Goal: Task Accomplishment & Management: Use online tool/utility

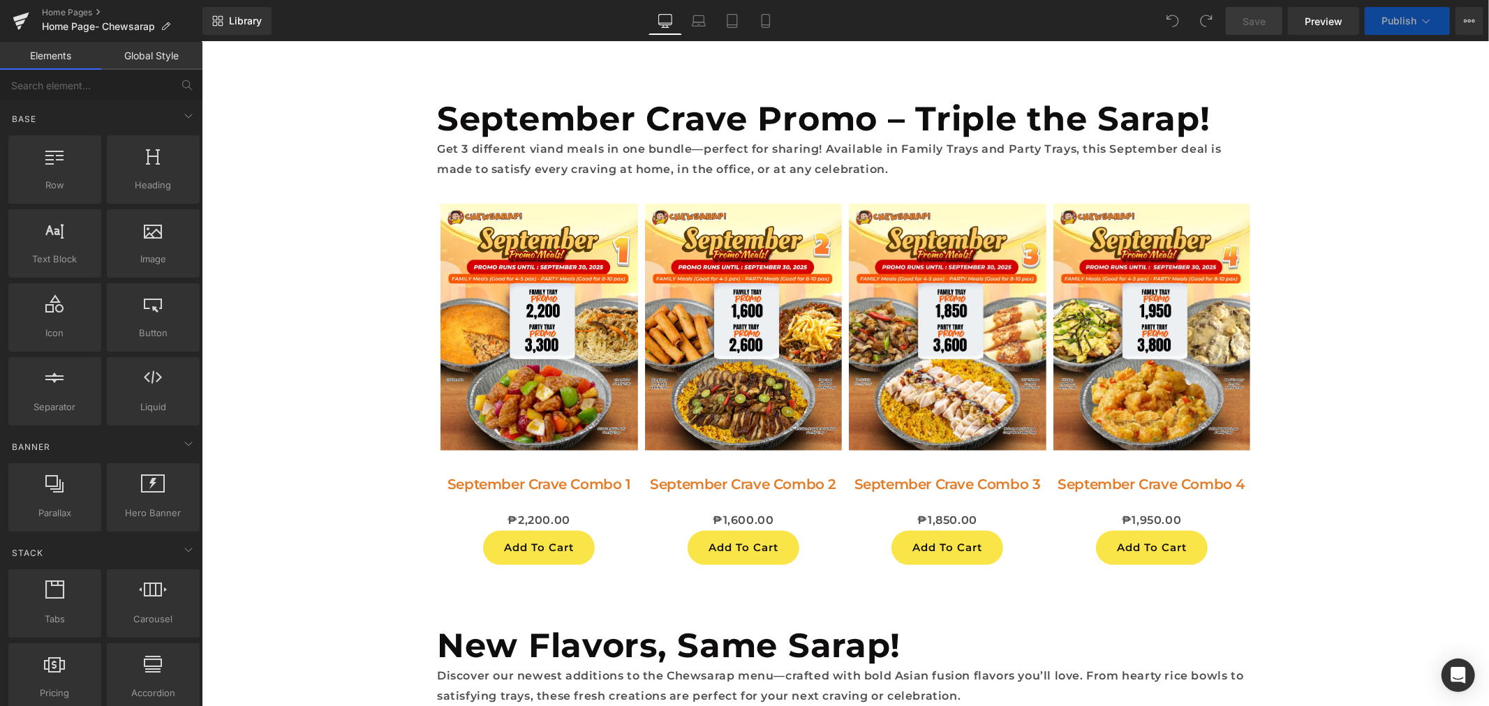
scroll to position [985, 0]
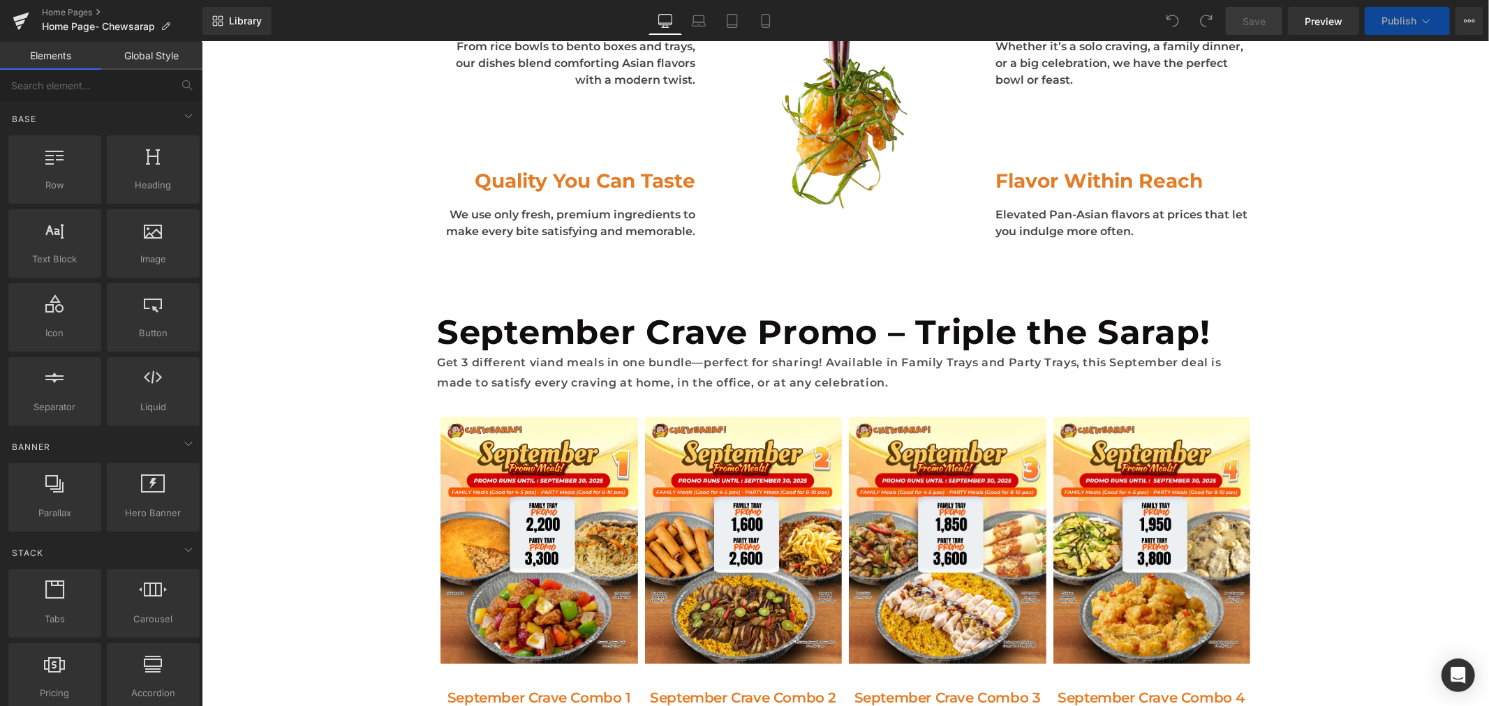
drag, startPoint x: 615, startPoint y: 116, endPoint x: 576, endPoint y: 106, distance: 40.3
click at [615, 311] on b "September Crave Promo – Triple the Sarap!" at bounding box center [822, 331] width 773 height 40
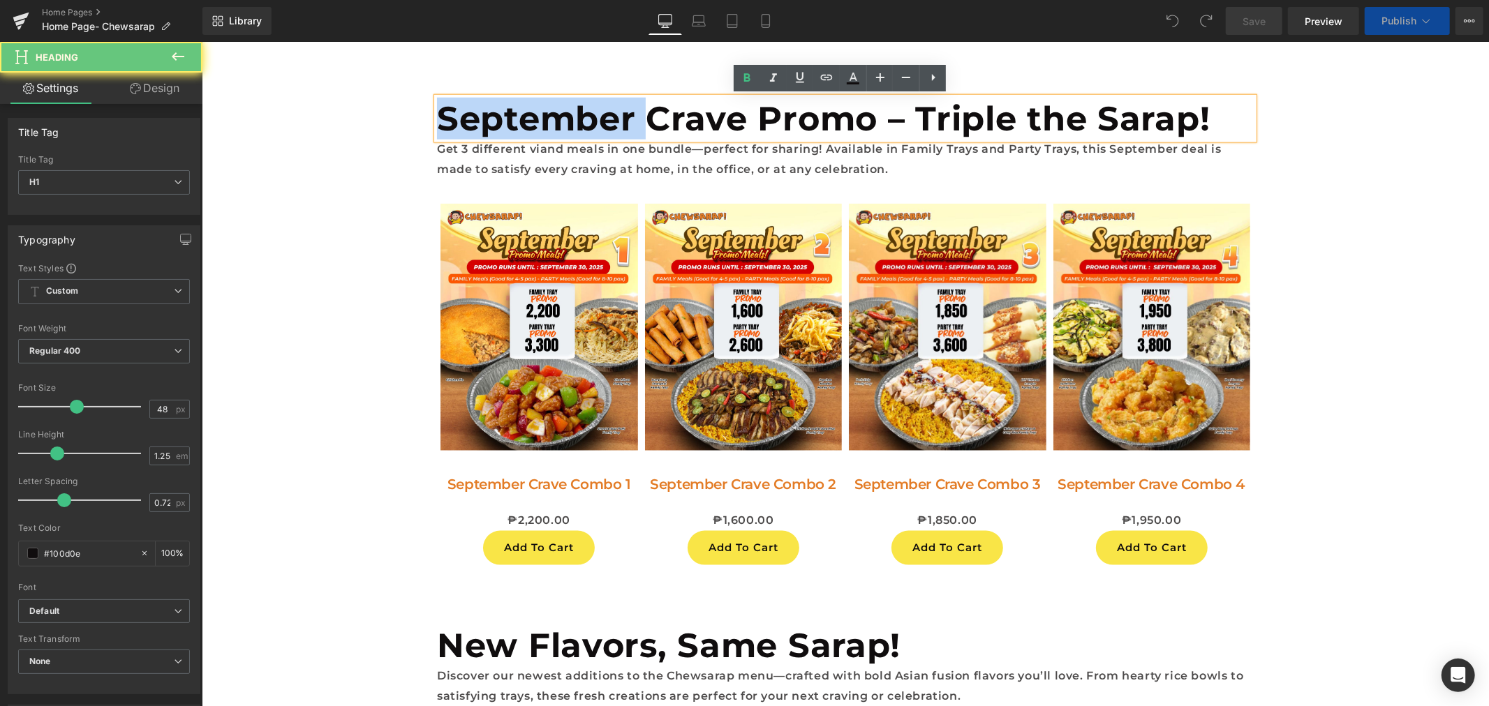
click at [577, 106] on b "September Crave Promo – Triple the Sarap!" at bounding box center [822, 118] width 773 height 40
click at [530, 126] on b "September Crave Promo – Triple the Sarap!" at bounding box center [822, 118] width 773 height 40
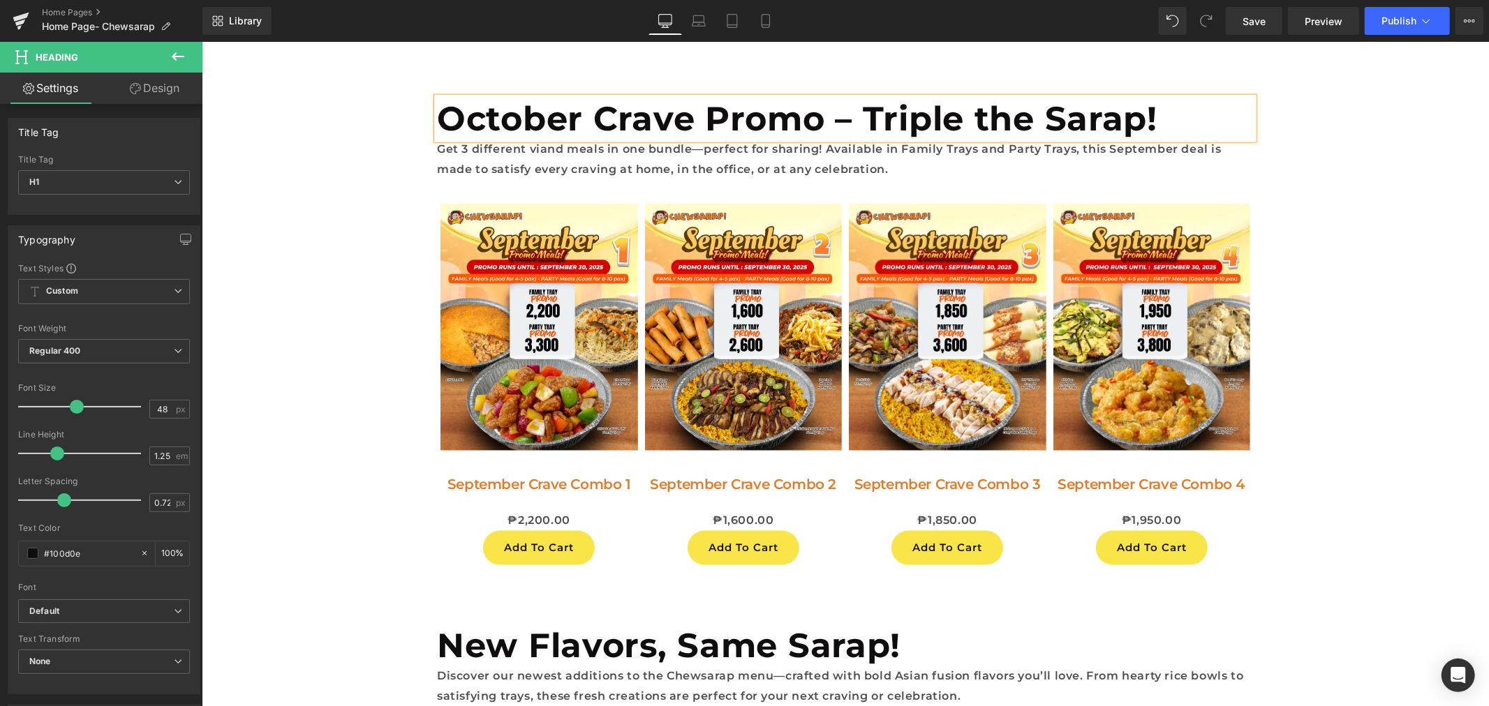
click at [516, 155] on p "Get 3 different viand meals in one bundle—perfect for sharing! Available in Fam…" at bounding box center [844, 159] width 817 height 40
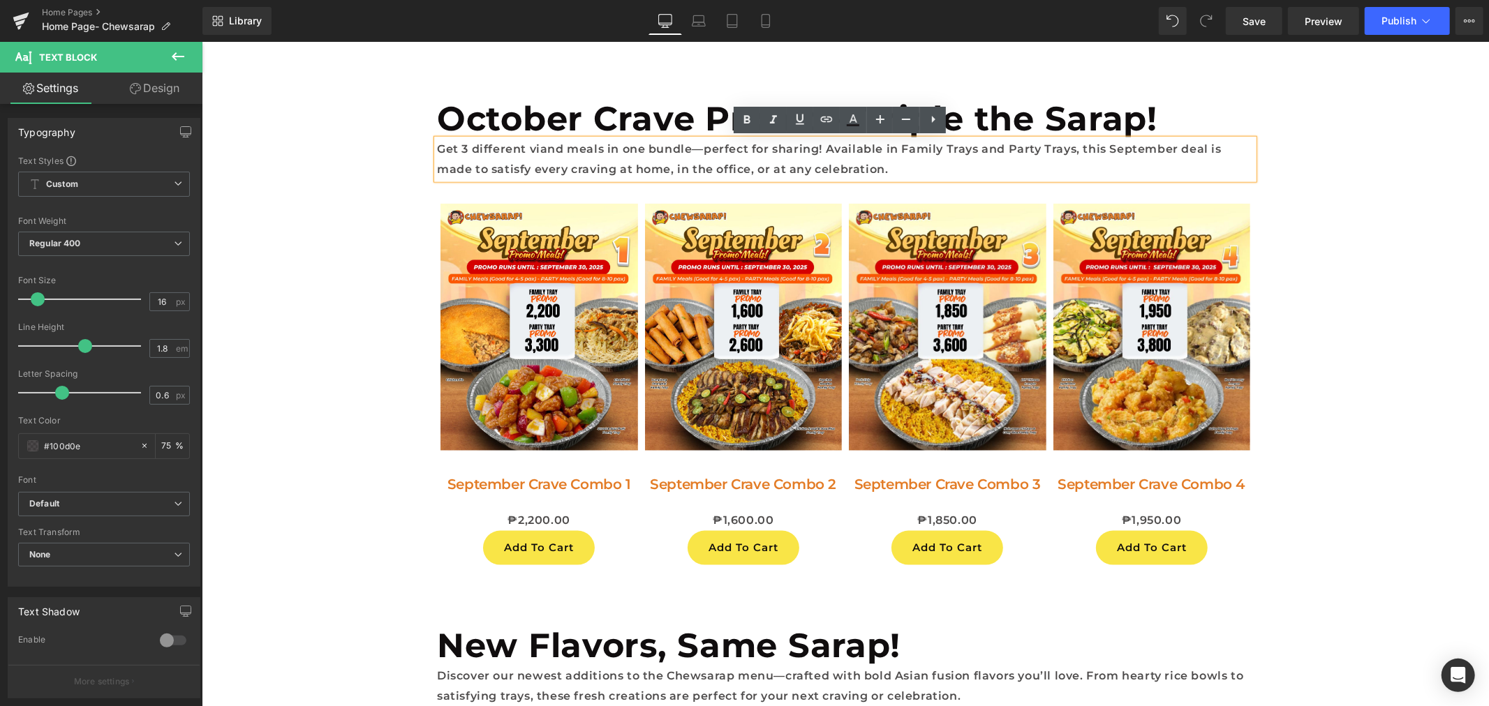
click at [1119, 144] on p "Get 3 different viand meals in one bundle—perfect for sharing! Available in Fam…" at bounding box center [844, 159] width 817 height 40
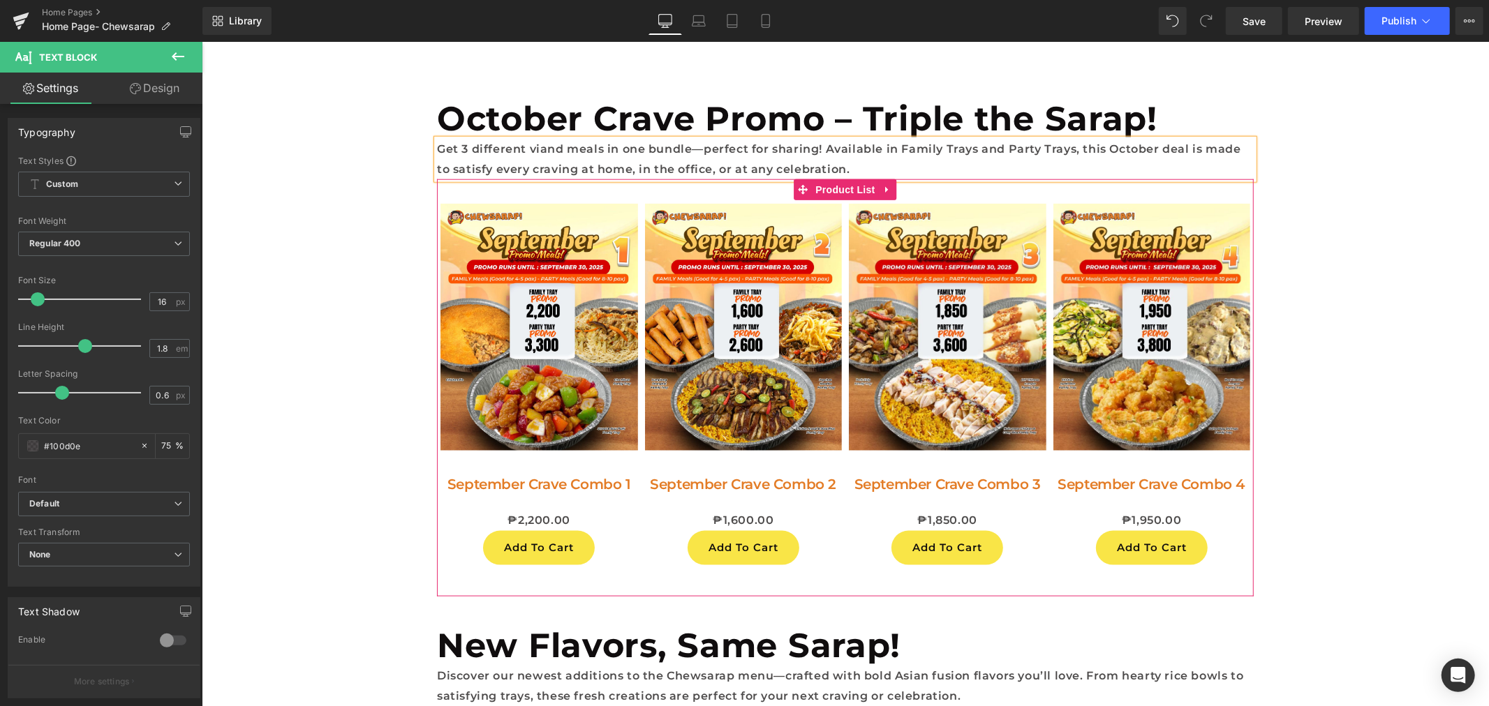
click at [958, 191] on div "Sale Off (P) Image September Crave Combo 1 (P) Title ₱0 ₱2,200.00 (P) Price Add…" at bounding box center [844, 377] width 817 height 396
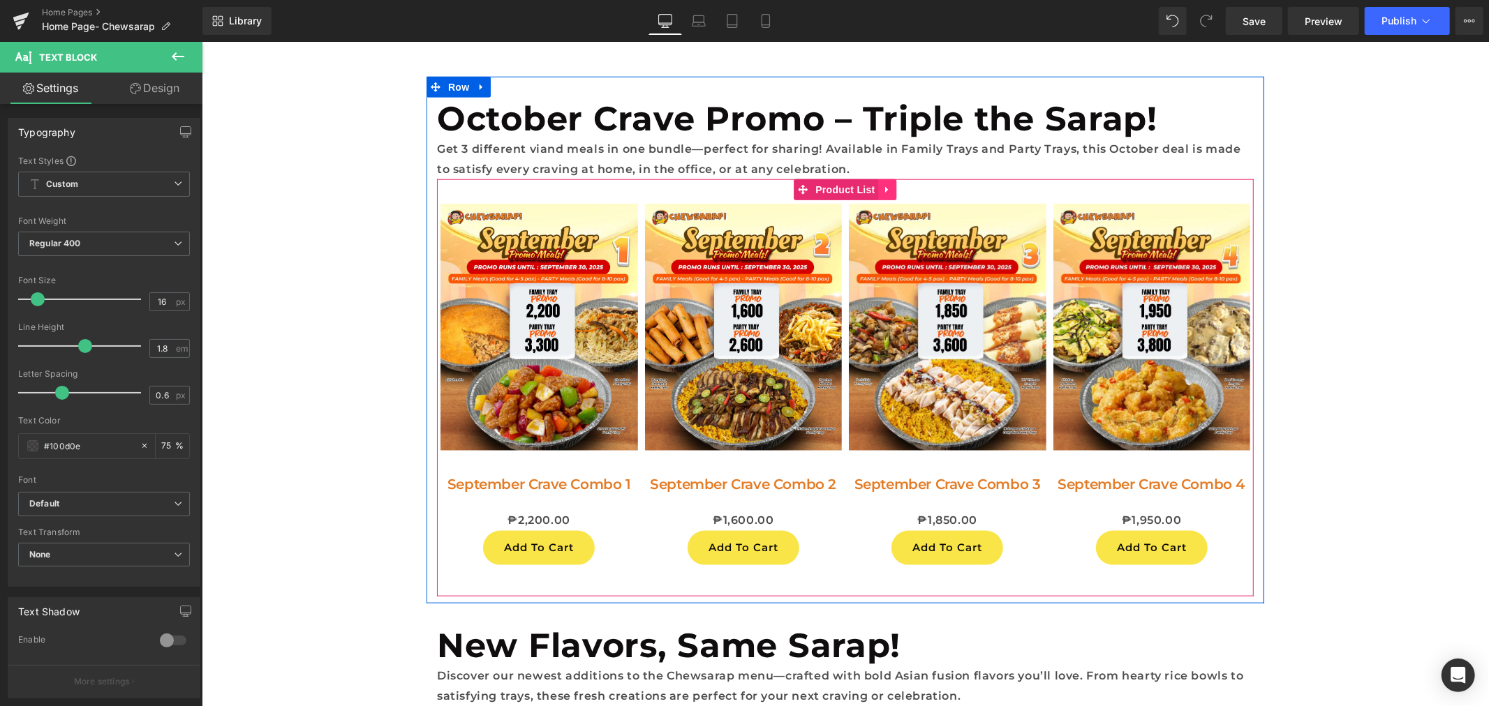
click at [882, 186] on icon at bounding box center [887, 189] width 10 height 10
click at [891, 188] on icon at bounding box center [896, 189] width 10 height 10
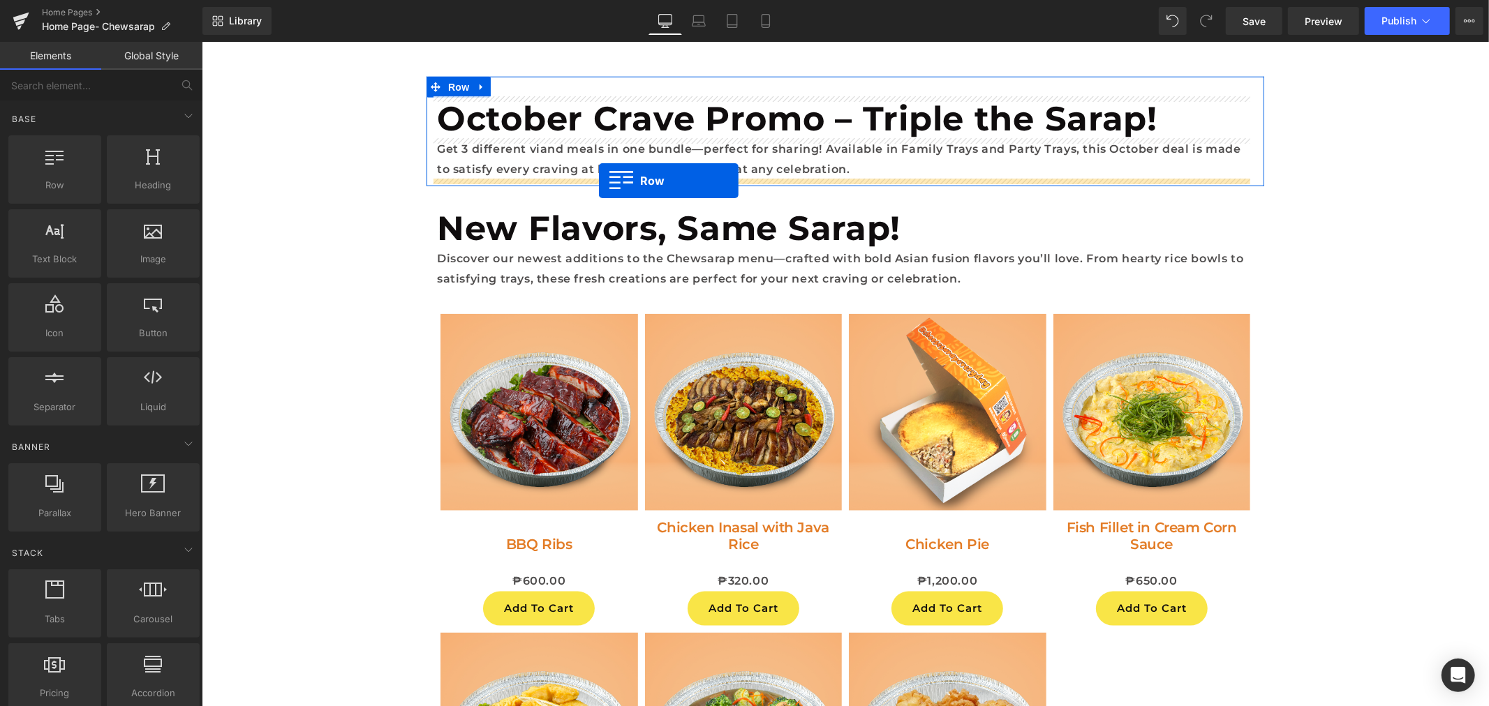
drag, startPoint x: 283, startPoint y: 213, endPoint x: 598, endPoint y: 181, distance: 317.1
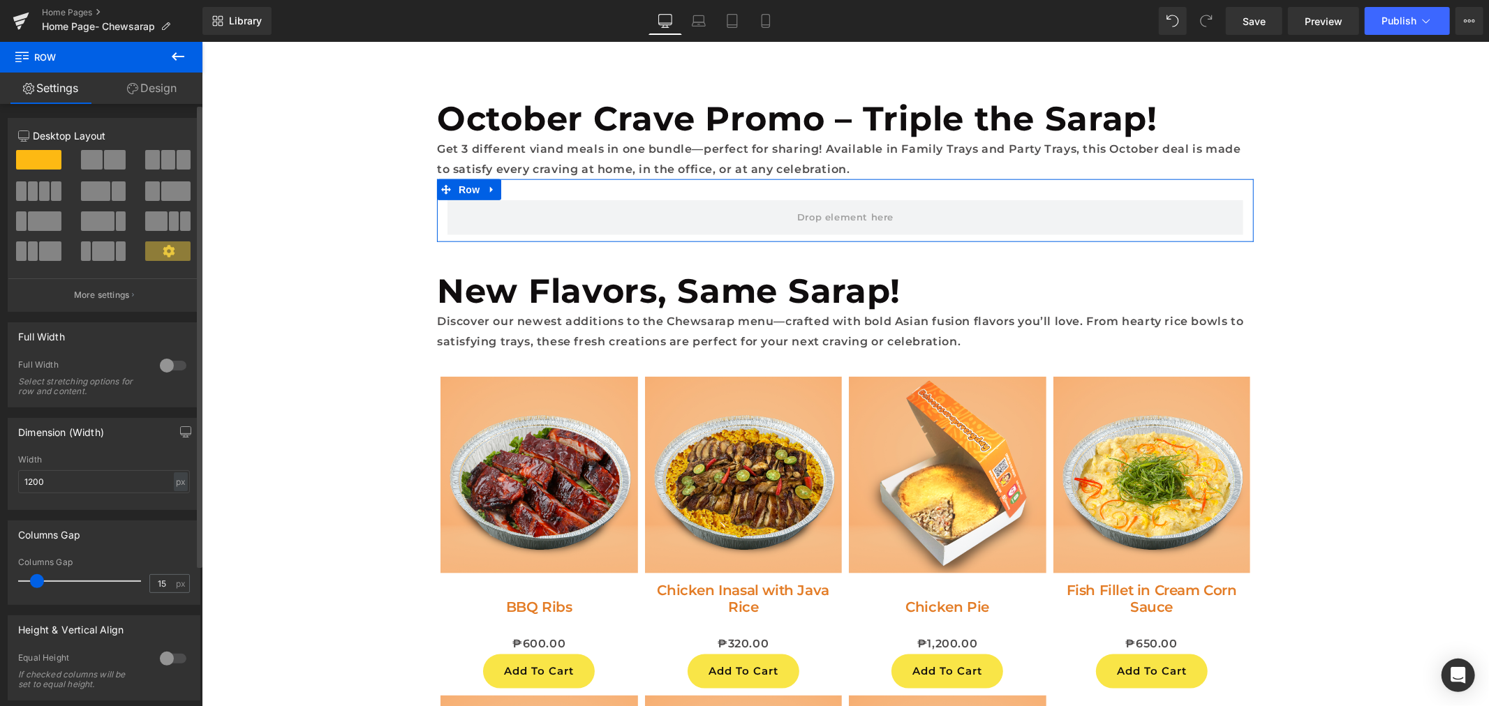
click at [168, 161] on span at bounding box center [168, 160] width 14 height 20
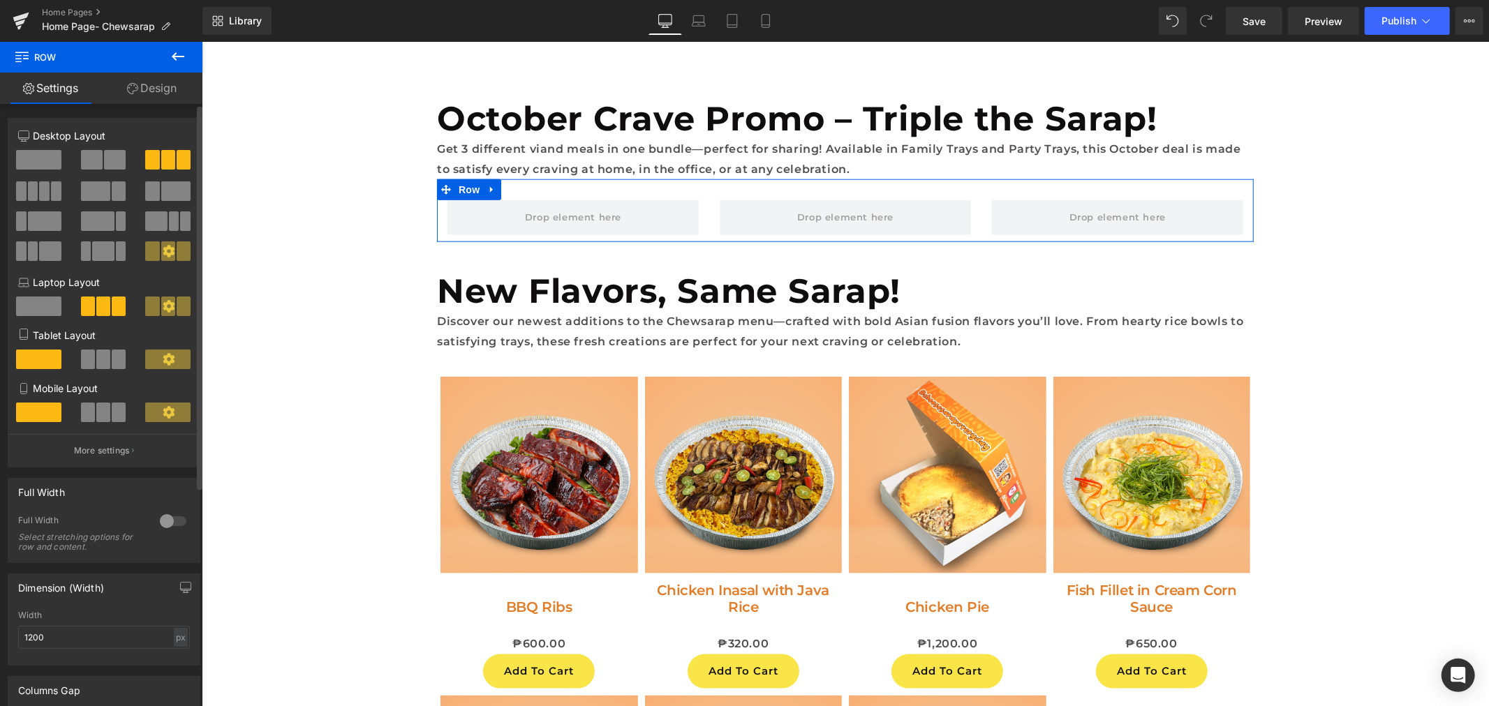
click at [39, 196] on span at bounding box center [44, 191] width 10 height 20
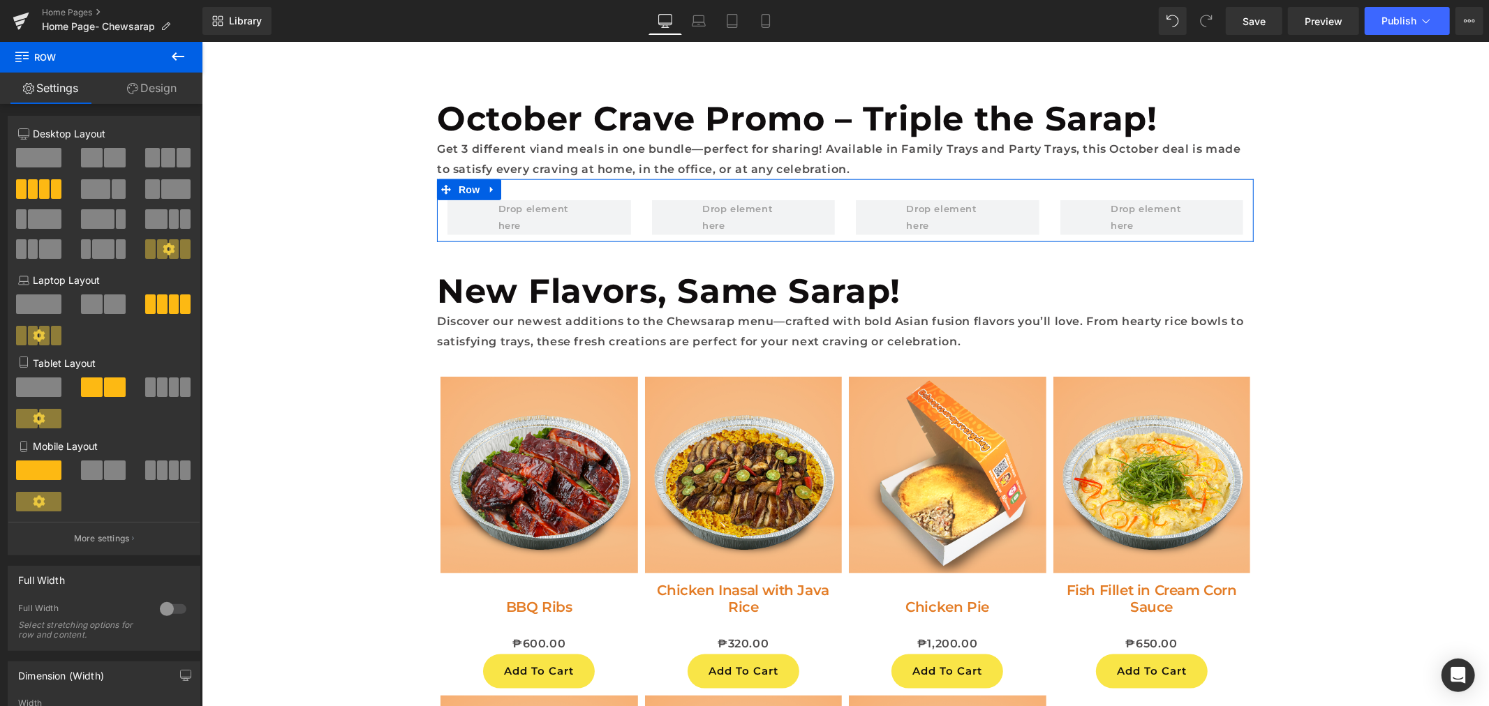
scroll to position [0, 0]
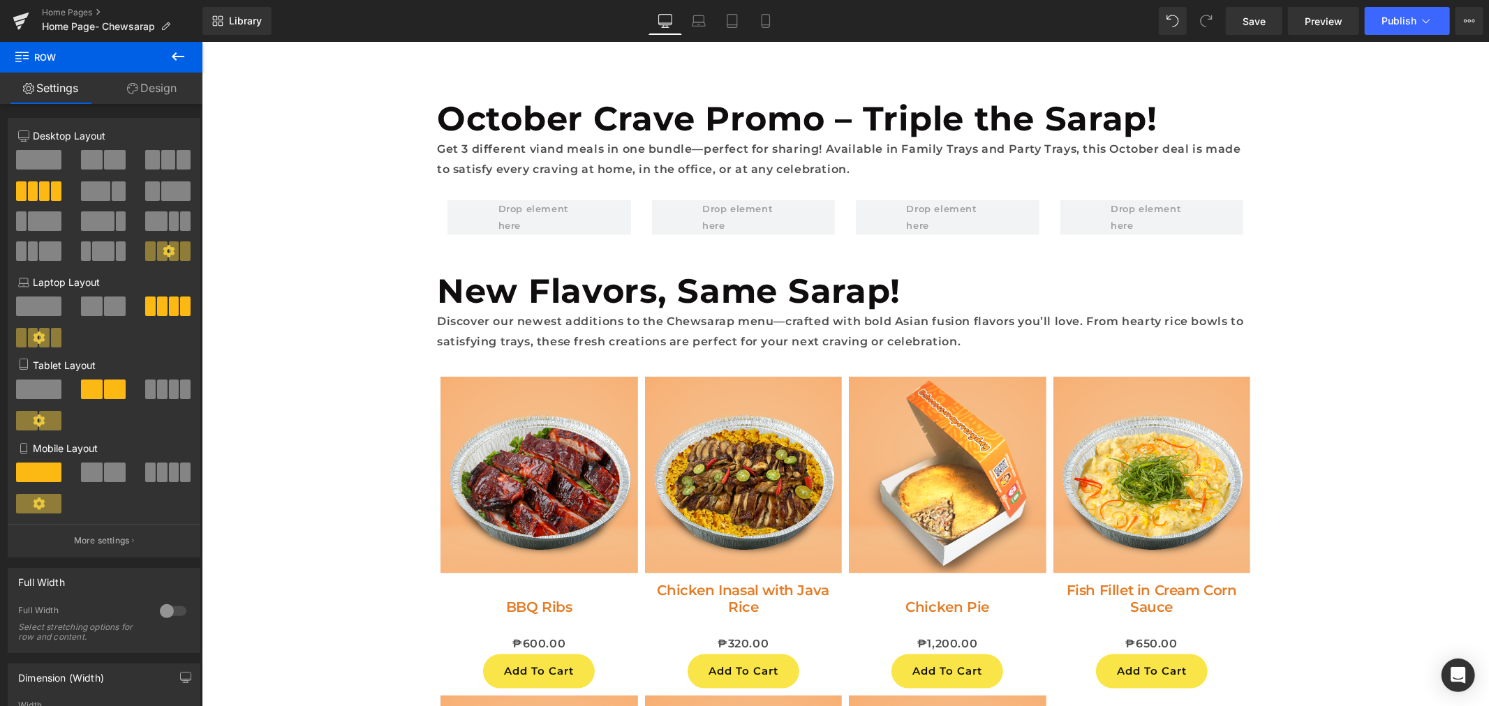
click at [168, 58] on button at bounding box center [178, 57] width 49 height 31
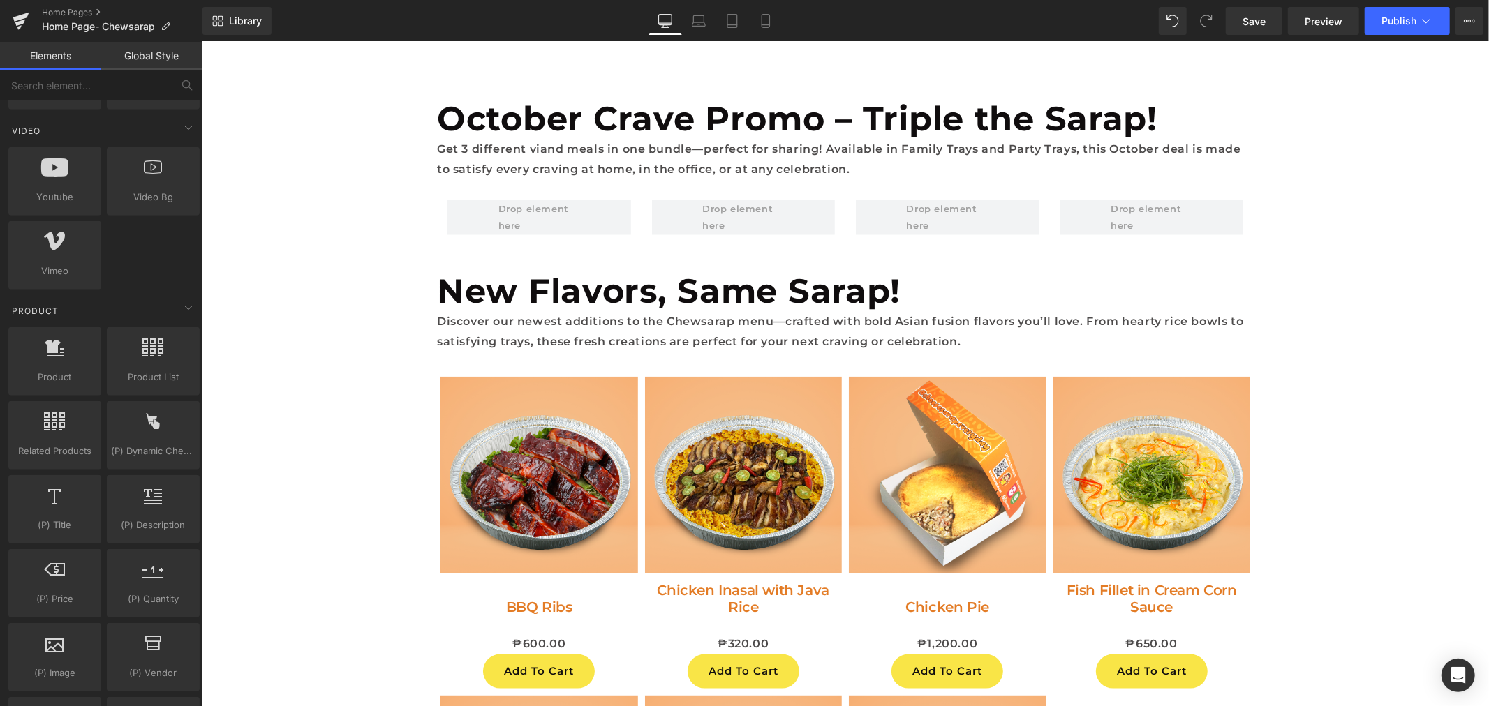
scroll to position [1008, 0]
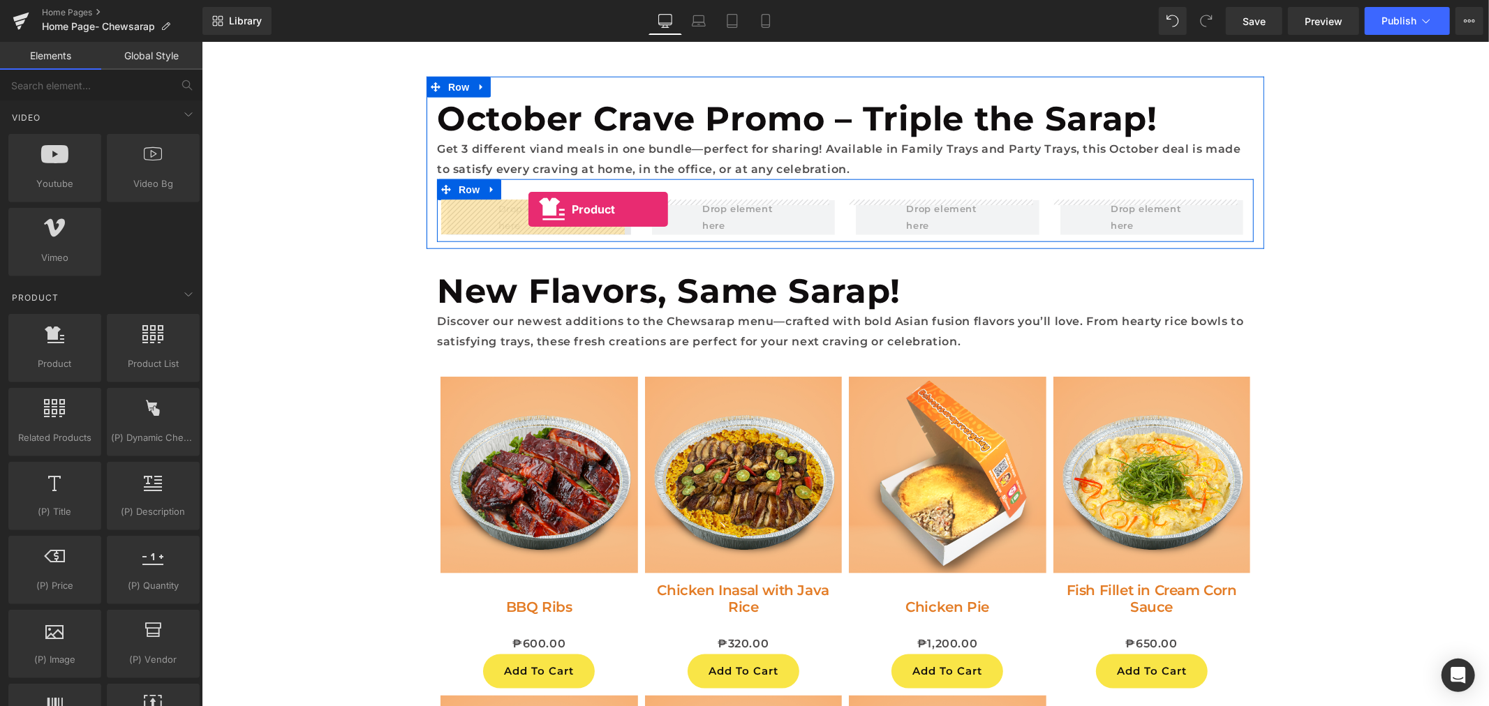
drag, startPoint x: 262, startPoint y: 398, endPoint x: 528, endPoint y: 209, distance: 326.3
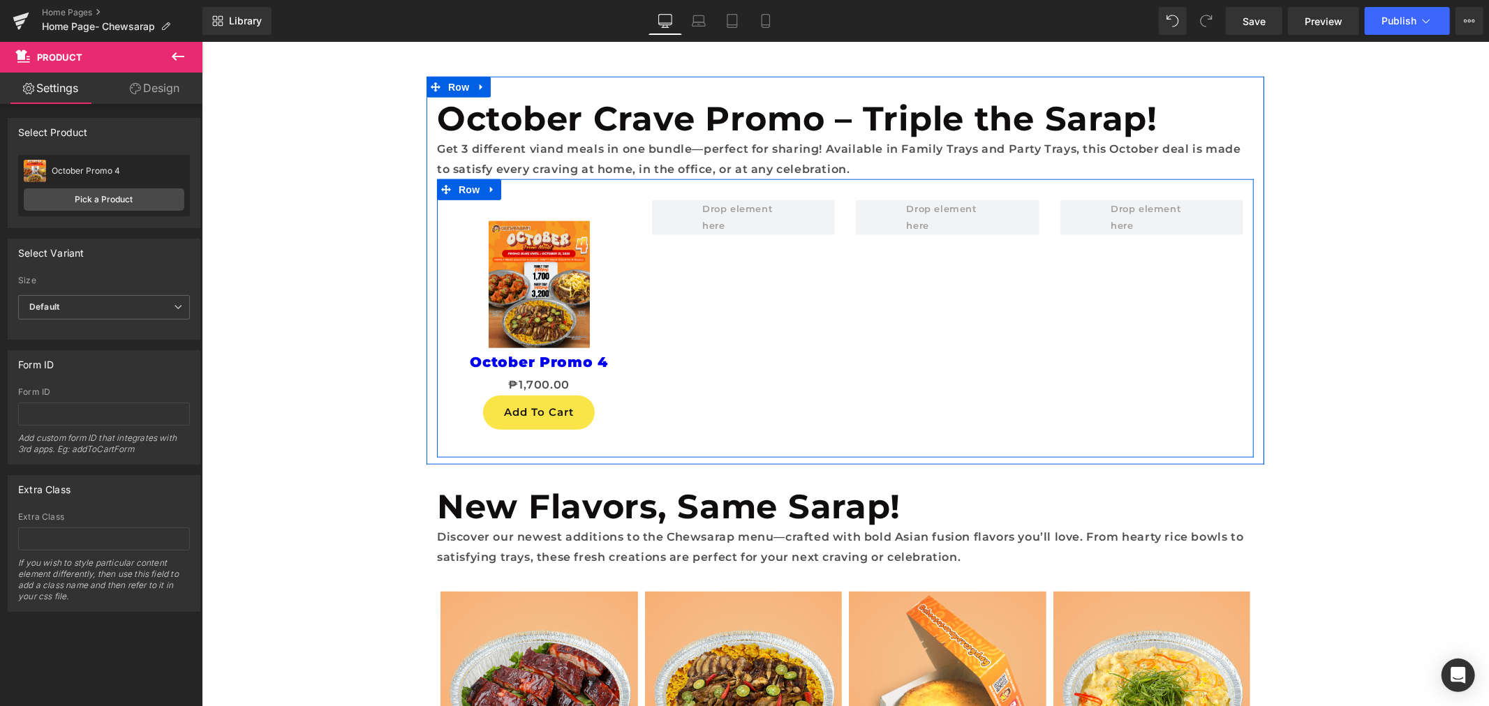
click at [171, 53] on icon at bounding box center [178, 56] width 17 height 17
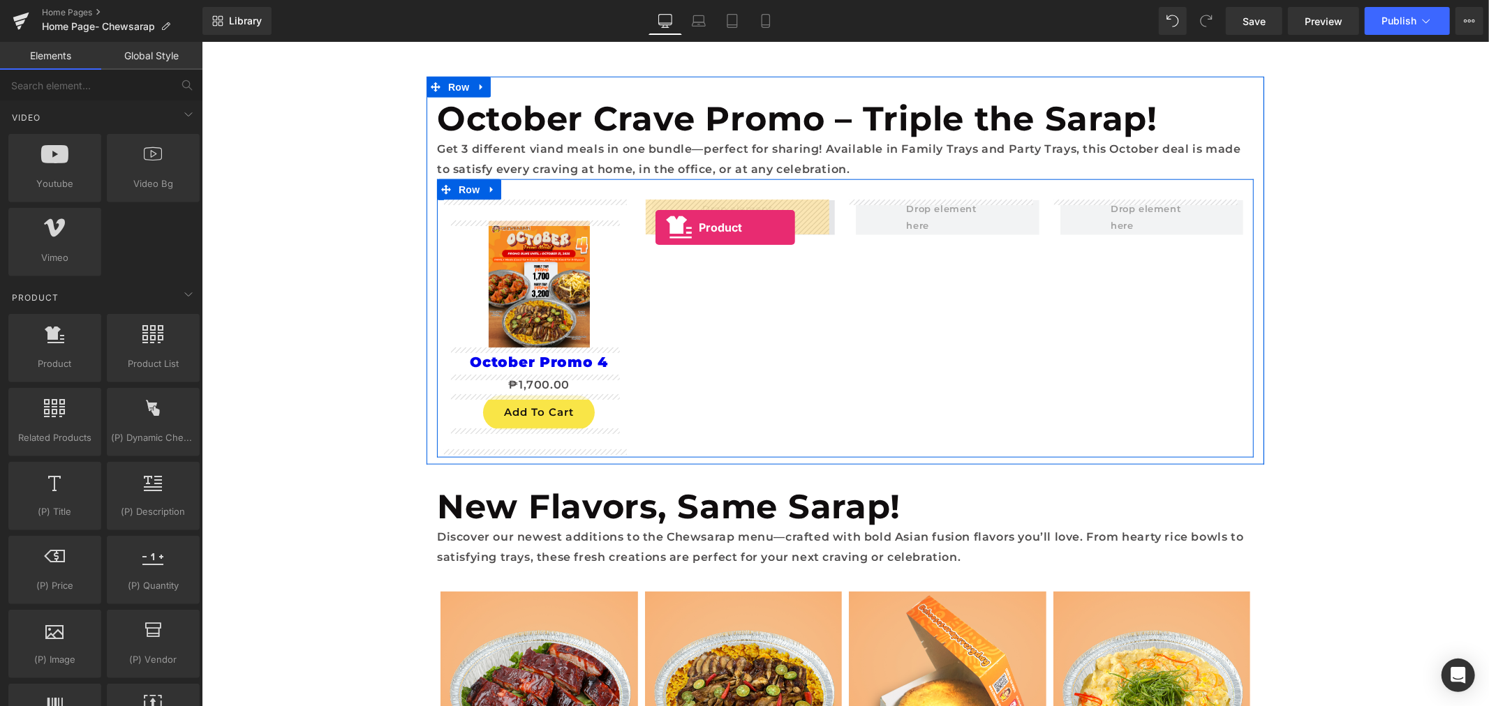
drag, startPoint x: 248, startPoint y: 403, endPoint x: 655, endPoint y: 225, distance: 443.2
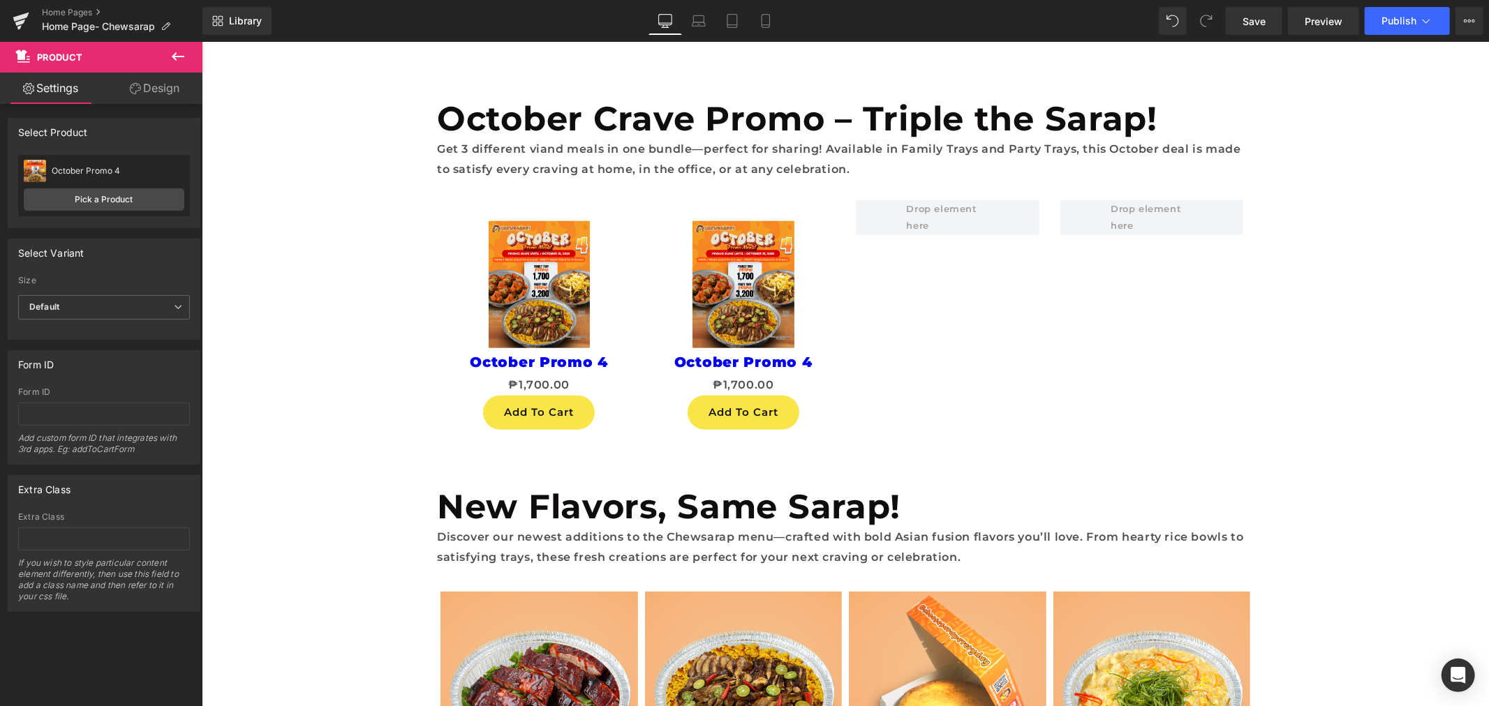
click at [190, 59] on button at bounding box center [178, 57] width 49 height 31
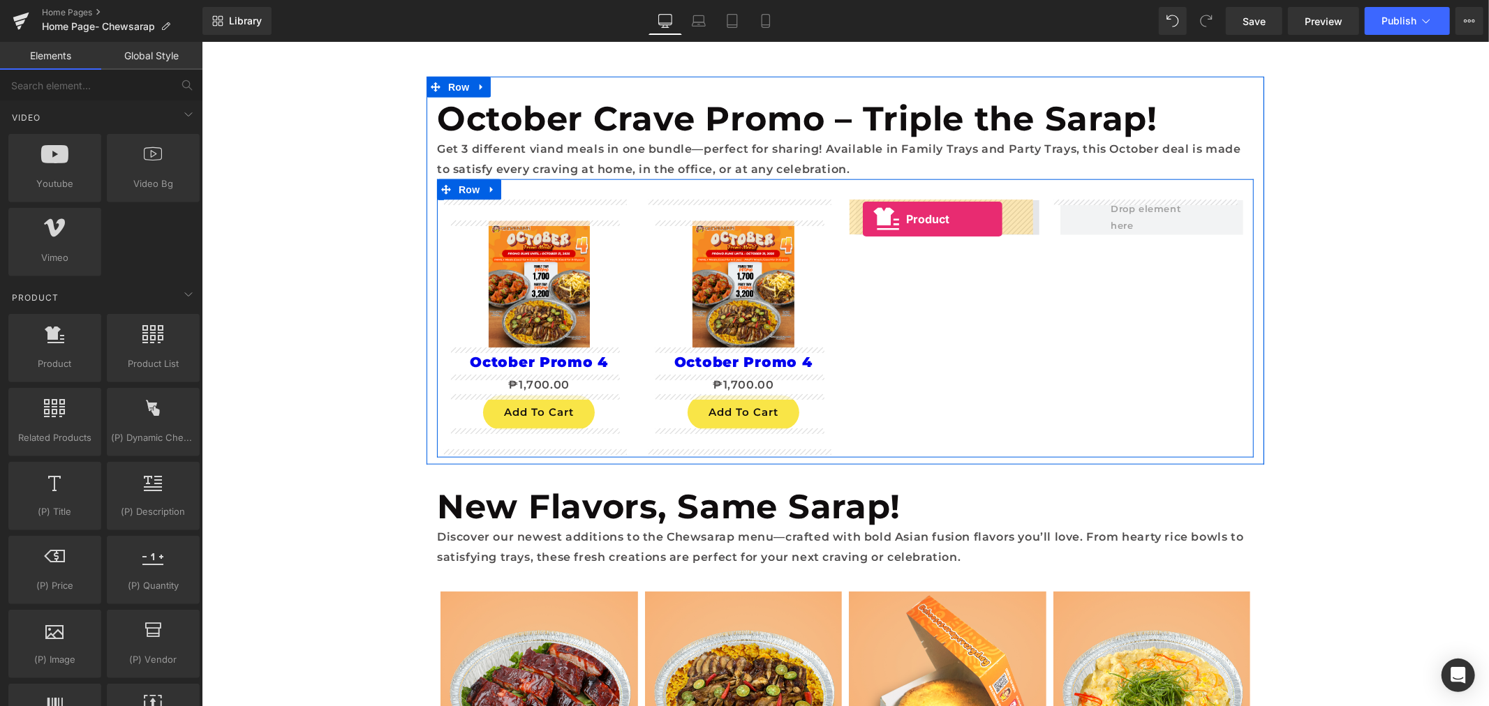
drag, startPoint x: 264, startPoint y: 400, endPoint x: 866, endPoint y: 218, distance: 628.3
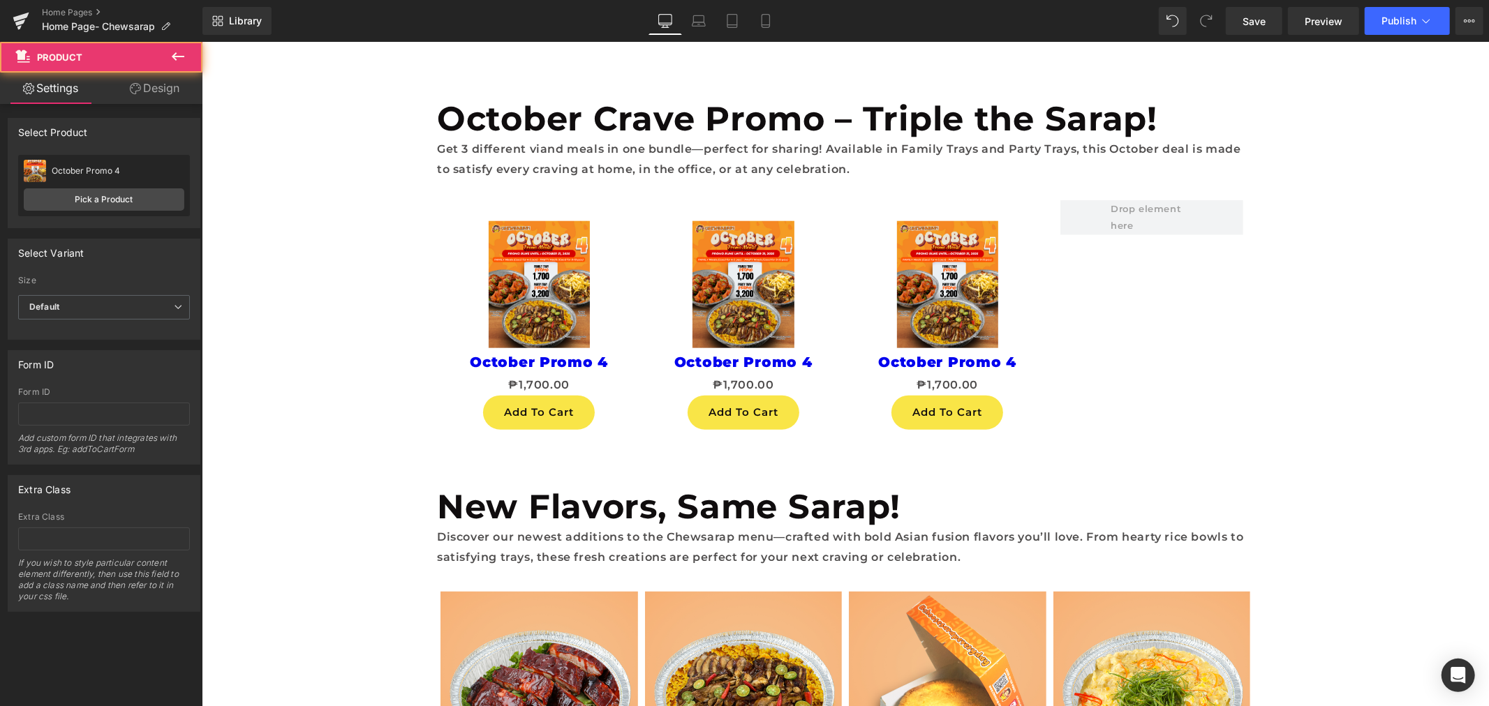
click at [167, 53] on button at bounding box center [178, 57] width 49 height 31
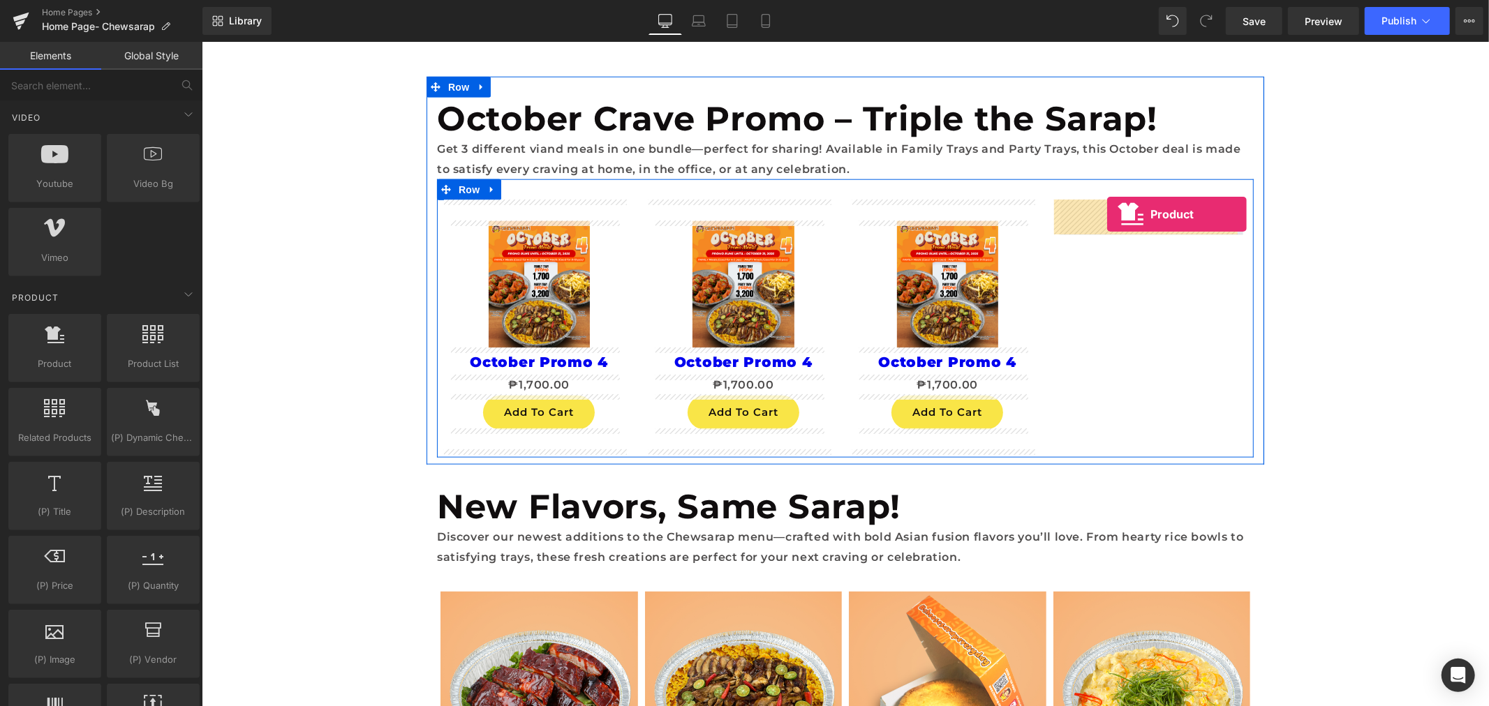
drag, startPoint x: 267, startPoint y: 373, endPoint x: 1108, endPoint y: 214, distance: 855.9
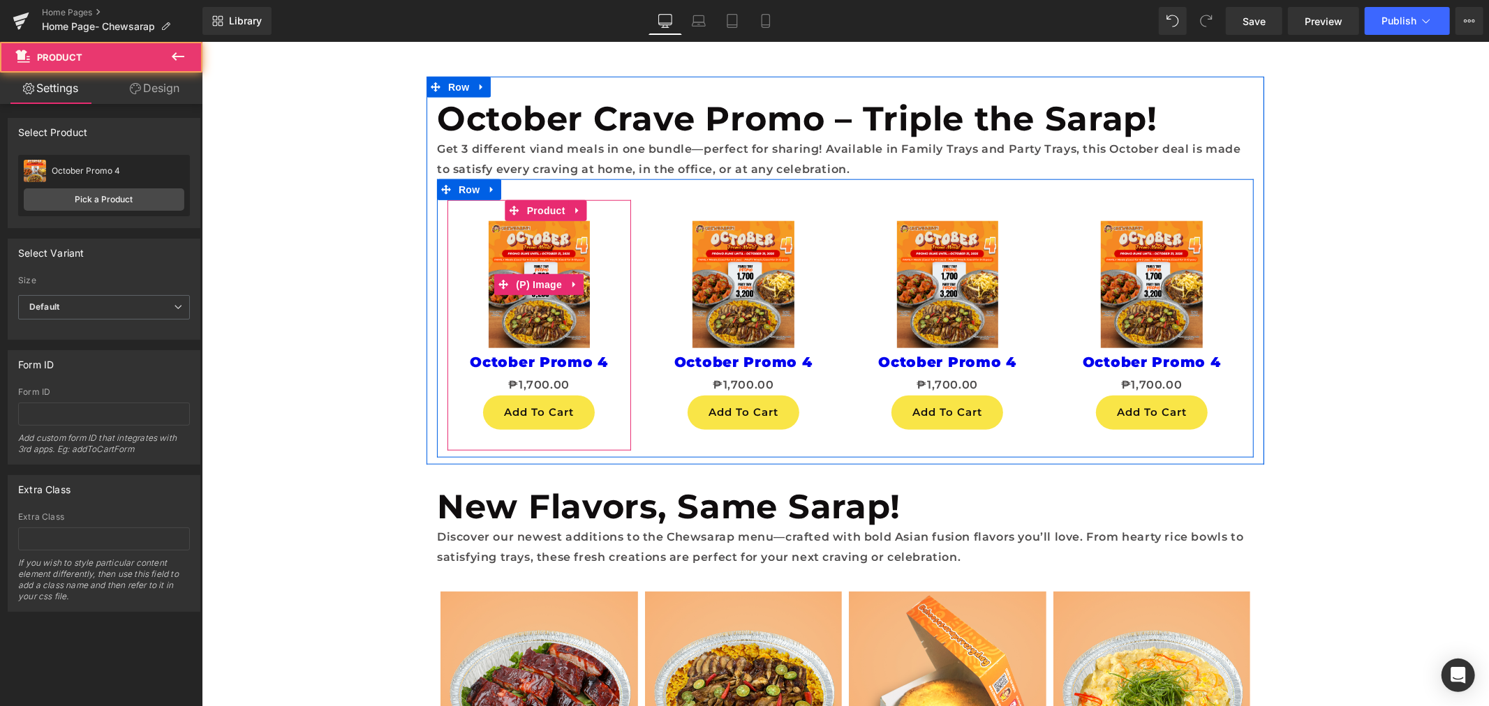
click at [527, 295] on img at bounding box center [539, 284] width 102 height 127
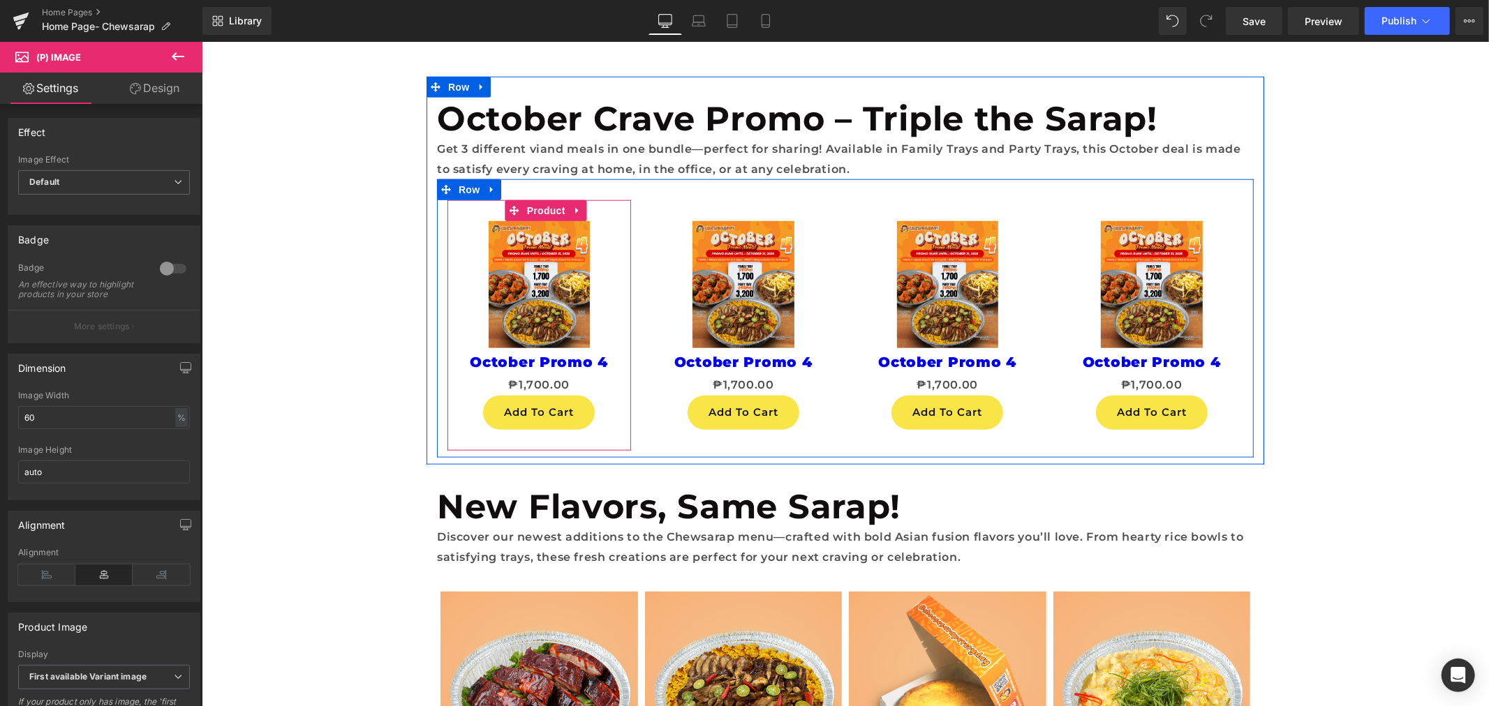
click at [538, 212] on span "Product" at bounding box center [545, 210] width 45 height 21
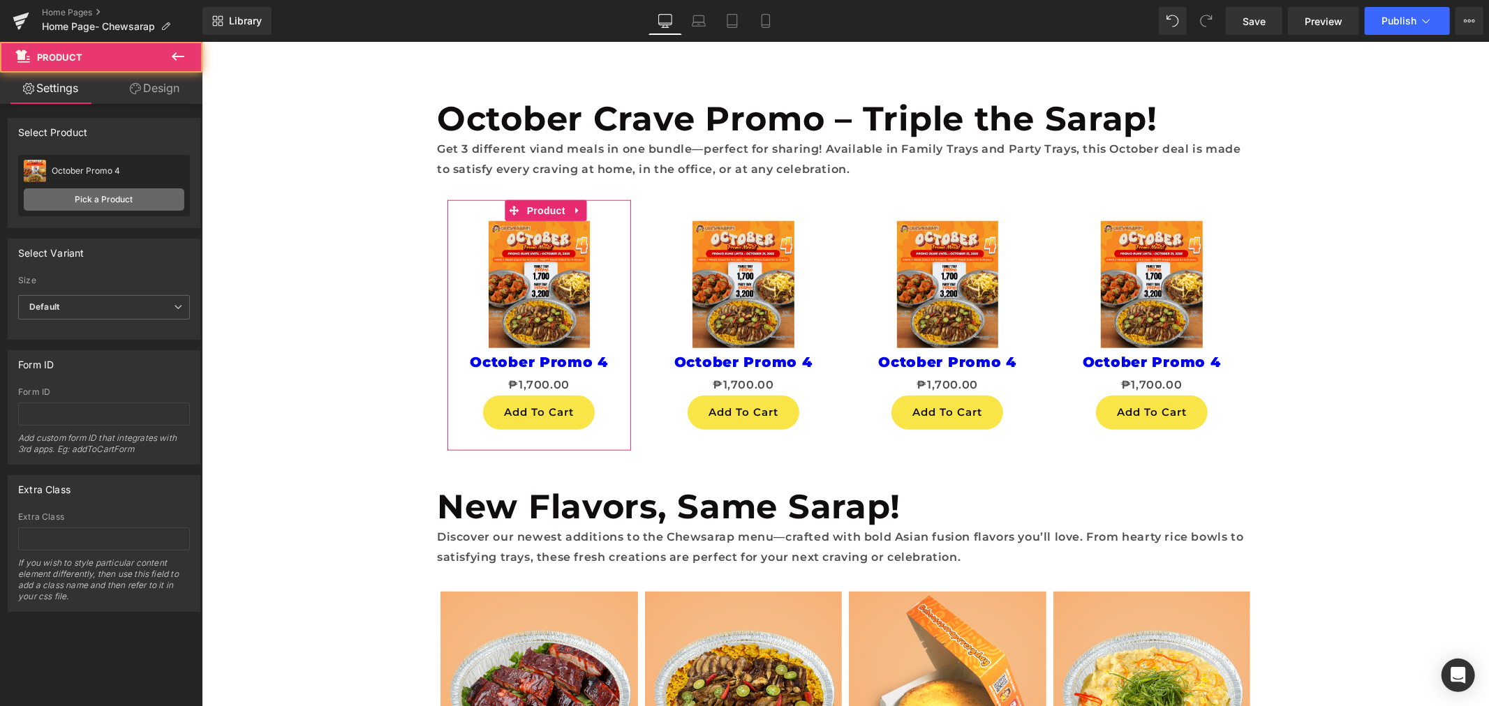
click at [117, 198] on link "Pick a Product" at bounding box center [104, 199] width 161 height 22
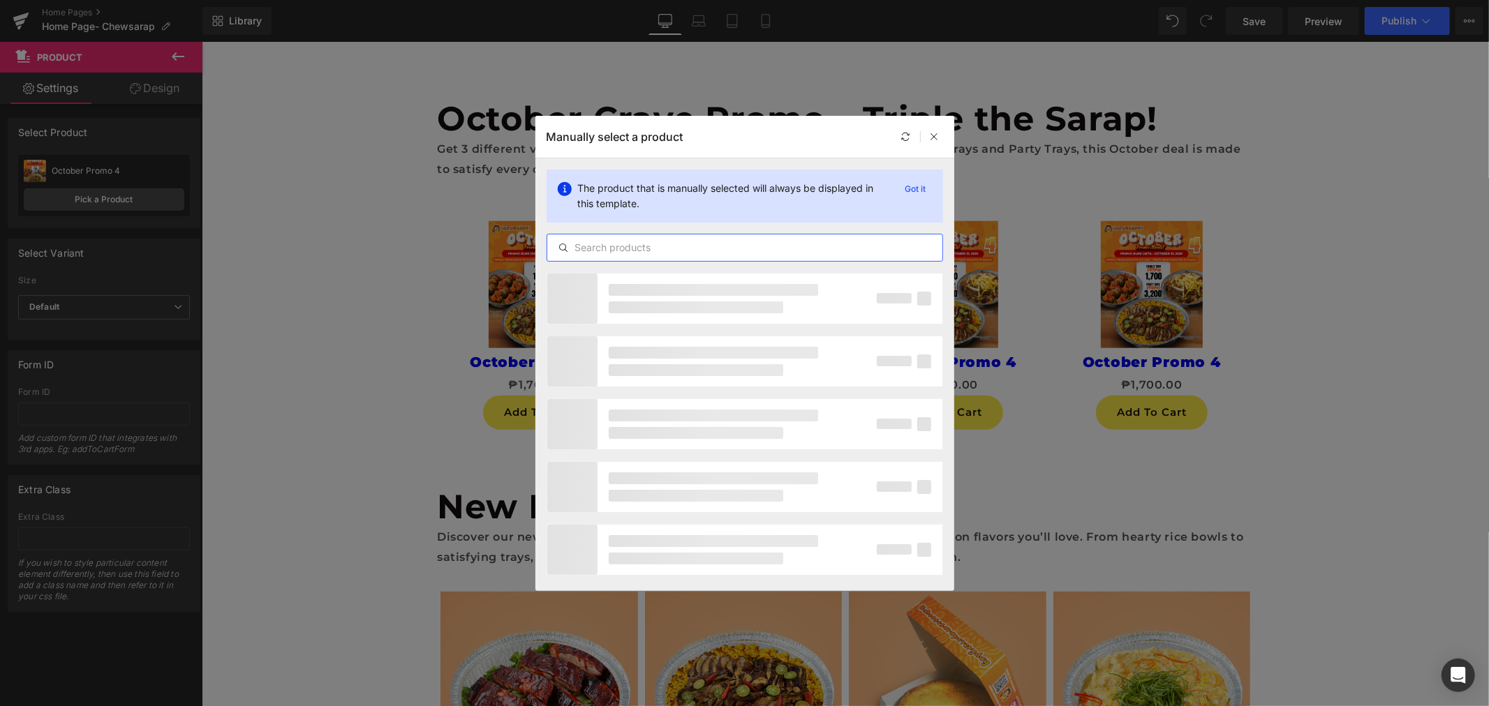
click at [712, 249] on input "text" at bounding box center [744, 247] width 395 height 17
type input "october"
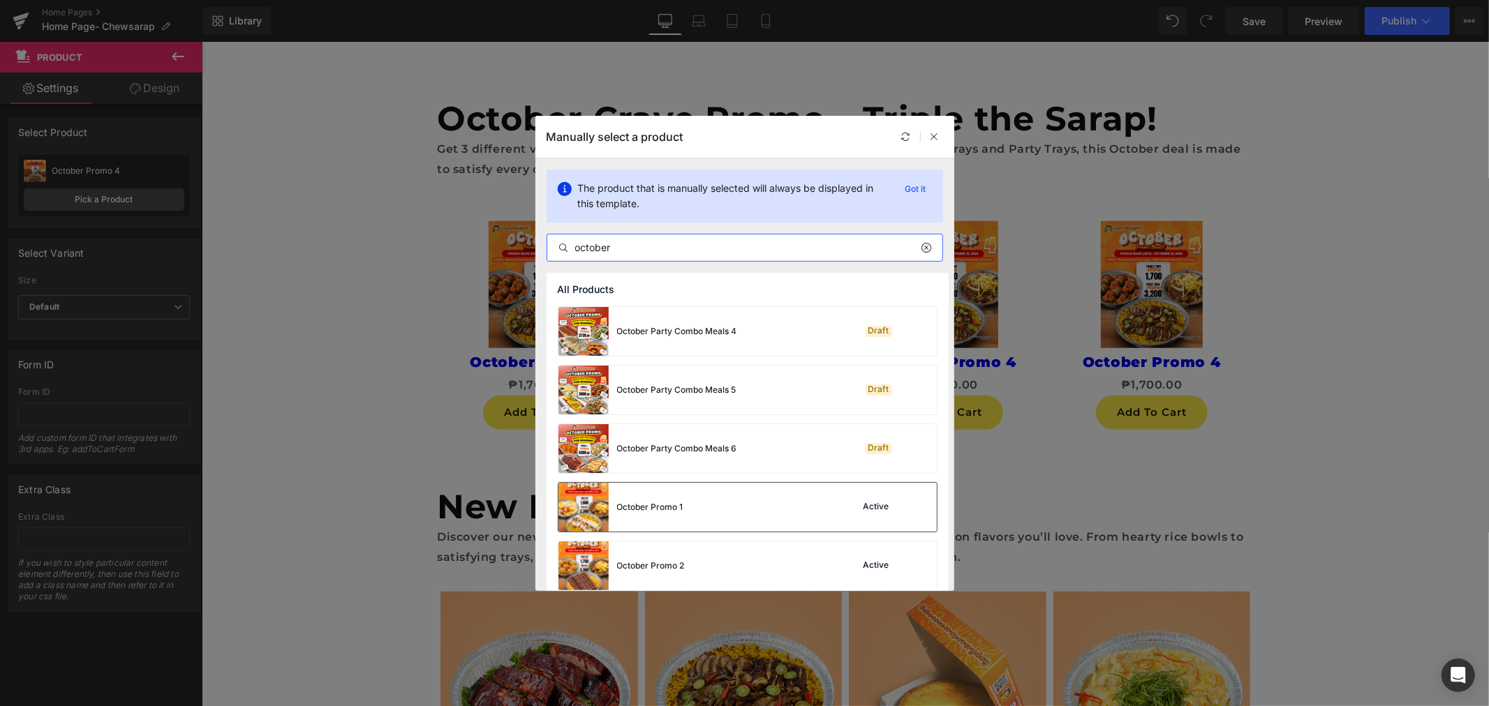
click at [745, 498] on div "October Promo 1 Active" at bounding box center [747, 507] width 378 height 49
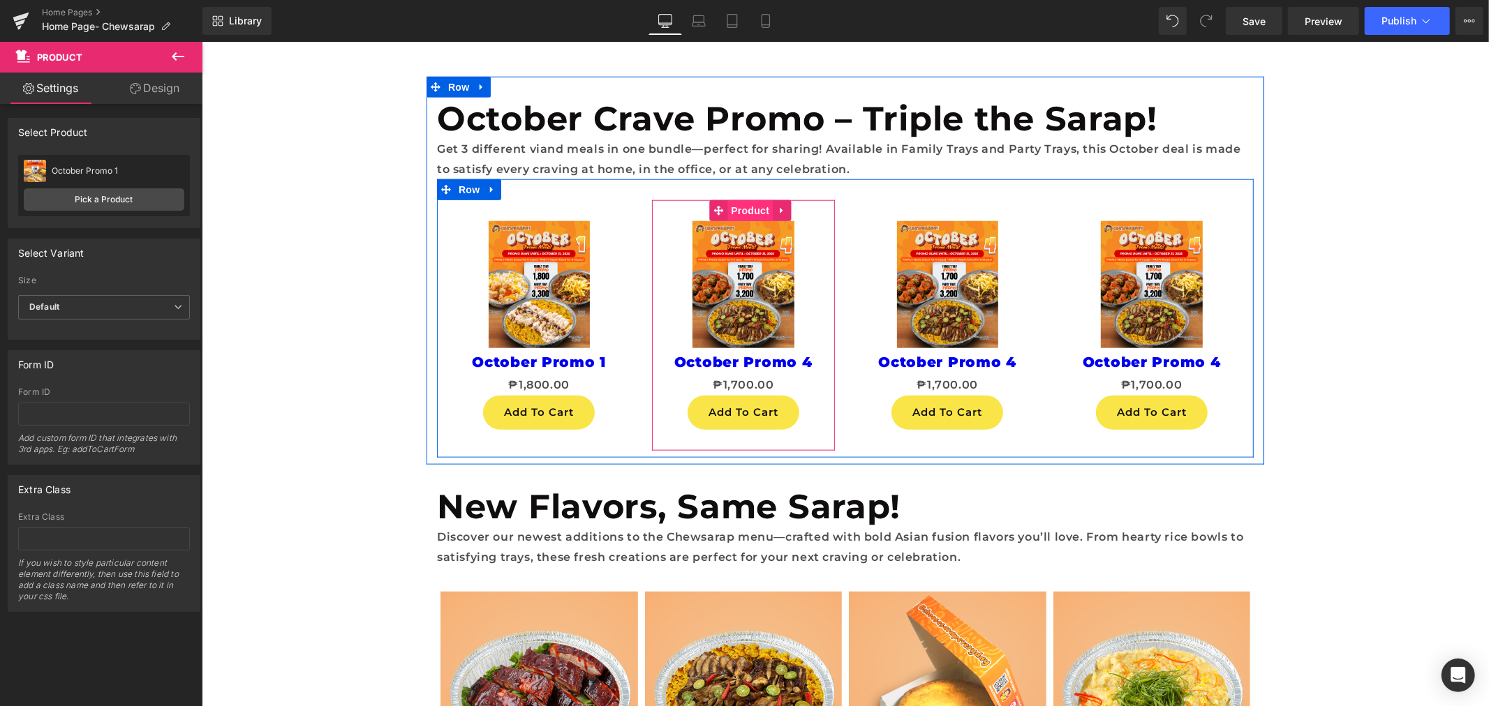
click at [752, 202] on span "Product" at bounding box center [749, 210] width 45 height 21
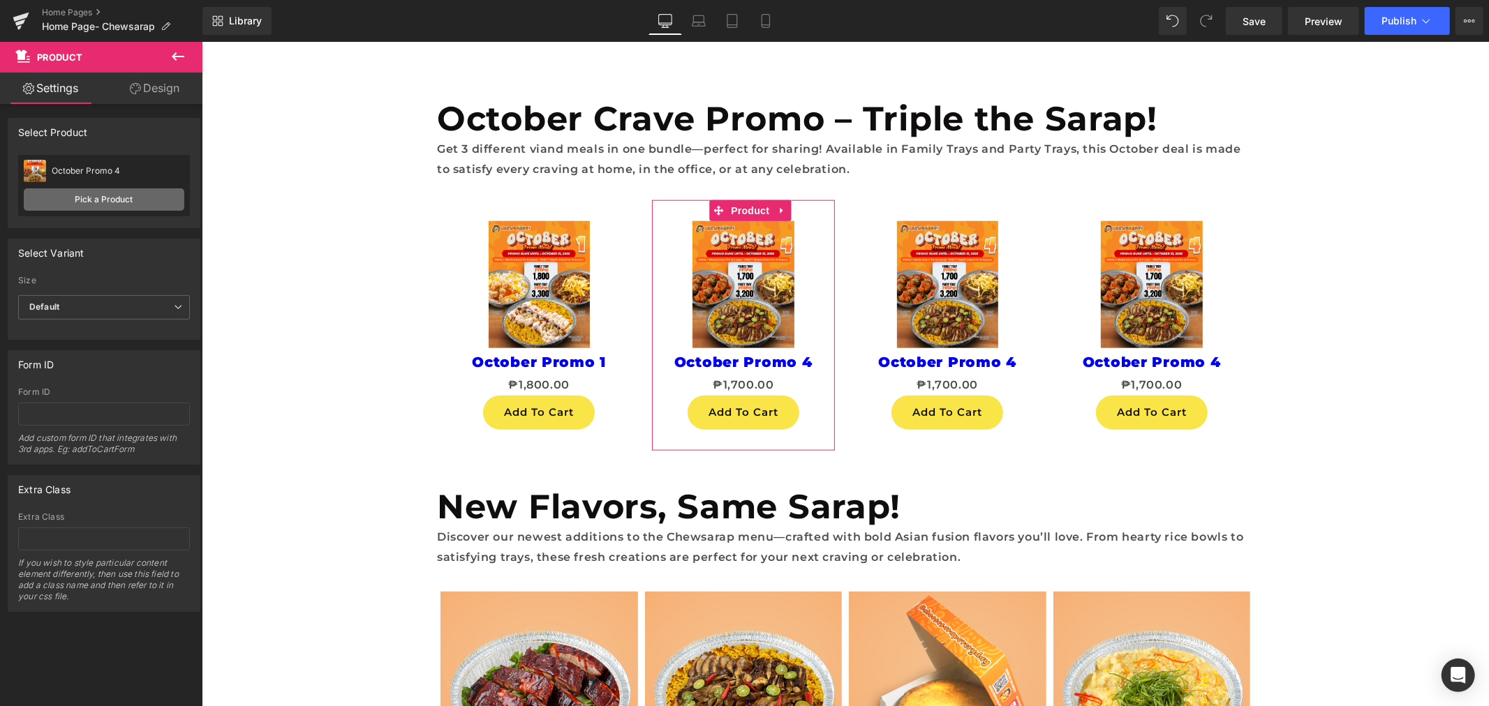
click at [112, 209] on link "Pick a Product" at bounding box center [104, 199] width 161 height 22
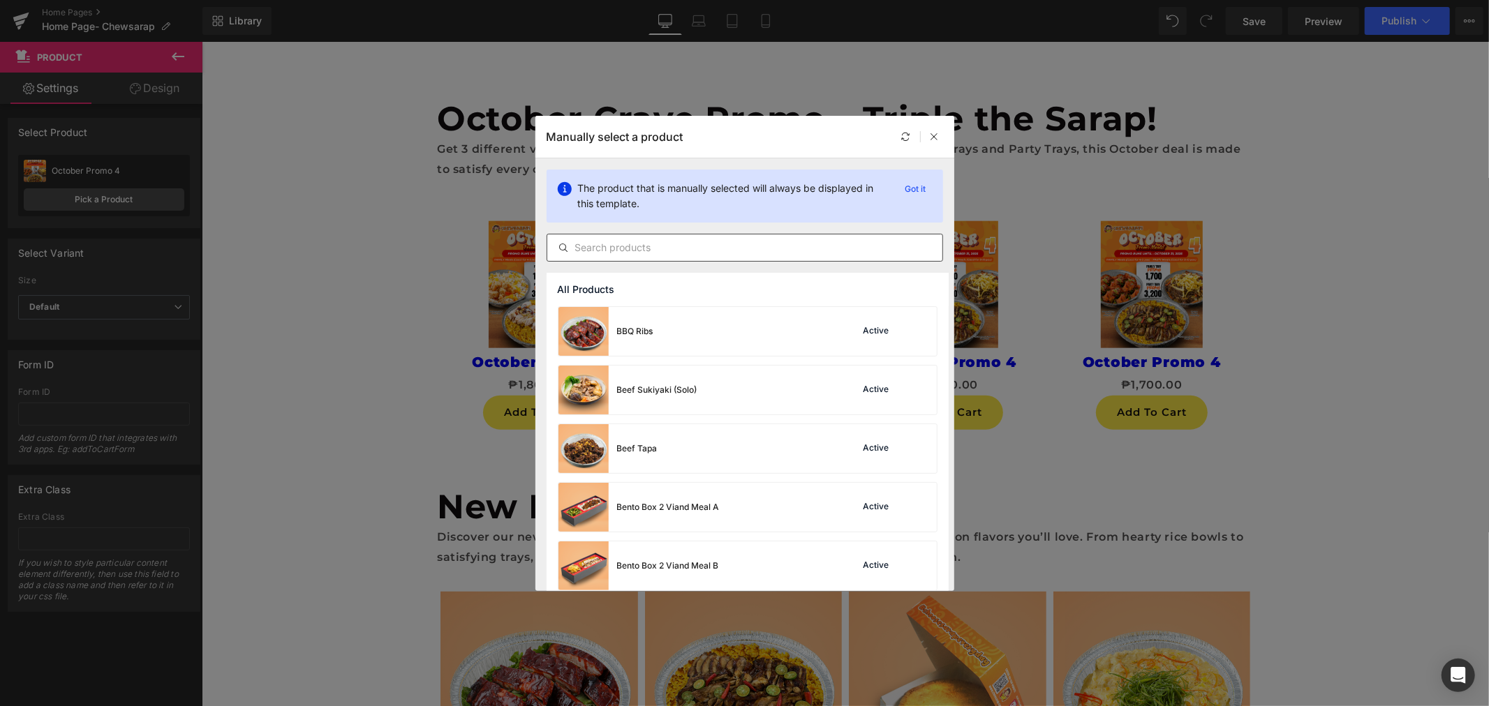
click at [768, 253] on input "text" at bounding box center [744, 247] width 395 height 17
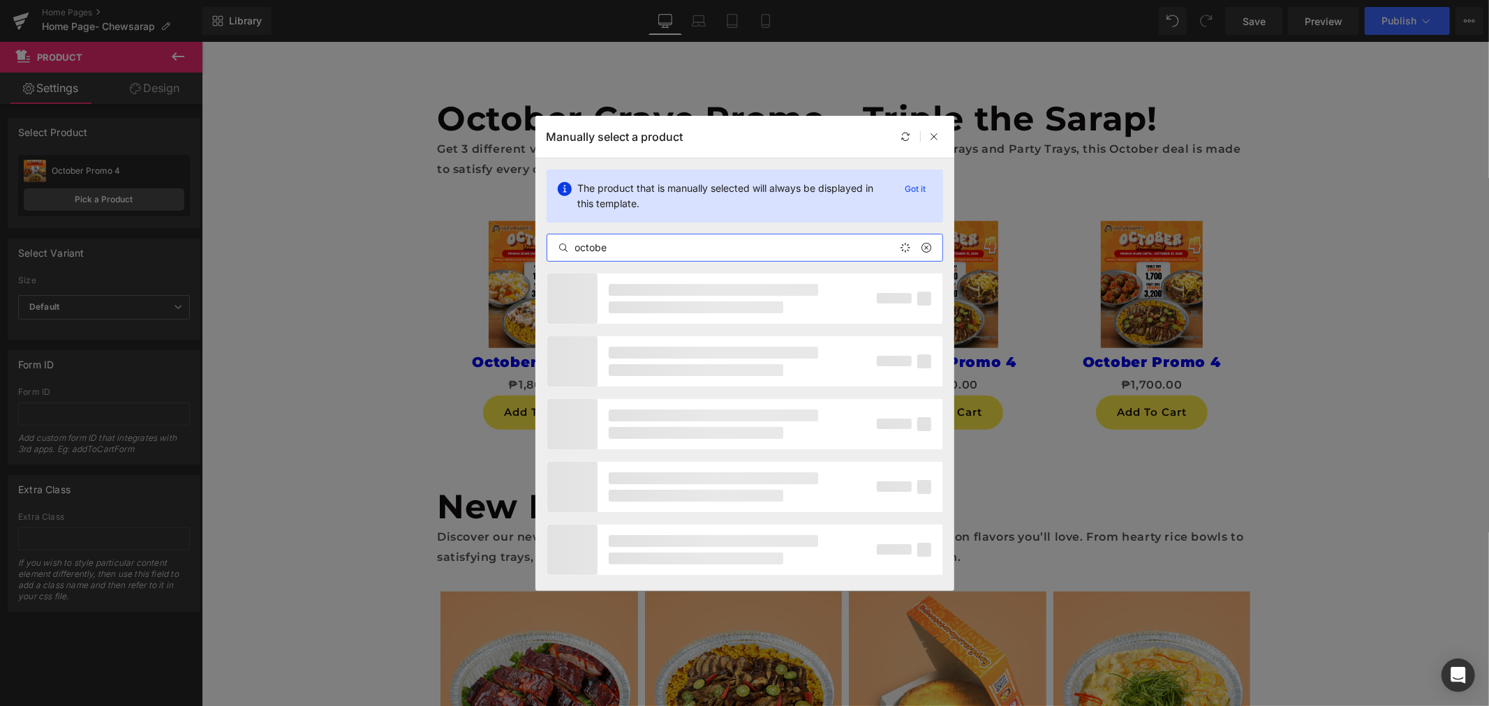
type input "october"
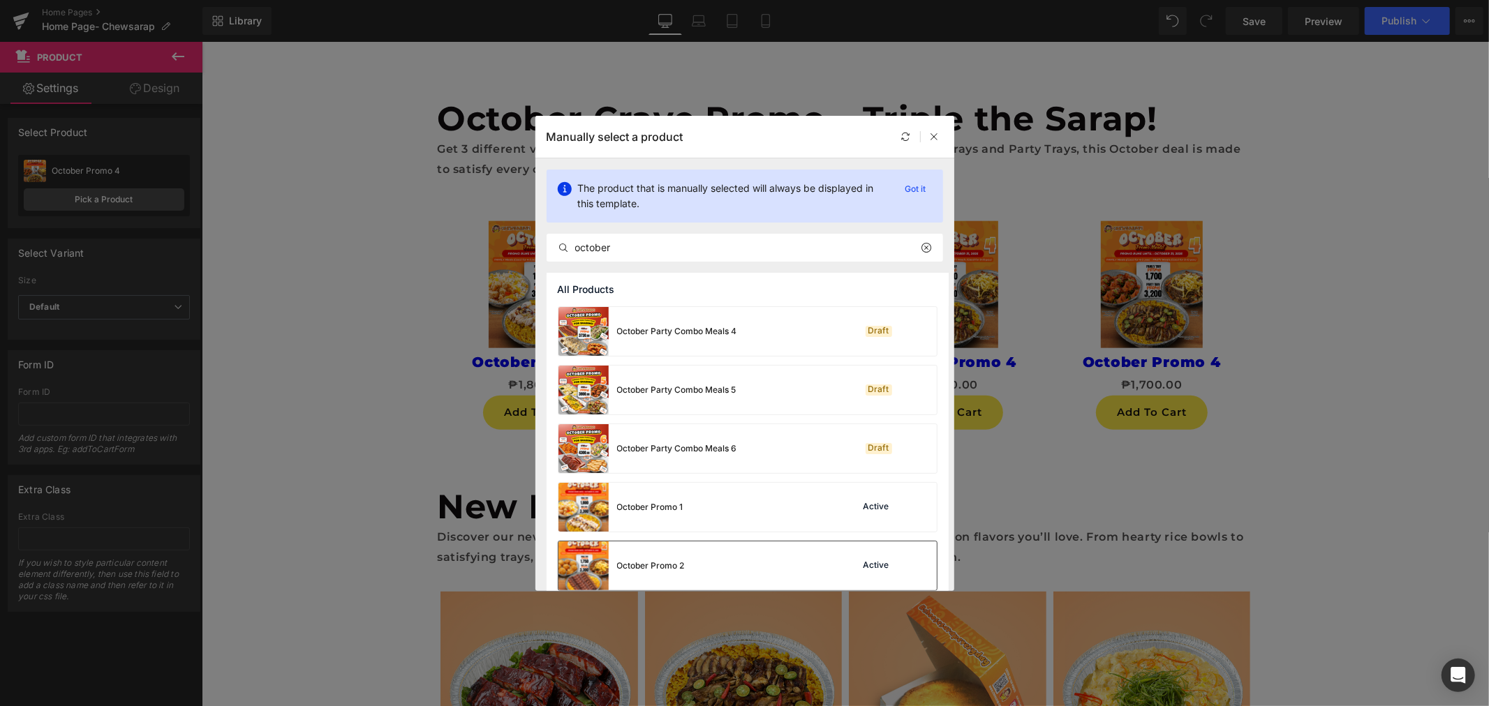
click at [722, 554] on div "October Promo 2 Active" at bounding box center [747, 566] width 378 height 49
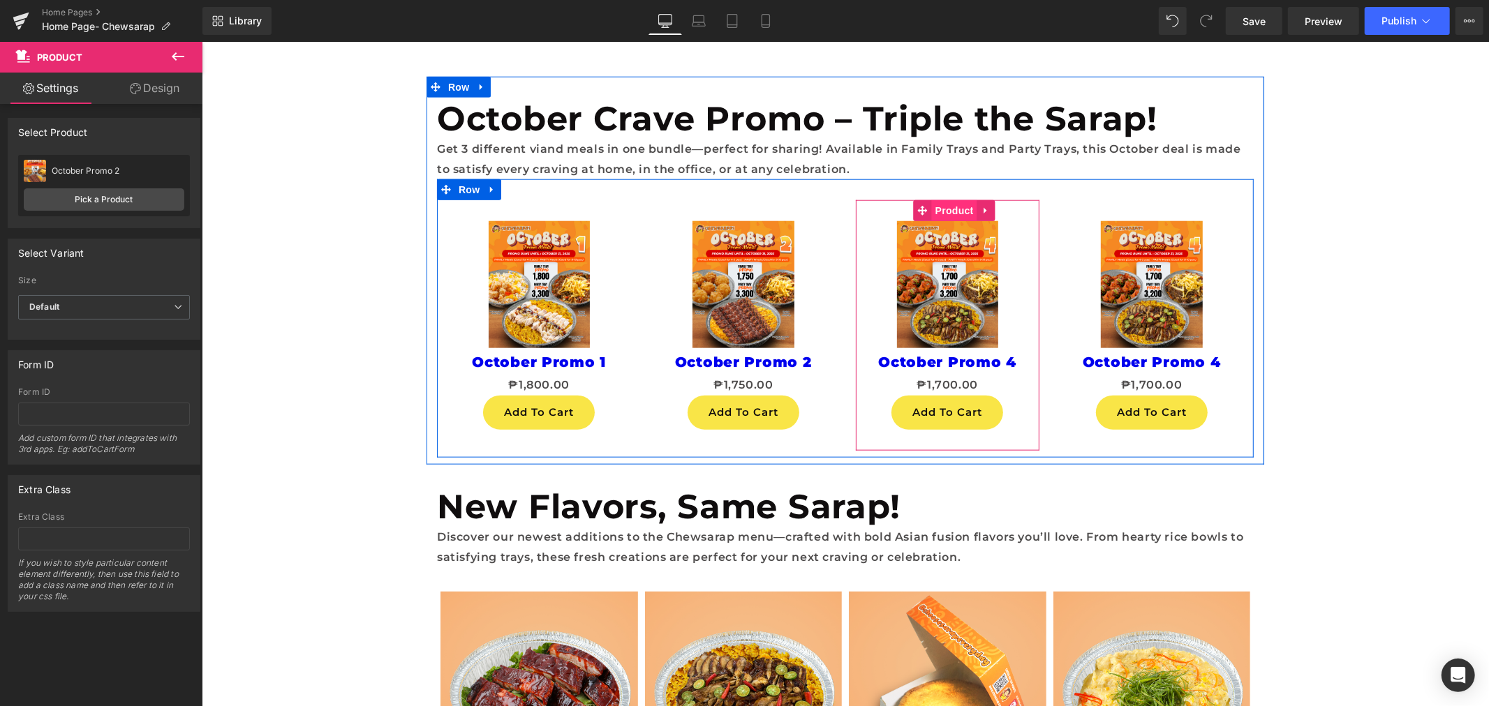
click at [952, 209] on span "Product" at bounding box center [953, 210] width 45 height 21
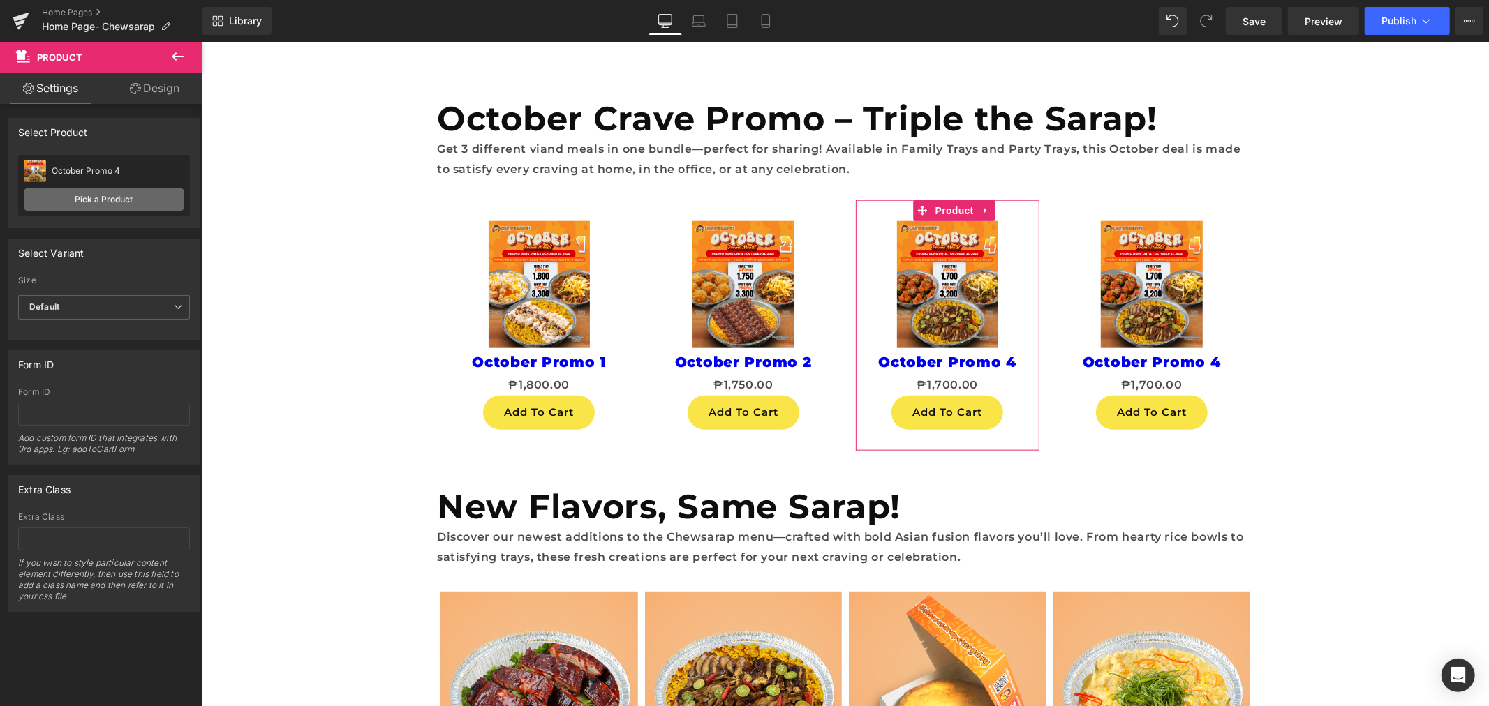
click at [114, 195] on link "Pick a Product" at bounding box center [104, 199] width 161 height 22
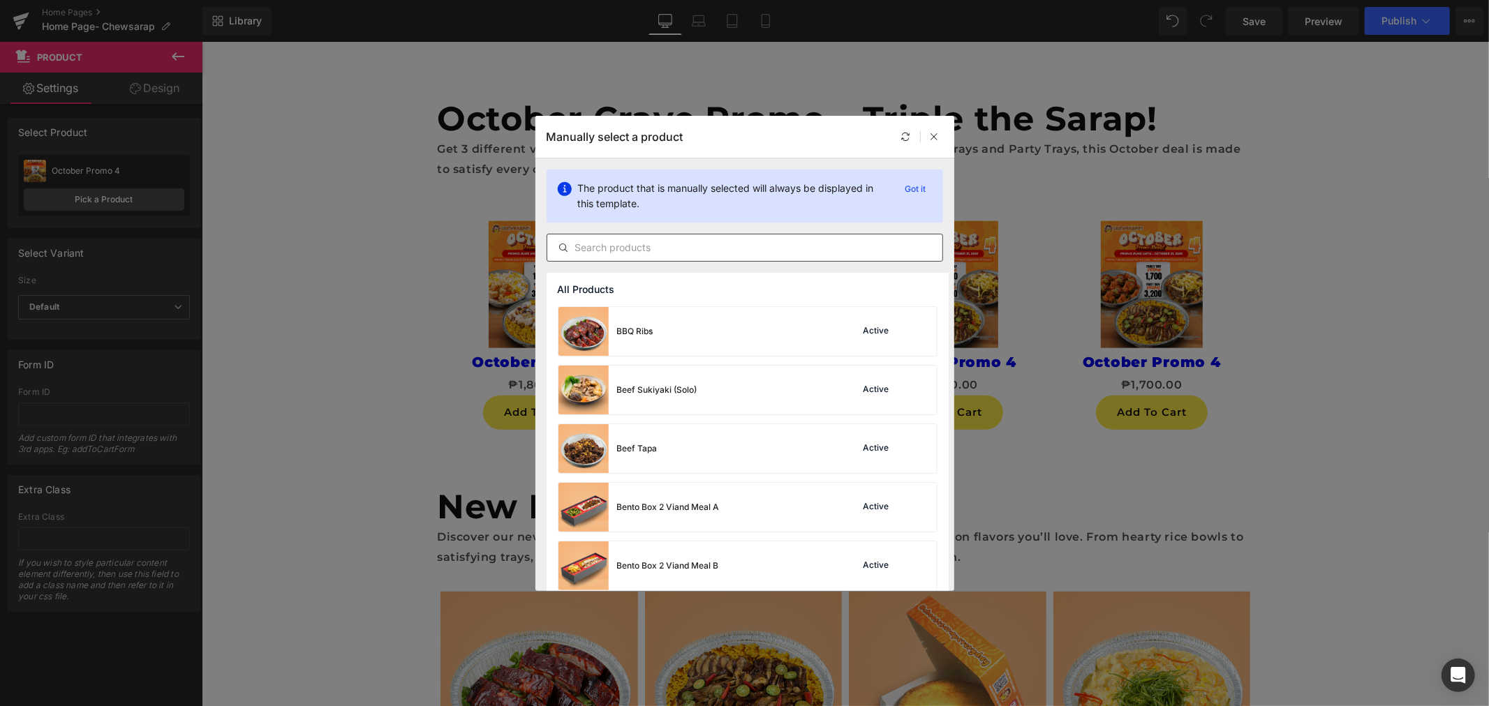
click at [683, 243] on input "text" at bounding box center [744, 247] width 395 height 17
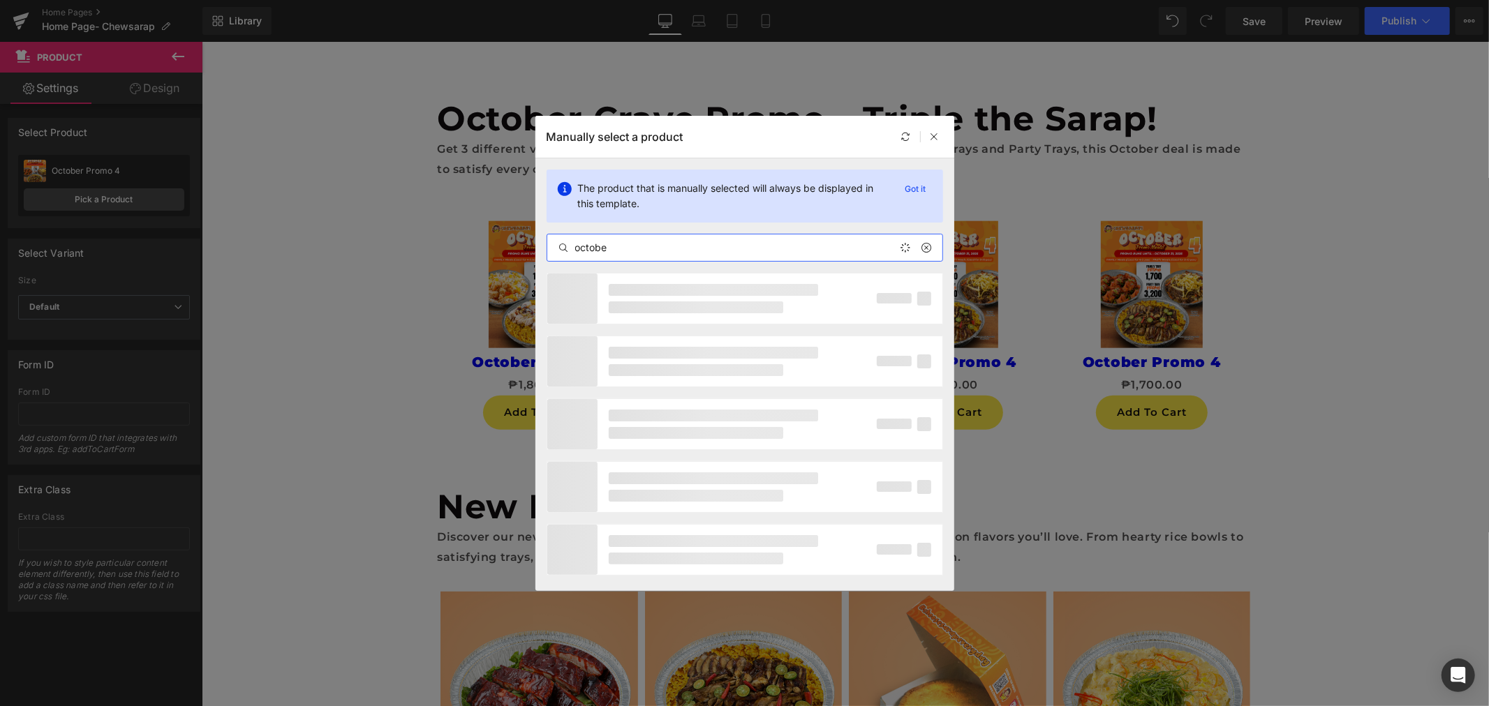
type input "october"
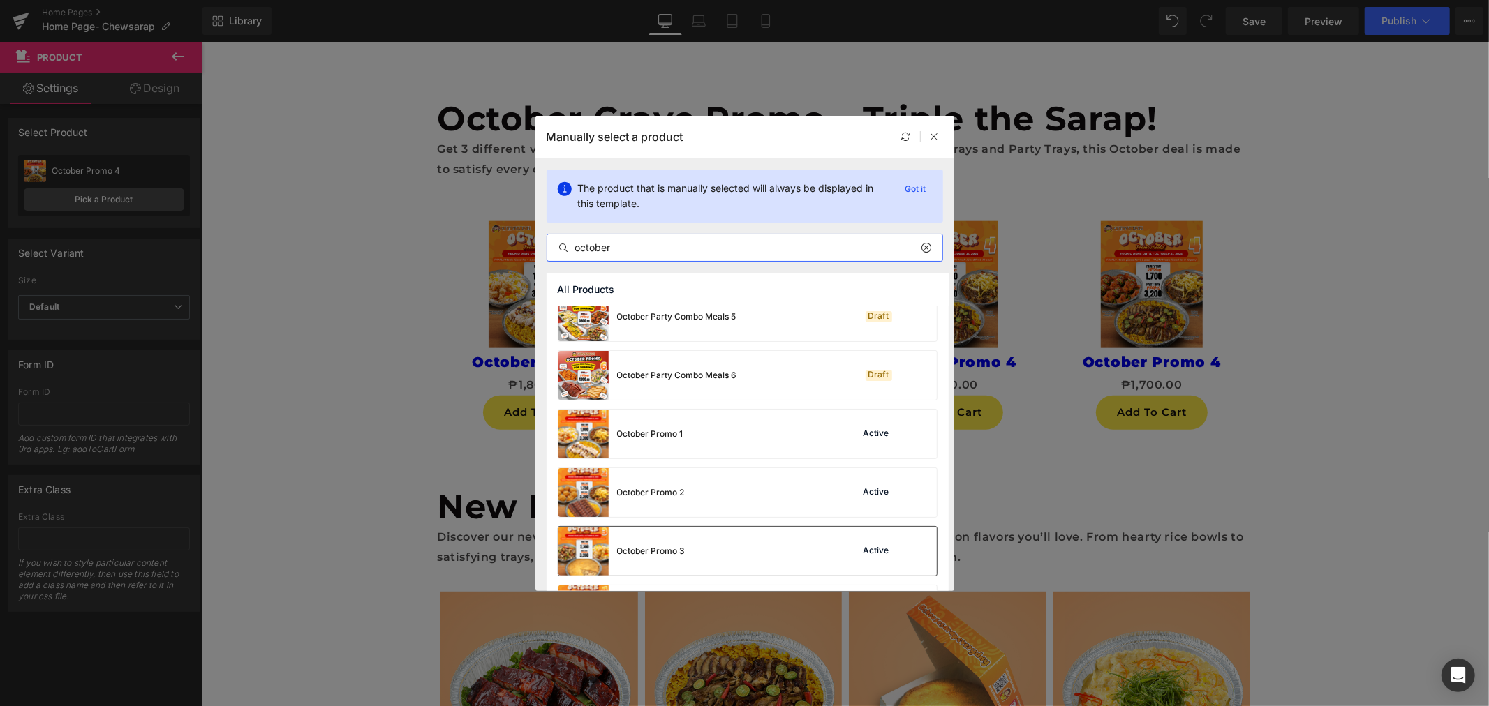
scroll to position [77, 0]
drag, startPoint x: 722, startPoint y: 541, endPoint x: 900, endPoint y: 302, distance: 297.3
click at [722, 541] on div "October Promo 3 Active" at bounding box center [747, 547] width 378 height 49
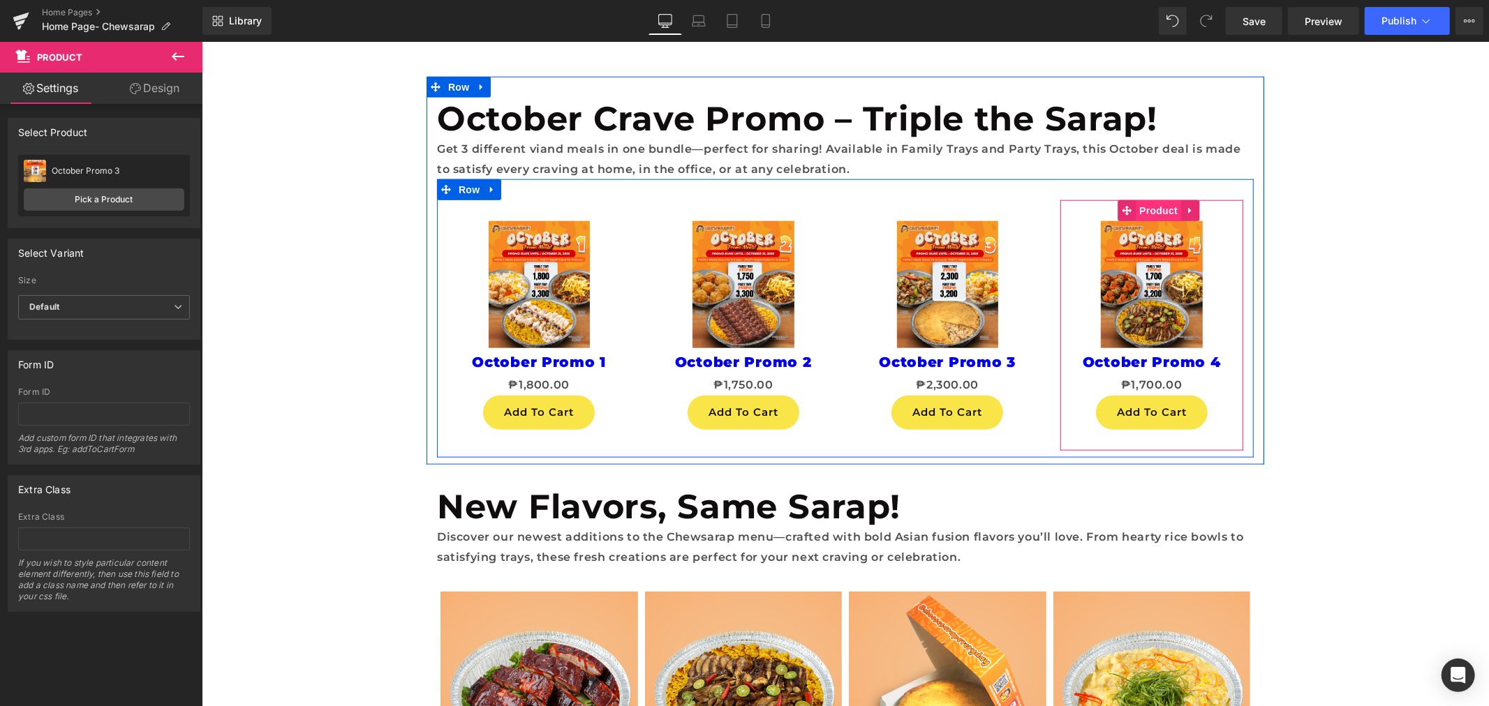
click at [1154, 205] on span "Product" at bounding box center [1157, 210] width 45 height 21
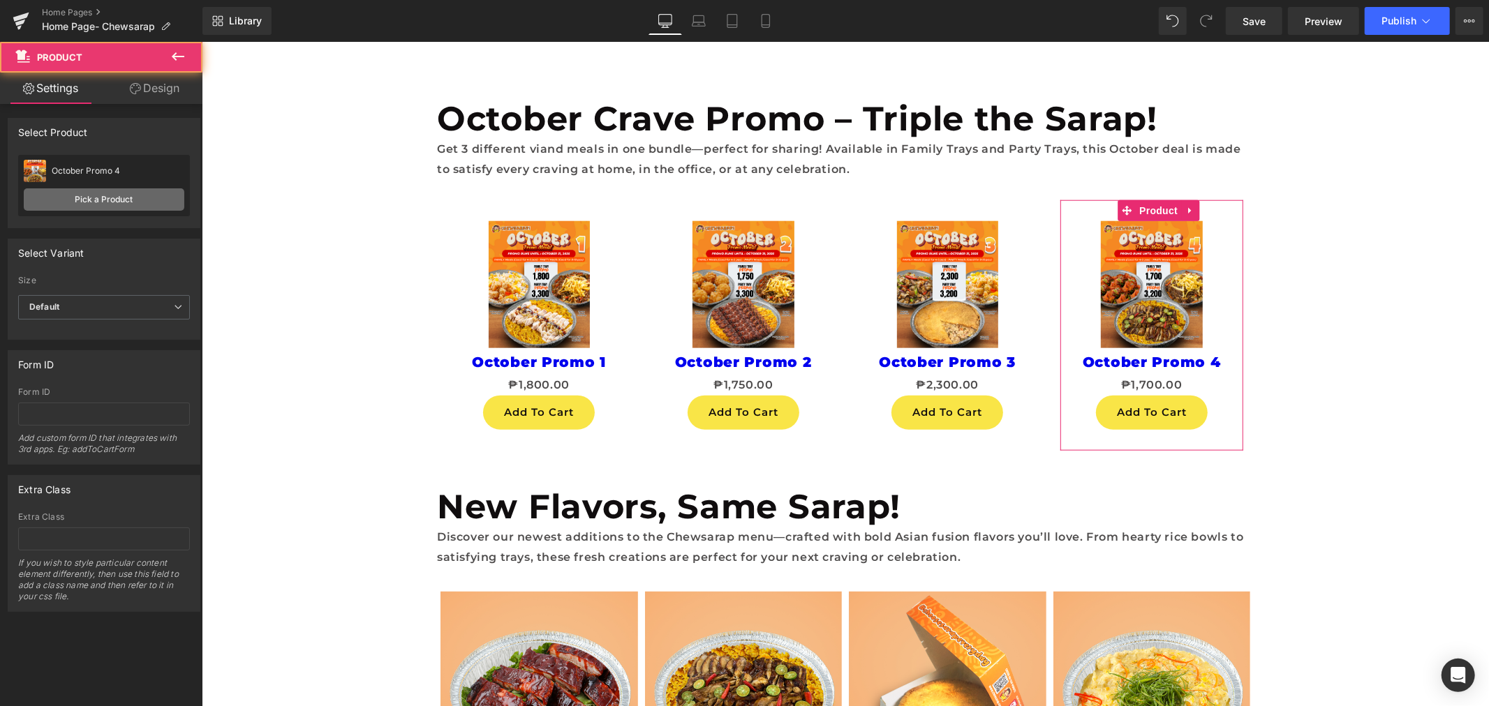
click at [103, 189] on link "Pick a Product" at bounding box center [104, 199] width 161 height 22
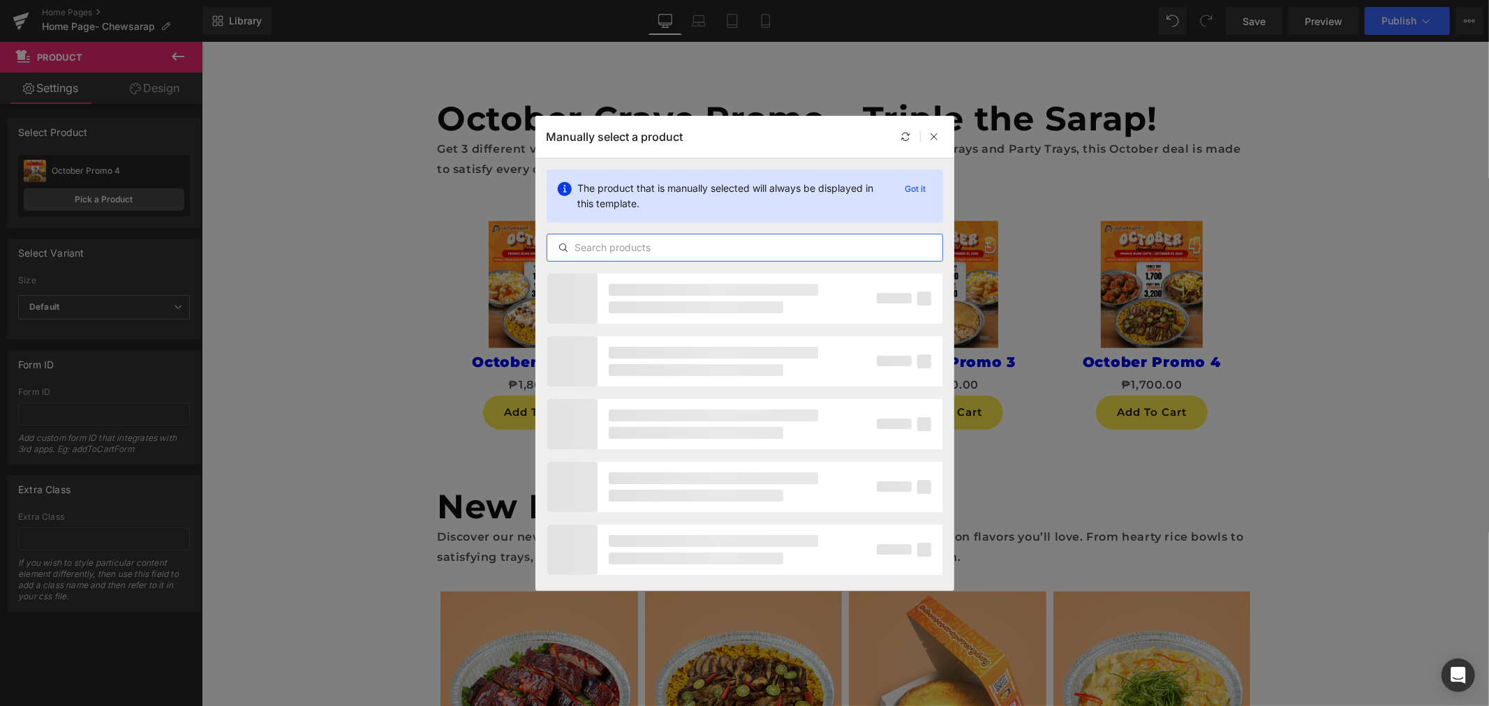
click at [731, 248] on input "text" at bounding box center [744, 247] width 395 height 17
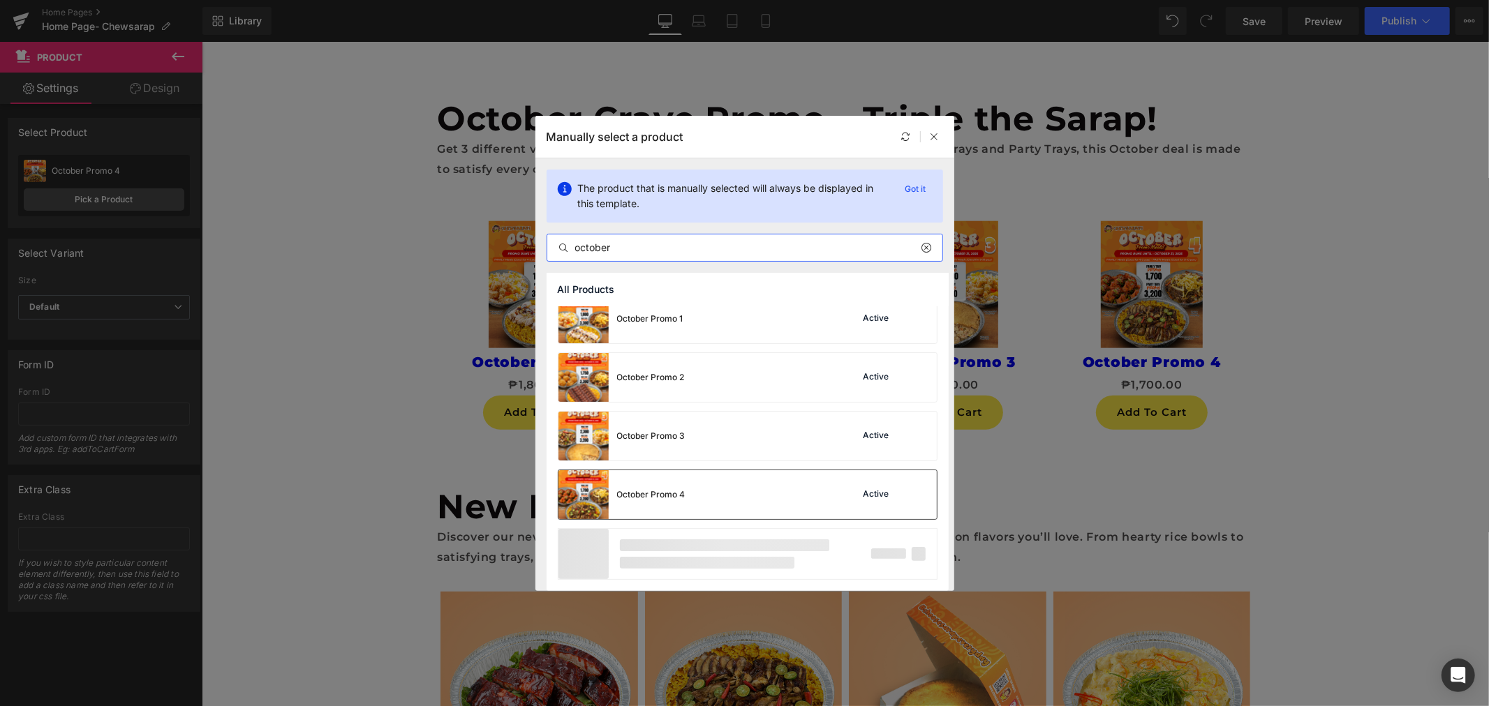
type input "october"
click at [756, 496] on div "October Party Combo Meals 4 Draft October Party Combo Meals 5 Draft October Par…" at bounding box center [747, 354] width 402 height 473
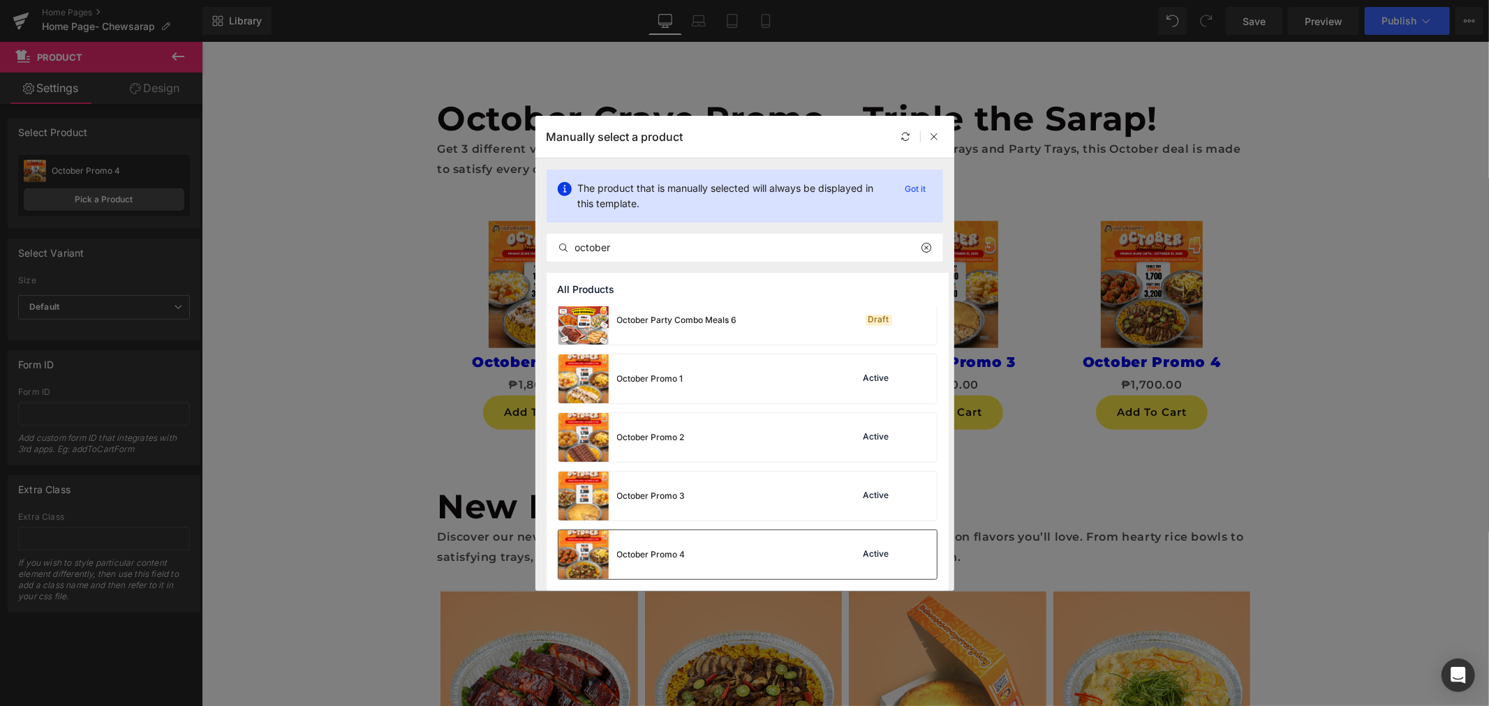
scroll to position [128, 0]
click at [705, 556] on div "October Promo 4 Active" at bounding box center [747, 554] width 378 height 49
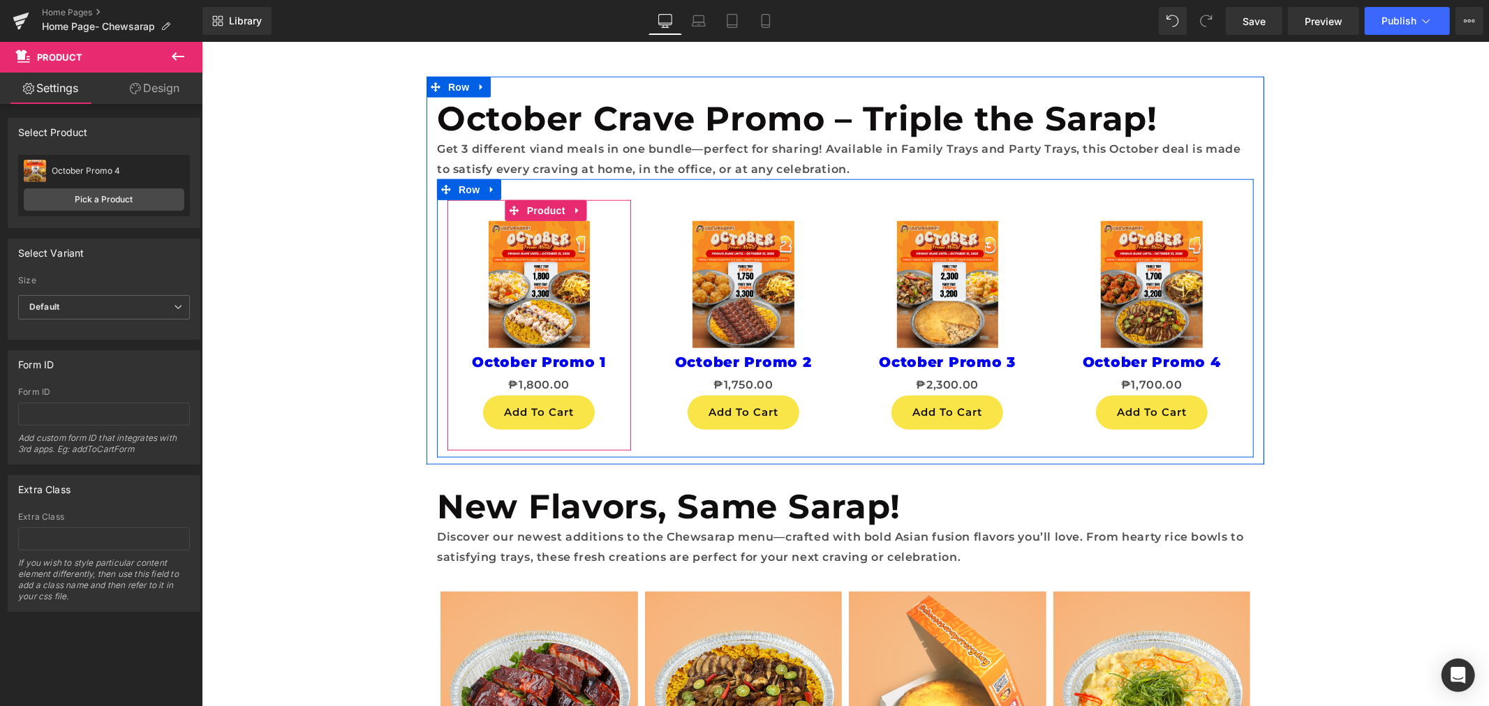
click at [616, 230] on div "Sale Off" at bounding box center [539, 284] width 170 height 127
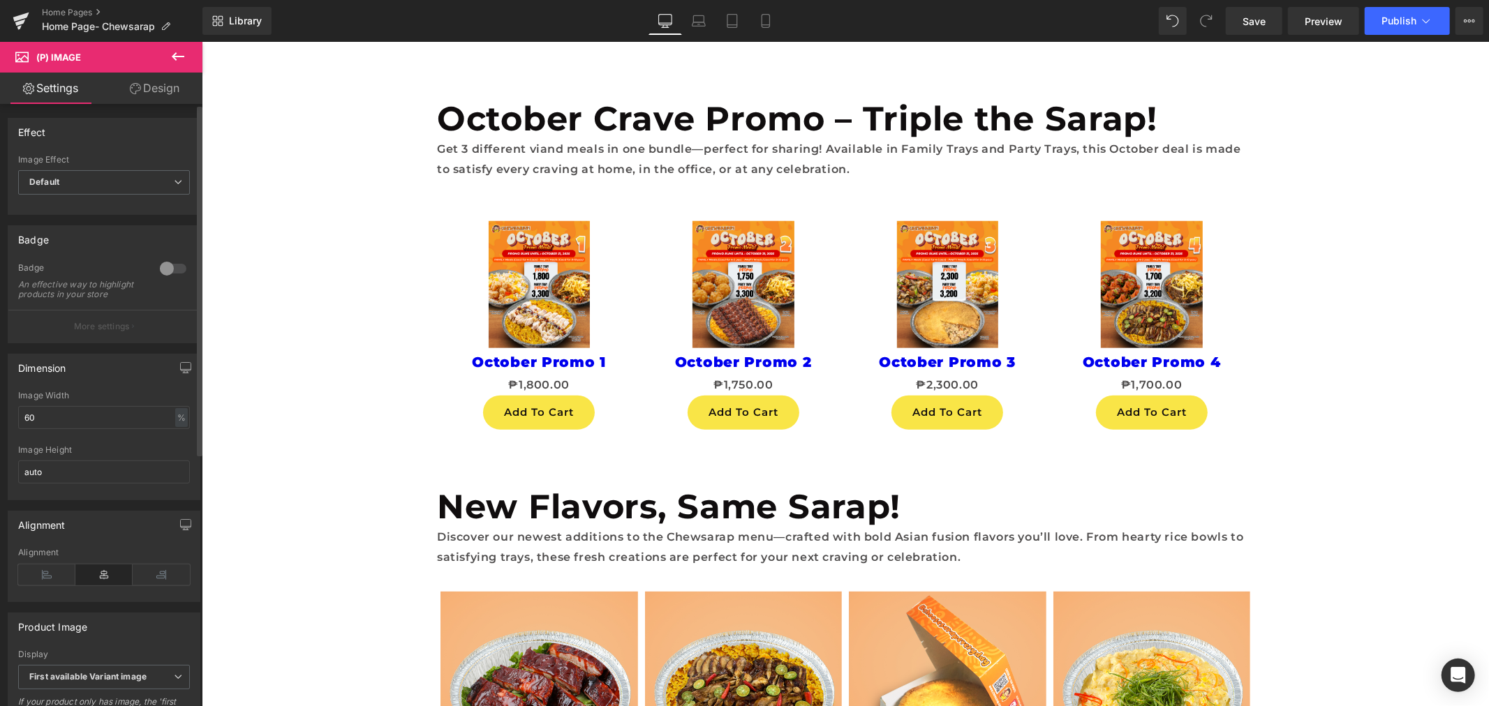
click at [165, 261] on div at bounding box center [172, 269] width 33 height 22
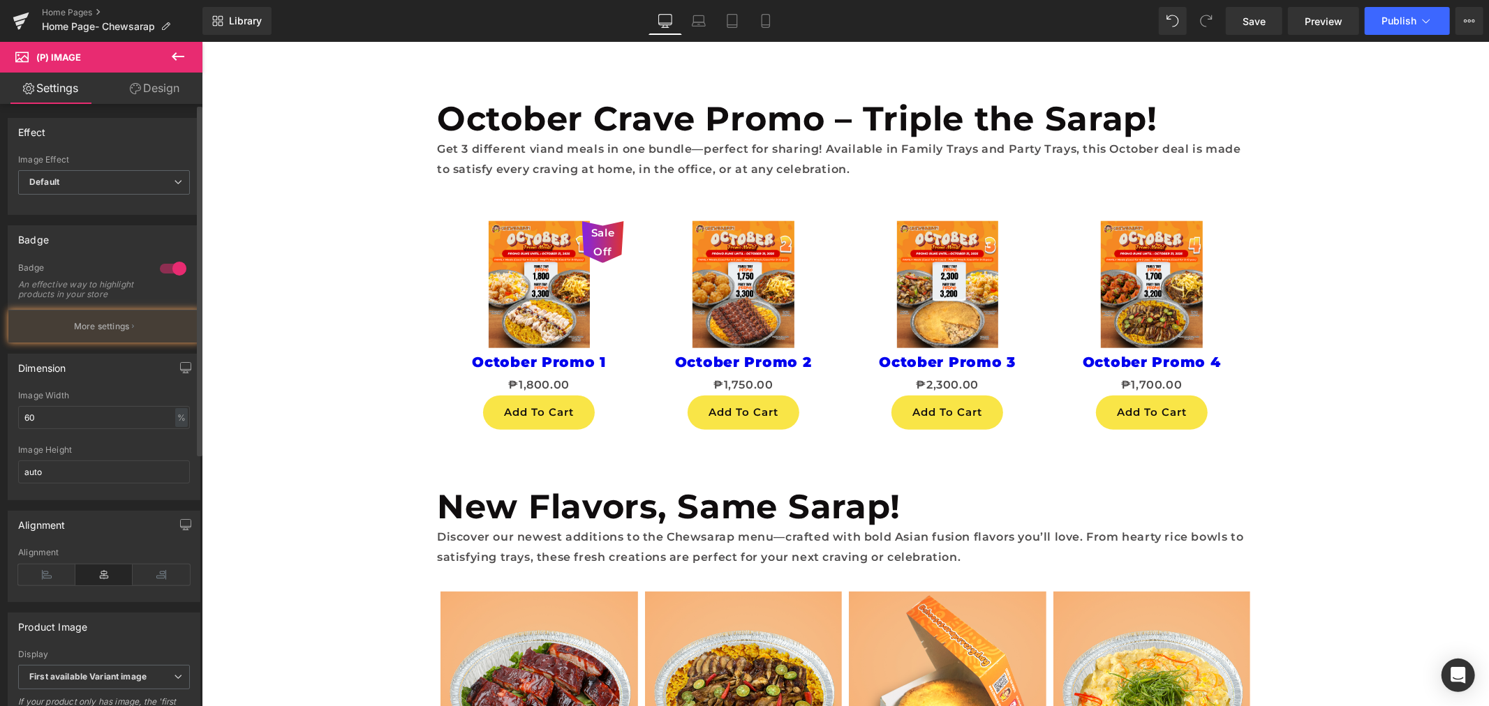
click at [165, 261] on div at bounding box center [172, 269] width 33 height 22
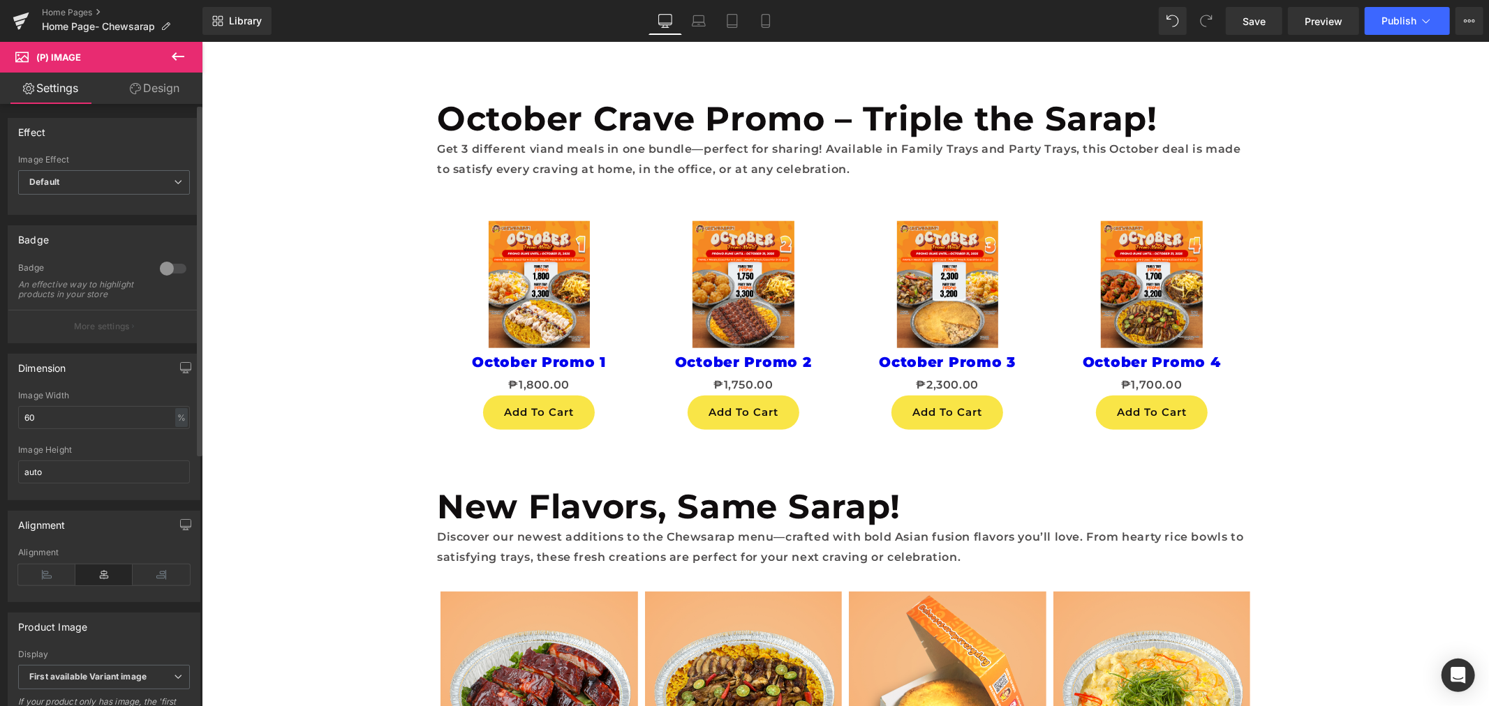
click at [174, 274] on div at bounding box center [172, 269] width 33 height 22
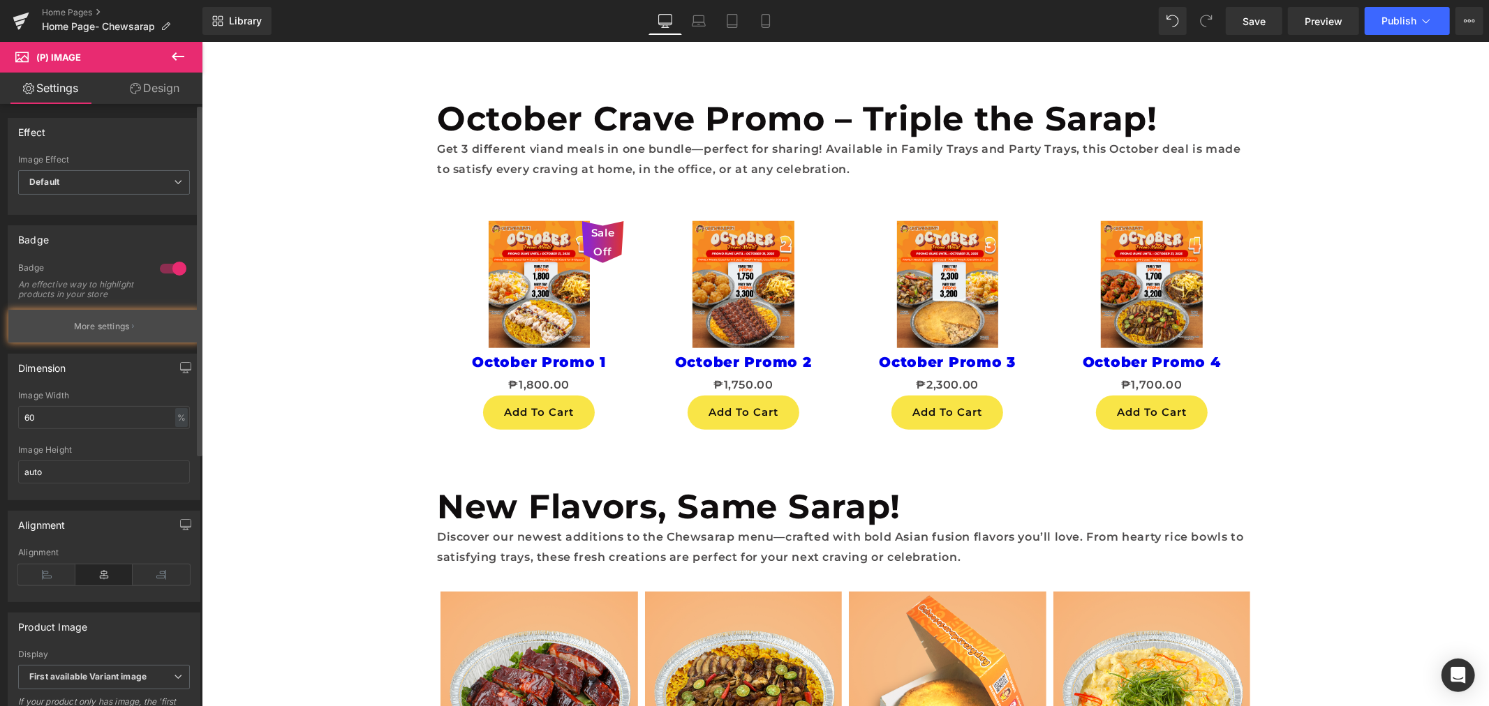
click at [141, 336] on button "More settings" at bounding box center [103, 326] width 191 height 33
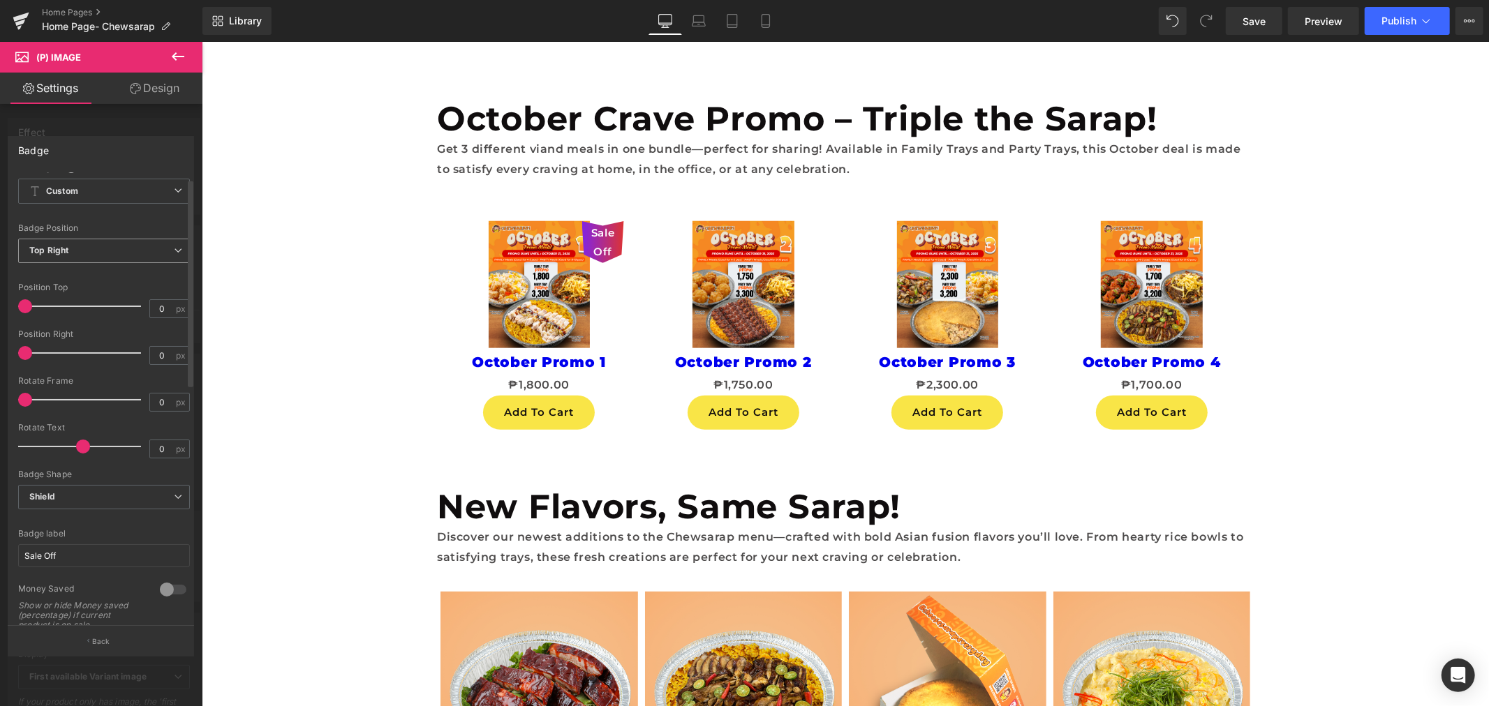
scroll to position [0, 0]
click at [166, 52] on button at bounding box center [178, 57] width 49 height 31
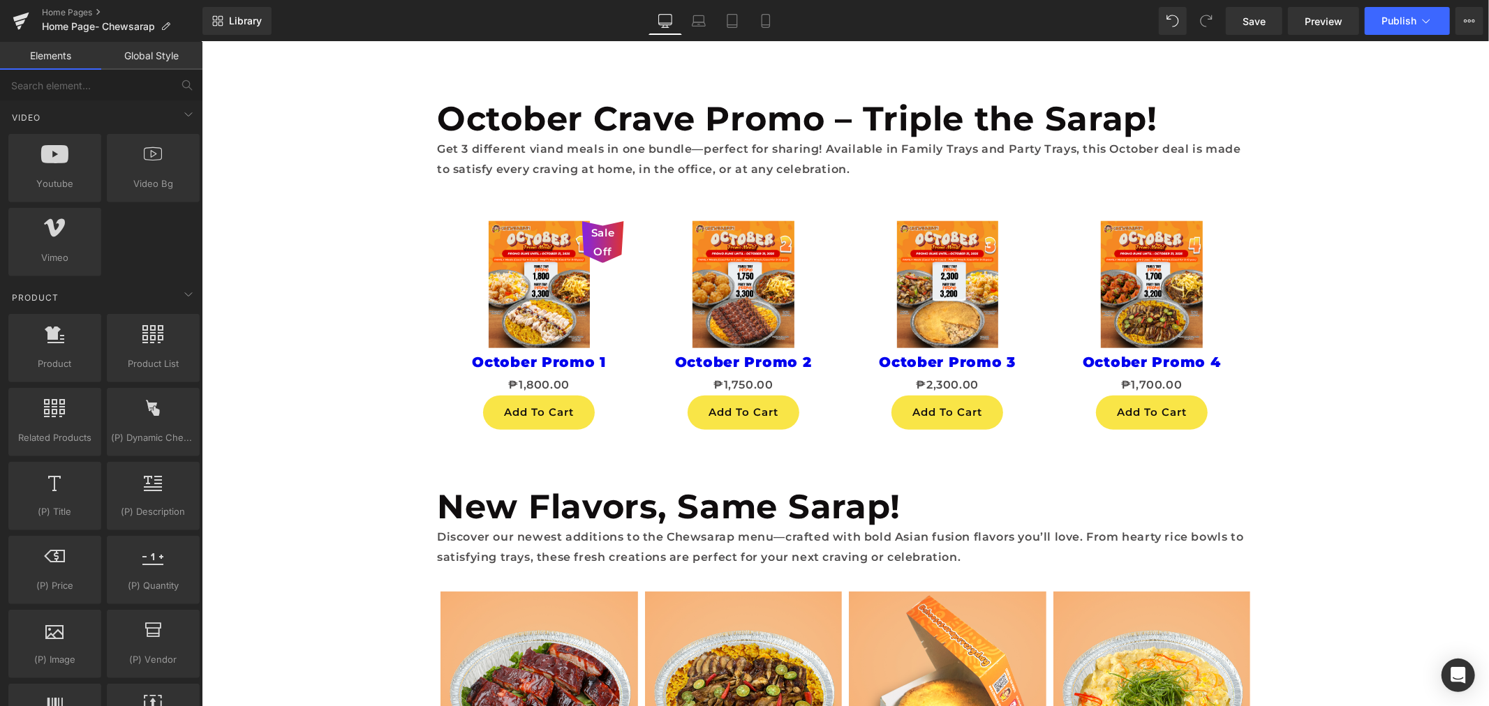
click at [592, 221] on div "Sale Off" at bounding box center [602, 242] width 42 height 42
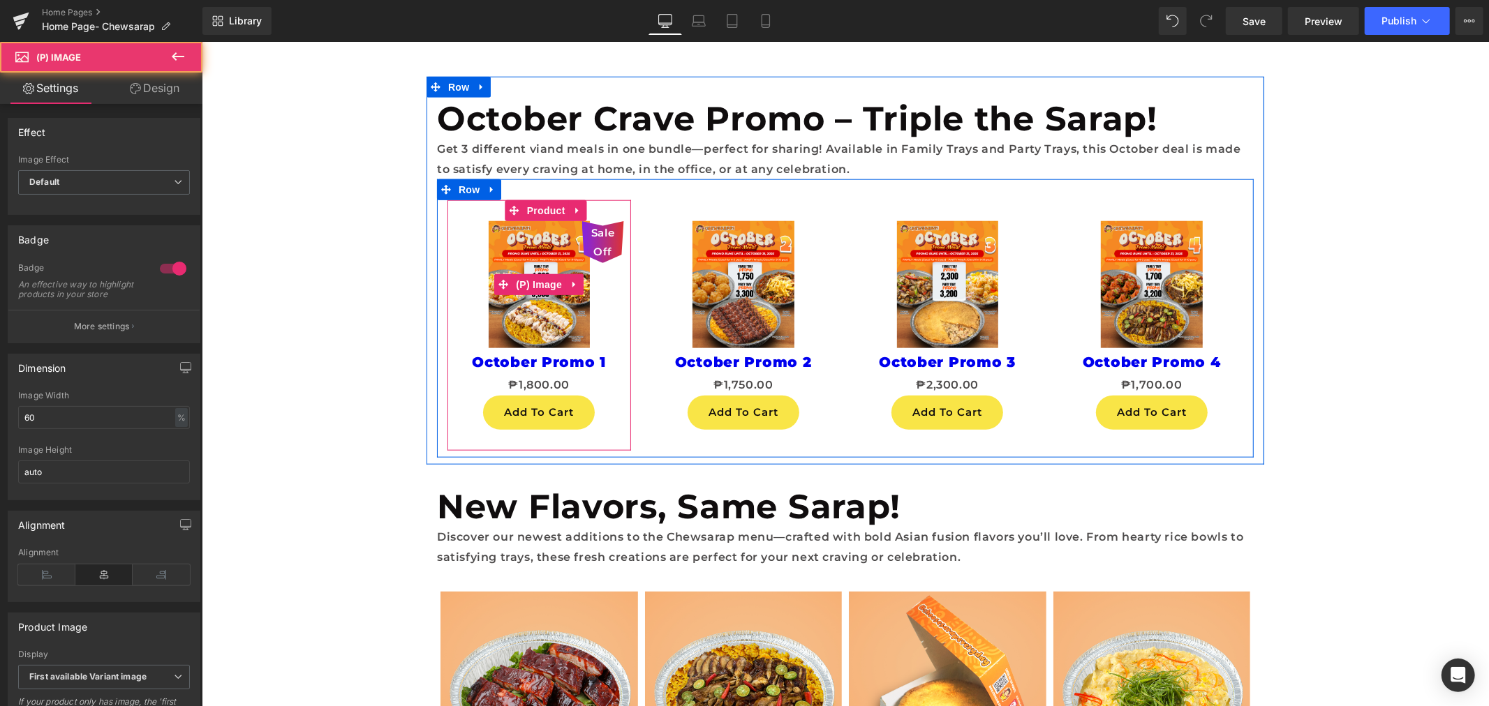
click at [537, 253] on img at bounding box center [539, 284] width 102 height 127
click at [546, 216] on span "Product" at bounding box center [545, 210] width 45 height 21
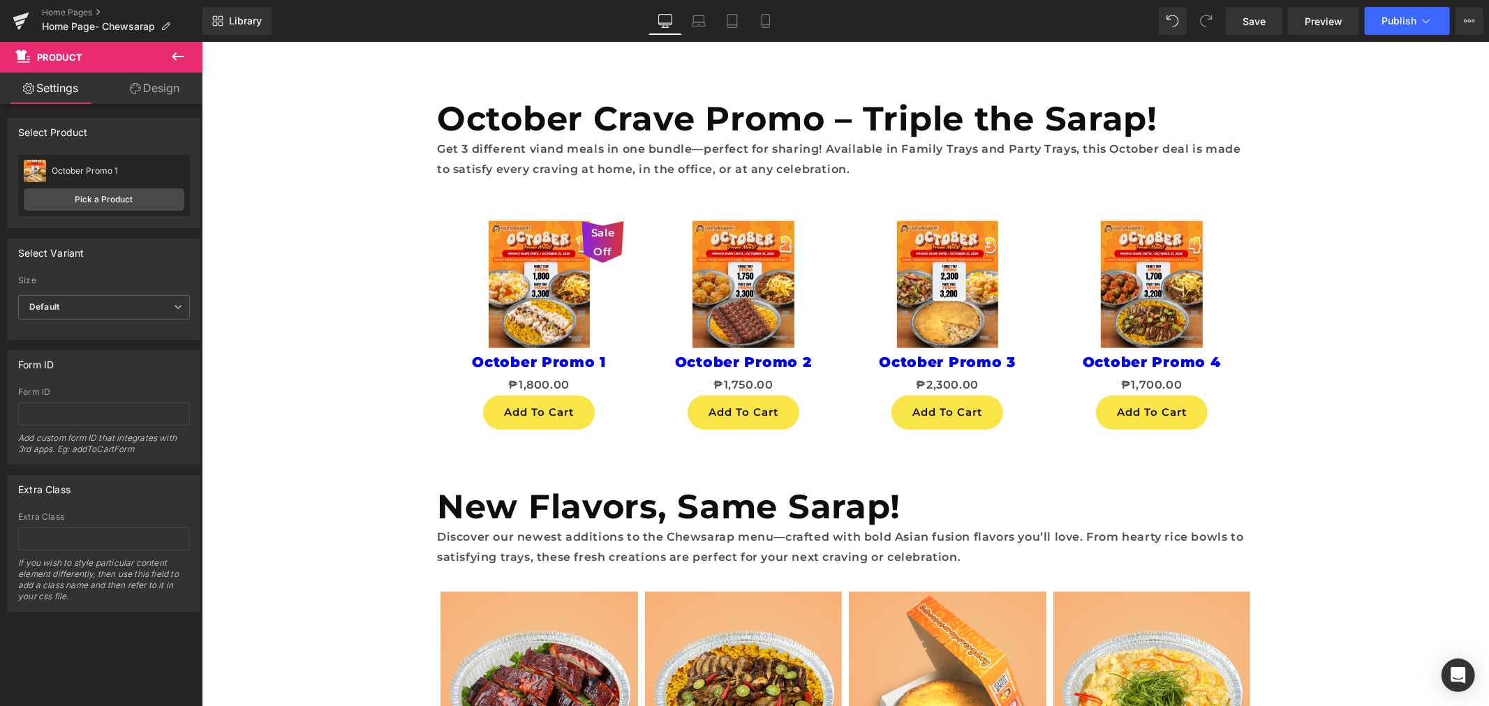
click at [179, 54] on icon at bounding box center [178, 56] width 17 height 17
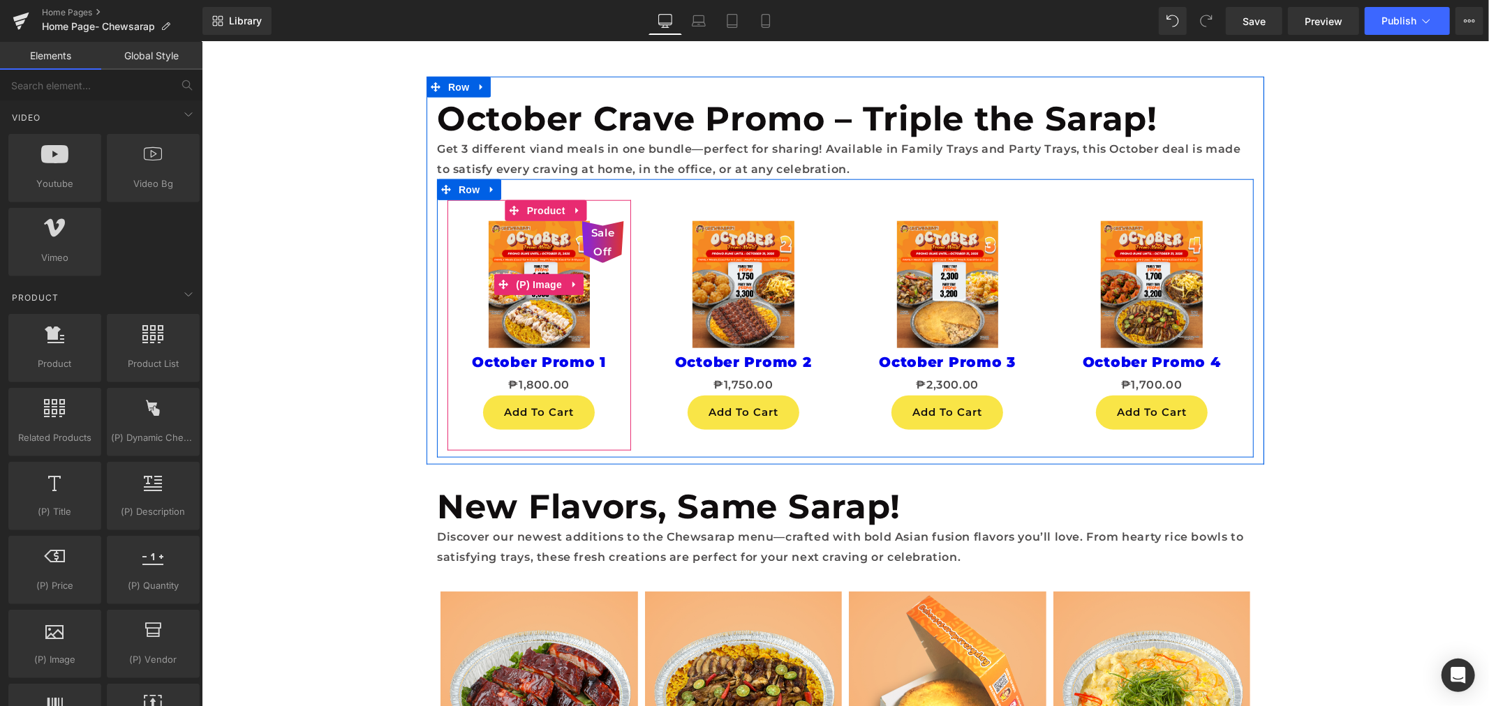
click at [459, 301] on div "Sale Off" at bounding box center [539, 284] width 170 height 127
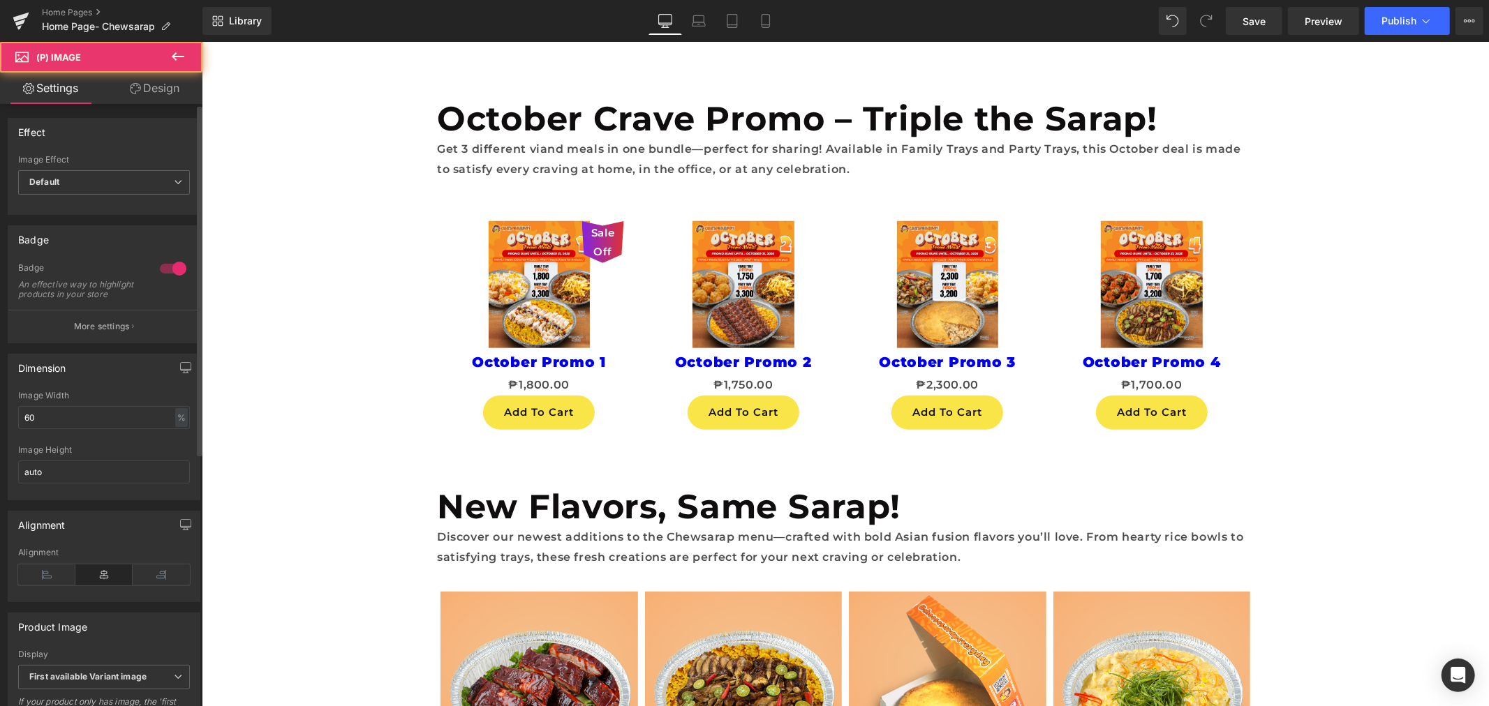
click at [167, 262] on div at bounding box center [172, 269] width 33 height 22
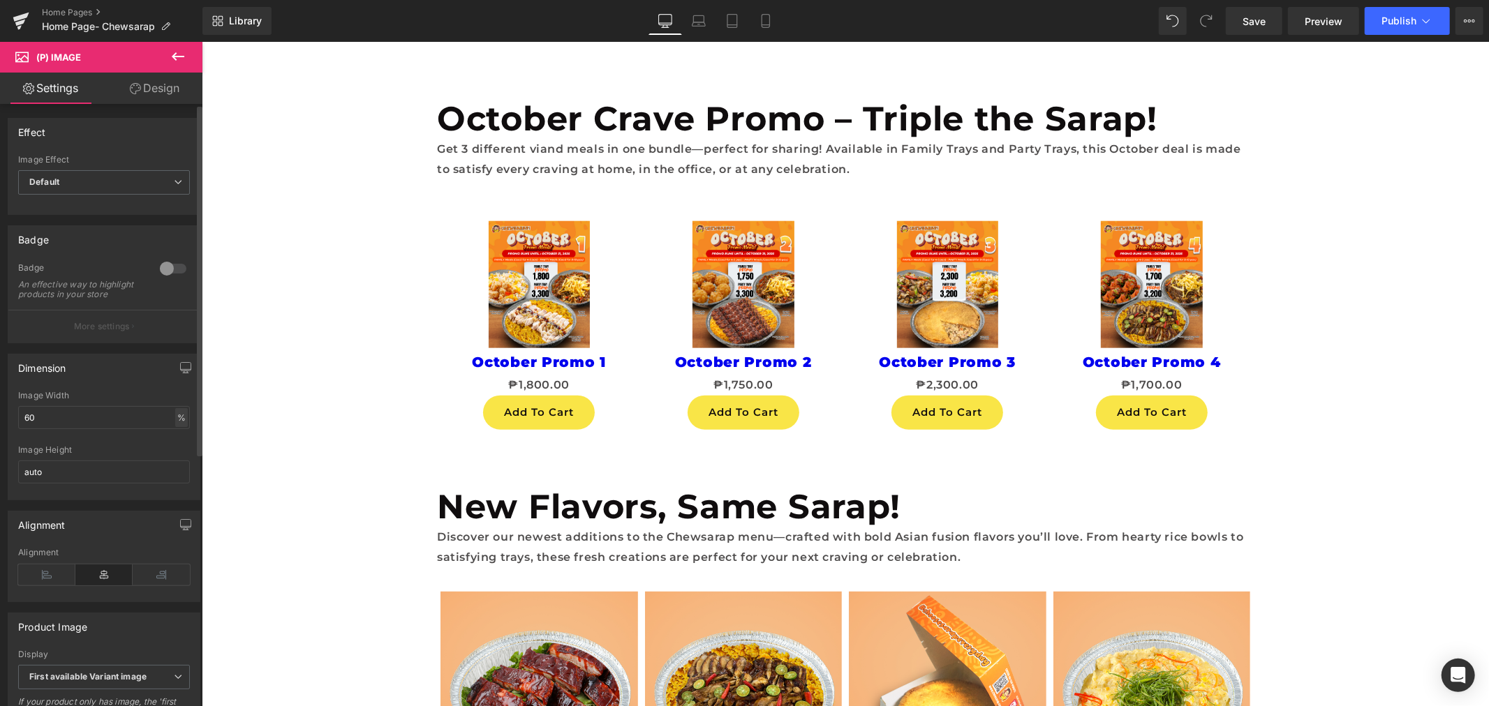
click at [175, 422] on div "%" at bounding box center [181, 417] width 13 height 19
click at [128, 422] on input "60" at bounding box center [104, 417] width 172 height 23
type input "6"
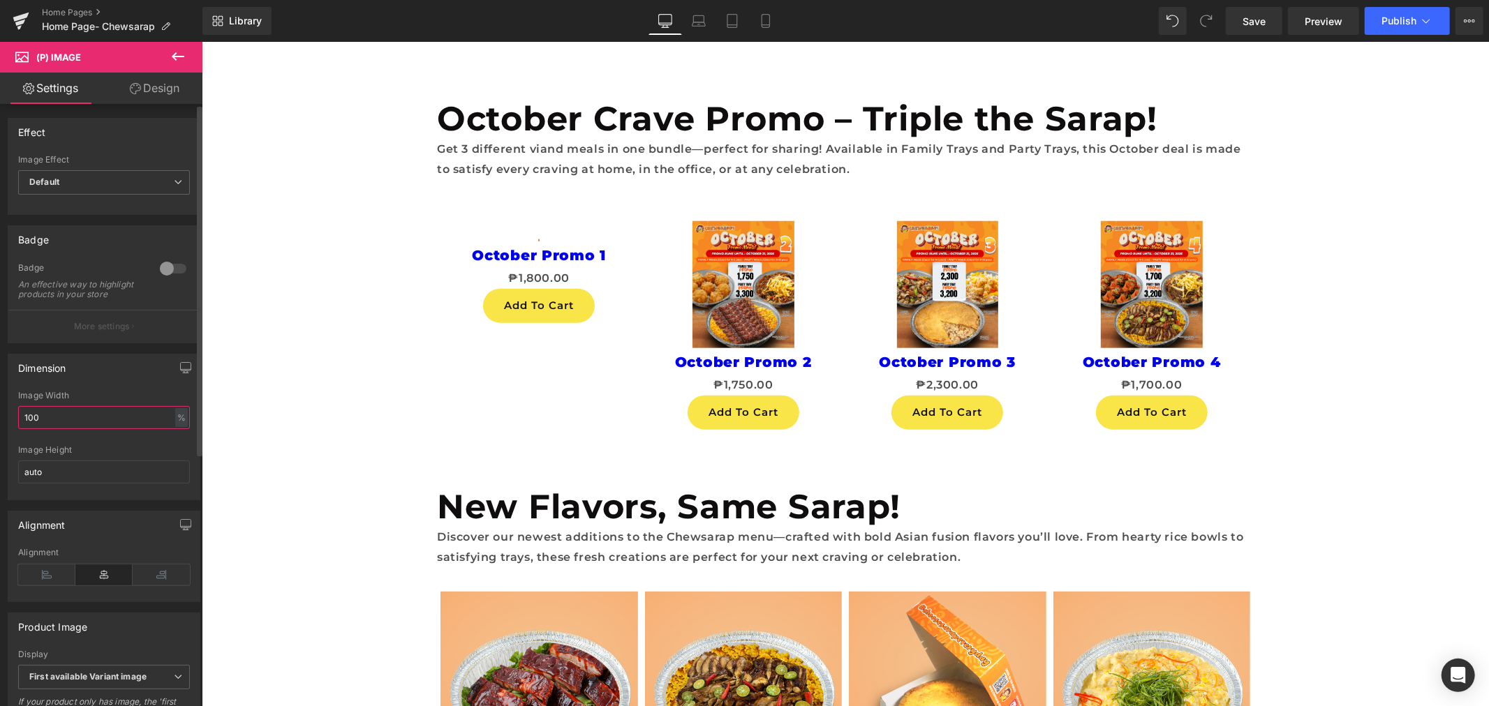
type input "100"
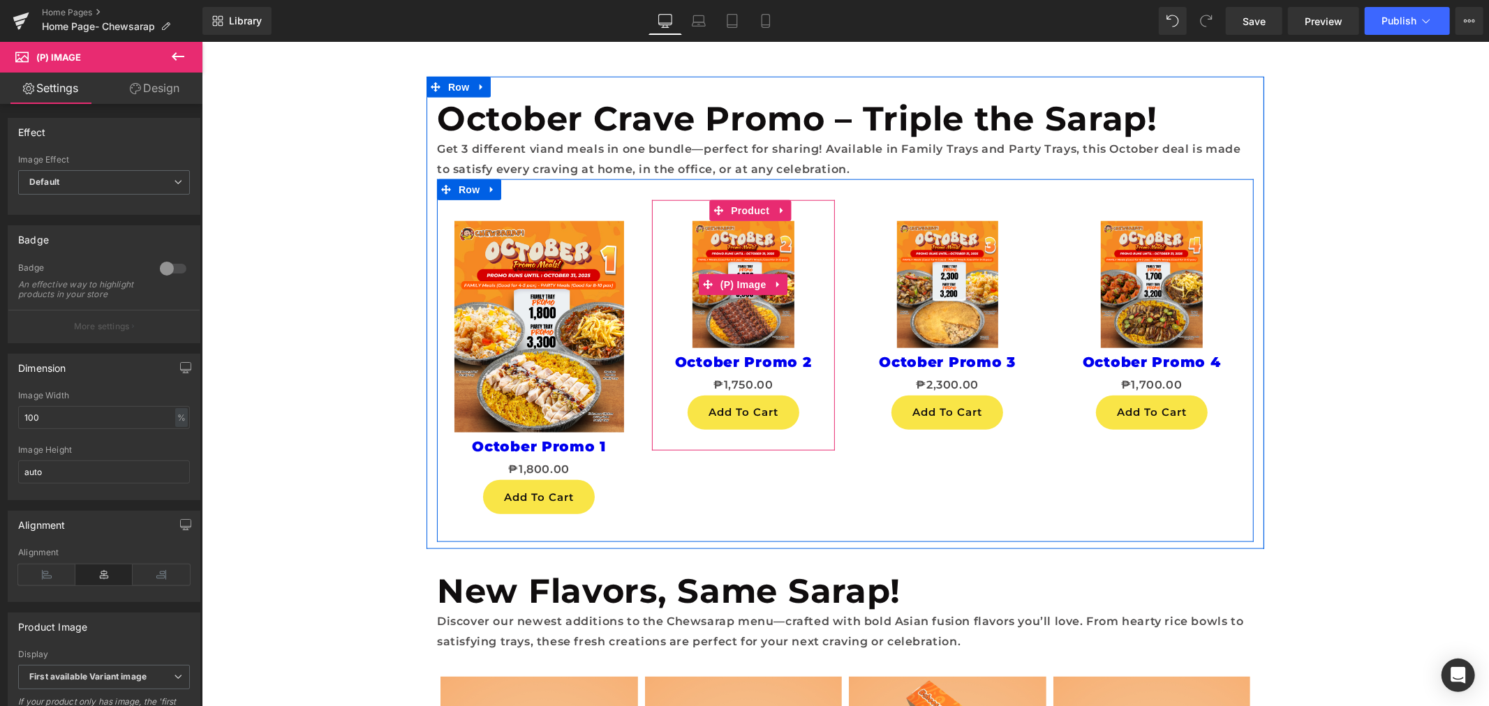
click at [671, 301] on div "Sale Off" at bounding box center [743, 284] width 170 height 127
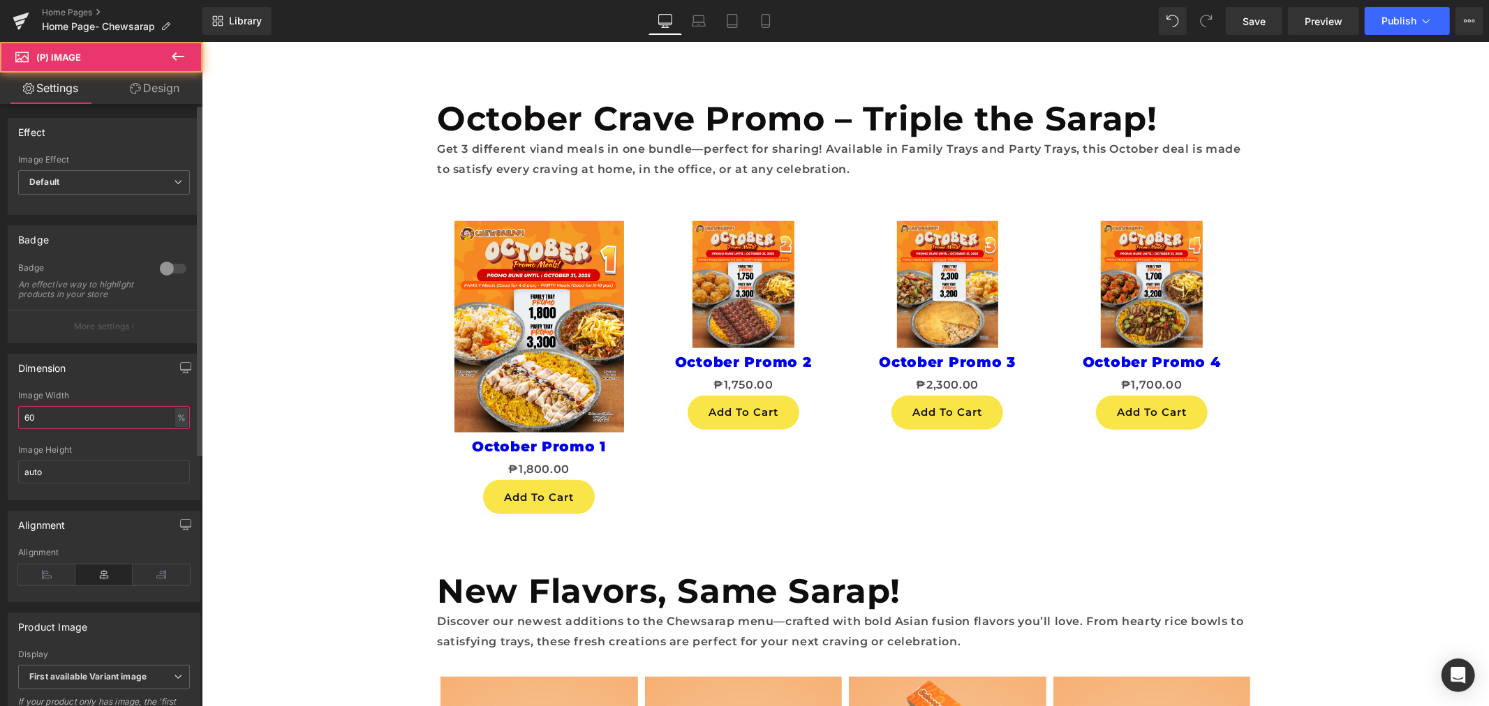
click at [112, 429] on input "60" at bounding box center [104, 417] width 172 height 23
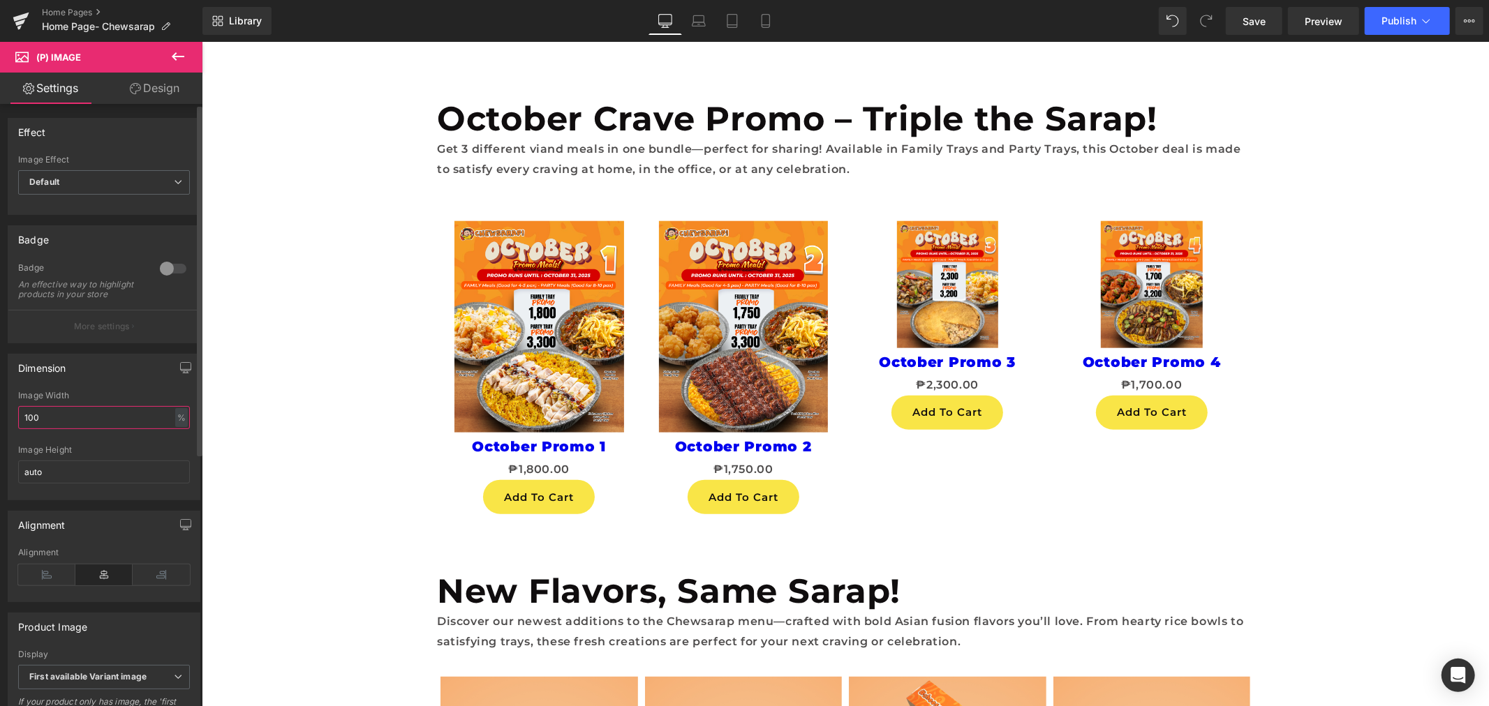
type input "100"
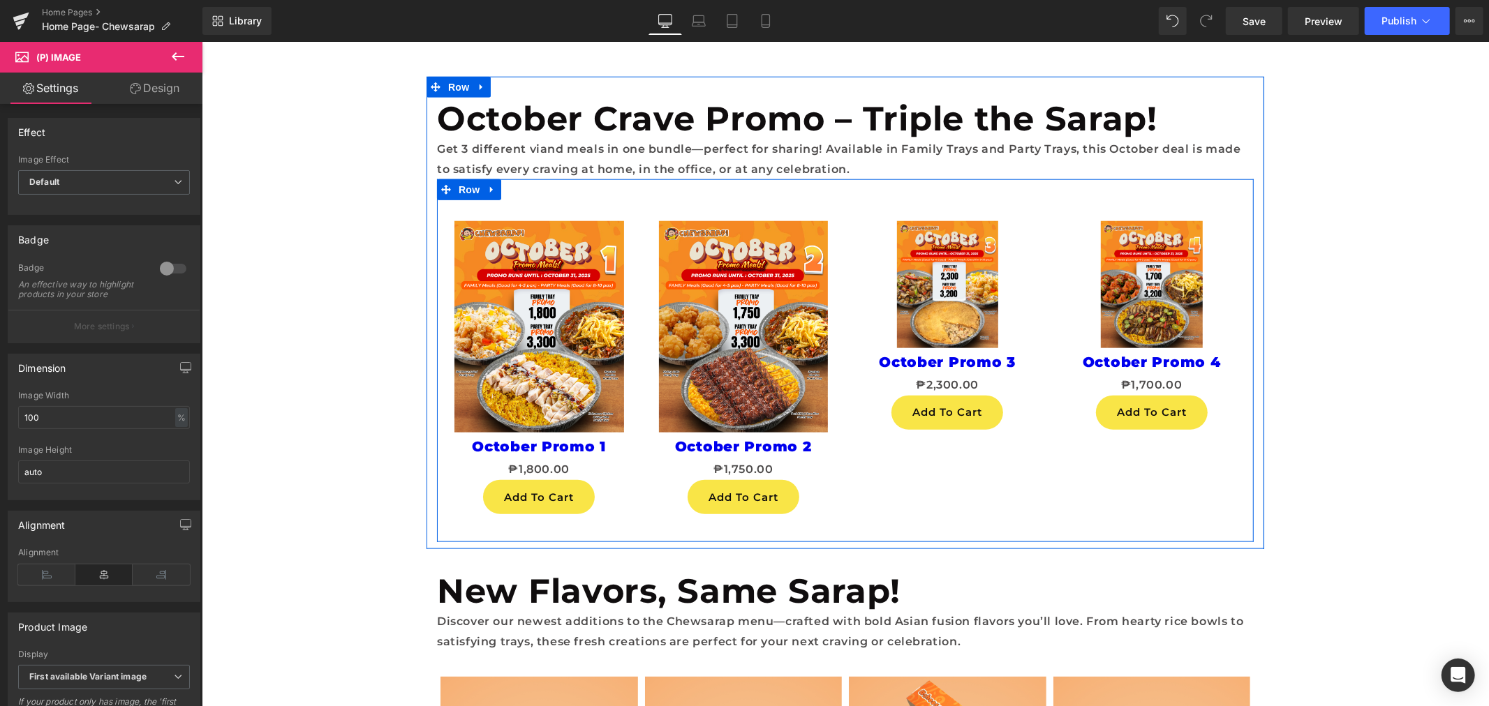
click at [872, 255] on div "Sale Off" at bounding box center [947, 284] width 170 height 127
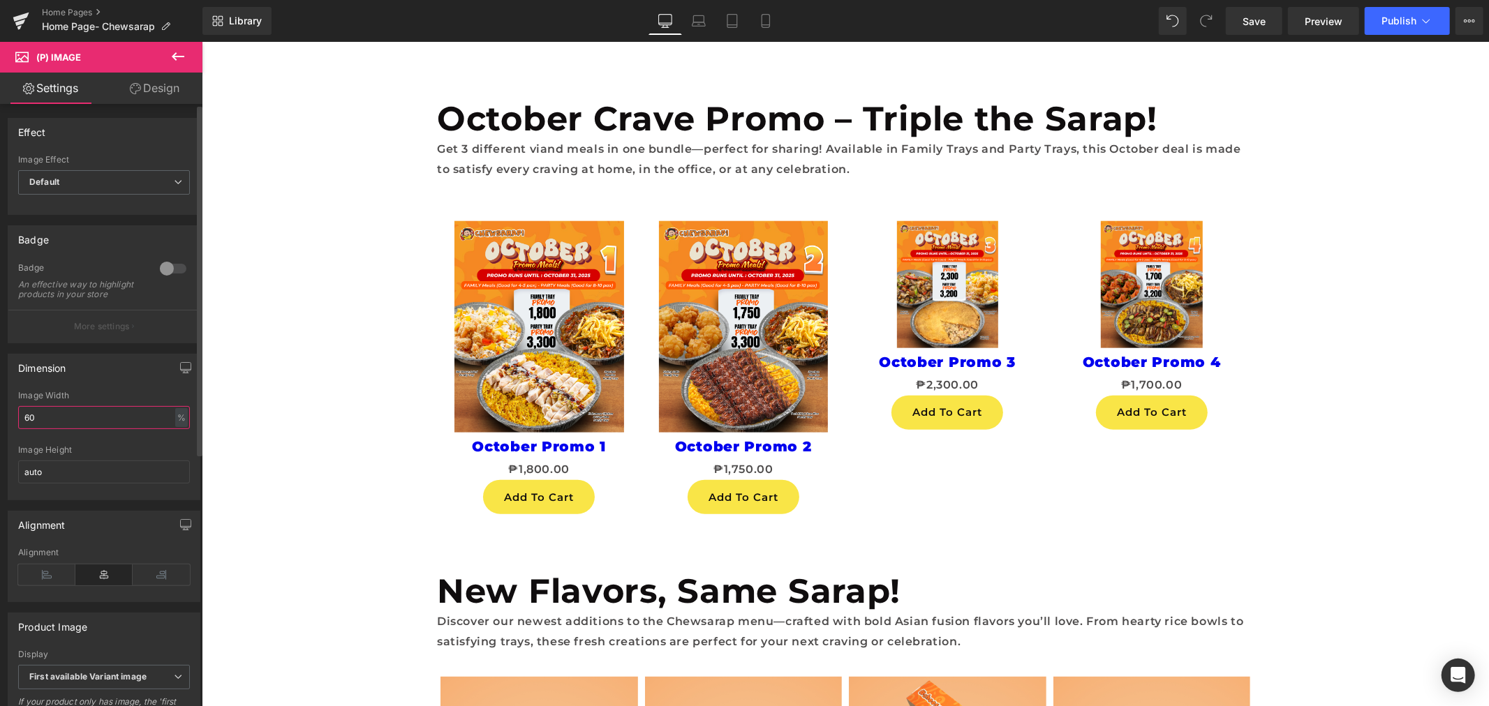
click at [86, 429] on input "60" at bounding box center [104, 417] width 172 height 23
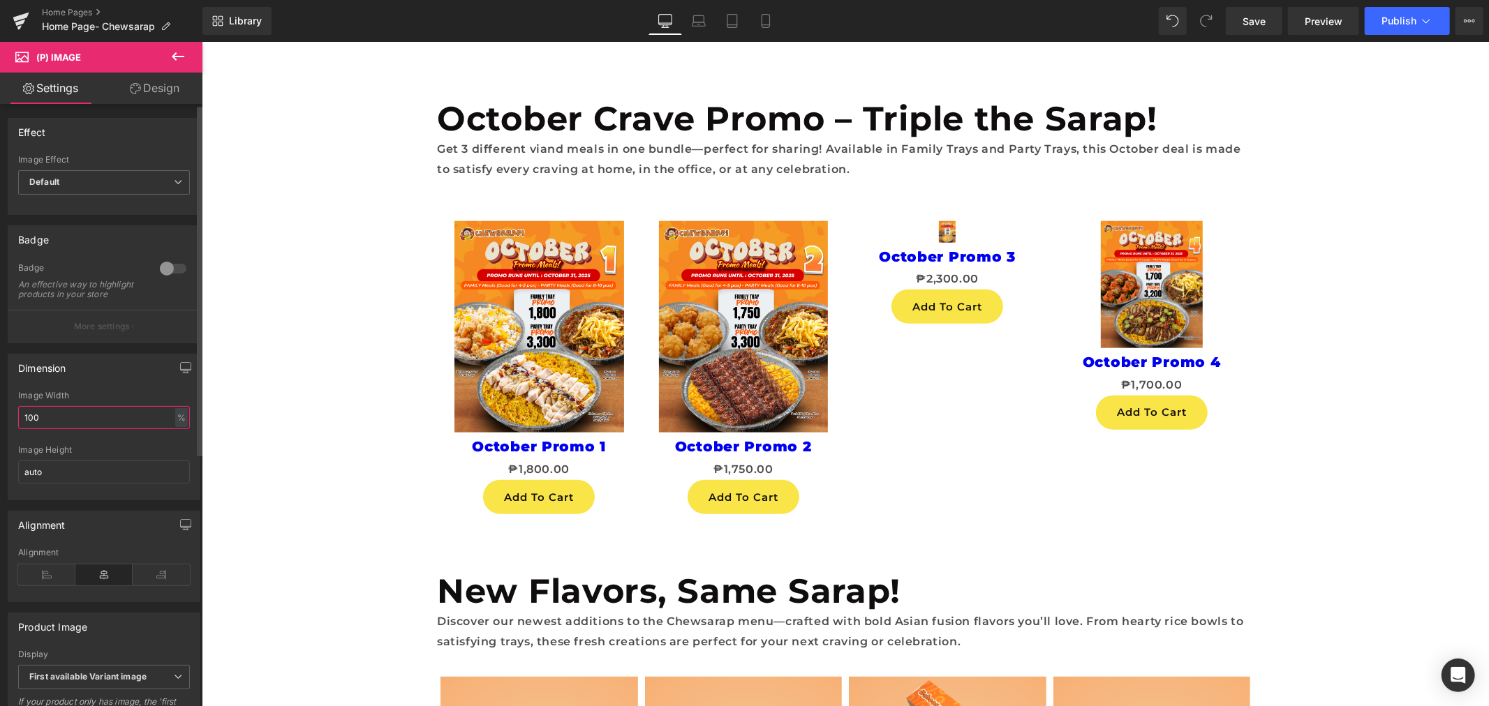
type input "100"
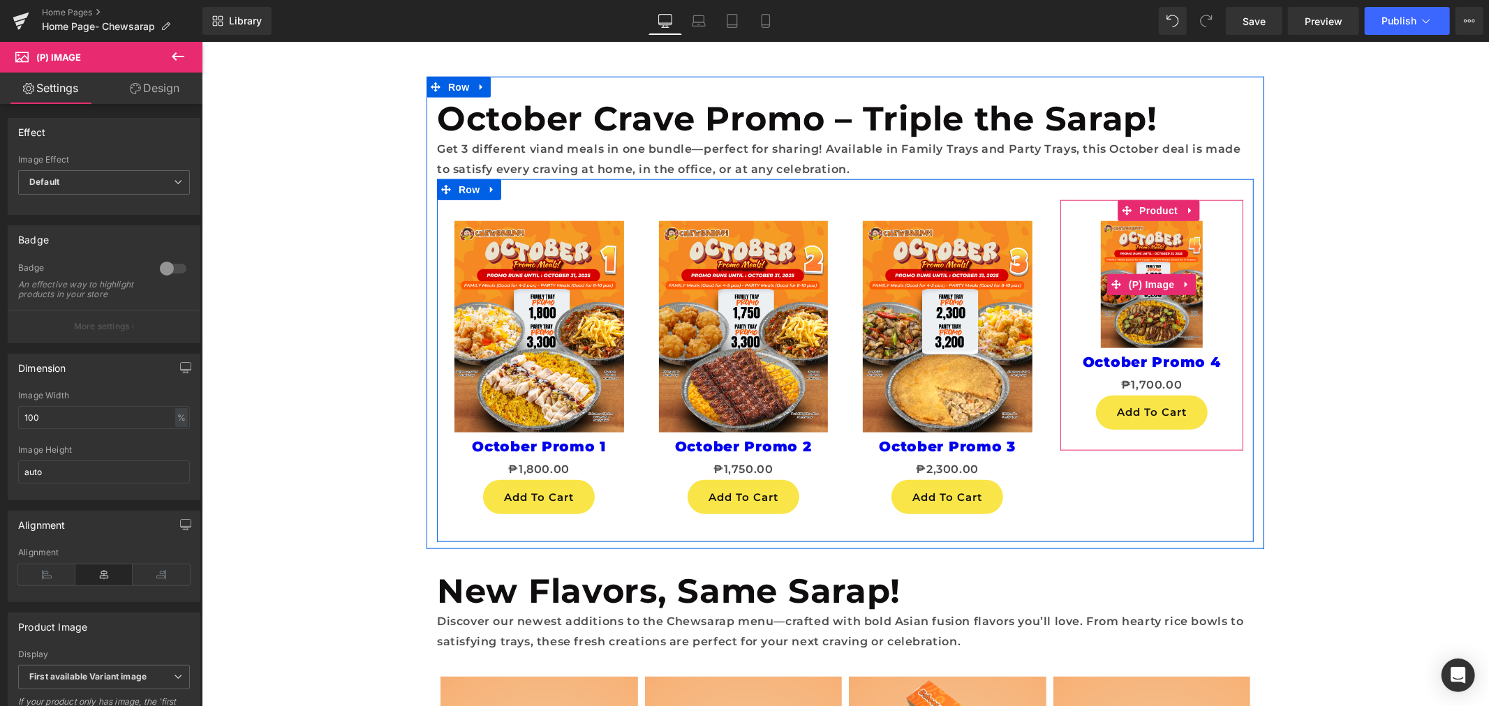
click at [1087, 289] on div "Sale Off" at bounding box center [1151, 284] width 170 height 127
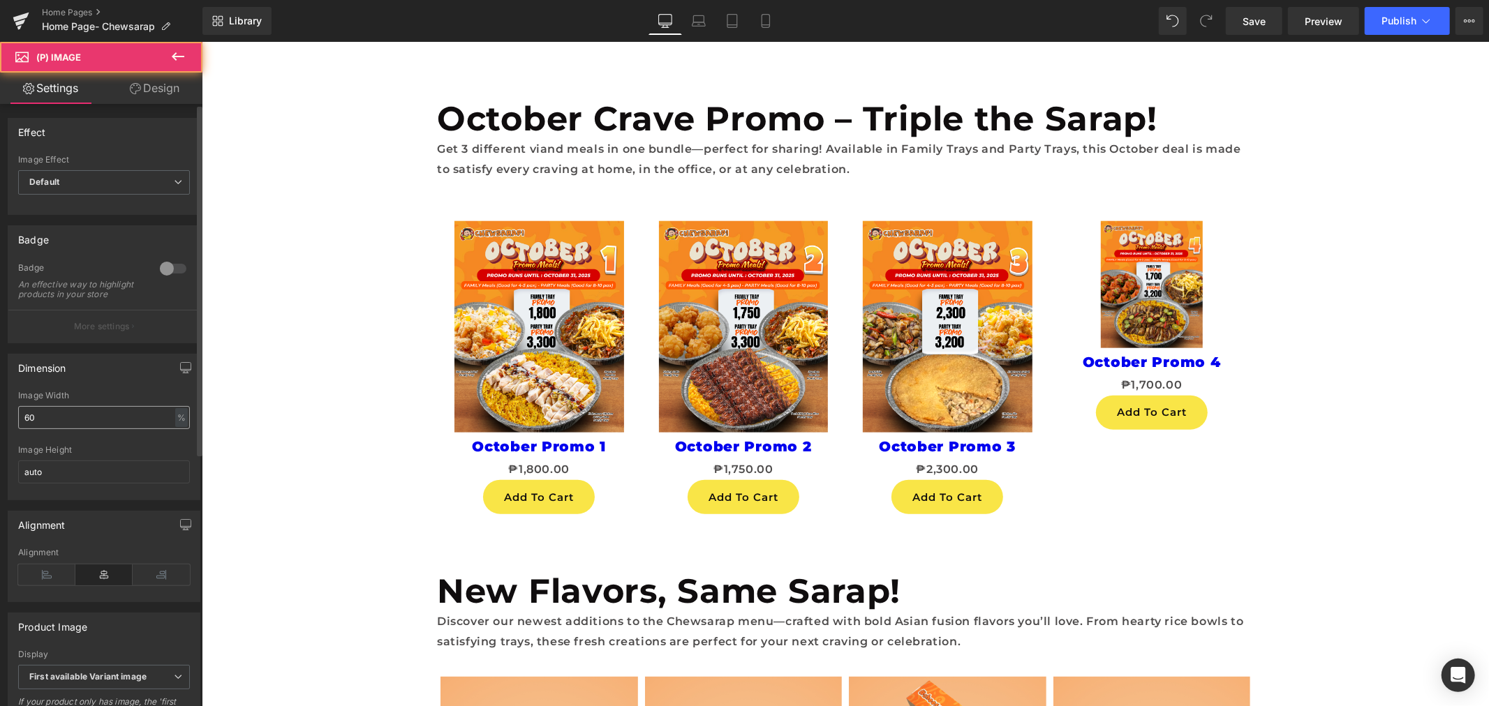
click at [61, 429] on input "60" at bounding box center [104, 417] width 172 height 23
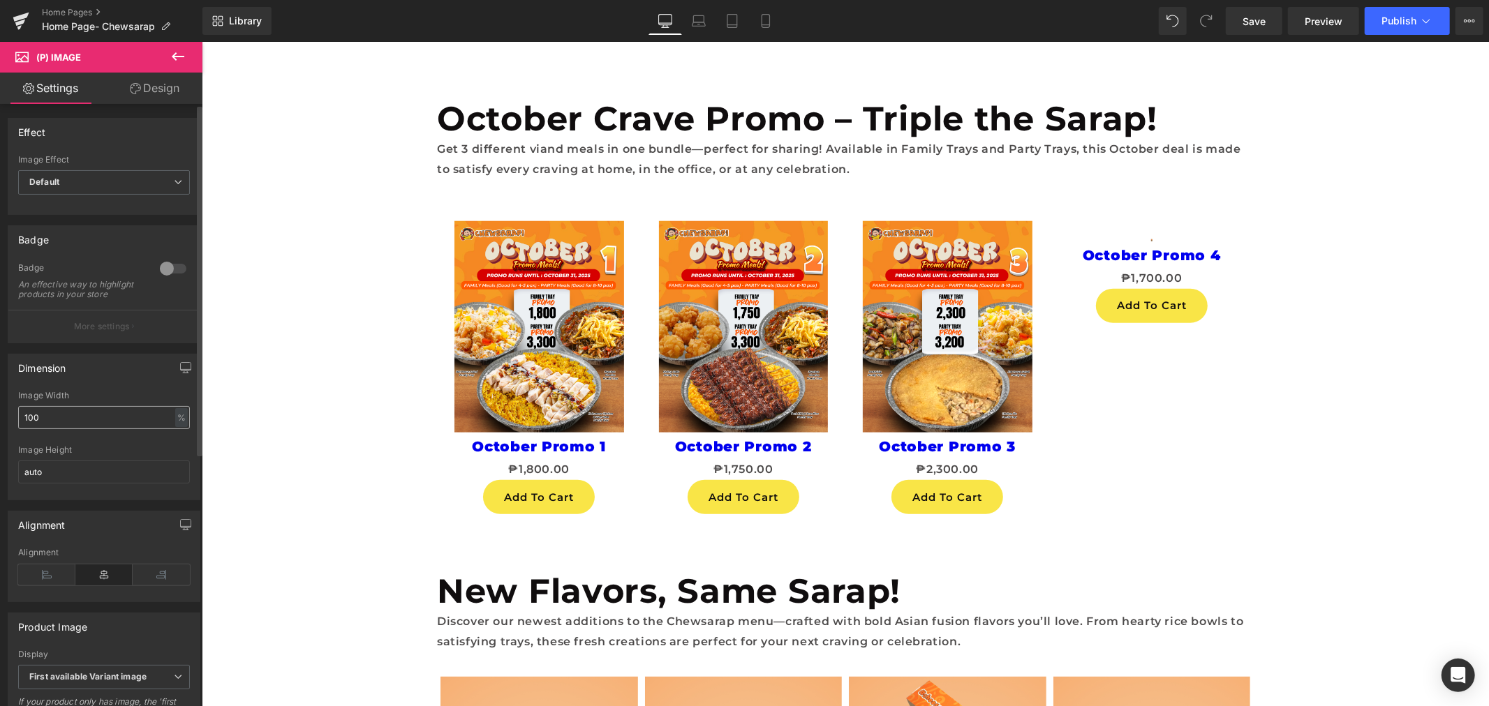
type input "100"
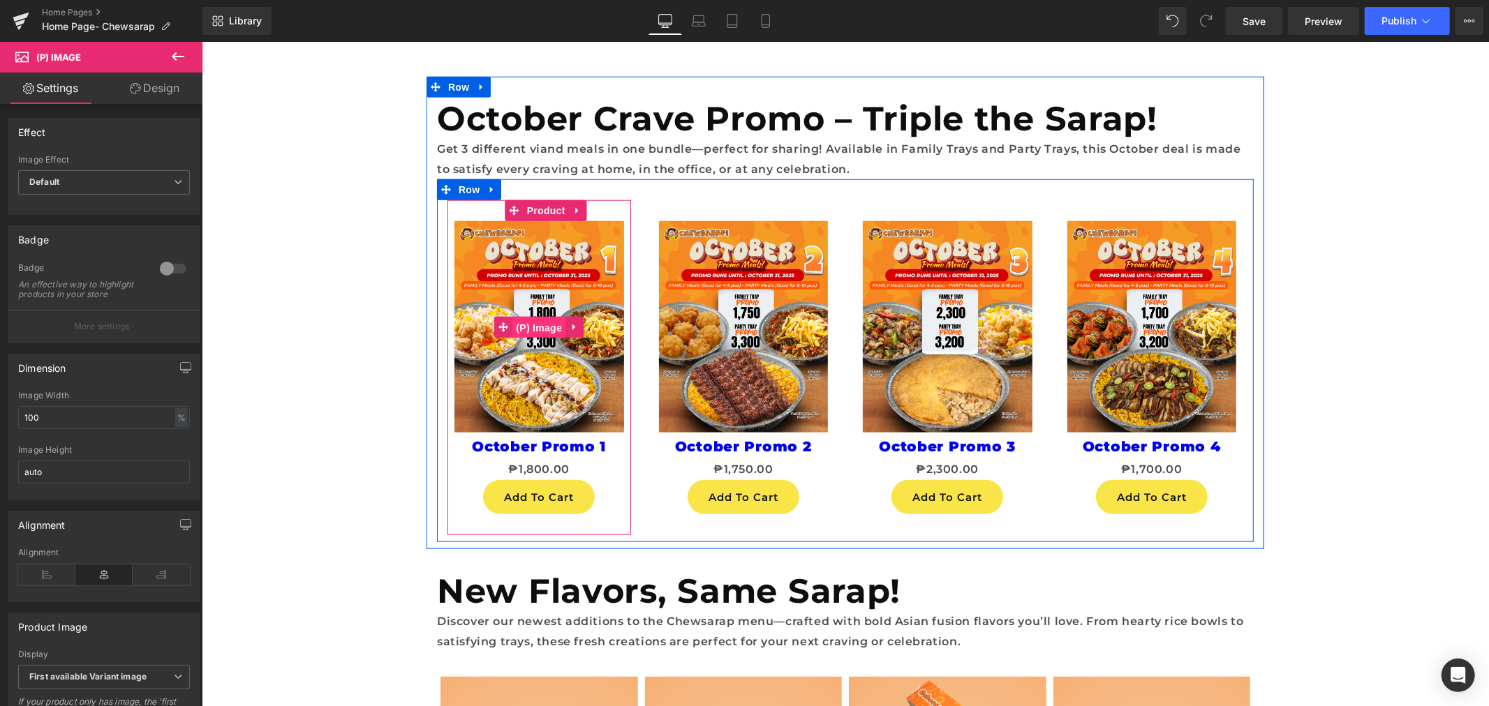
click at [537, 323] on span "(P) Image" at bounding box center [538, 327] width 53 height 21
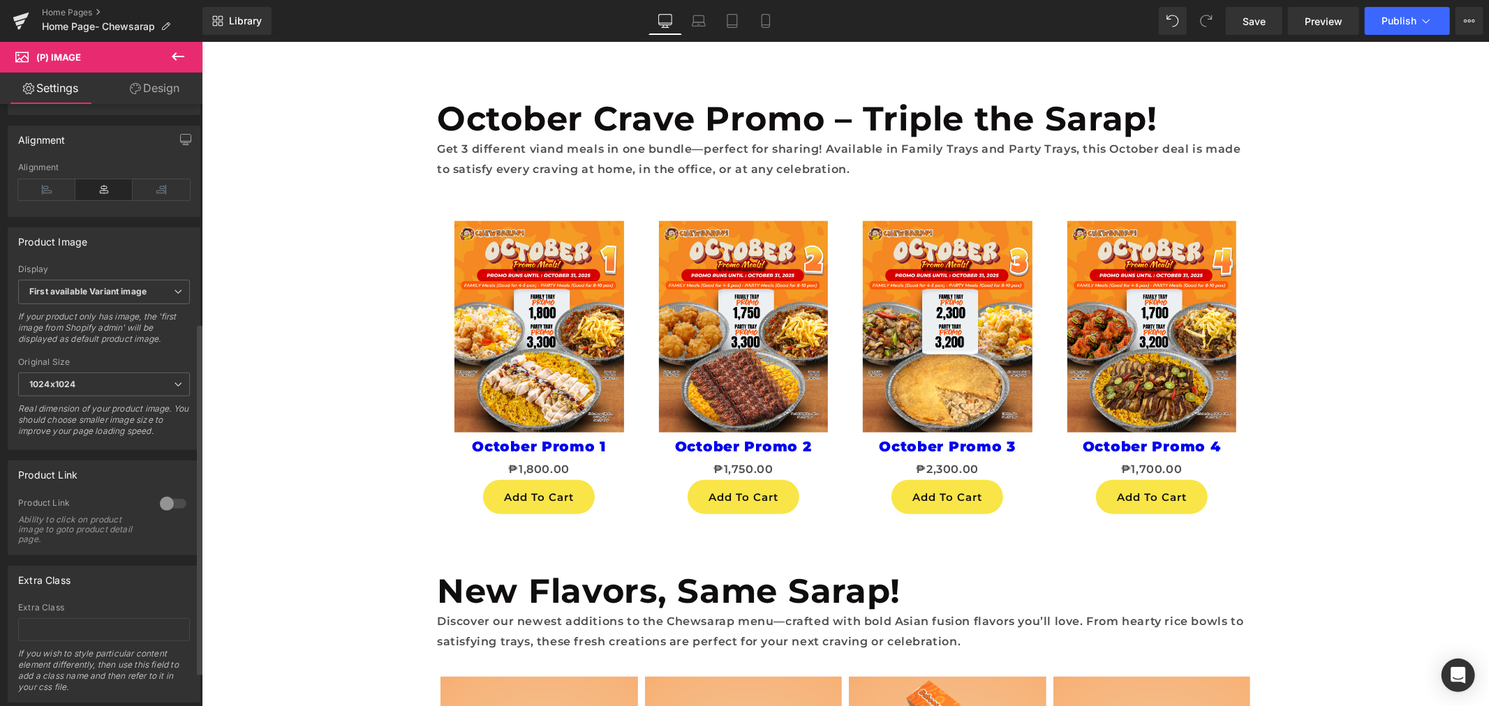
scroll to position [387, 0]
click at [121, 290] on span "First available Variant image" at bounding box center [104, 290] width 172 height 24
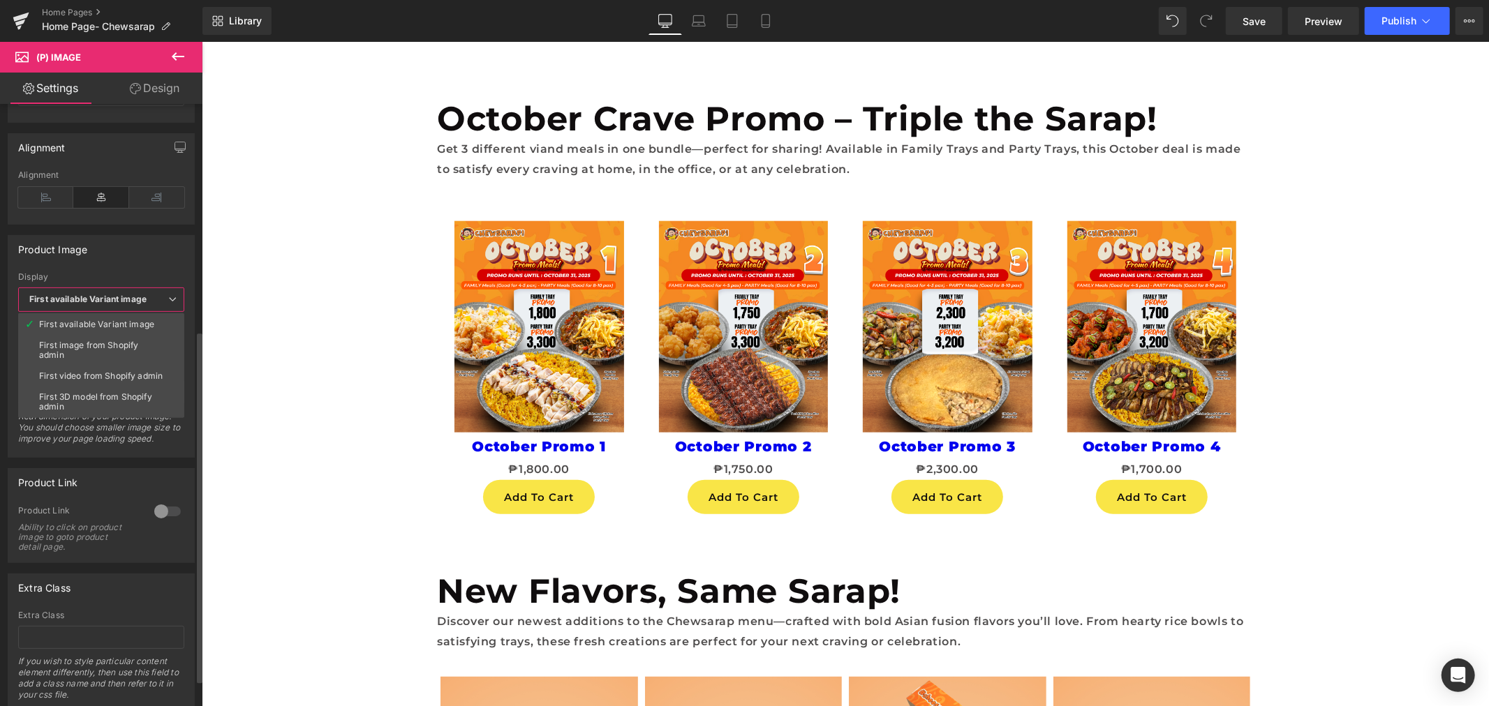
click at [121, 290] on span "First available Variant image" at bounding box center [101, 300] width 166 height 24
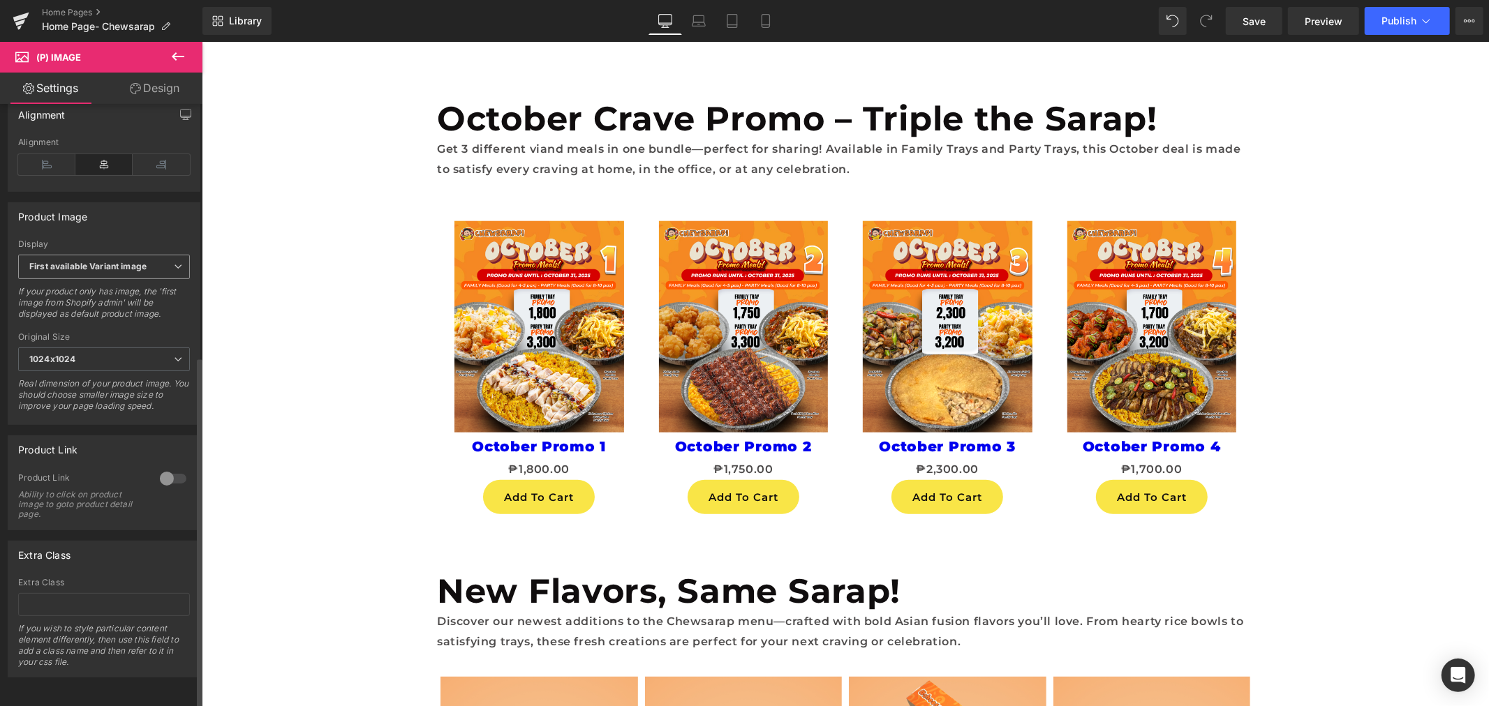
scroll to position [433, 0]
click at [163, 468] on div at bounding box center [172, 479] width 33 height 22
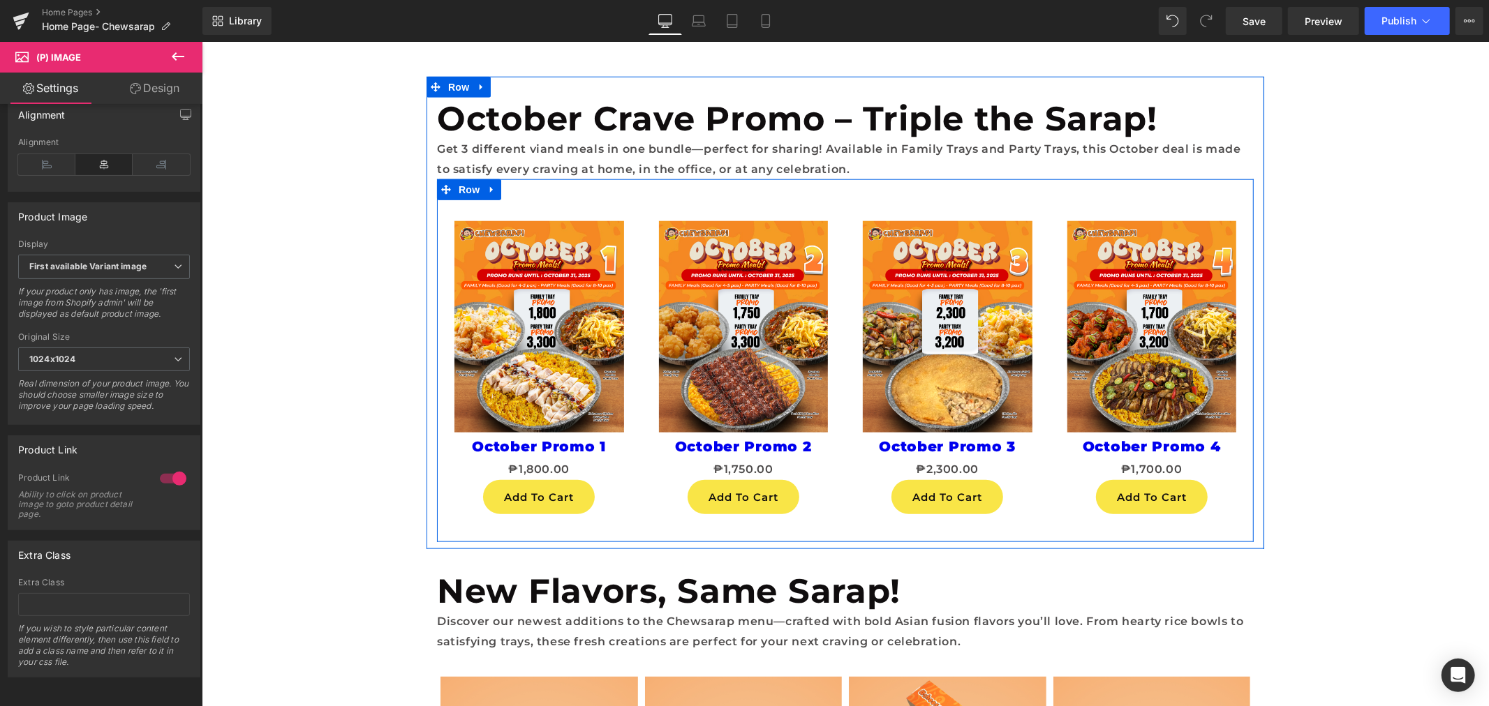
click at [707, 331] on span at bounding box center [714, 326] width 15 height 17
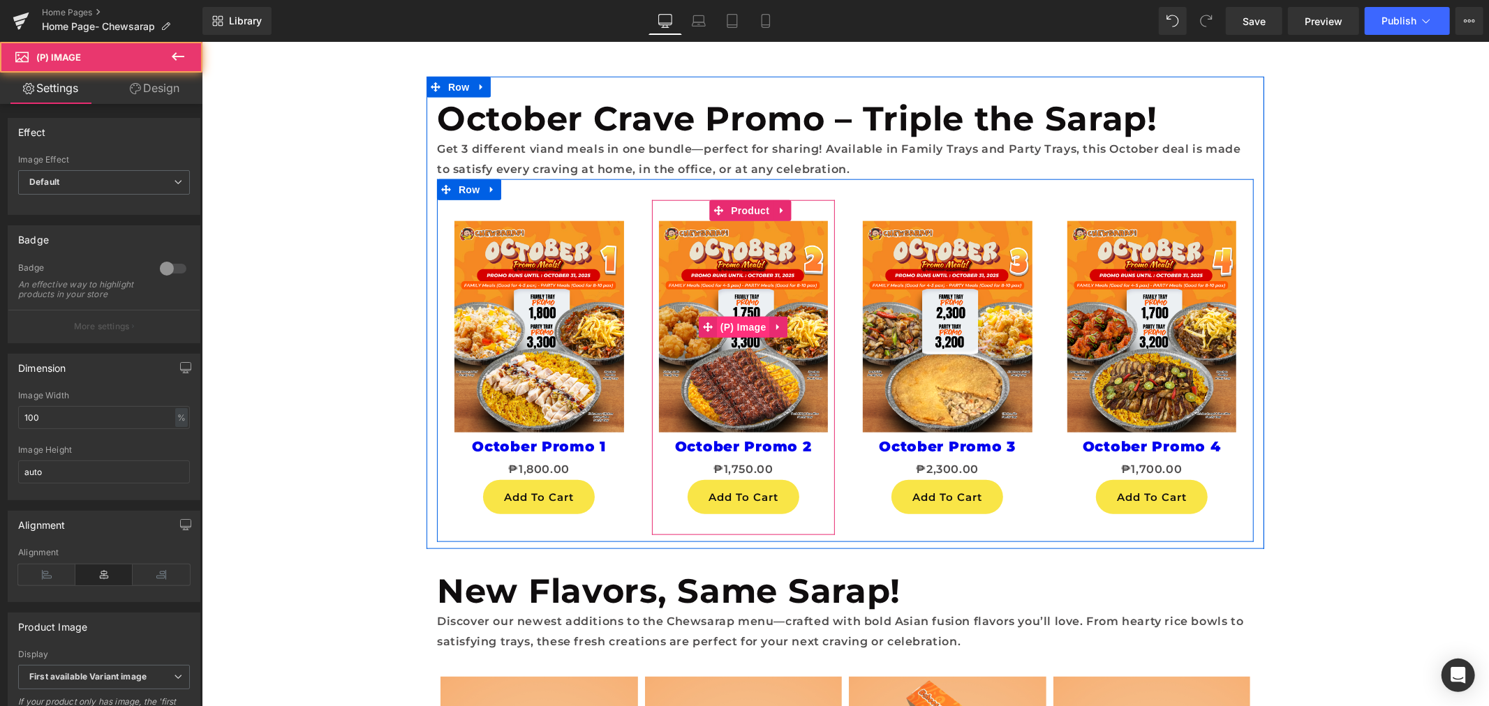
click at [717, 329] on span "(P) Image" at bounding box center [742, 326] width 53 height 21
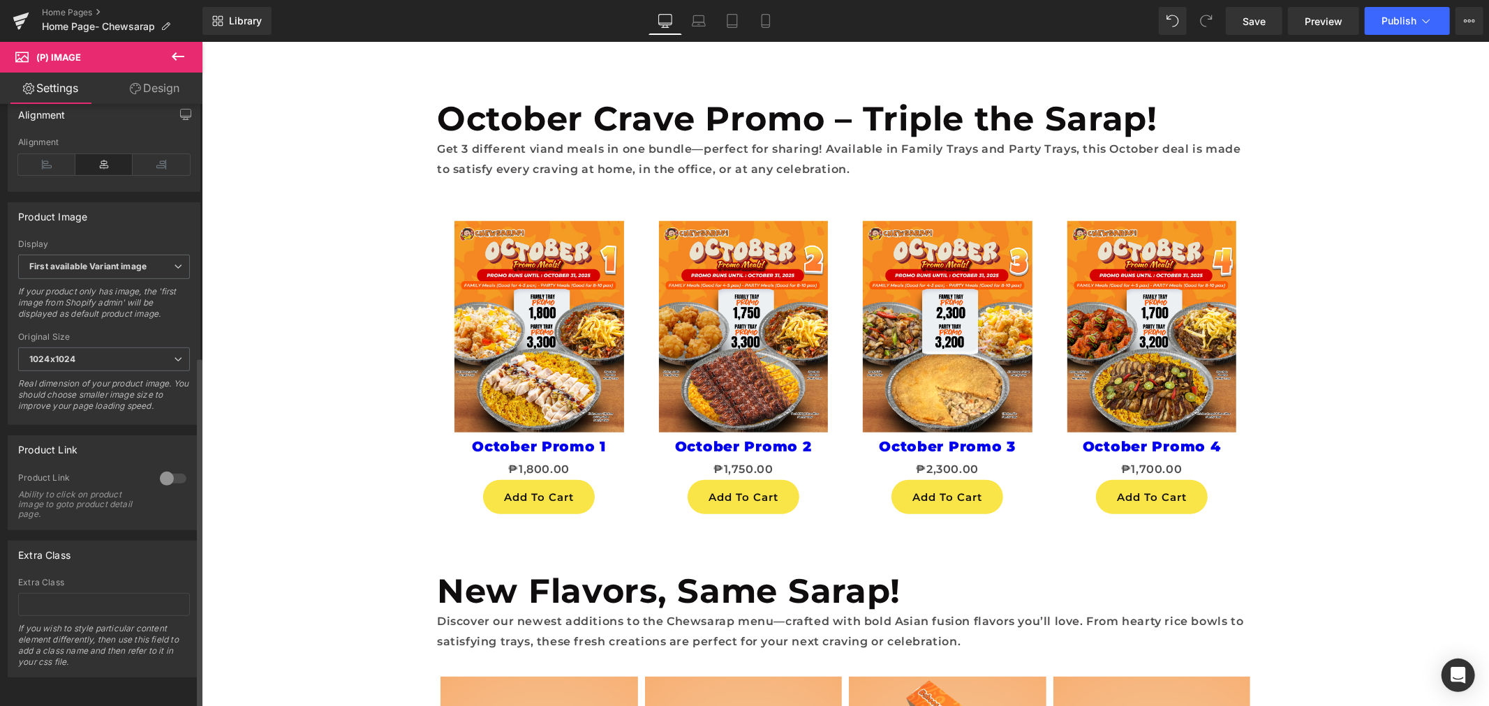
click at [165, 468] on div at bounding box center [172, 479] width 33 height 22
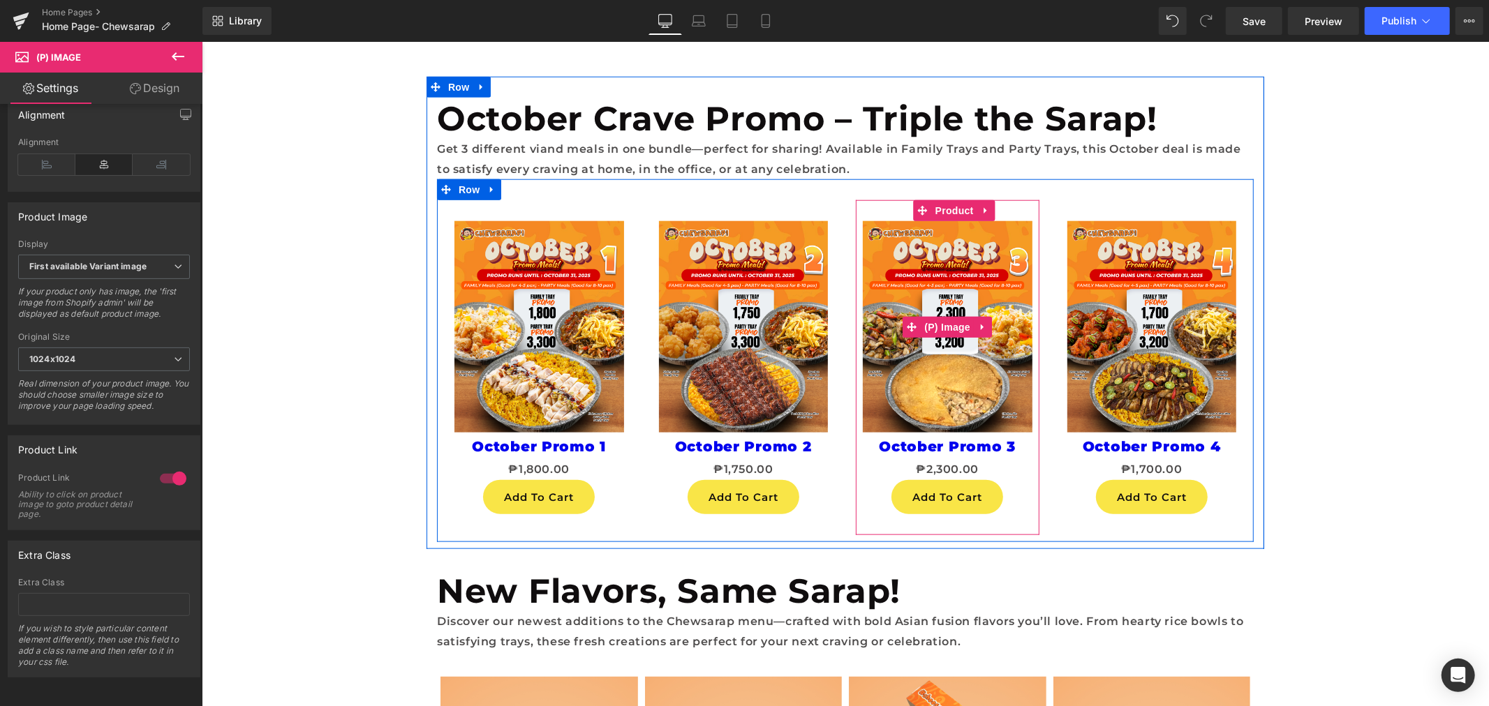
click at [905, 299] on img at bounding box center [947, 326] width 170 height 211
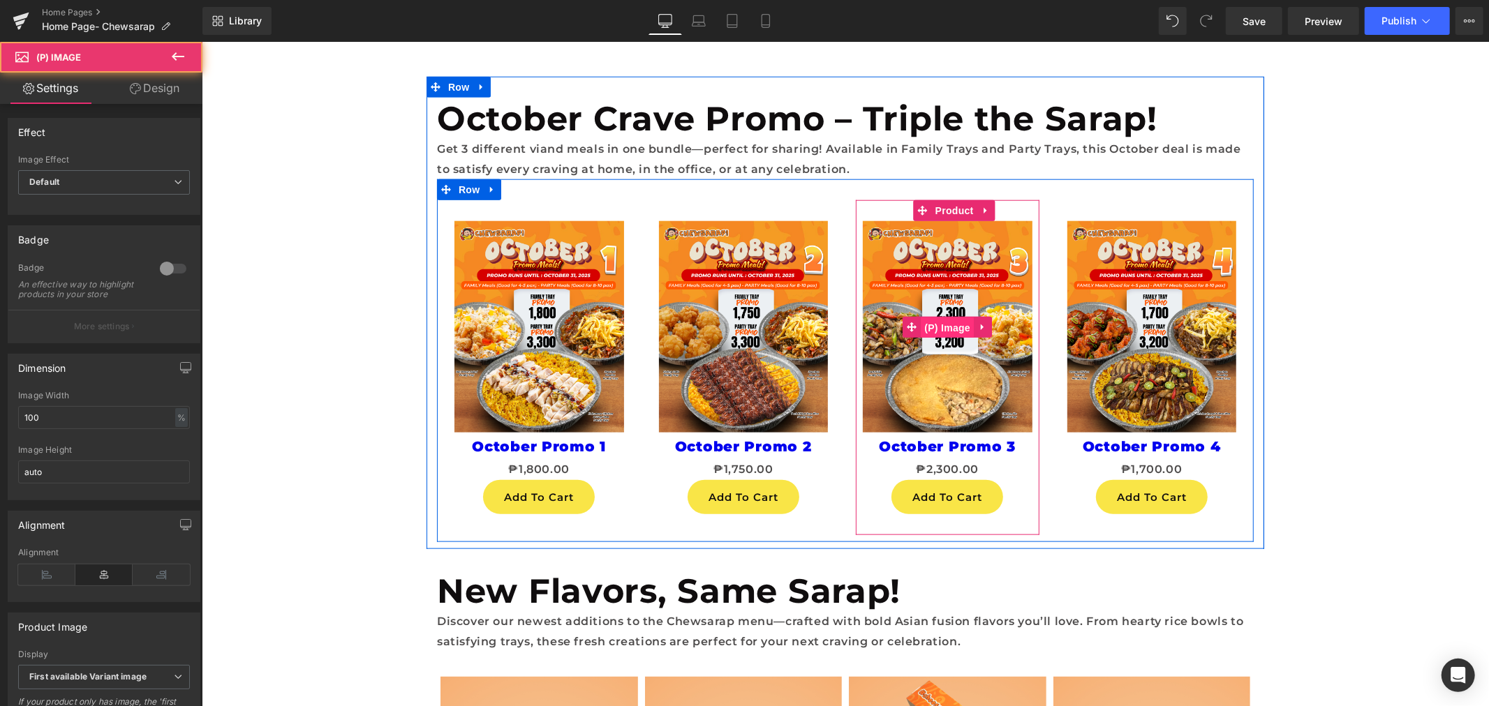
click at [948, 320] on span "(P) Image" at bounding box center [946, 327] width 53 height 21
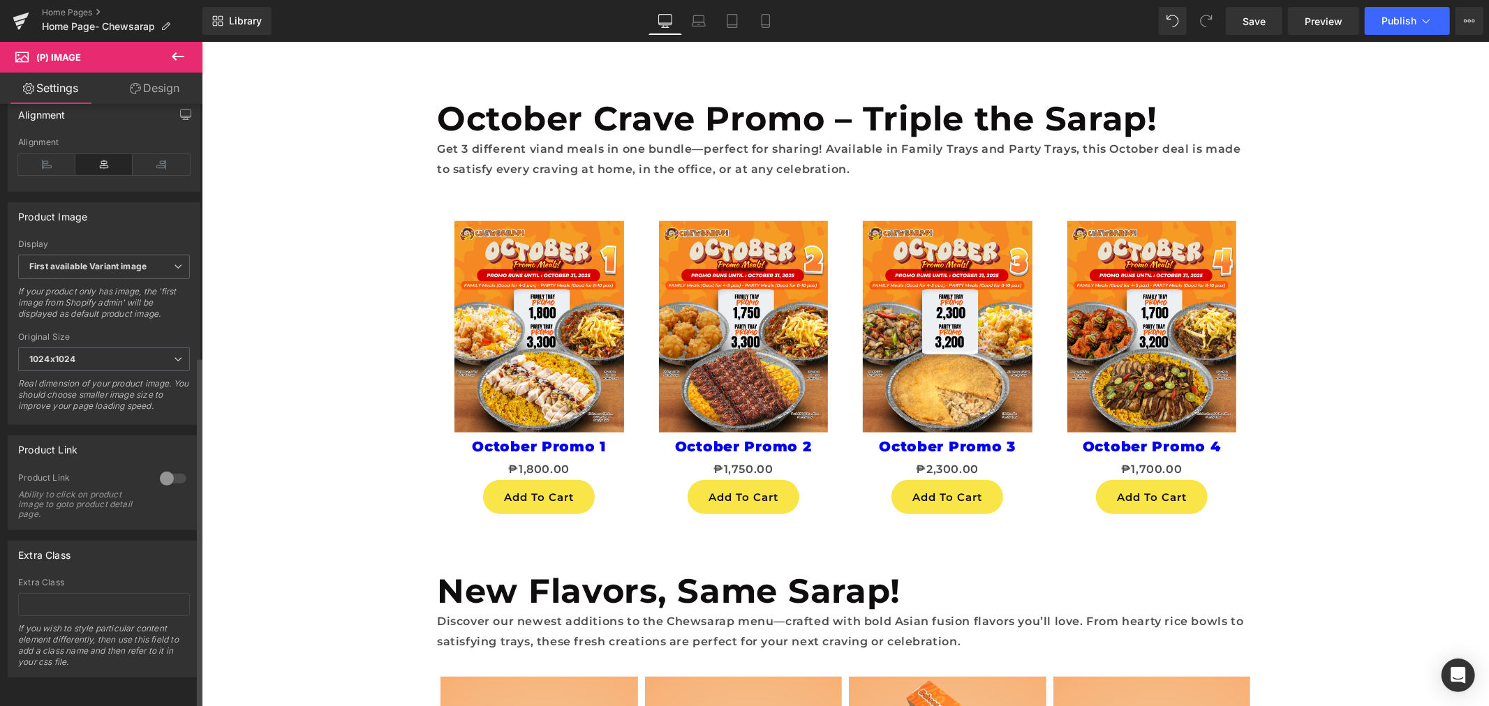
click at [168, 468] on div at bounding box center [172, 479] width 33 height 22
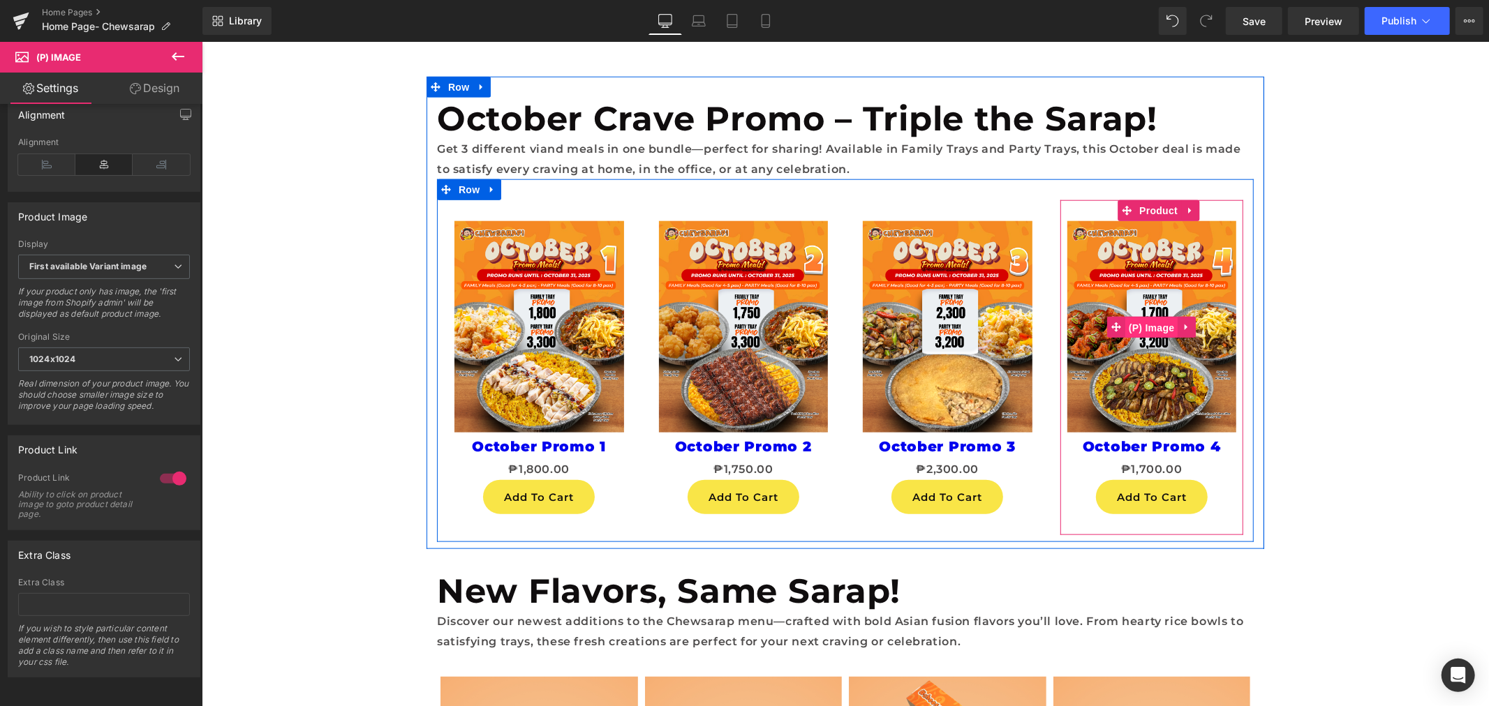
click at [1138, 326] on span "(P) Image" at bounding box center [1150, 327] width 53 height 21
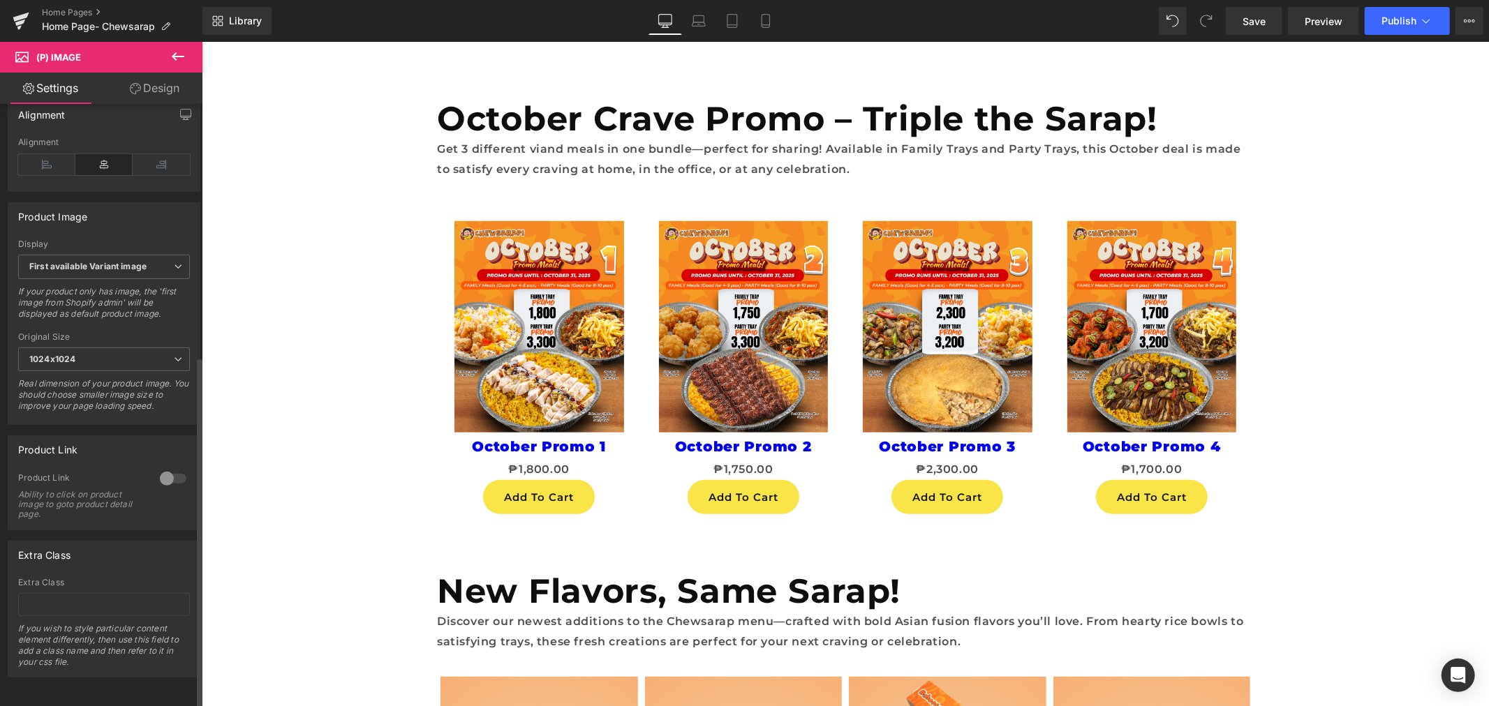
click at [161, 468] on div at bounding box center [172, 479] width 33 height 22
click at [1330, 24] on span "Preview" at bounding box center [1323, 21] width 38 height 15
click at [1256, 24] on span "Save" at bounding box center [1253, 21] width 23 height 15
click at [1316, 15] on span "Preview" at bounding box center [1323, 21] width 38 height 15
click at [1383, 20] on span "Publish" at bounding box center [1398, 20] width 35 height 11
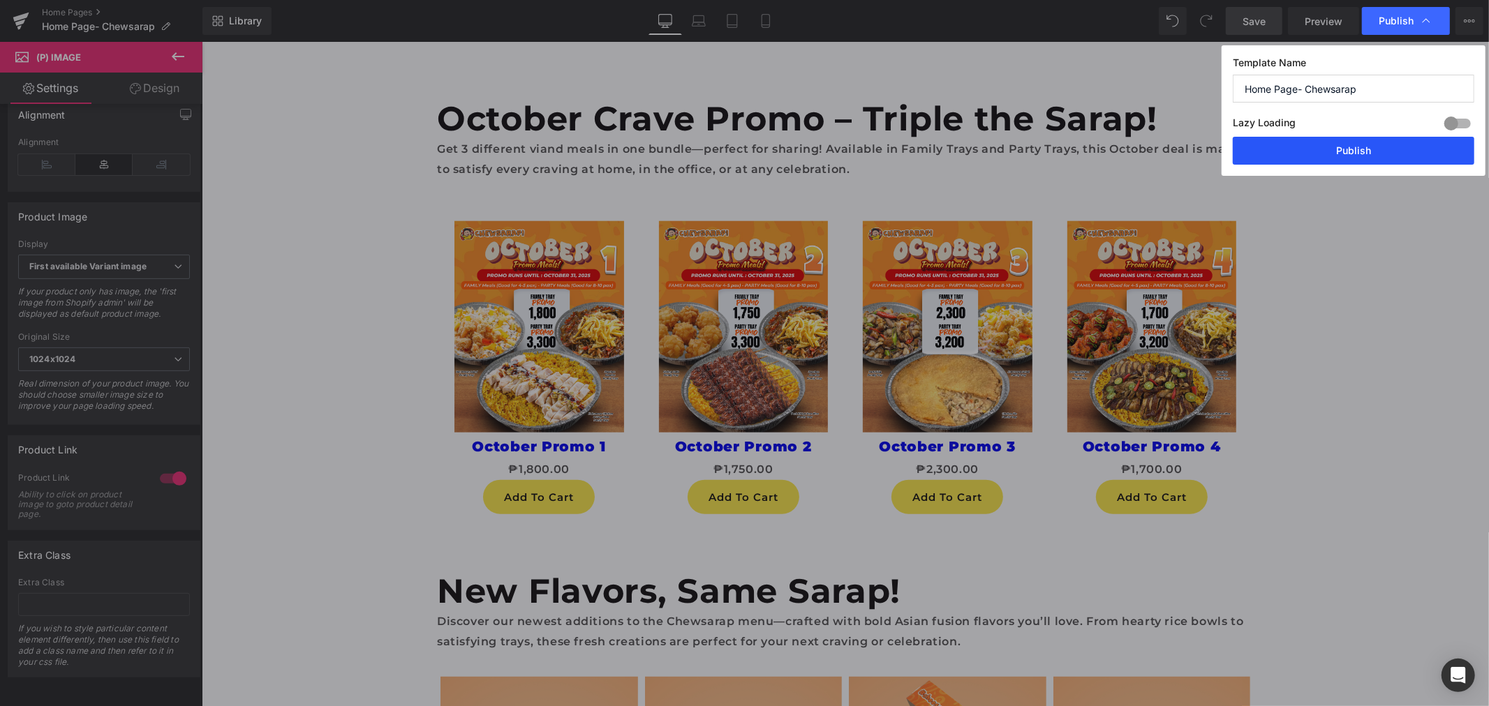
click at [1315, 161] on button "Publish" at bounding box center [1352, 151] width 241 height 28
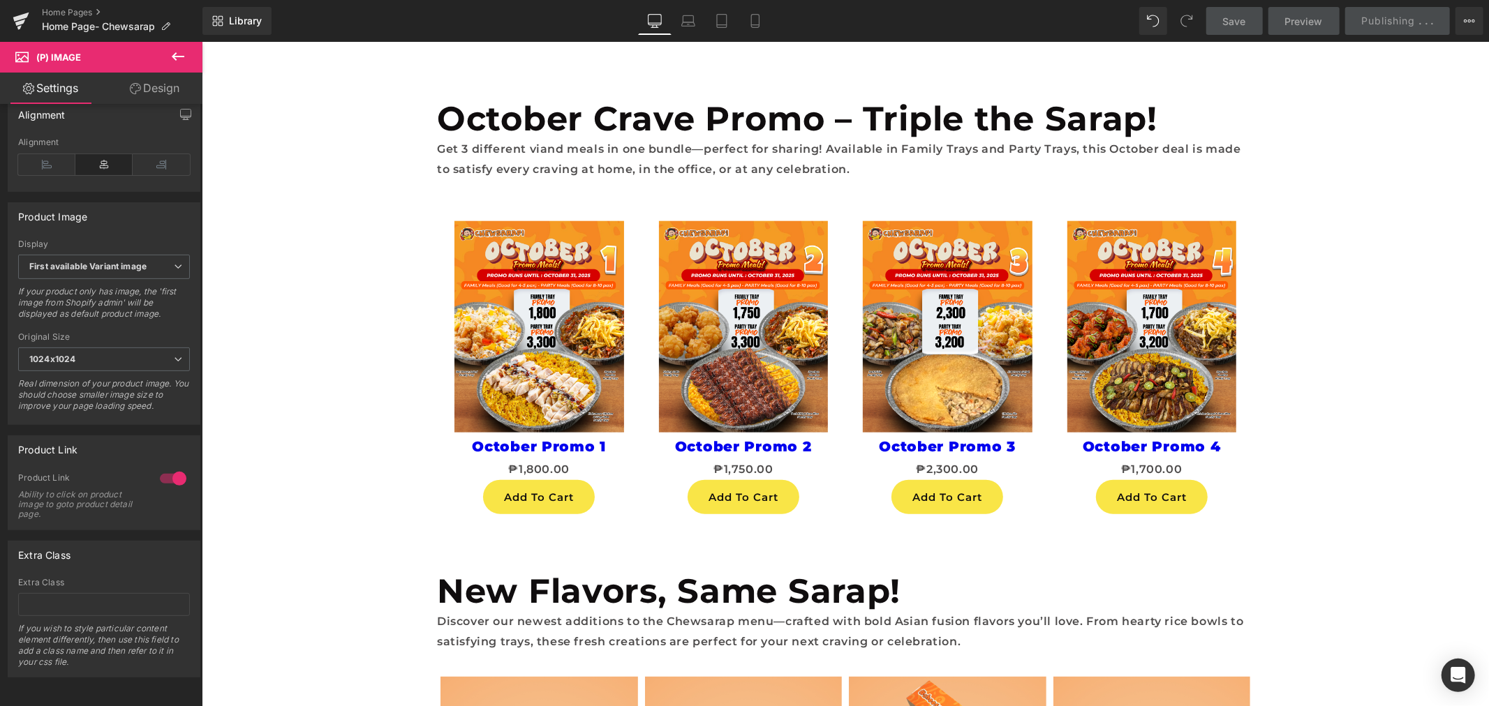
scroll to position [733, 0]
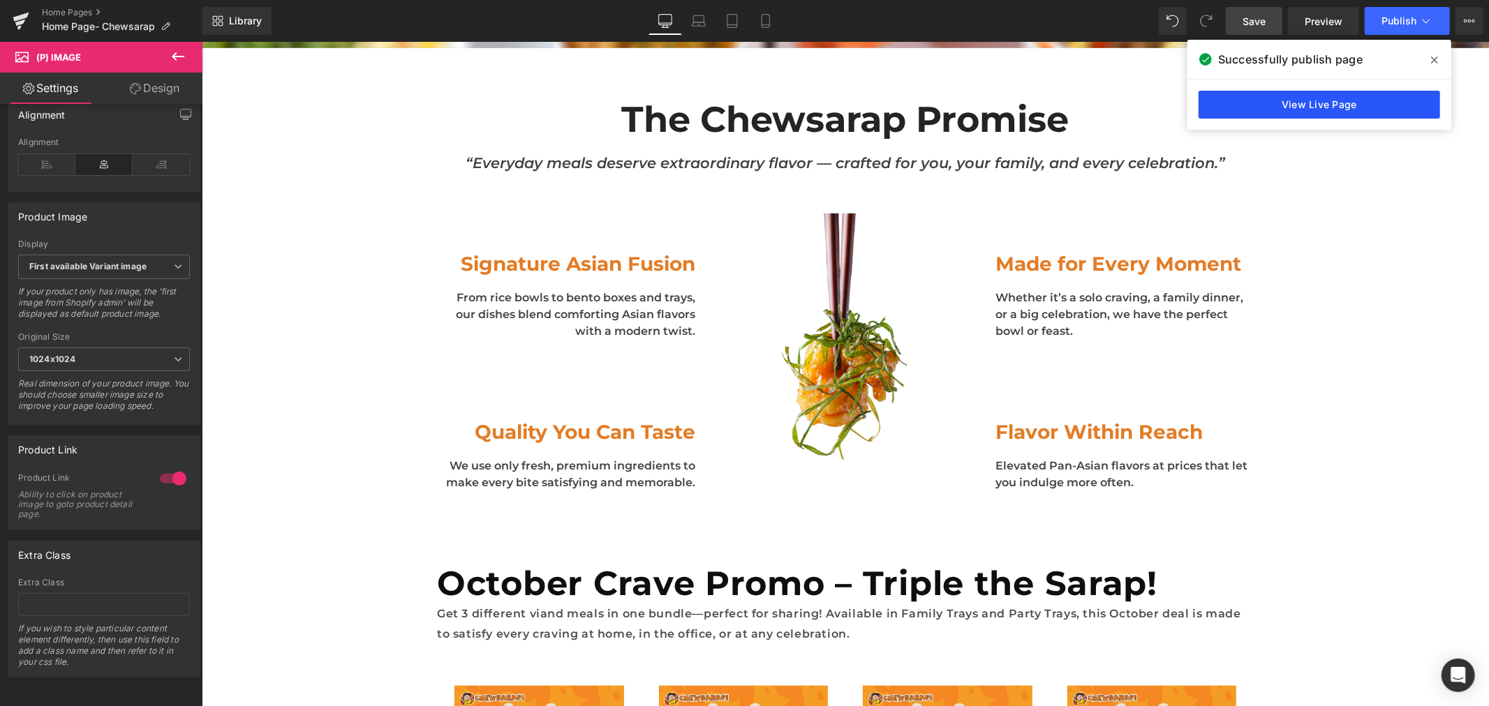
click at [1290, 98] on link "View Live Page" at bounding box center [1318, 105] width 241 height 28
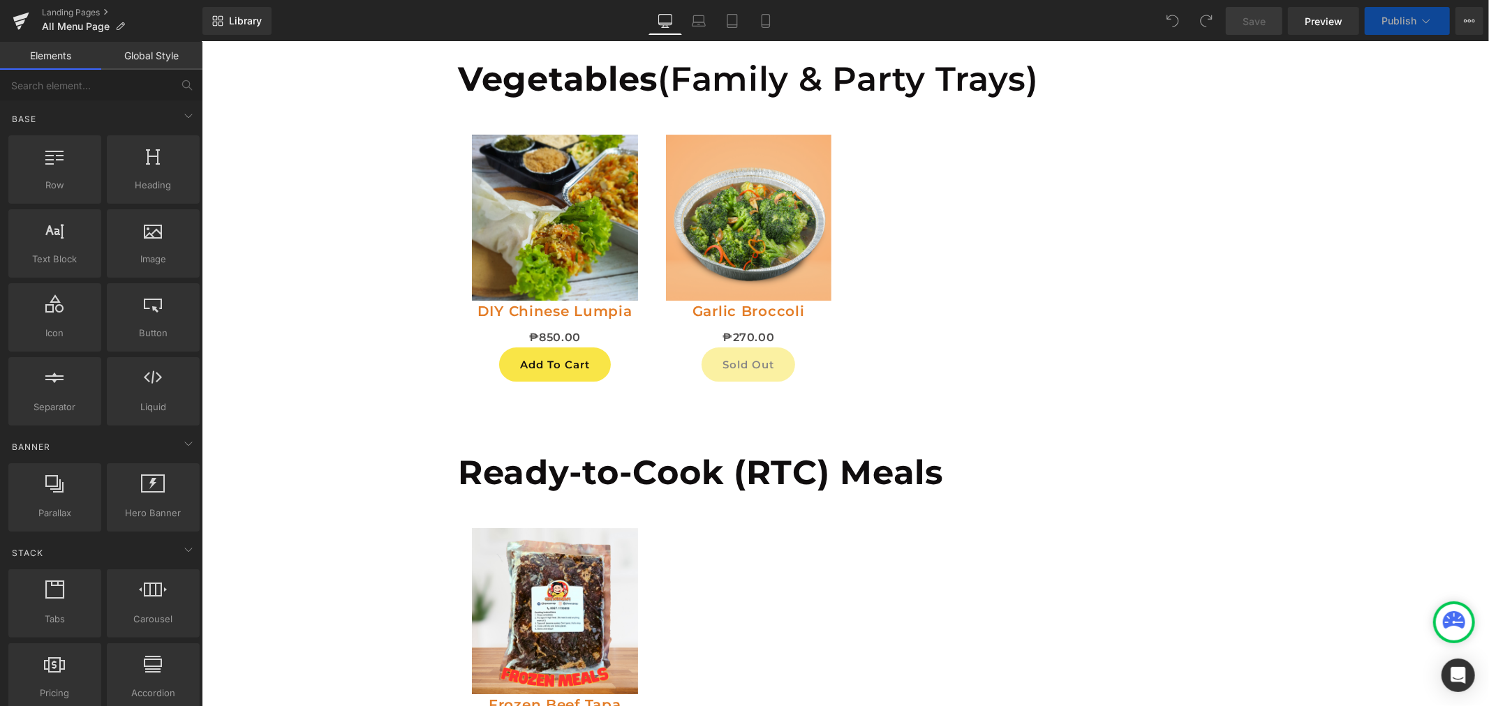
scroll to position [4659, 0]
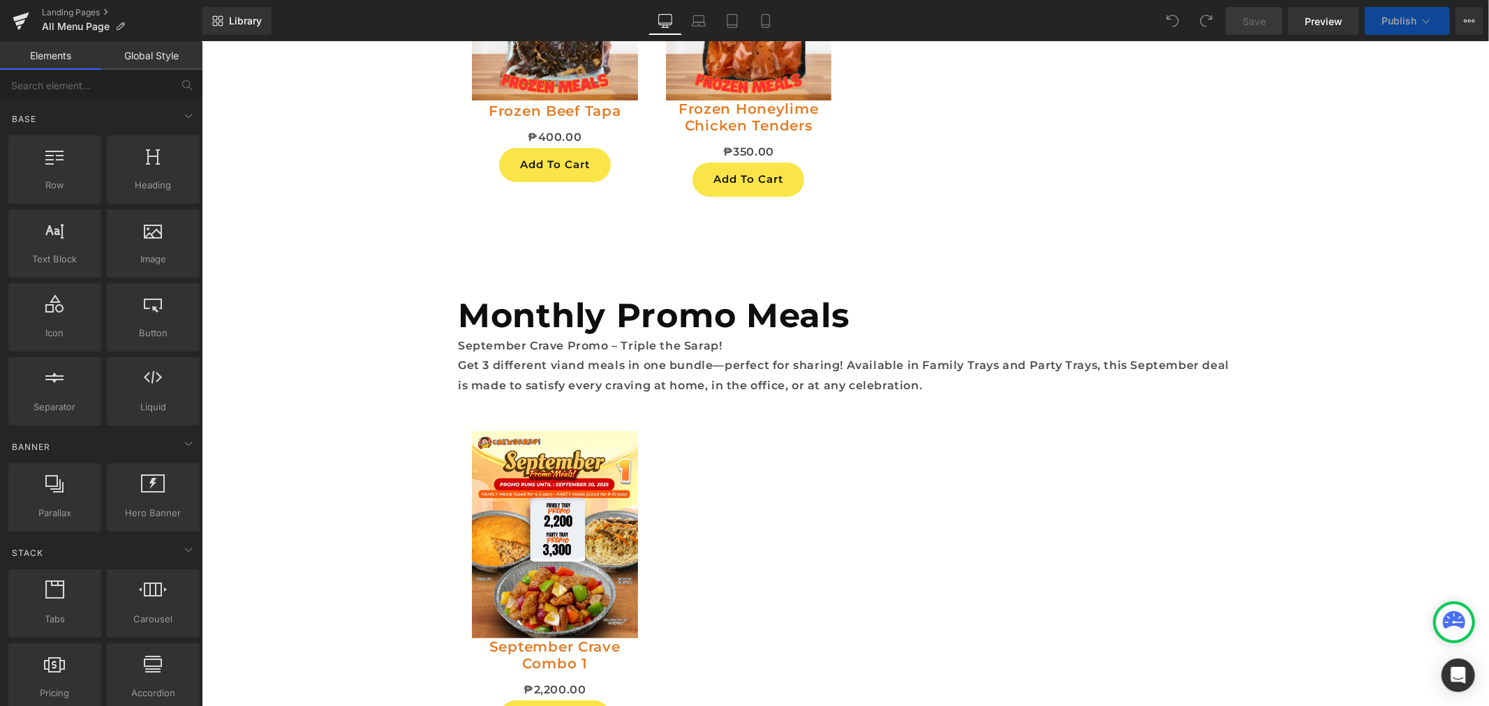
click at [522, 336] on p "September Crave Promo – Triple the Sarap!" at bounding box center [844, 346] width 775 height 20
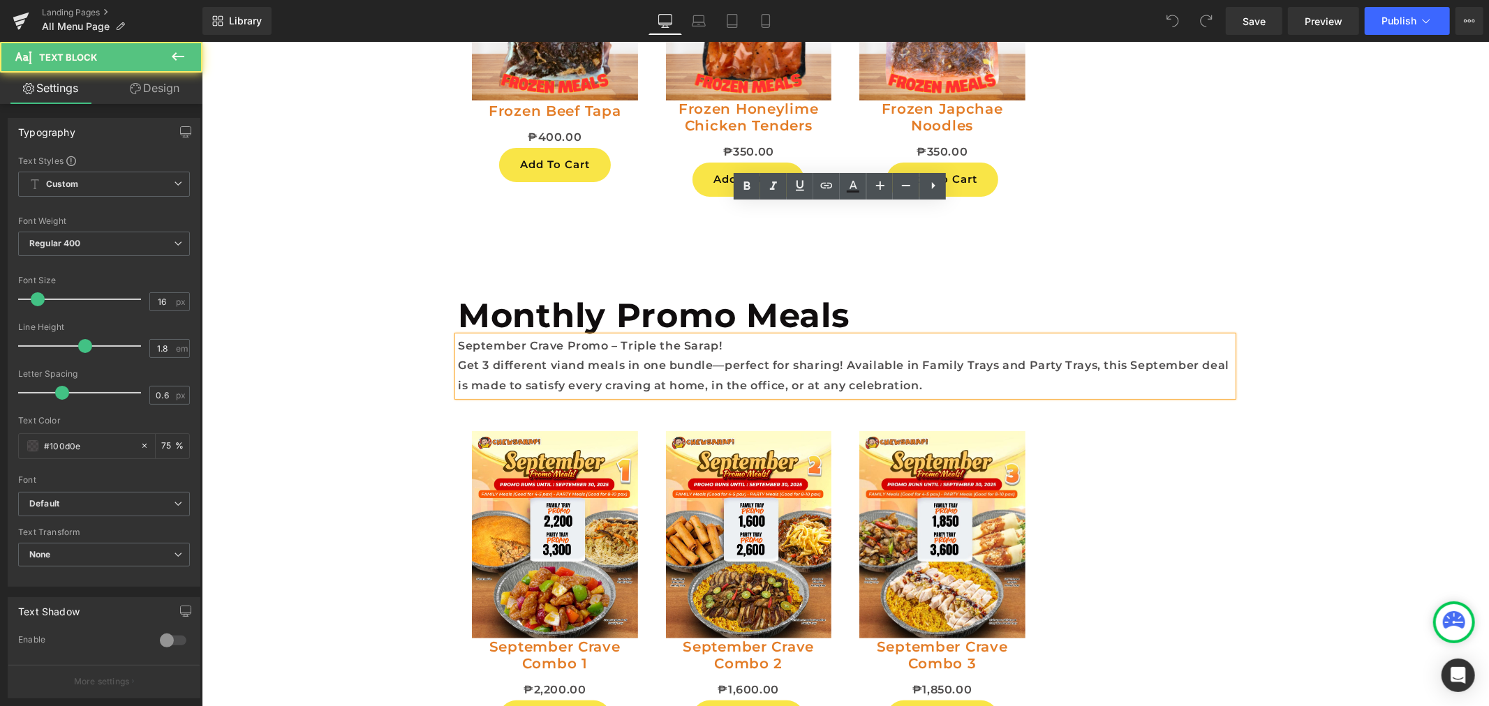
click at [478, 336] on p "September Crave Promo – Triple the Sarap!" at bounding box center [844, 346] width 775 height 20
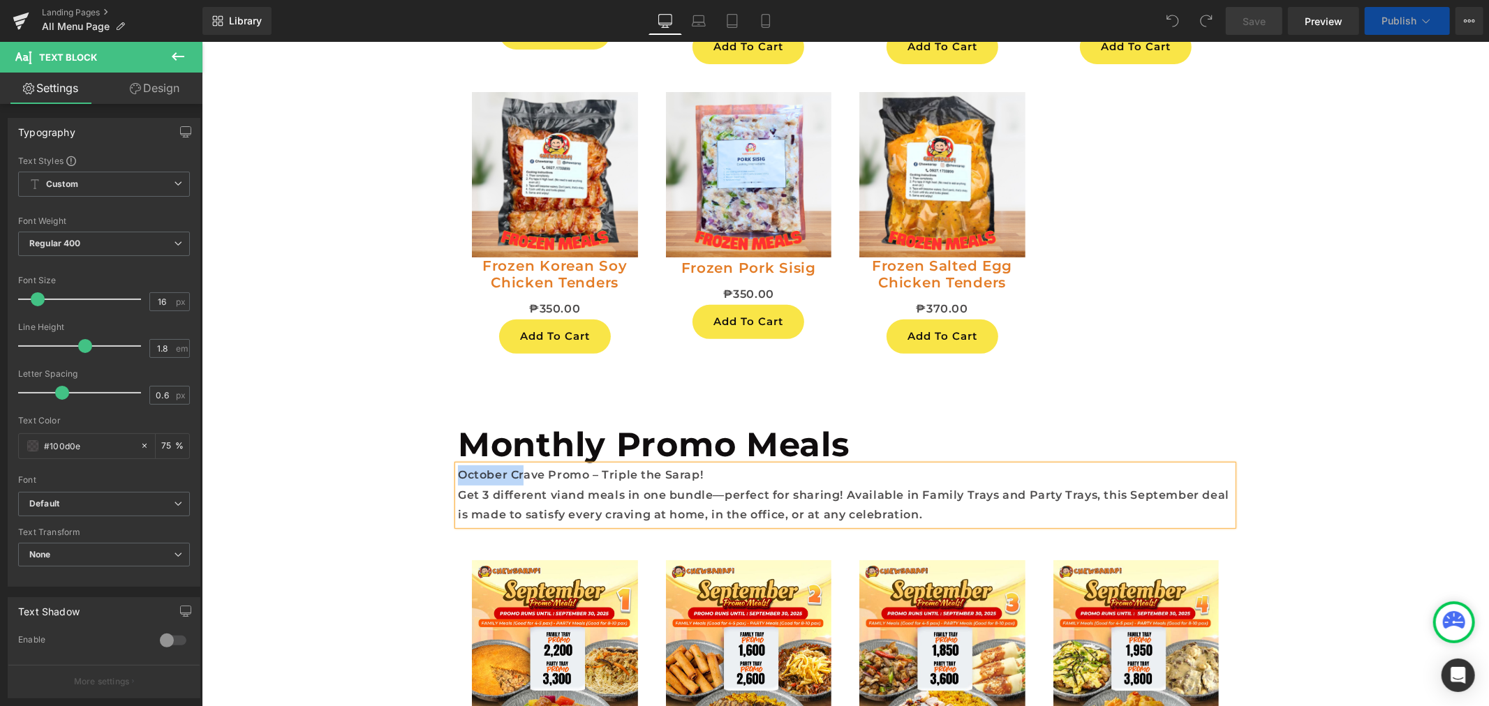
scroll to position [5054, 0]
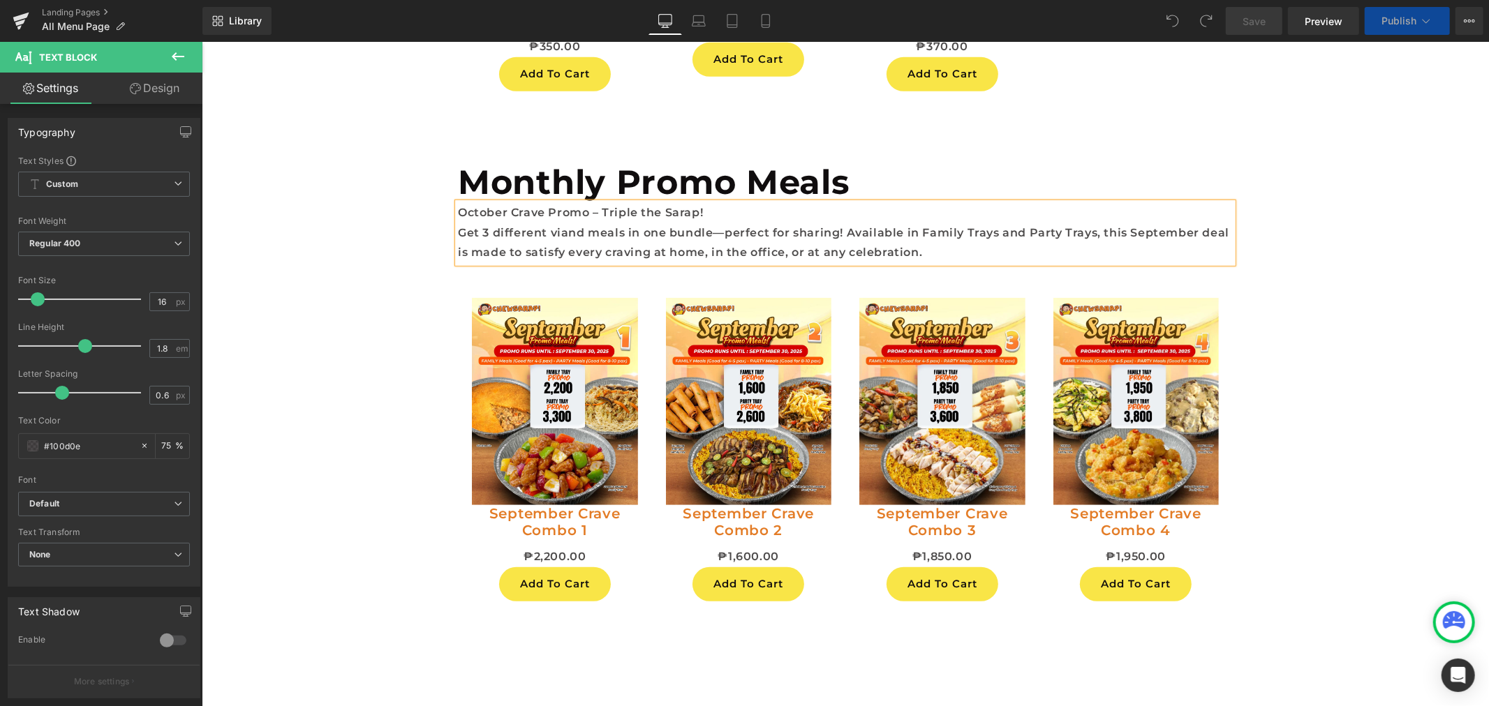
click at [554, 235] on span "Get 3 different viand meals in one bundle—perfect for sharing! Available in Fam…" at bounding box center [842, 241] width 771 height 33
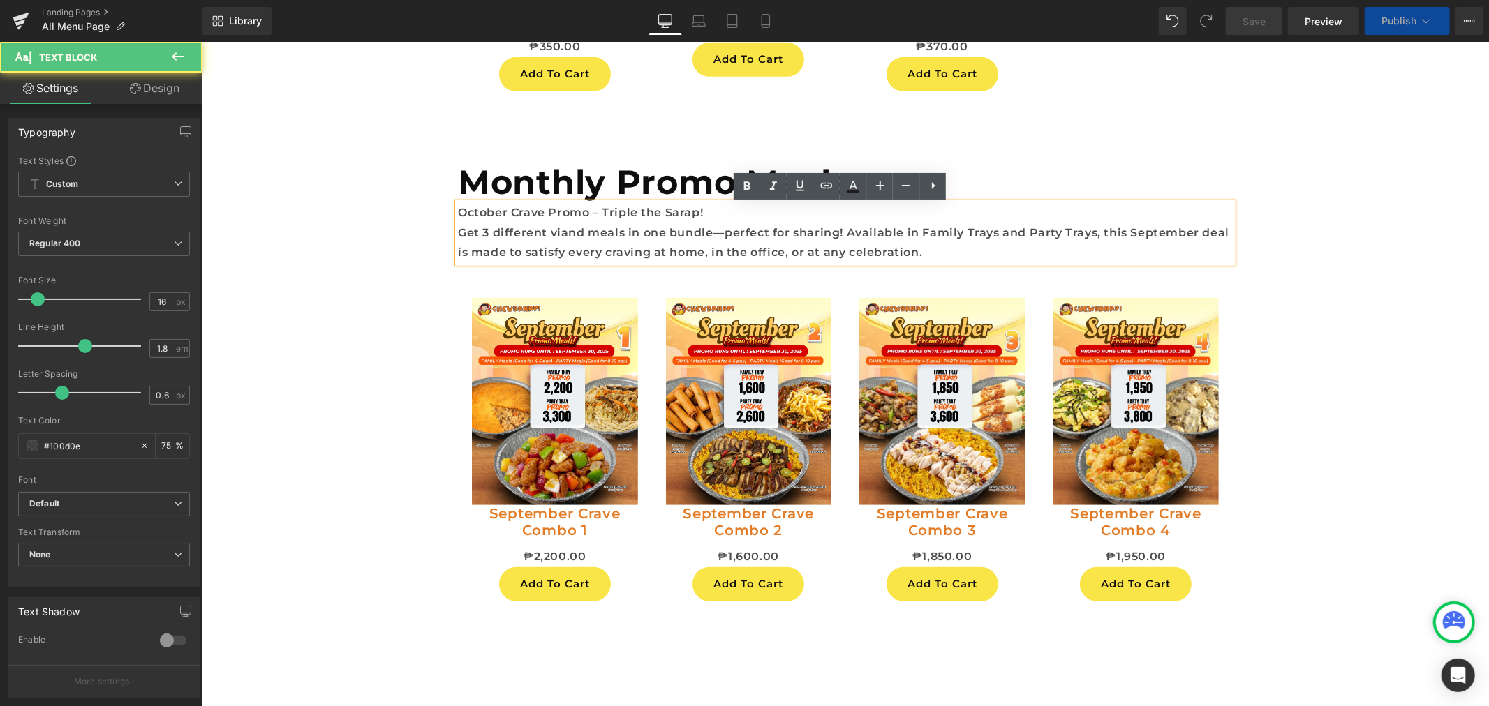
click at [554, 235] on span "Get 3 different viand meals in one bundle—perfect for sharing! Available in Fam…" at bounding box center [842, 241] width 771 height 33
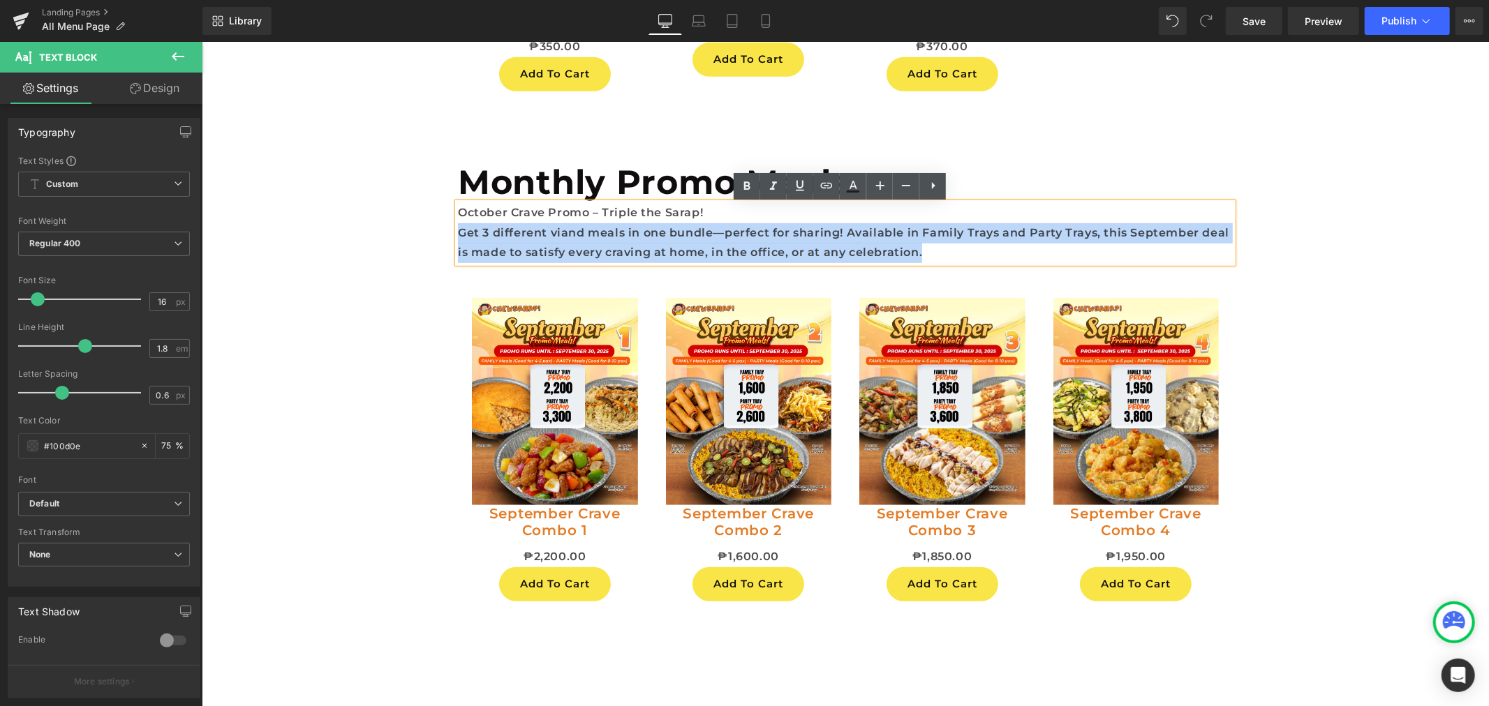
click at [1137, 235] on span "Get 3 different viand meals in one bundle—perfect for sharing! Available in Fam…" at bounding box center [842, 241] width 771 height 33
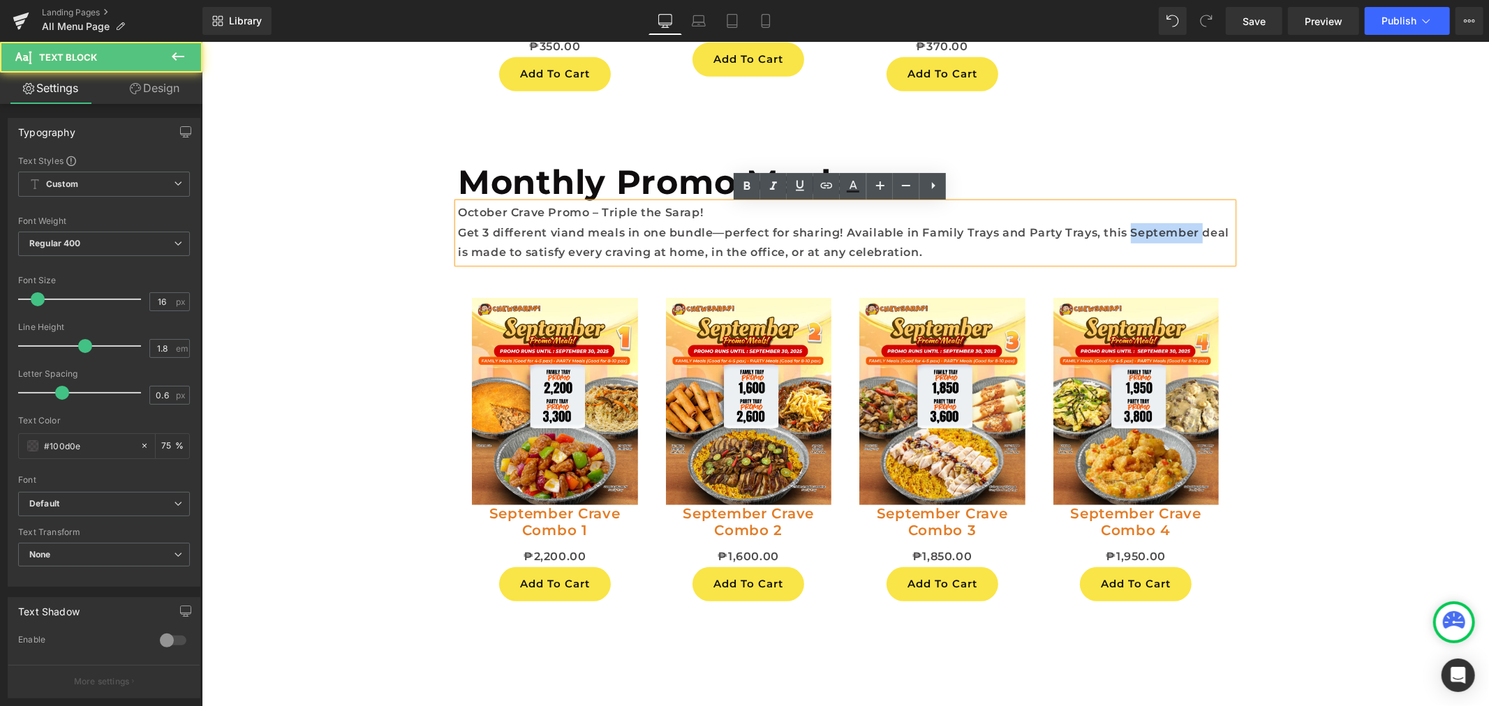
click at [1137, 235] on span "Get 3 different viand meals in one bundle—perfect for sharing! Available in Fam…" at bounding box center [842, 241] width 771 height 33
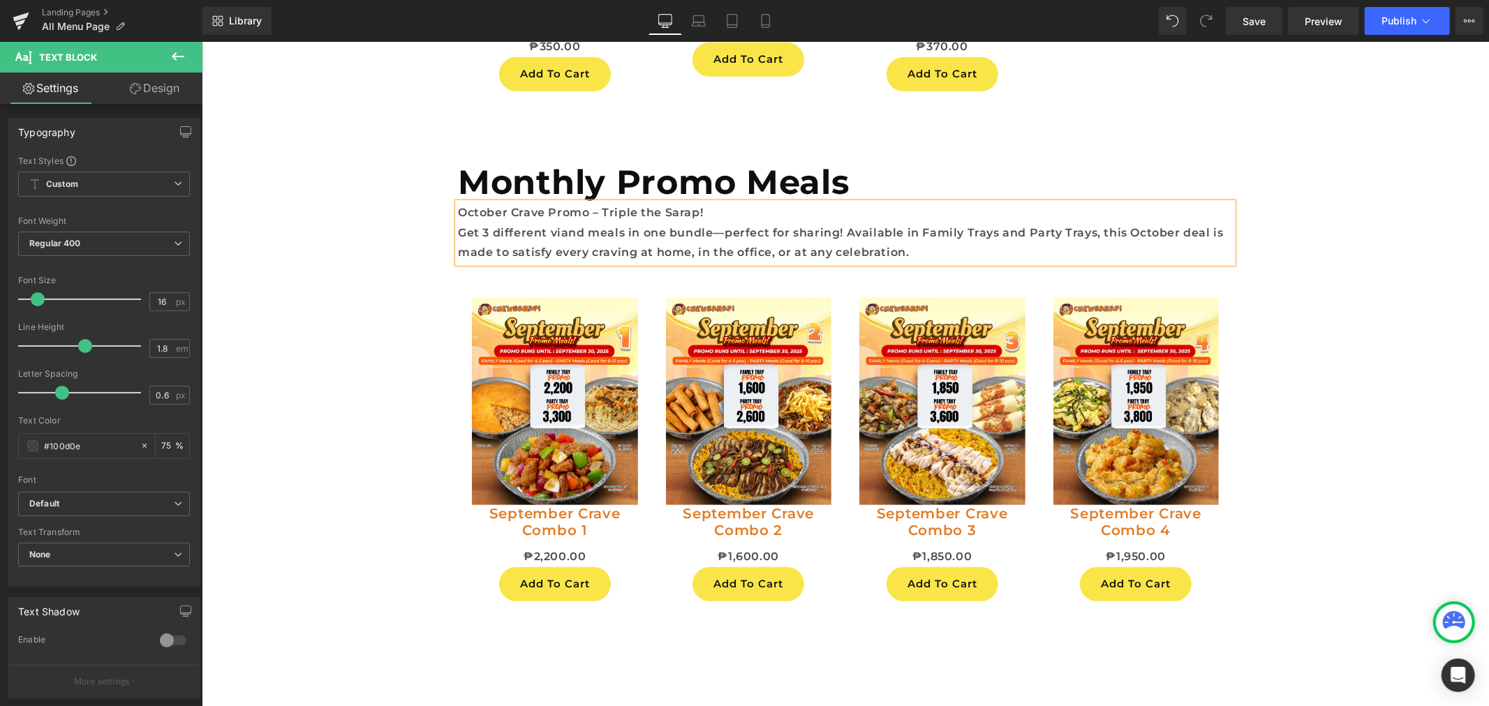
click at [638, 223] on p "October Crave Promo – Triple the Sarap!" at bounding box center [844, 212] width 775 height 20
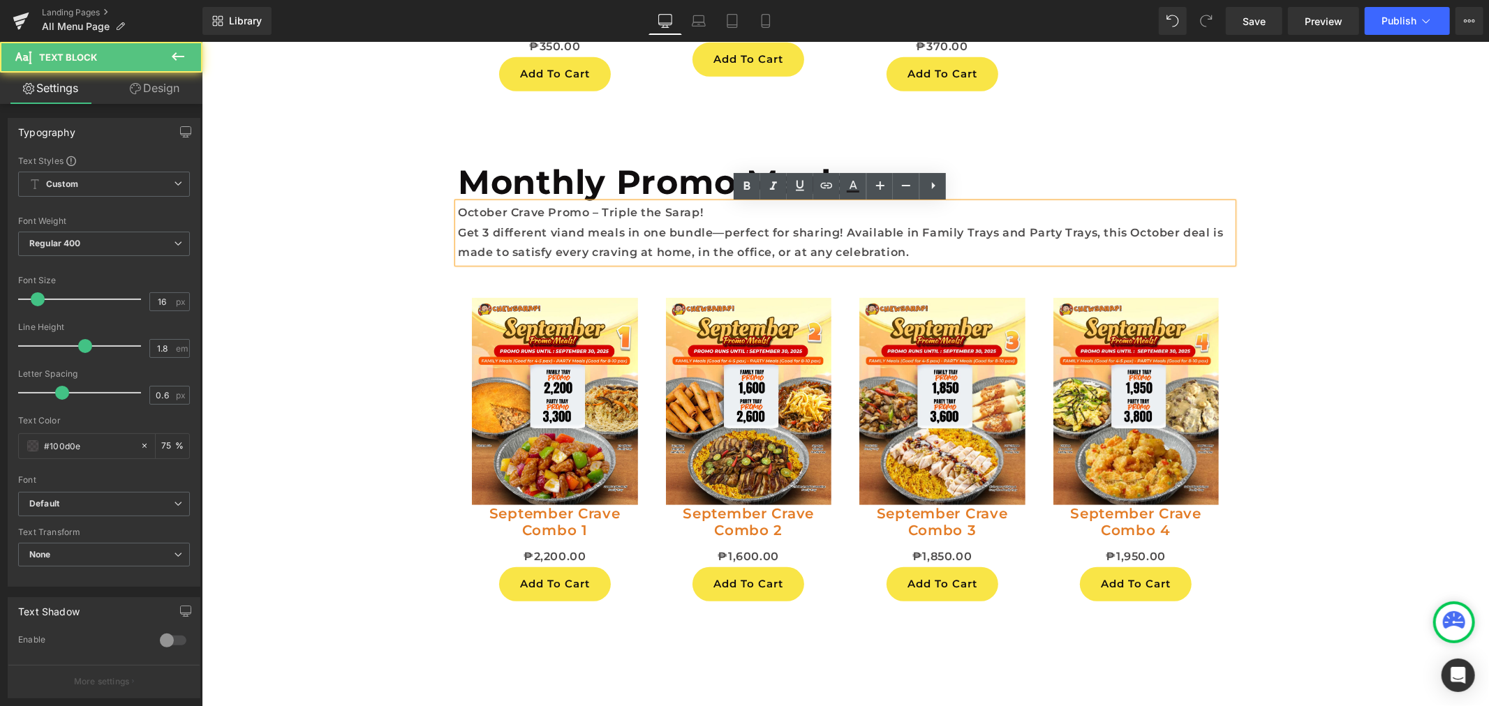
click at [638, 223] on p "October Crave Promo – Triple the Sarap!" at bounding box center [844, 212] width 775 height 20
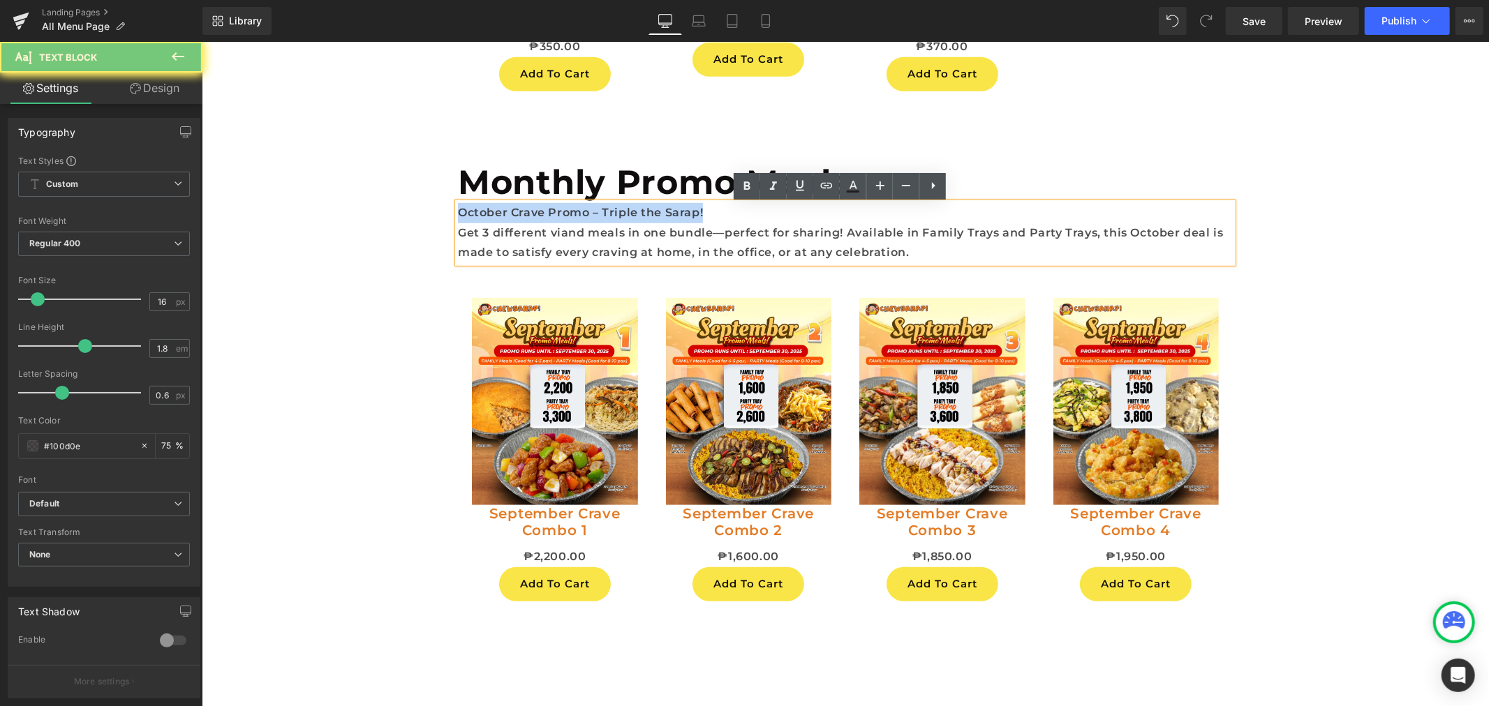
click at [638, 223] on p "October Crave Promo – Triple the Sarap!" at bounding box center [844, 212] width 775 height 20
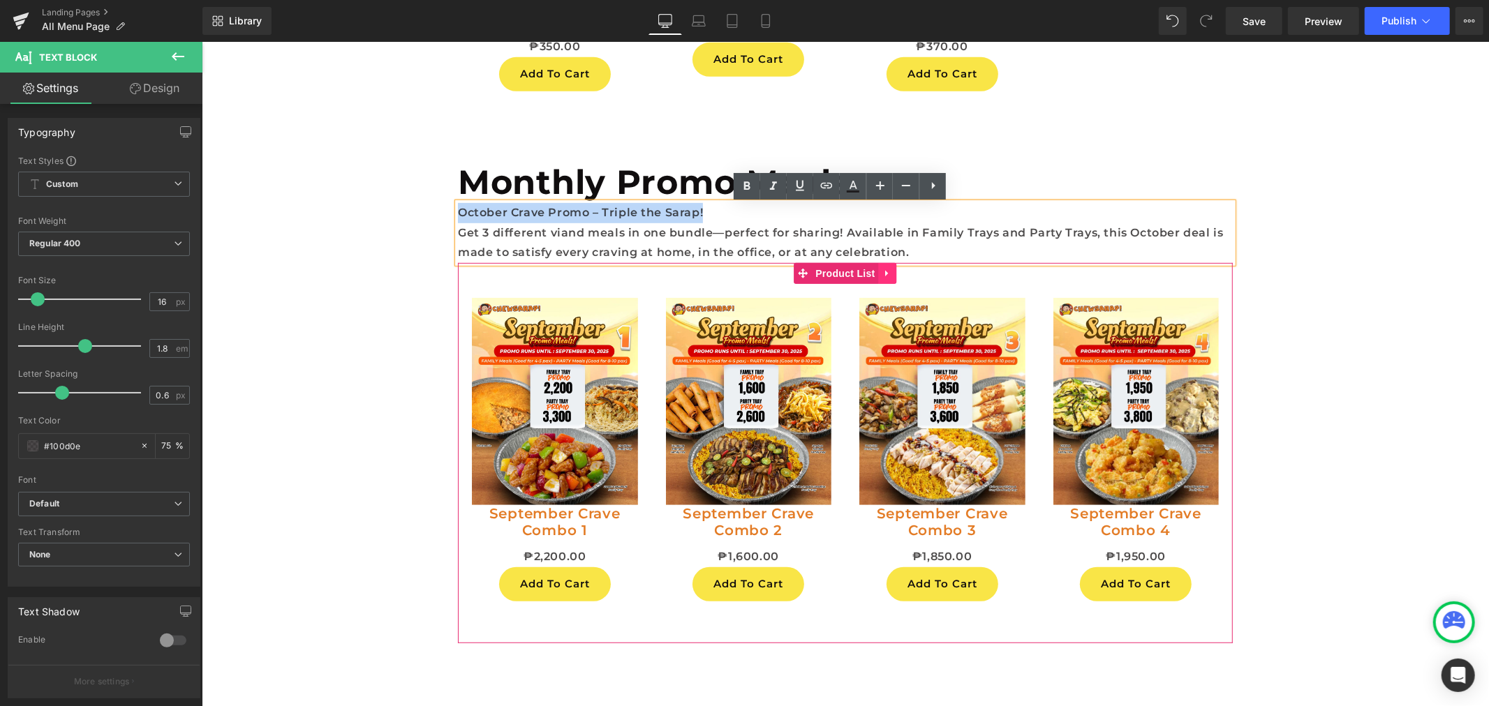
click at [882, 276] on icon at bounding box center [887, 273] width 10 height 10
click at [891, 272] on icon at bounding box center [896, 273] width 10 height 10
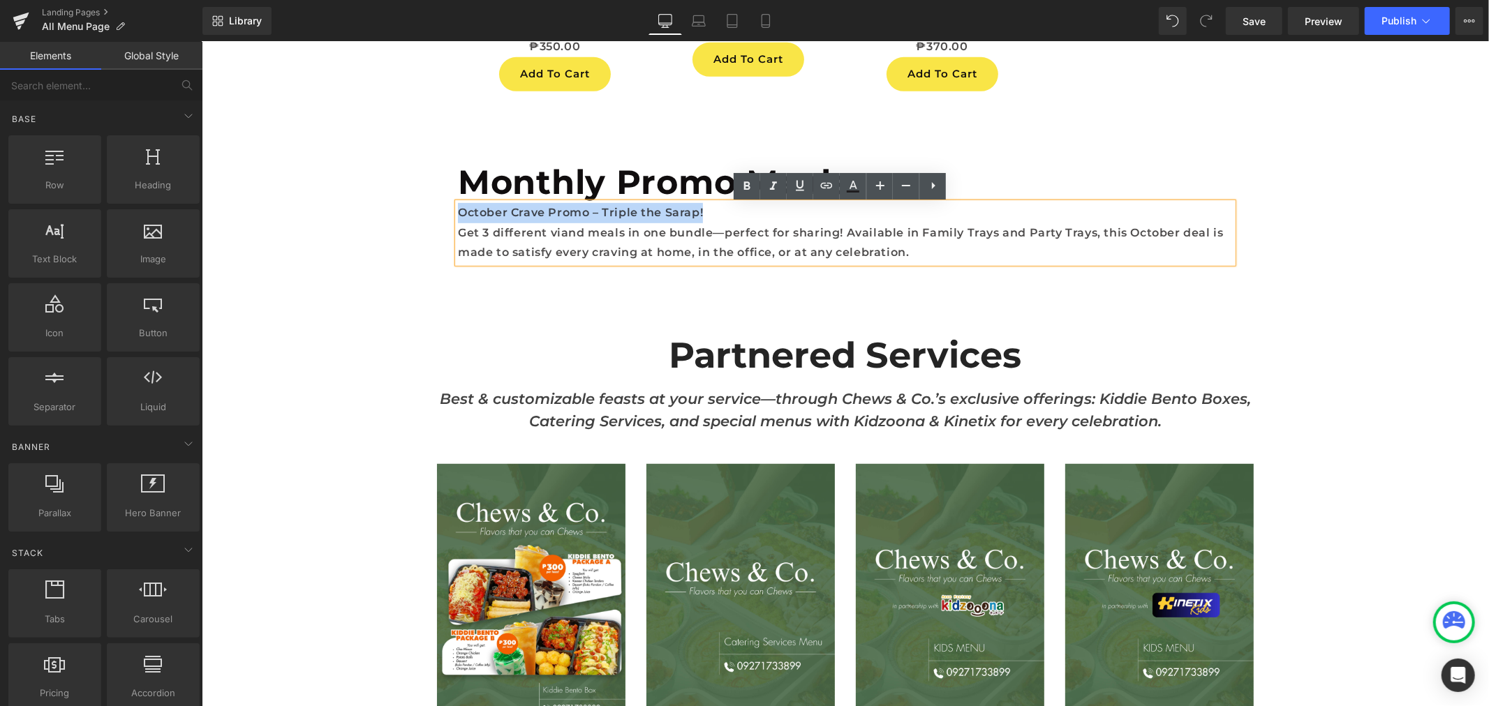
click at [840, 357] on span "Heading" at bounding box center [838, 355] width 38 height 17
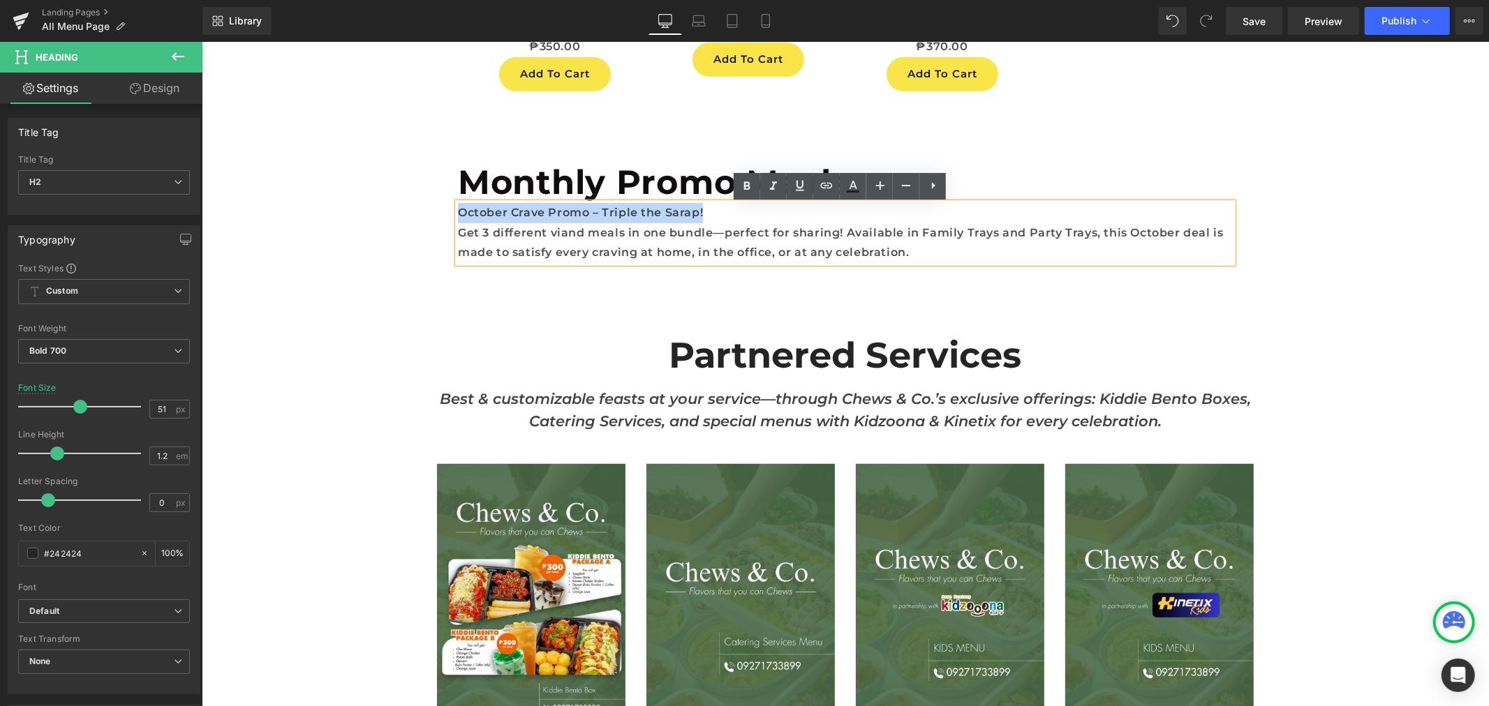
click at [666, 244] on p "Get 3 different viand meals in one bundle—perfect for sharing! Available in Fam…" at bounding box center [844, 243] width 775 height 40
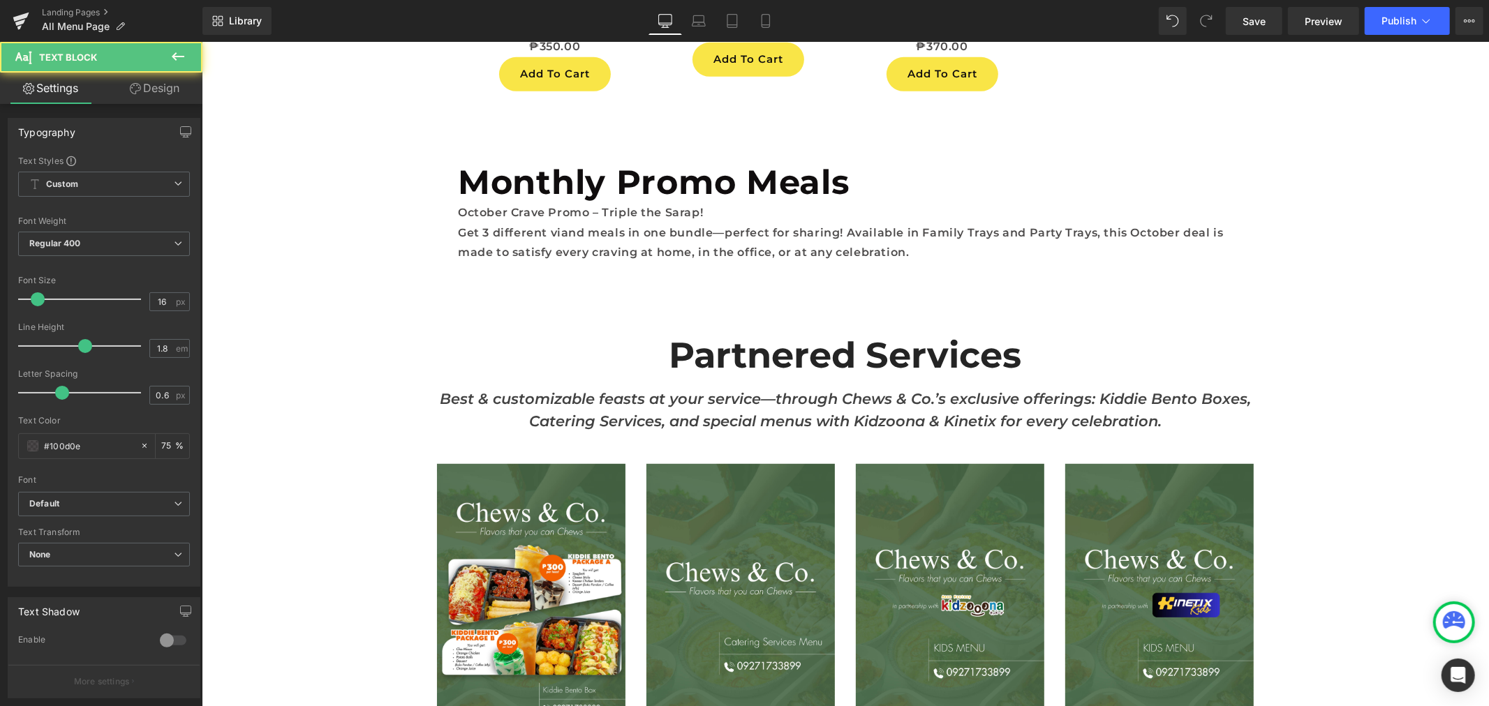
click at [182, 57] on icon at bounding box center [178, 56] width 13 height 8
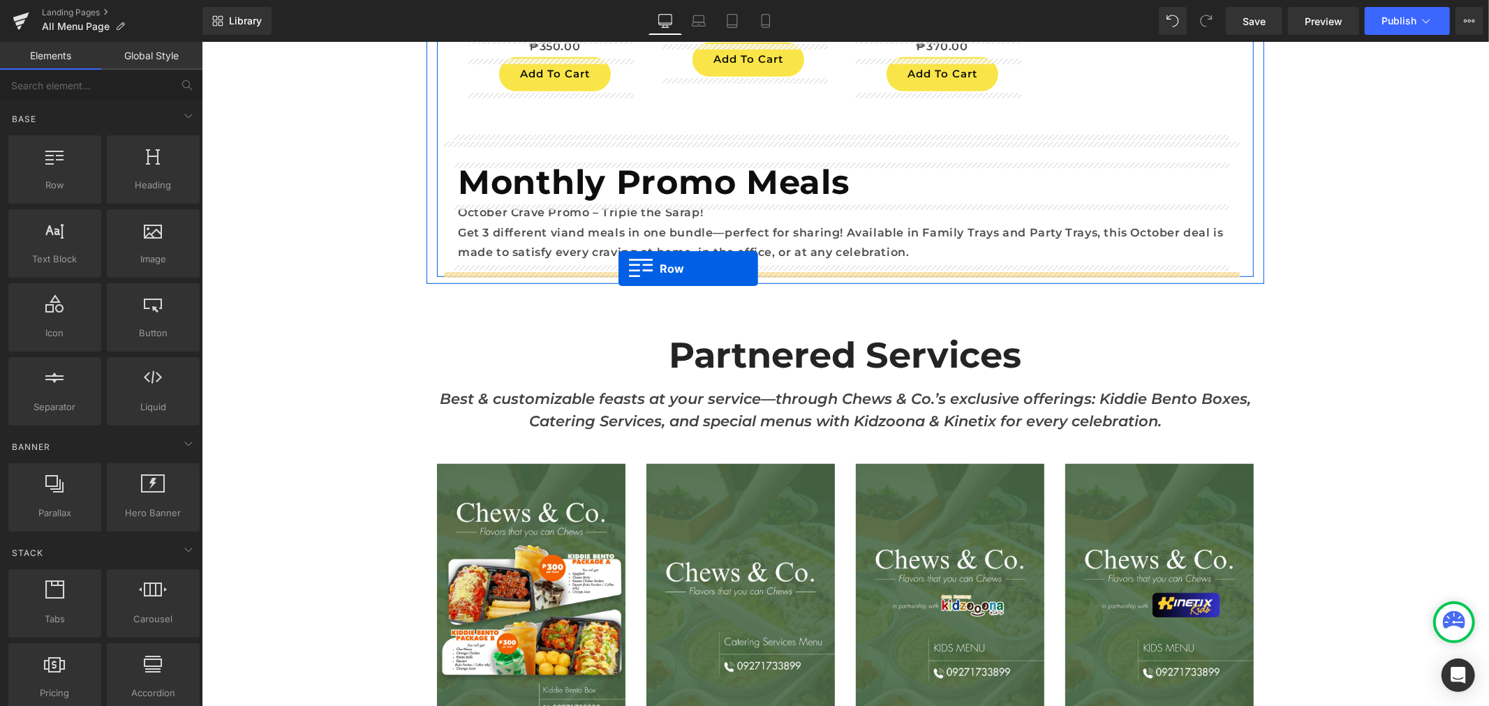
drag, startPoint x: 288, startPoint y: 205, endPoint x: 618, endPoint y: 268, distance: 336.0
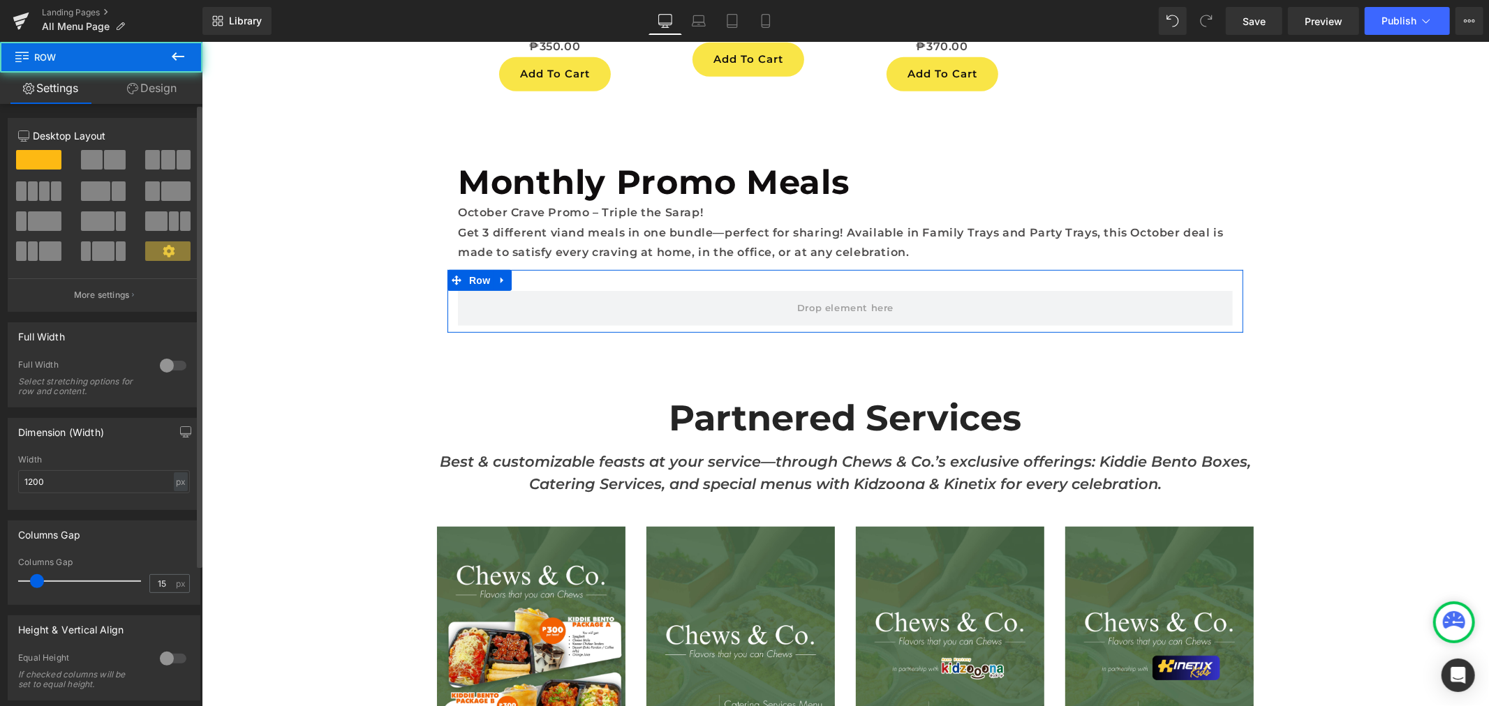
click at [54, 192] on span at bounding box center [56, 191] width 10 height 20
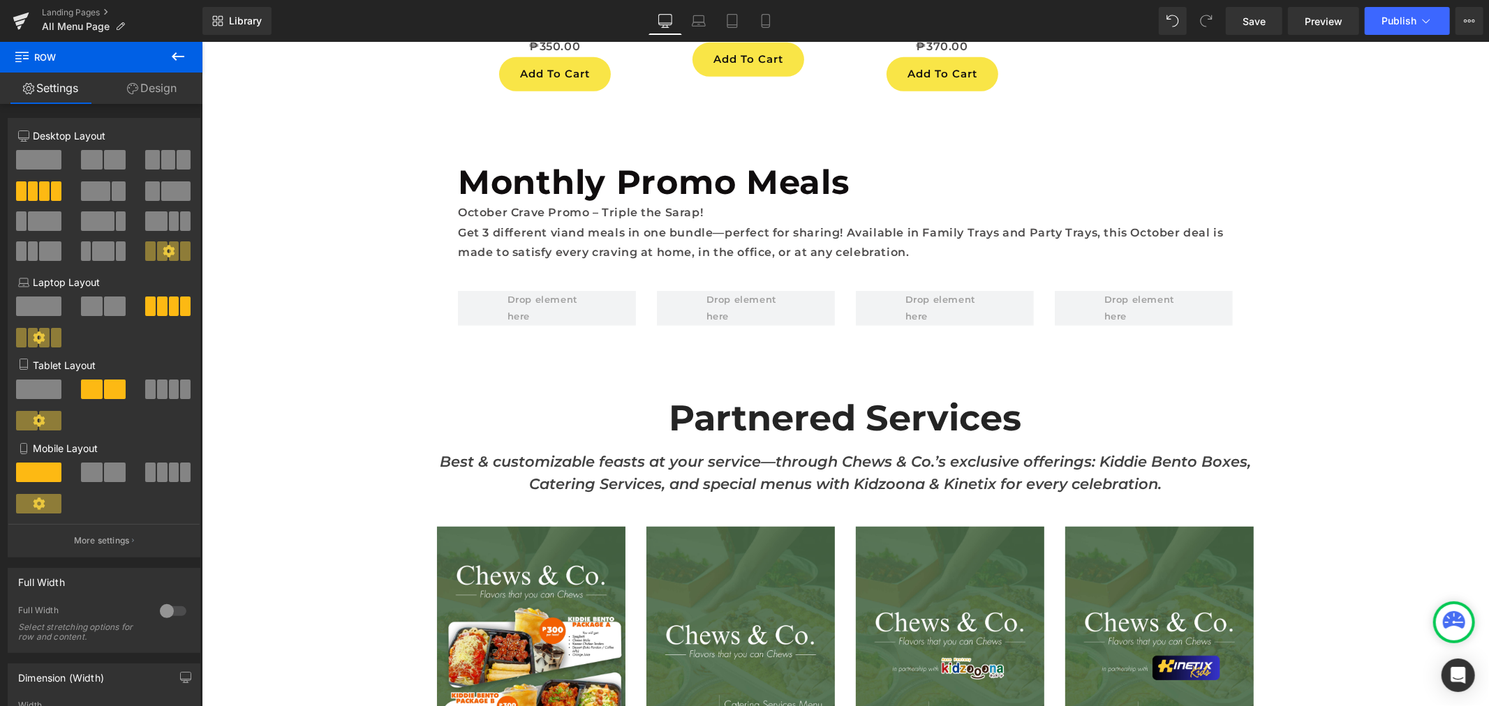
click at [177, 50] on icon at bounding box center [178, 56] width 17 height 17
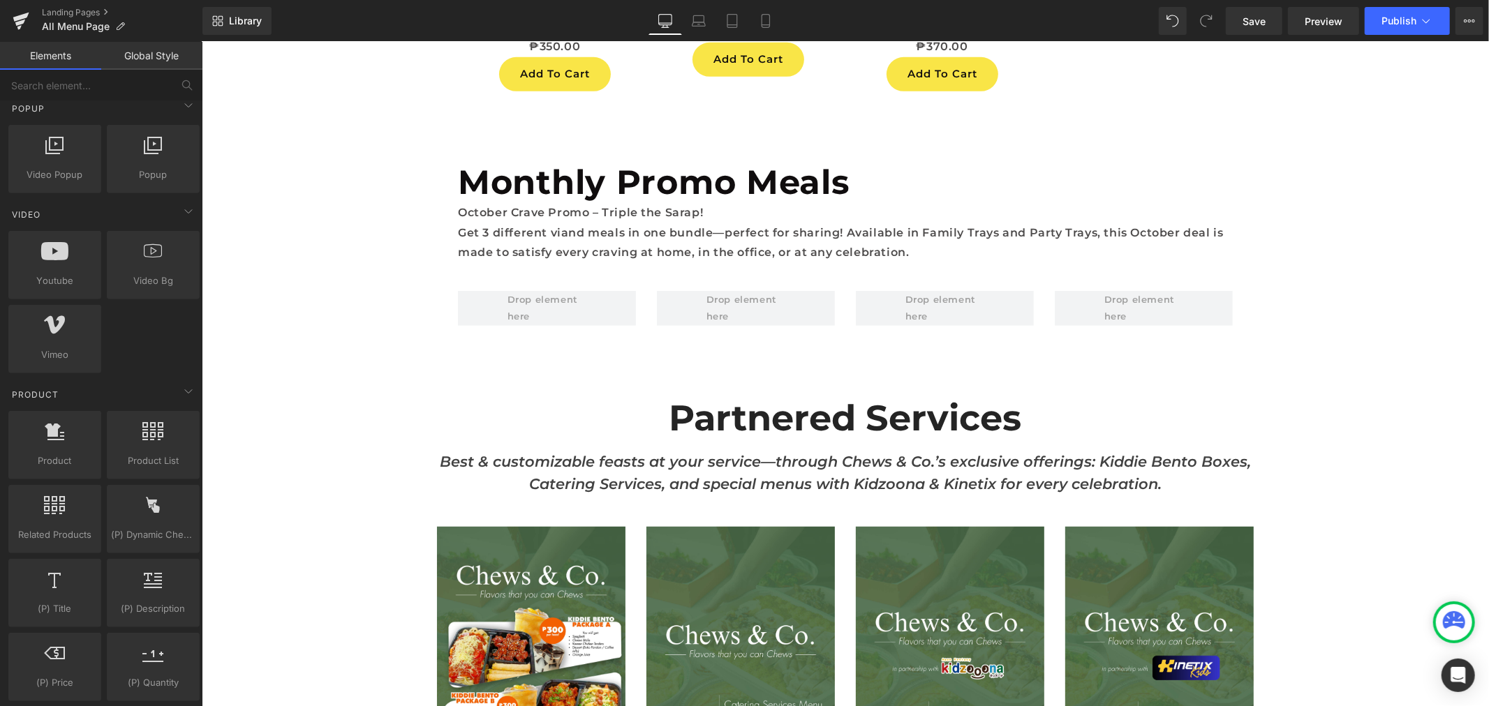
scroll to position [930, 0]
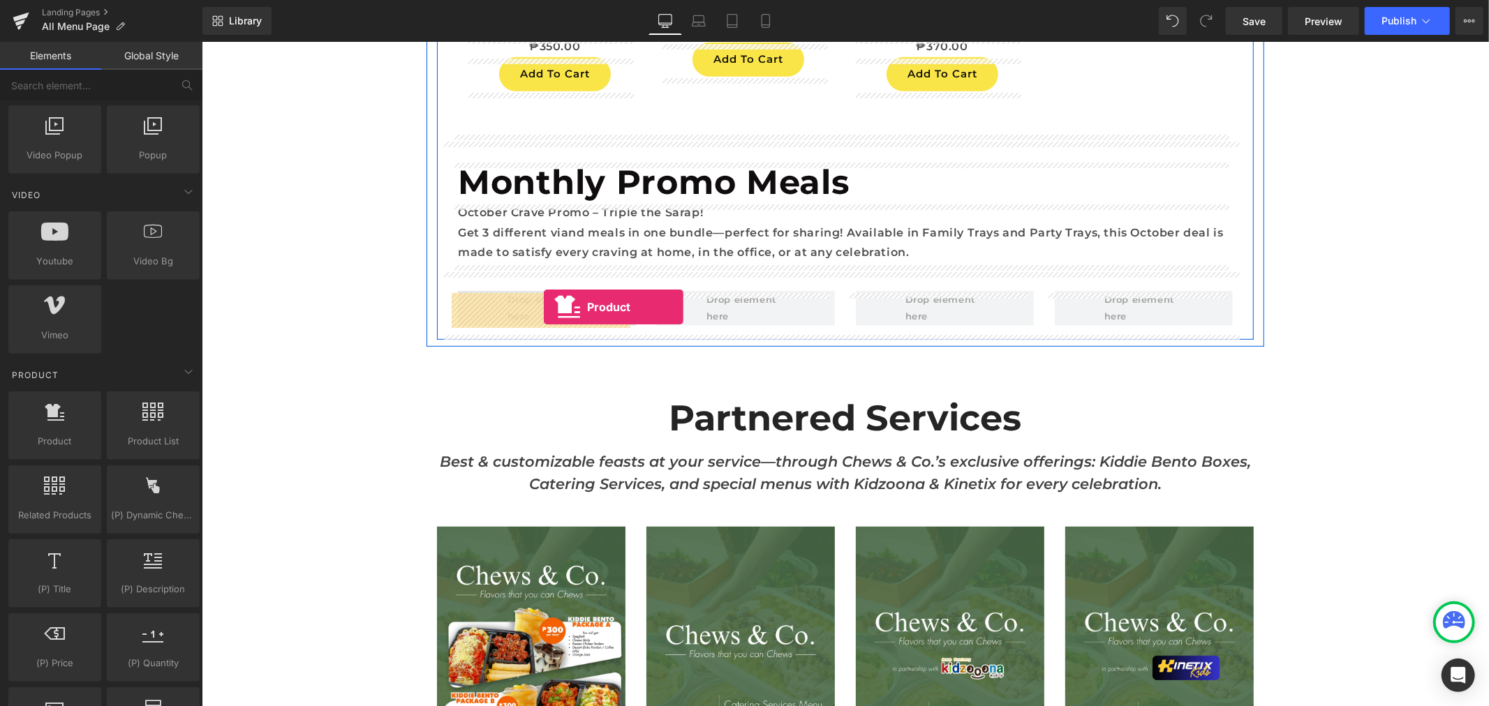
drag, startPoint x: 269, startPoint y: 479, endPoint x: 543, endPoint y: 306, distance: 323.9
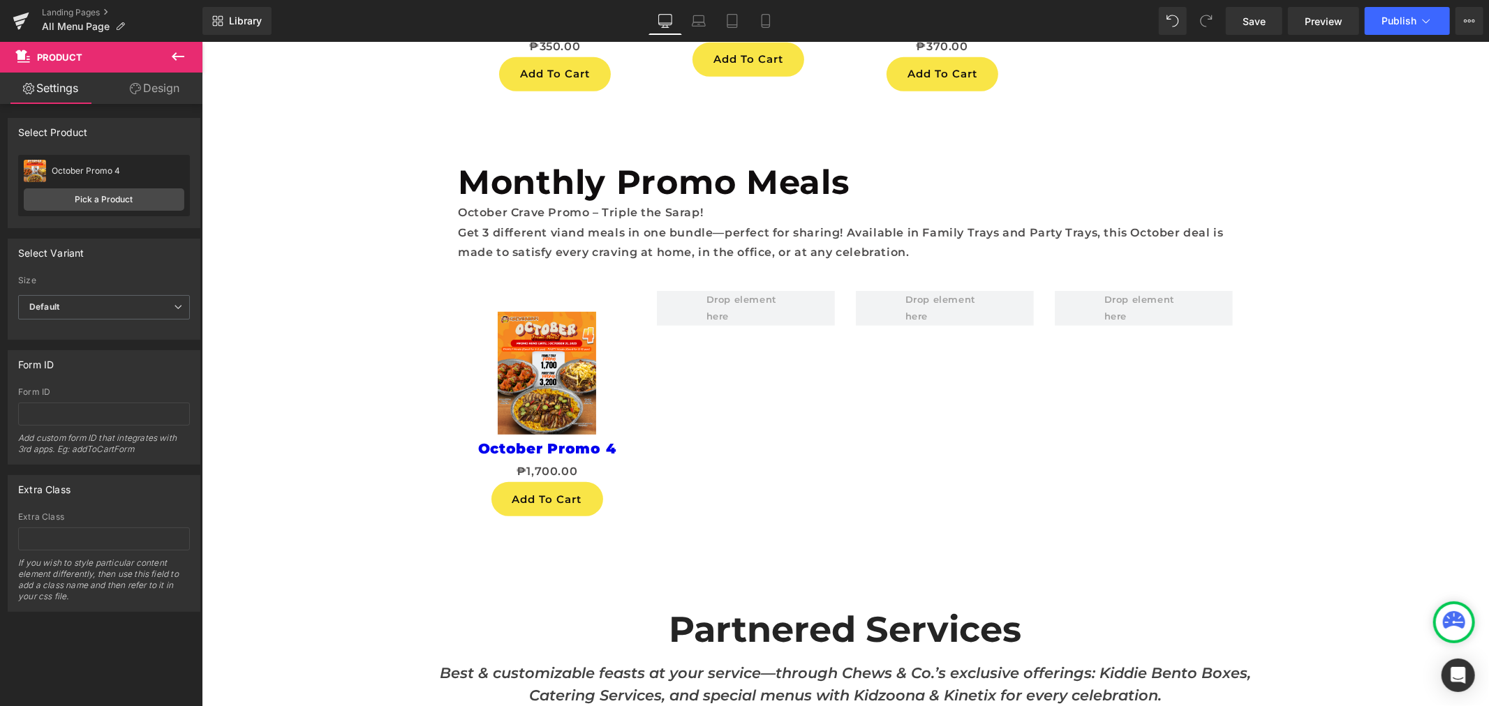
click at [175, 57] on icon at bounding box center [178, 56] width 17 height 17
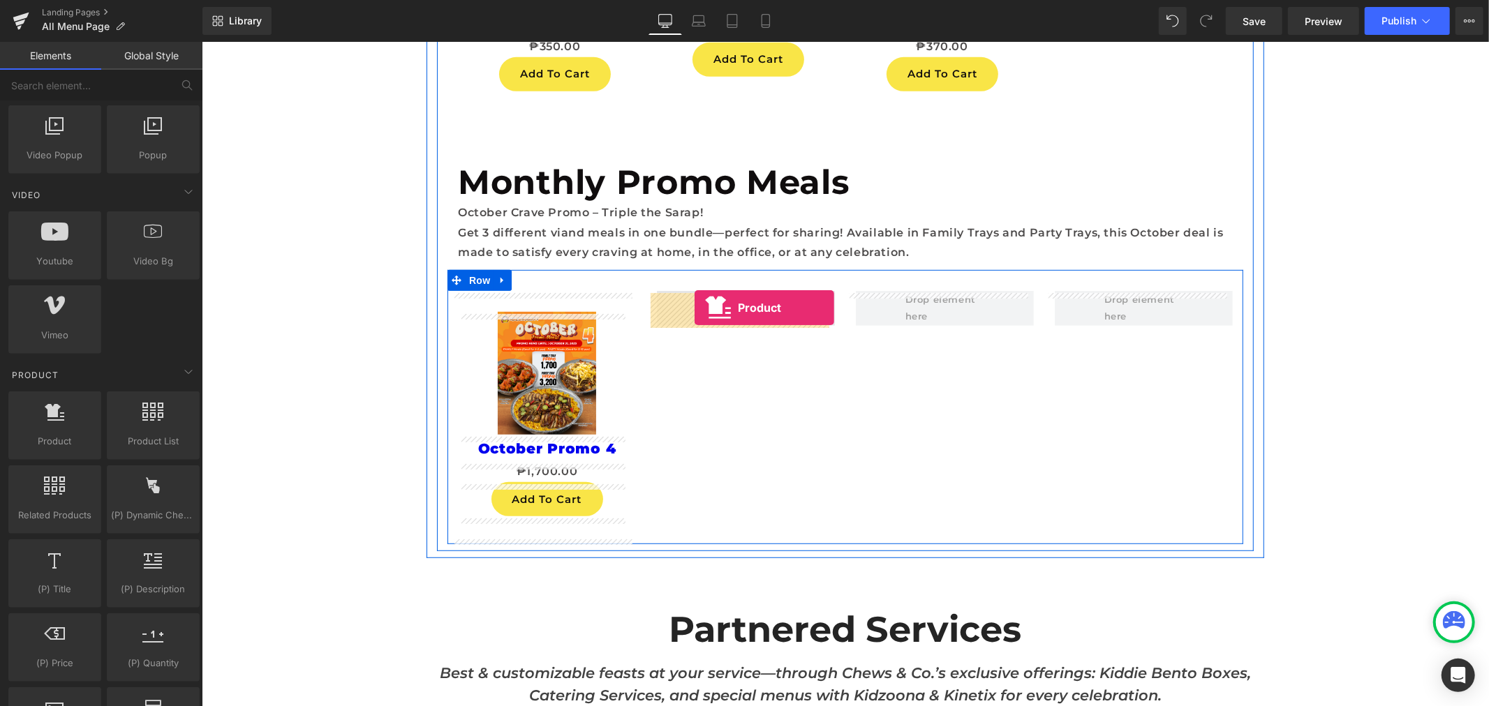
drag, startPoint x: 258, startPoint y: 479, endPoint x: 694, endPoint y: 307, distance: 468.8
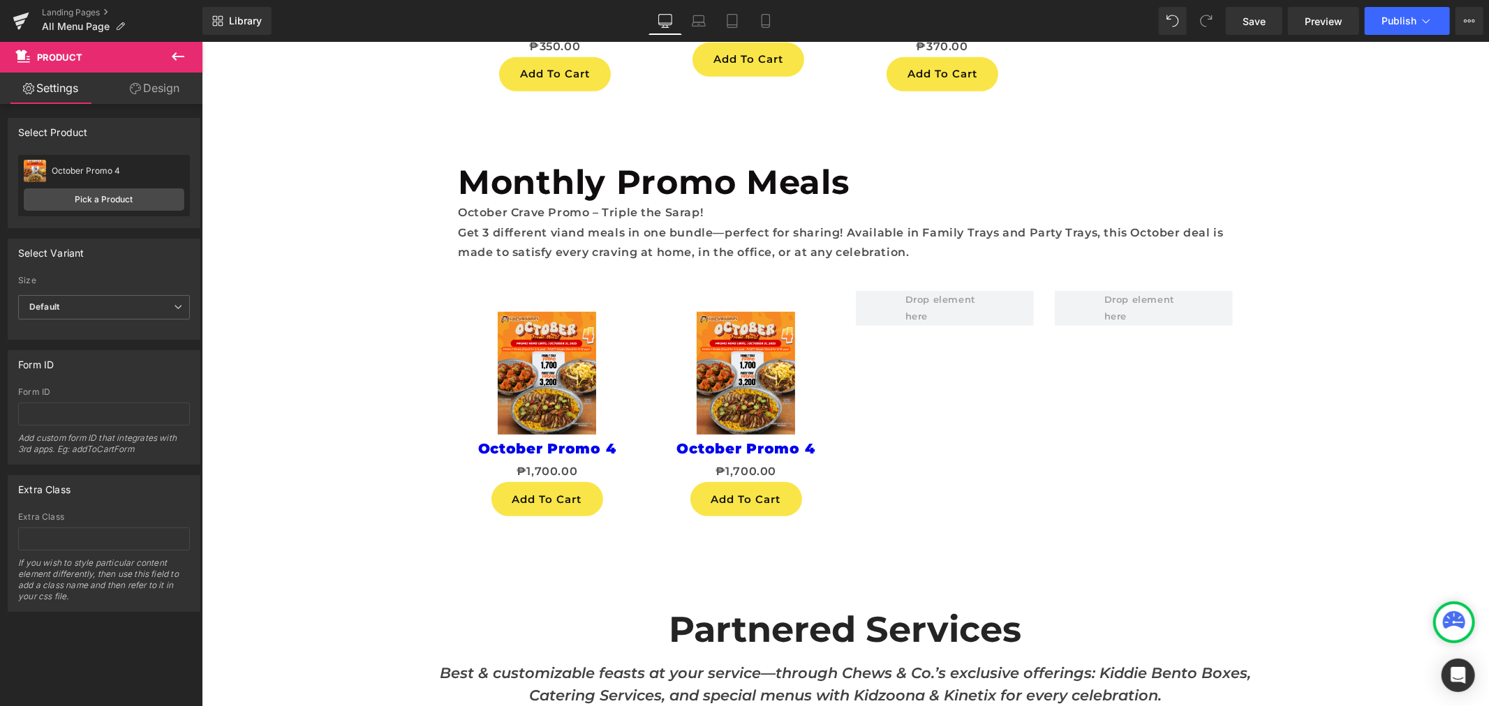
click at [186, 61] on button at bounding box center [178, 57] width 49 height 31
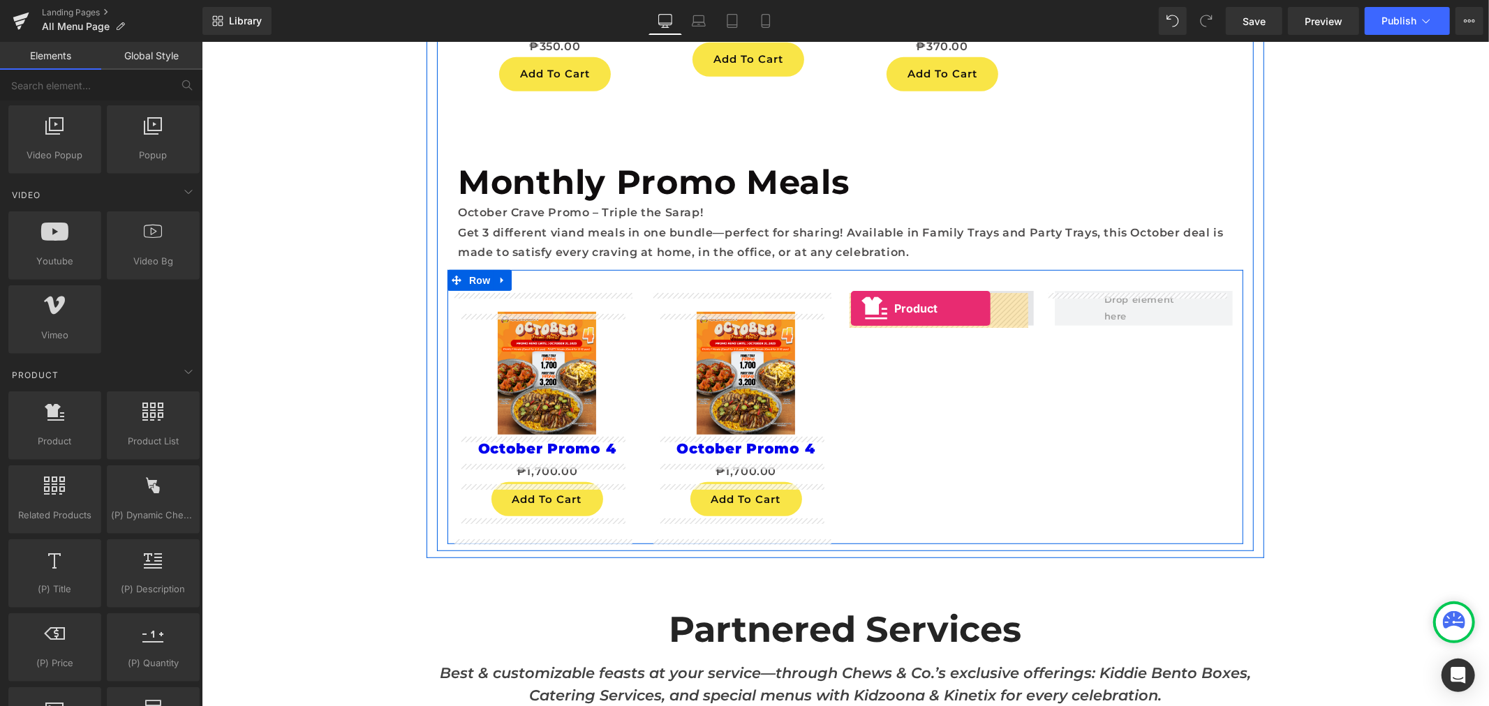
drag, startPoint x: 253, startPoint y: 465, endPoint x: 850, endPoint y: 308, distance: 617.2
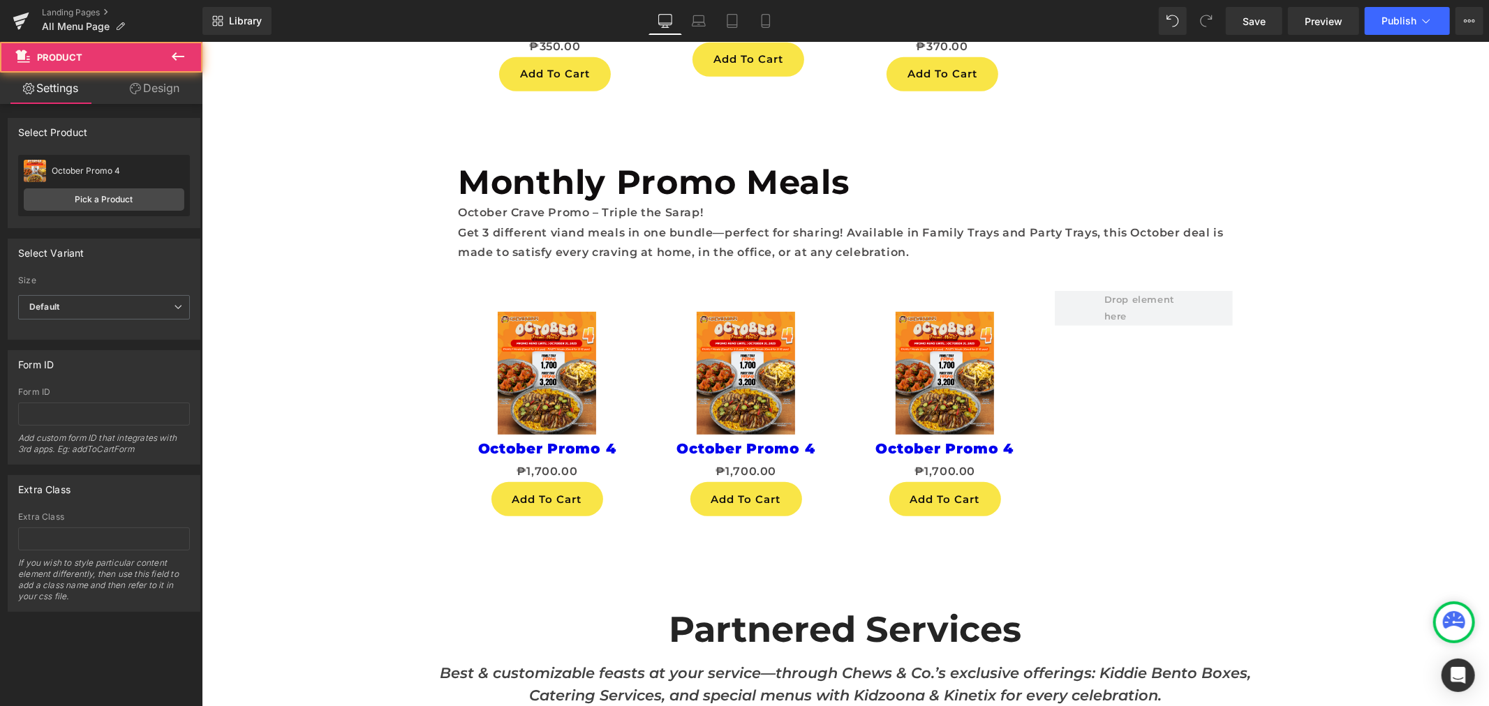
click at [184, 56] on icon at bounding box center [178, 56] width 17 height 17
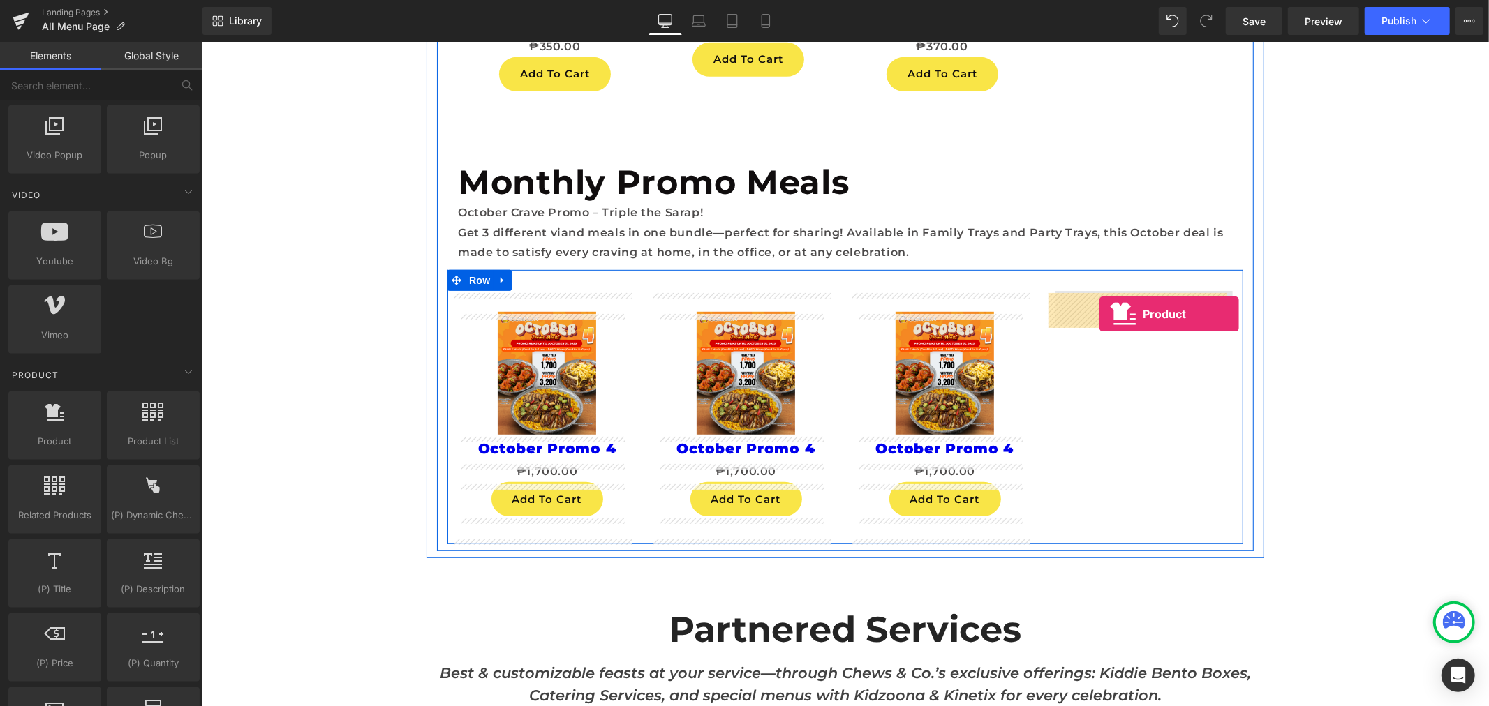
drag, startPoint x: 271, startPoint y: 467, endPoint x: 1098, endPoint y: 313, distance: 841.8
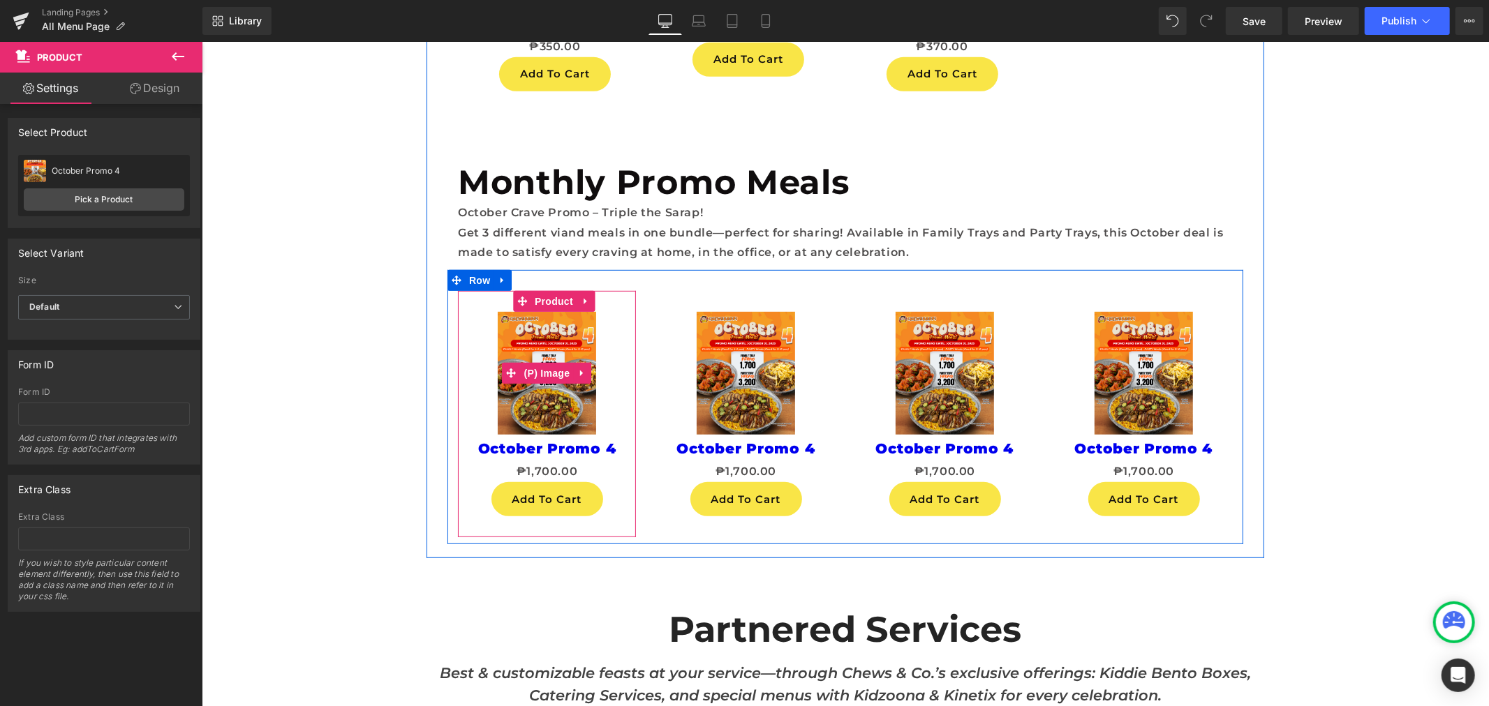
click at [612, 393] on div "Sale Off" at bounding box center [546, 372] width 164 height 123
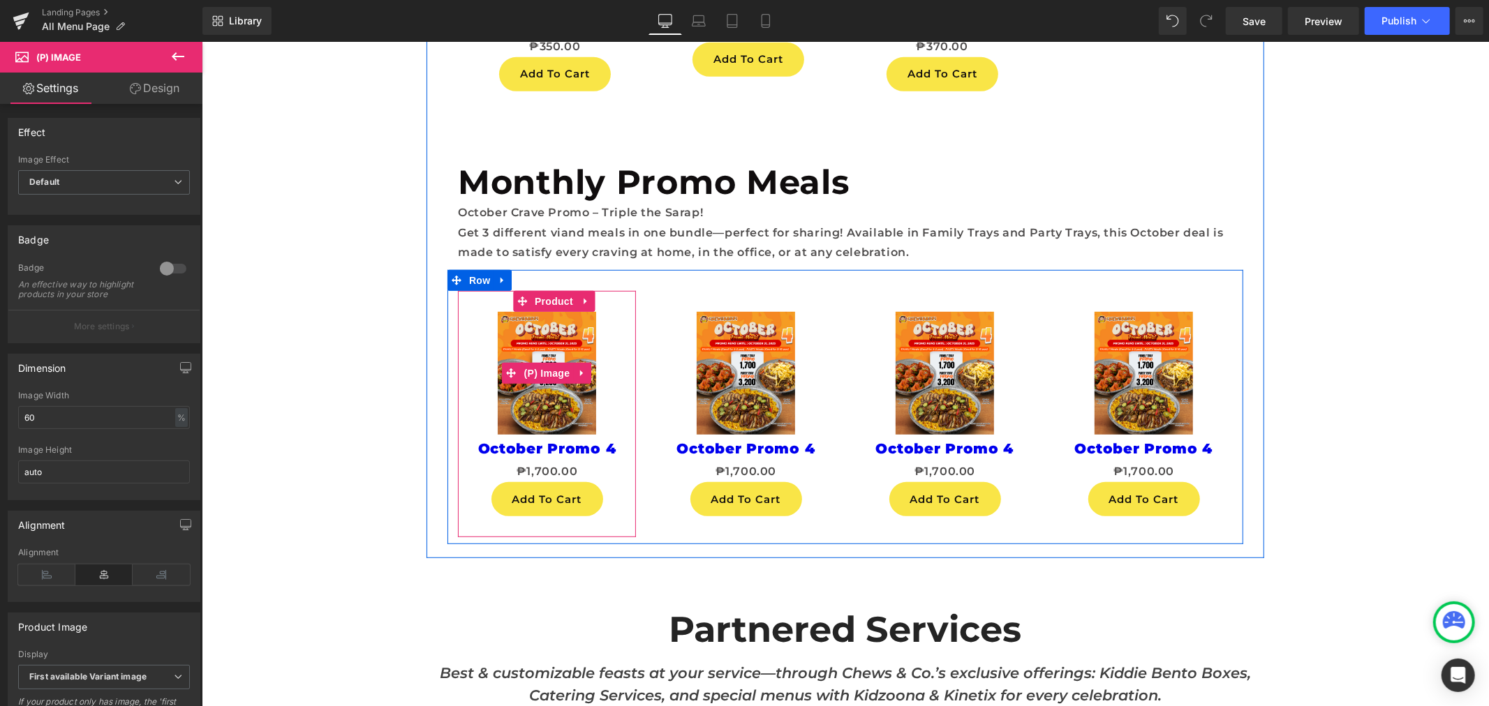
click at [519, 385] on img at bounding box center [546, 372] width 98 height 123
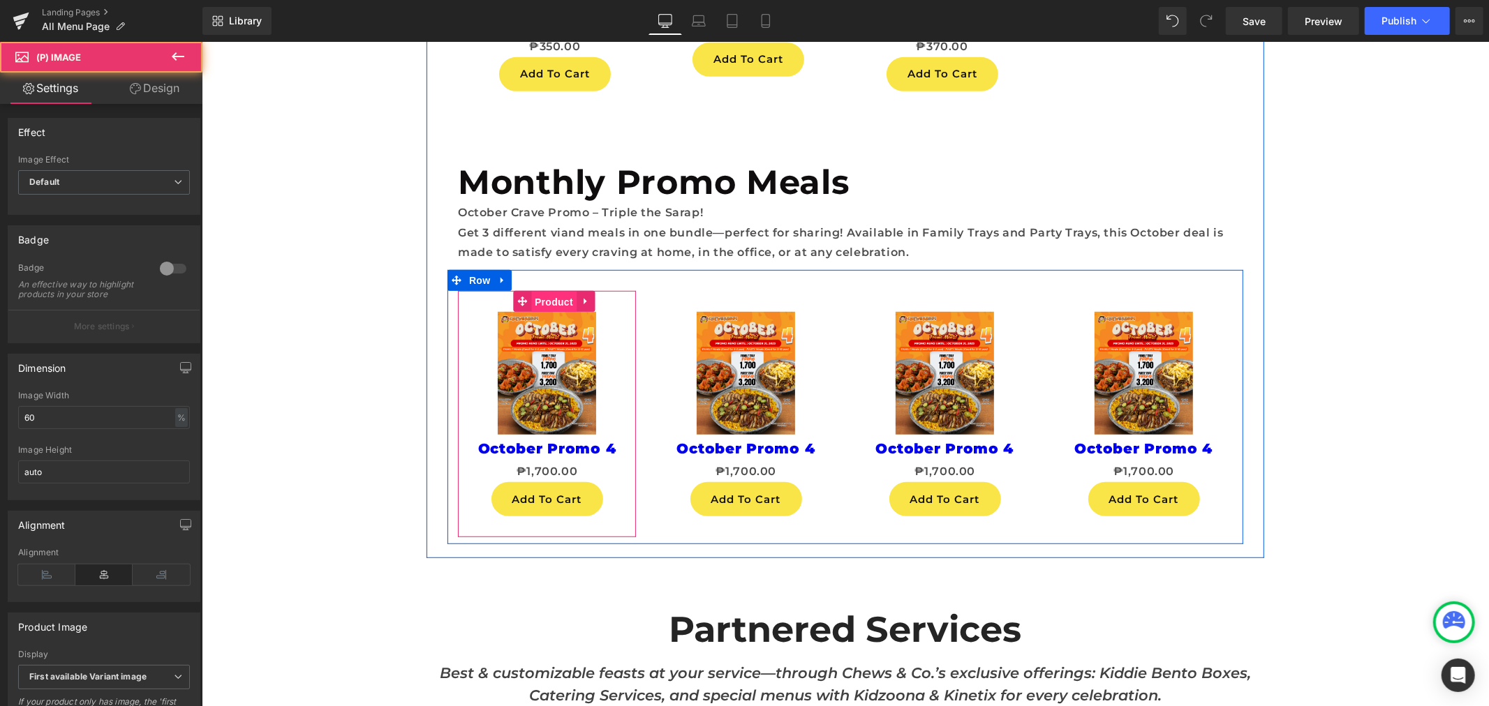
click at [553, 306] on span "Product" at bounding box center [552, 301] width 45 height 21
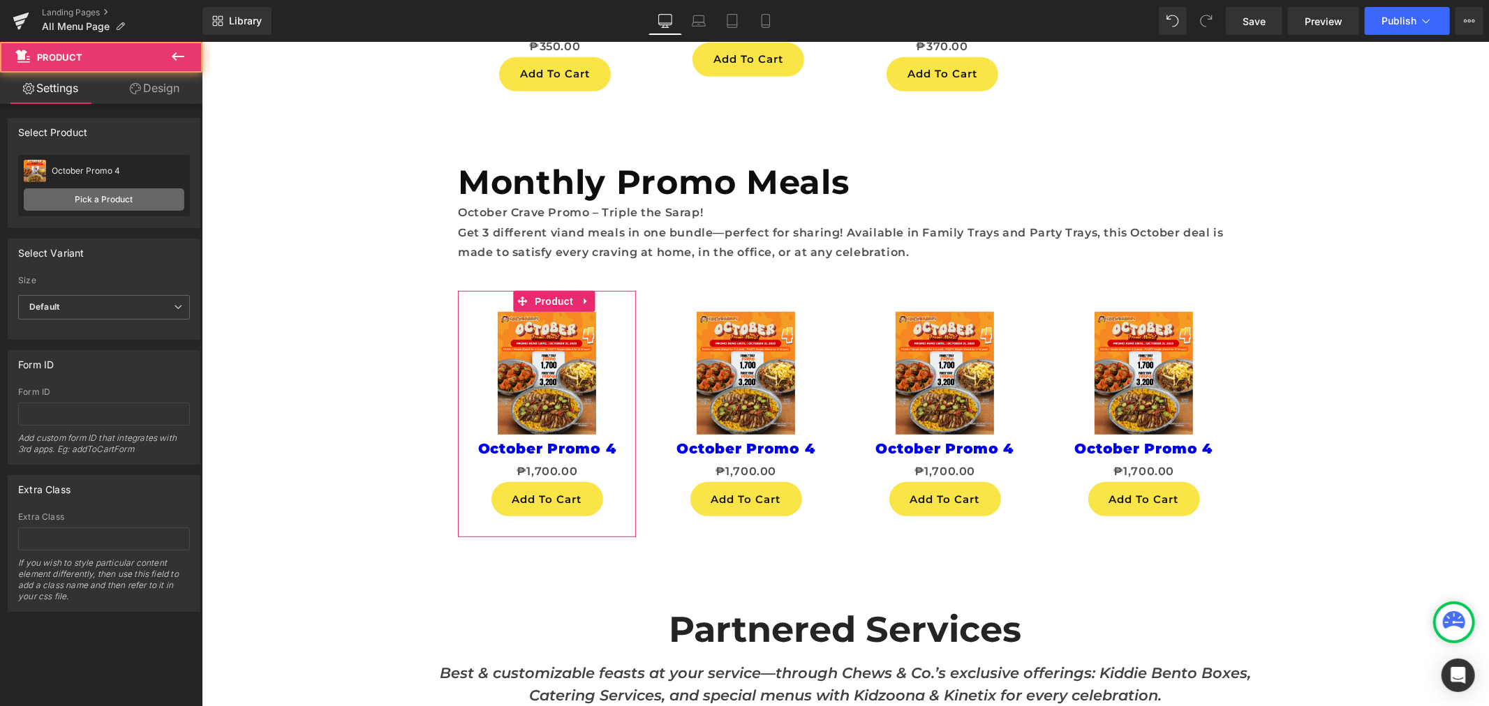
click at [129, 197] on link "Pick a Product" at bounding box center [104, 199] width 161 height 22
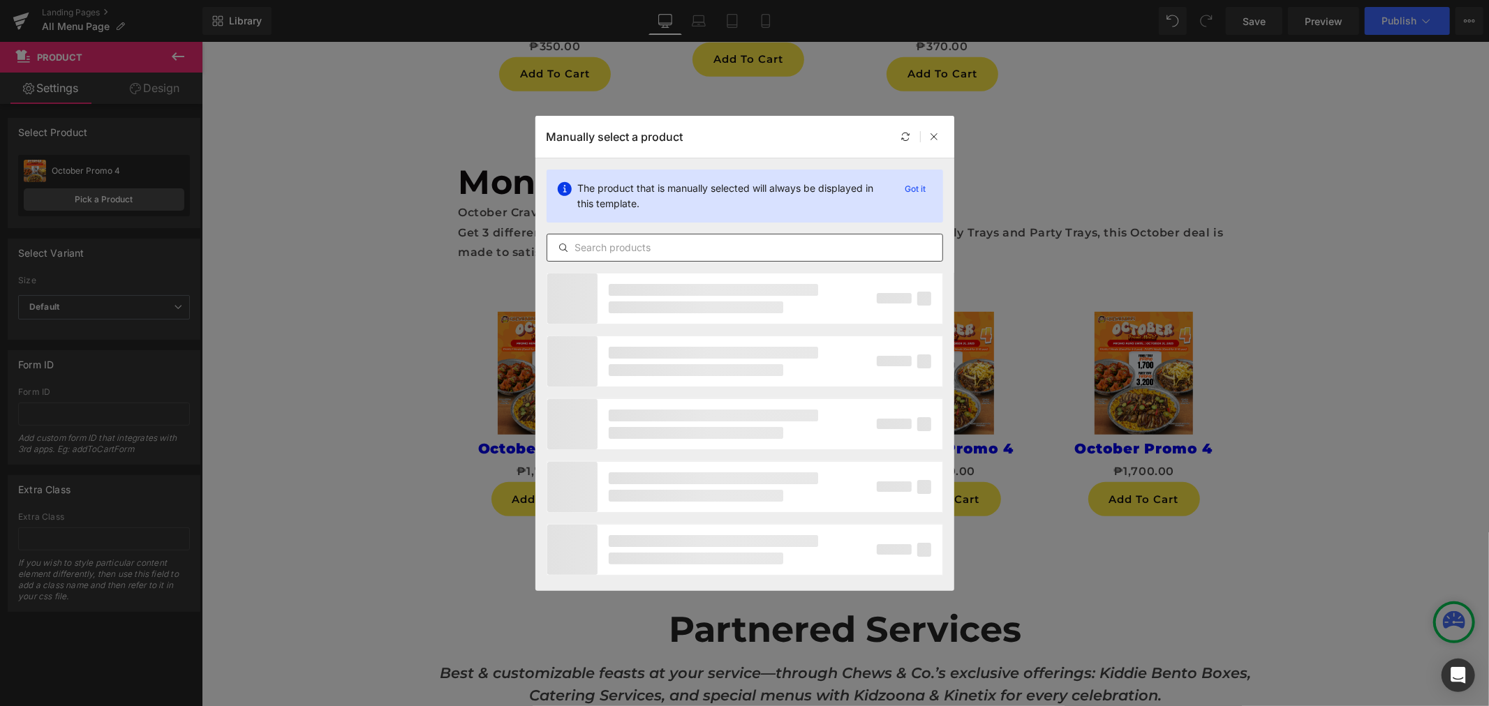
click at [643, 238] on div at bounding box center [744, 248] width 396 height 28
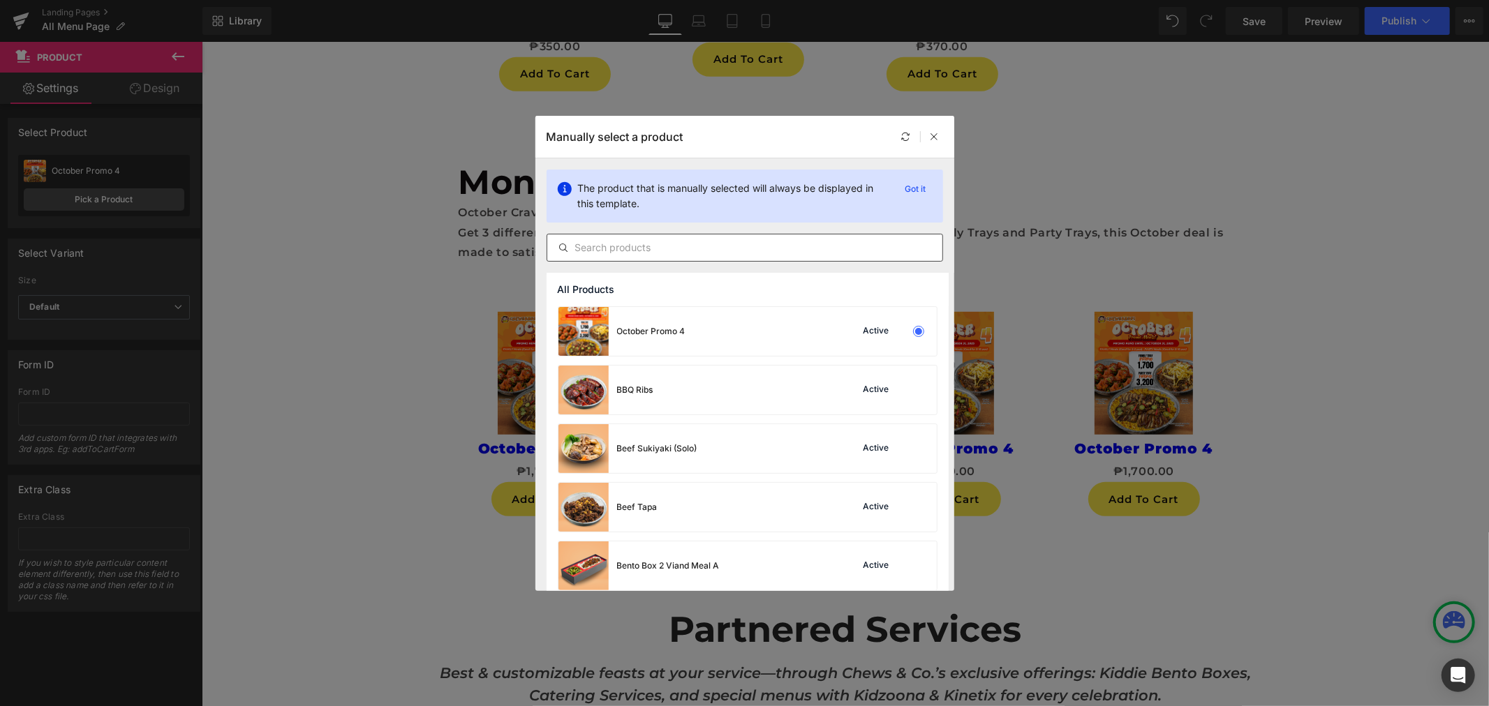
click at [648, 244] on input "text" at bounding box center [744, 247] width 395 height 17
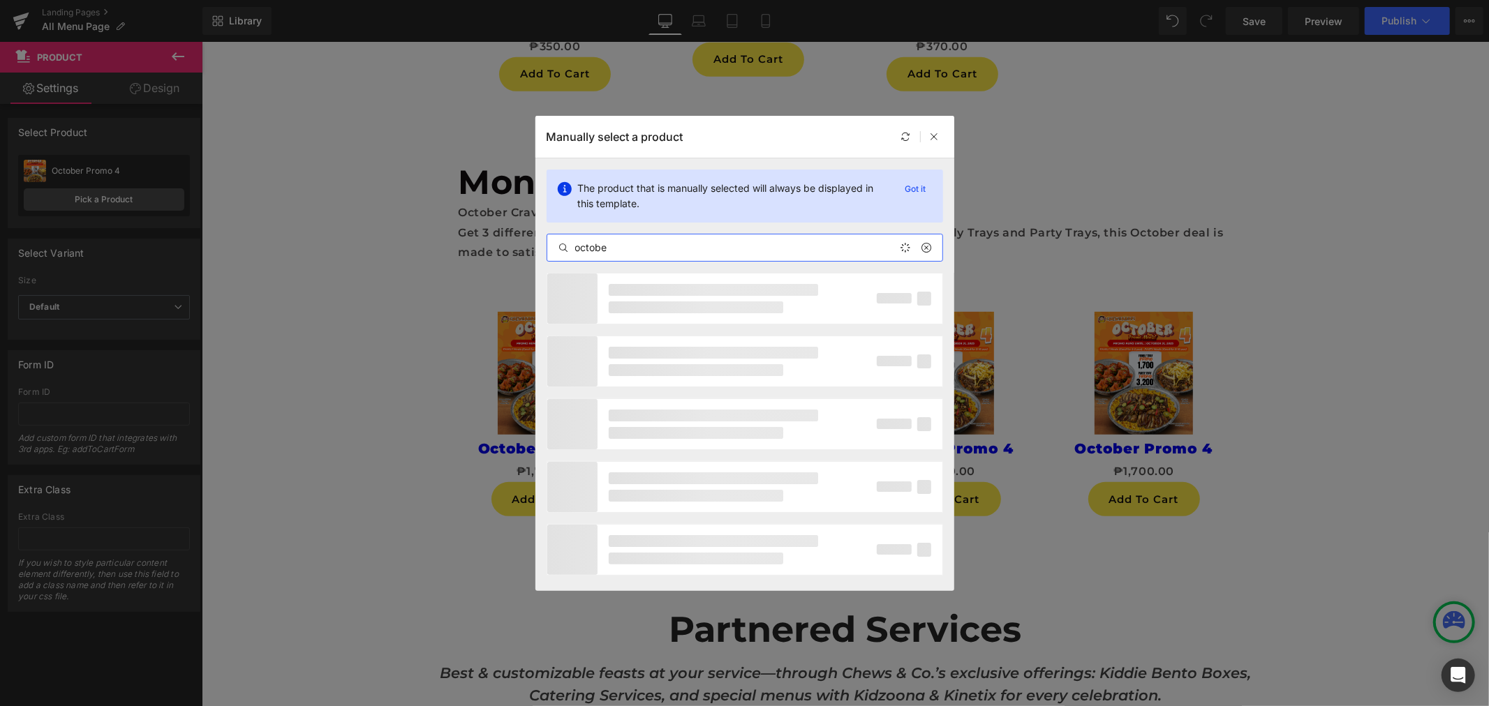
type input "october"
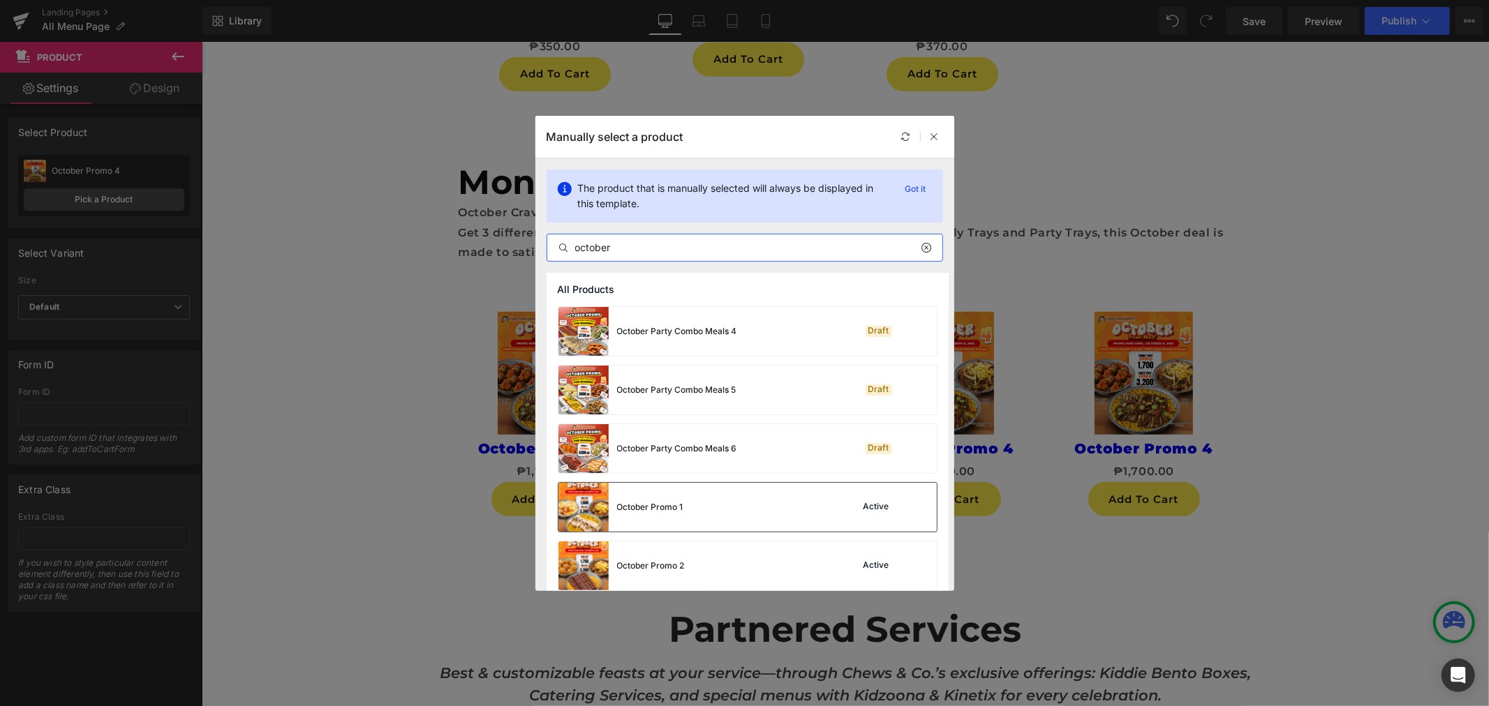
click at [777, 510] on div "October Promo 1 Active" at bounding box center [747, 507] width 378 height 49
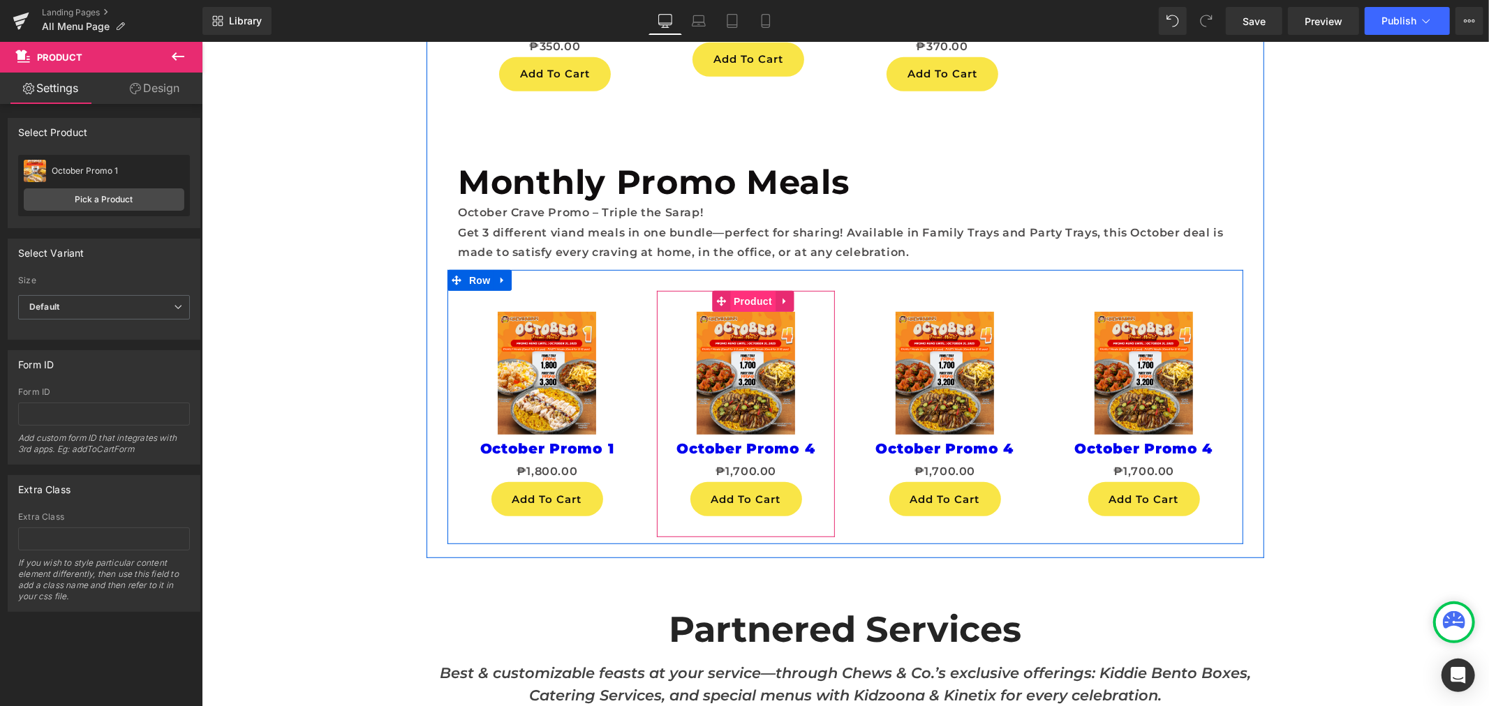
click at [743, 300] on span "Product" at bounding box center [751, 300] width 45 height 21
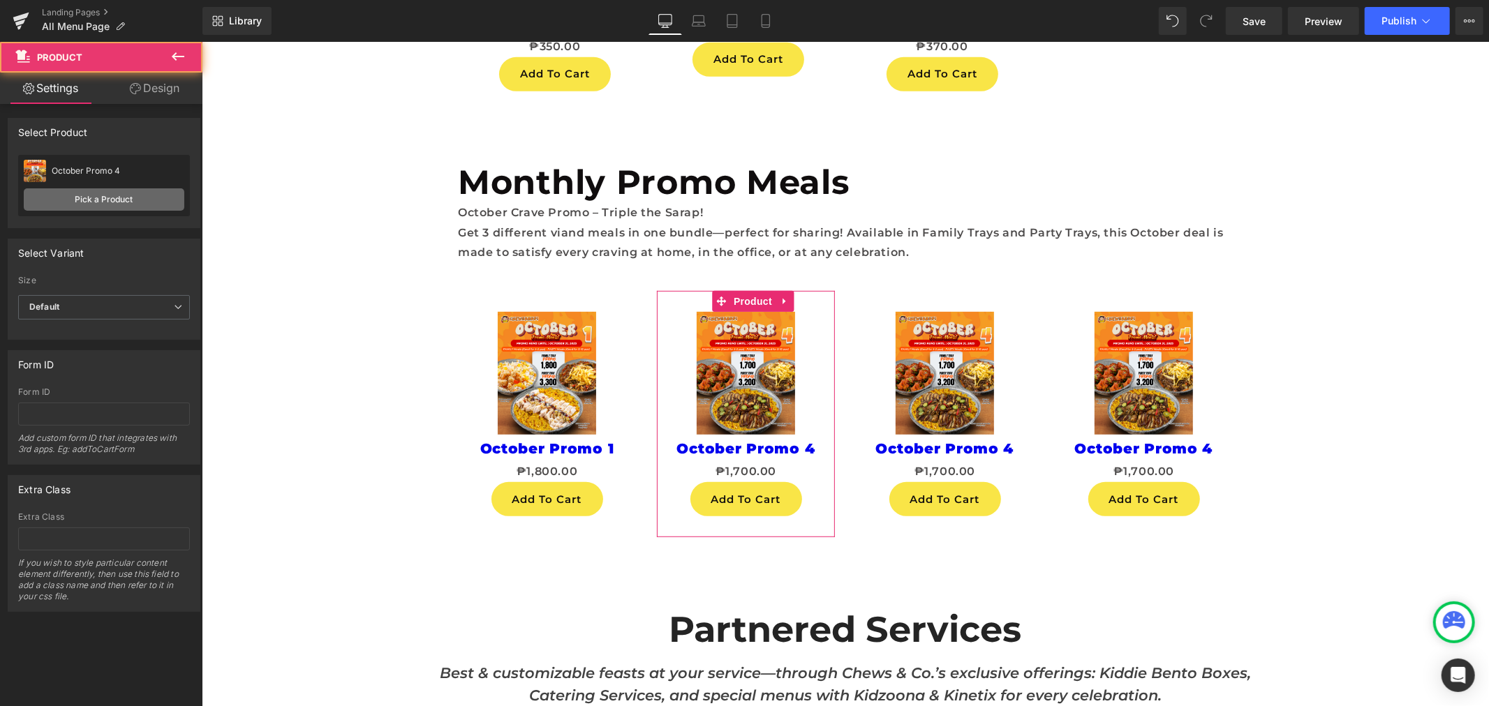
click at [147, 188] on link "Pick a Product" at bounding box center [104, 199] width 161 height 22
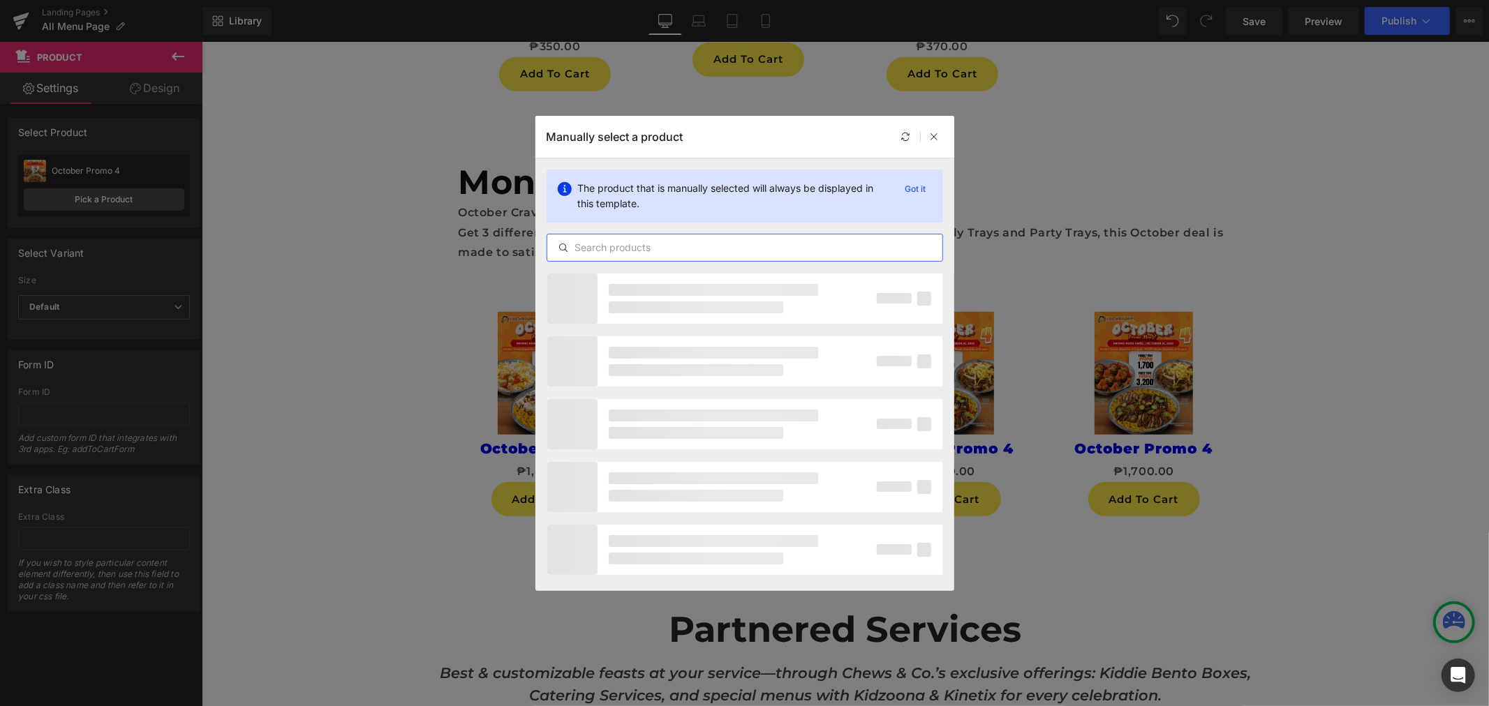
click at [695, 250] on input "text" at bounding box center [744, 247] width 395 height 17
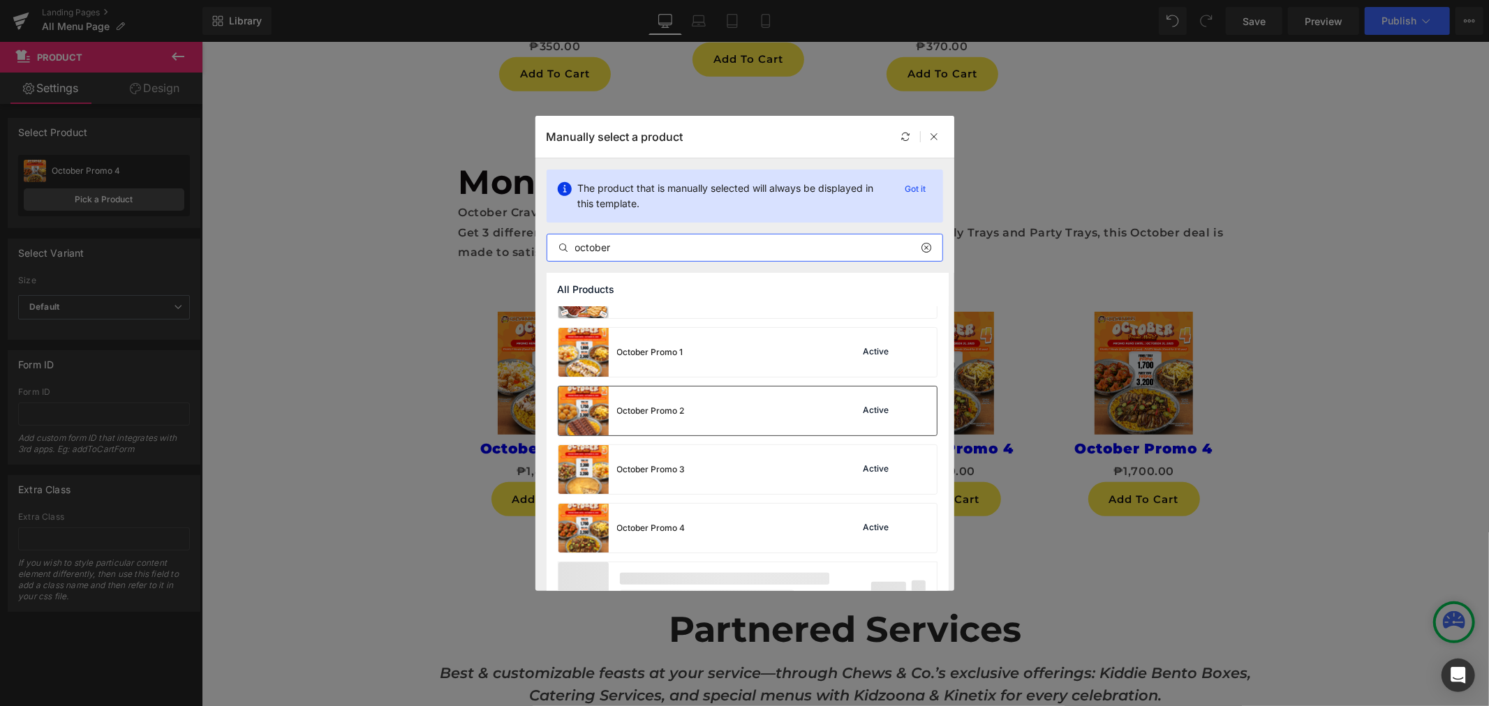
scroll to position [128, 0]
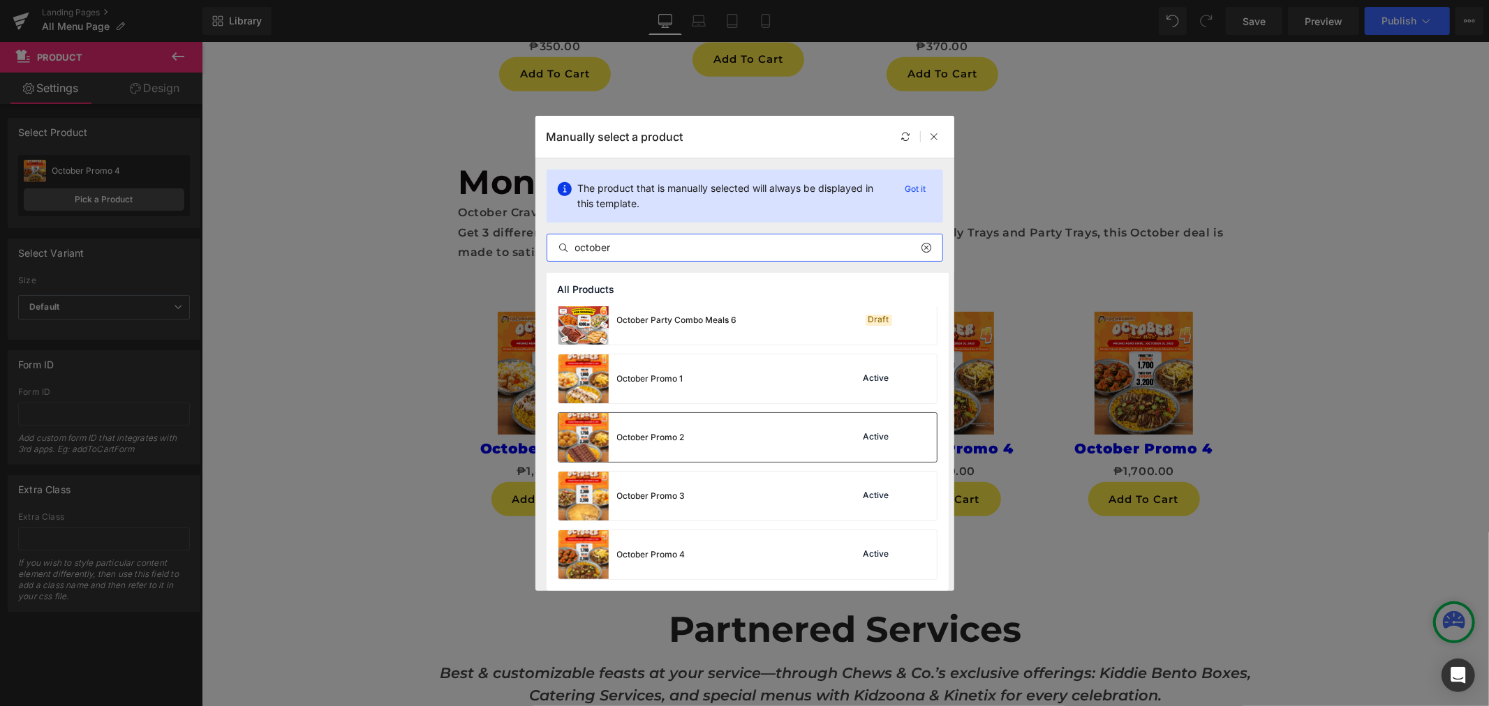
type input "october"
click at [756, 426] on div "October Promo 2 Active" at bounding box center [747, 437] width 378 height 49
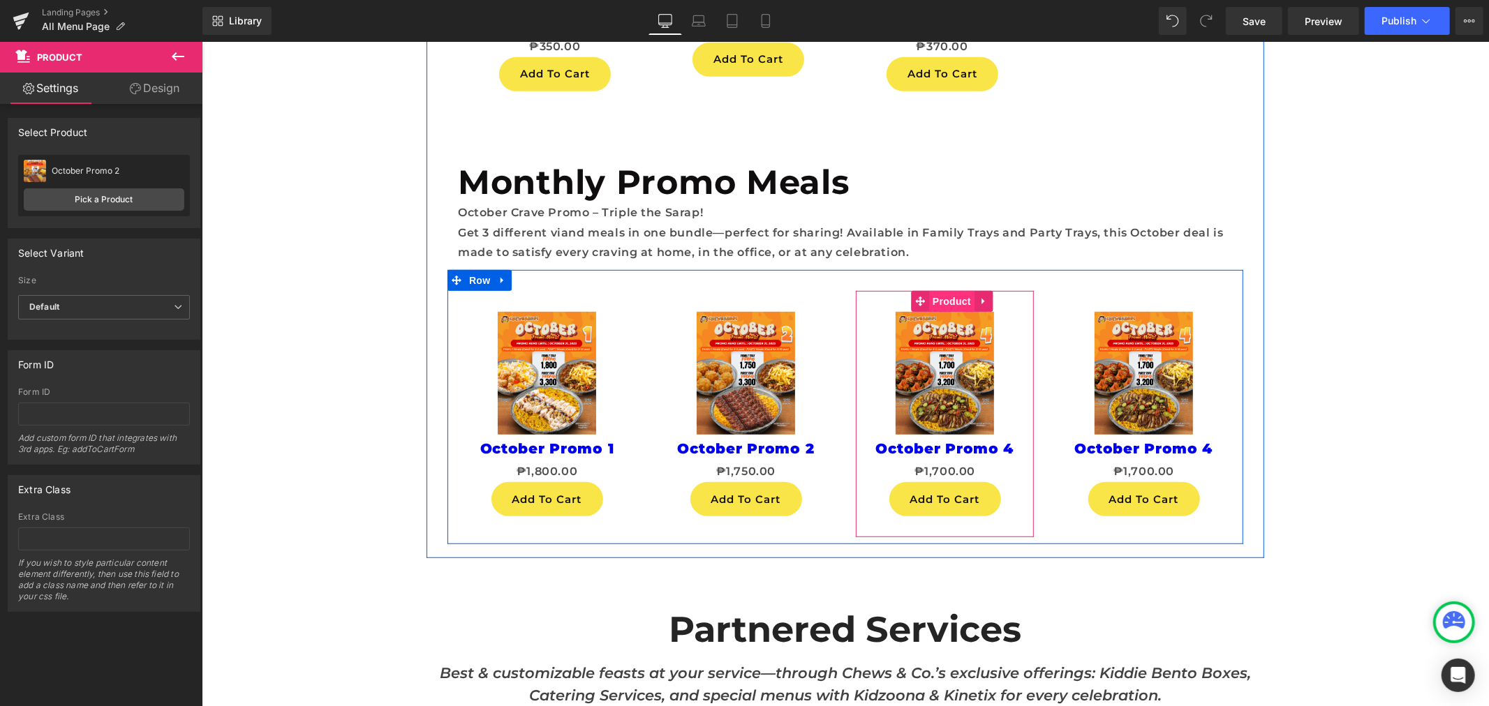
click at [954, 299] on span "Product" at bounding box center [950, 300] width 45 height 21
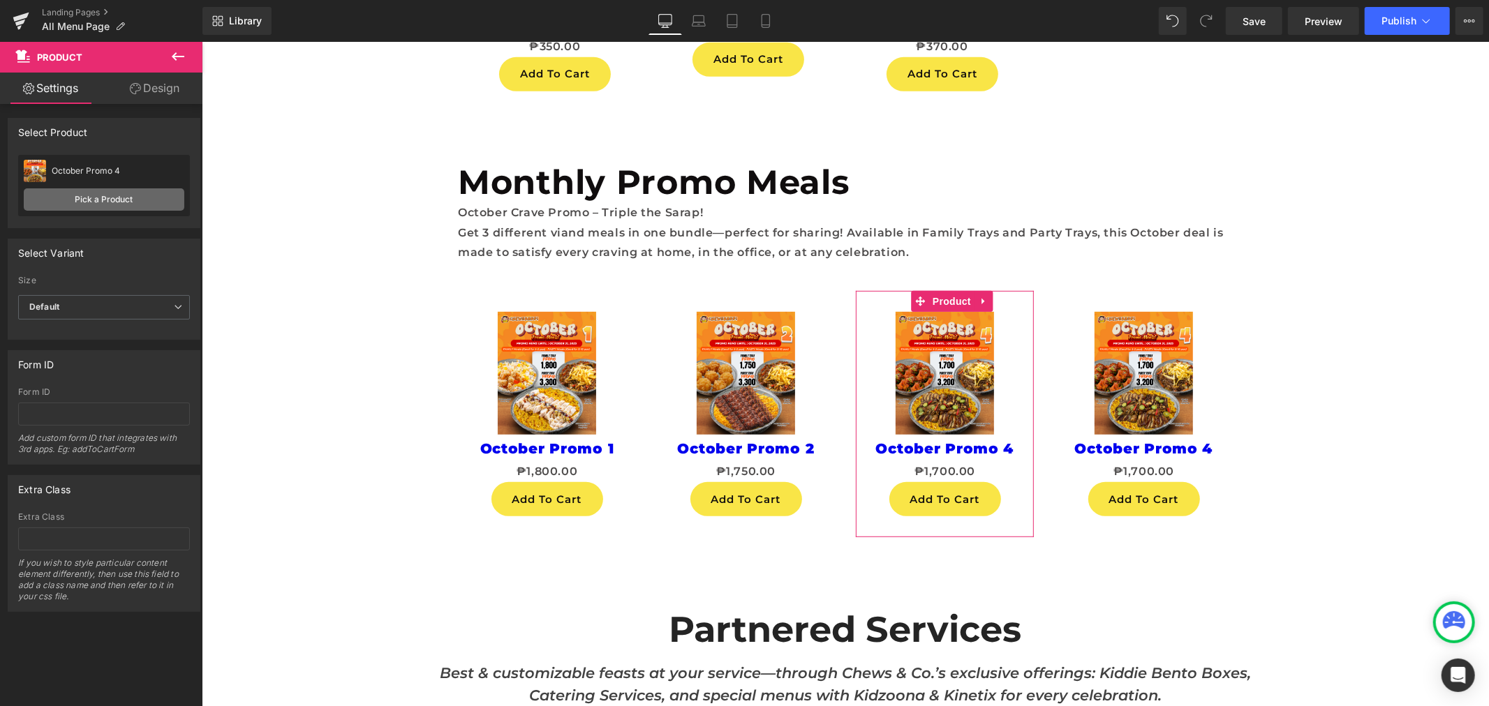
click at [126, 201] on link "Pick a Product" at bounding box center [104, 199] width 161 height 22
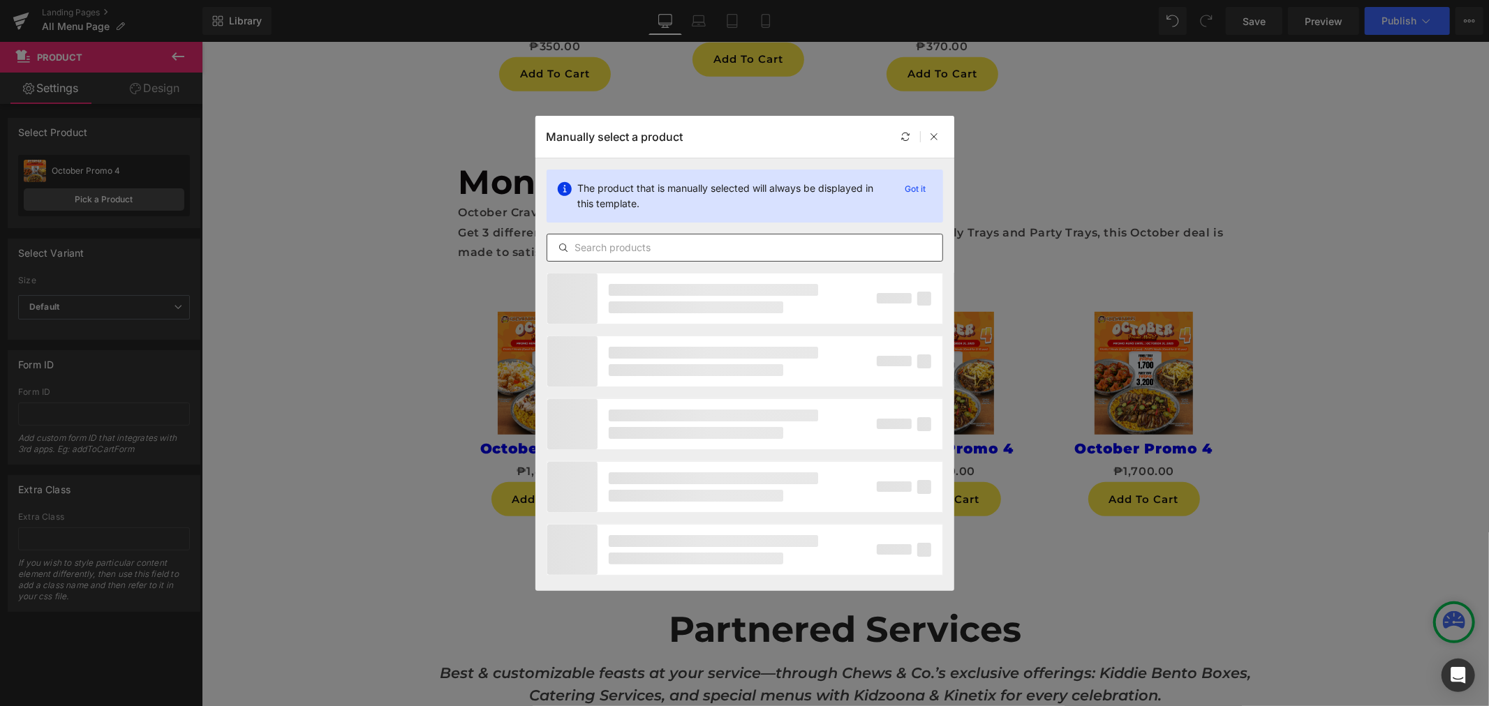
click at [702, 247] on input "text" at bounding box center [744, 247] width 395 height 17
type input "october"
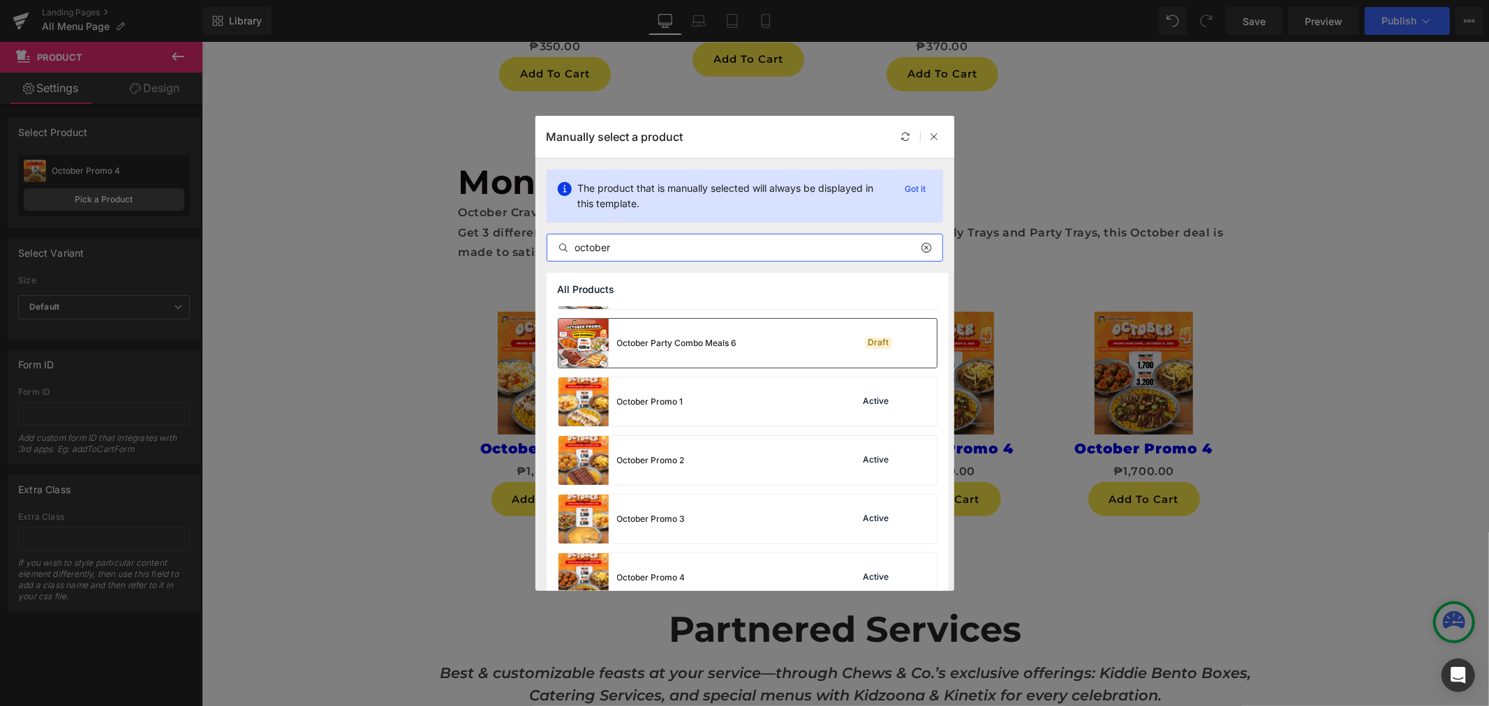
scroll to position [155, 0]
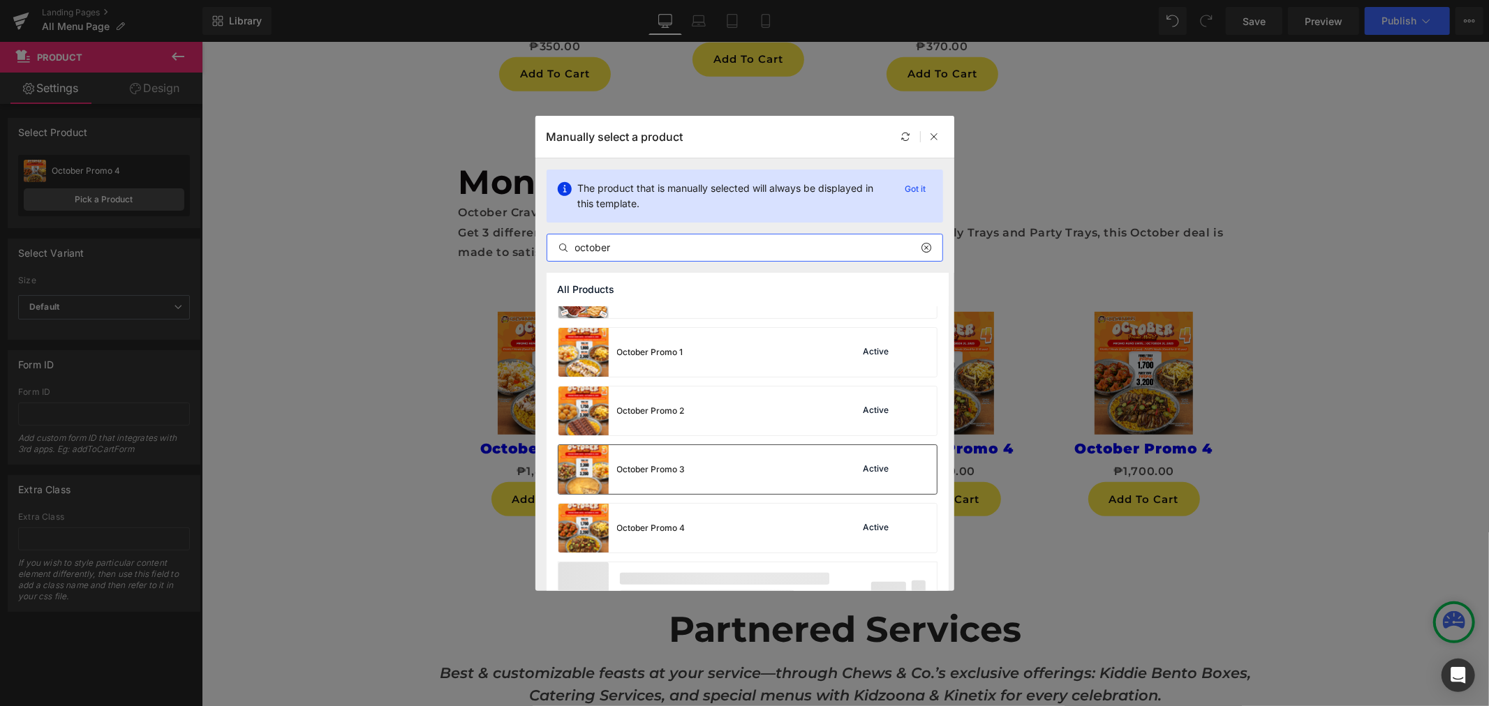
click at [717, 459] on div "October Promo 3 Active" at bounding box center [747, 469] width 378 height 49
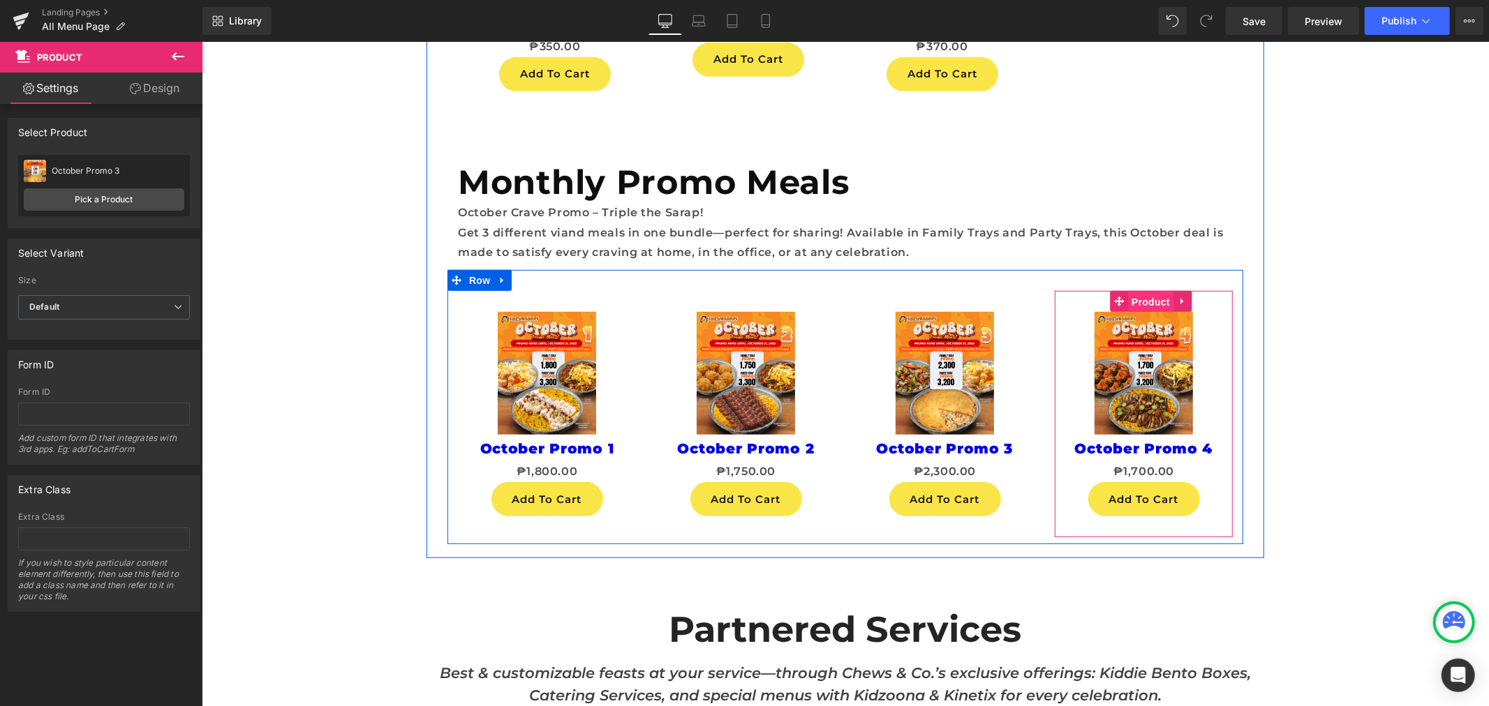
click at [1136, 298] on span "Product" at bounding box center [1149, 301] width 45 height 21
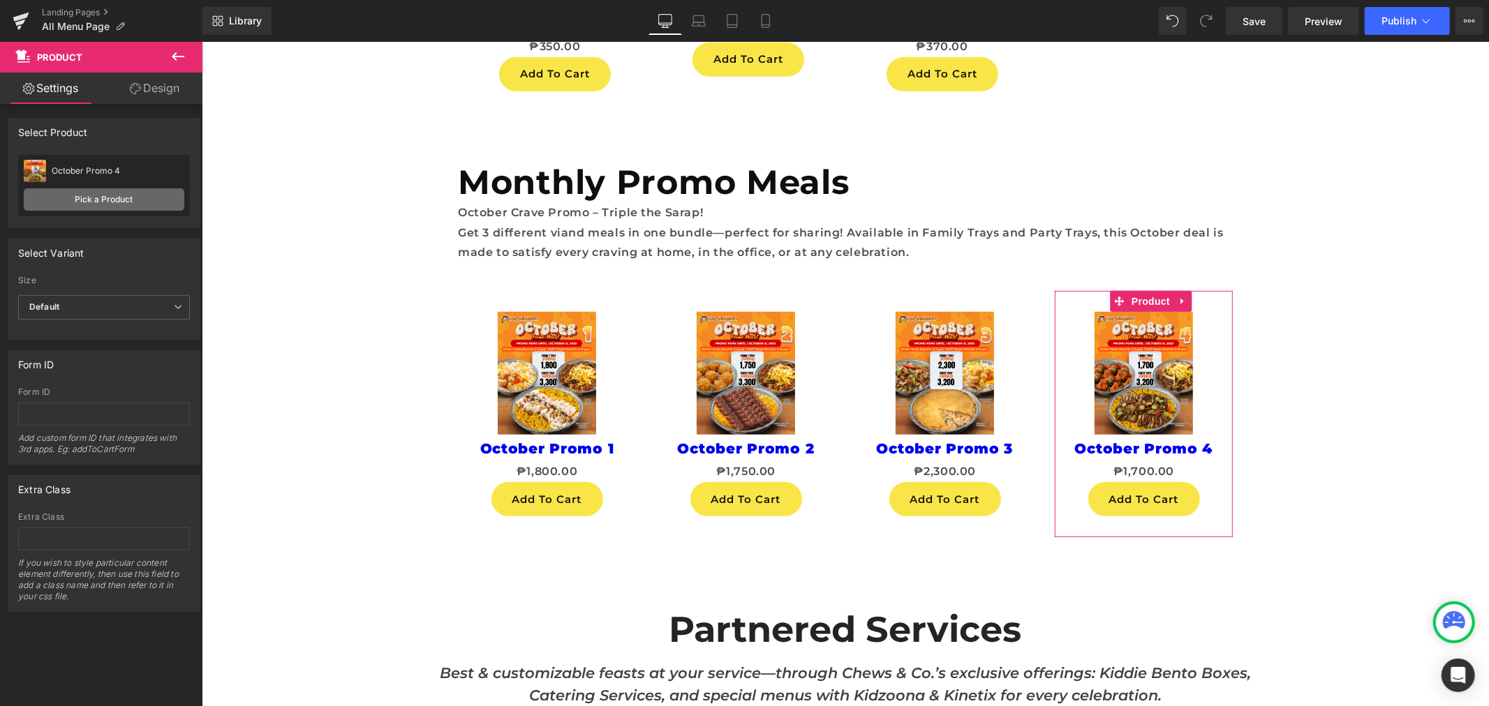
click at [91, 191] on link "Pick a Product" at bounding box center [104, 199] width 161 height 22
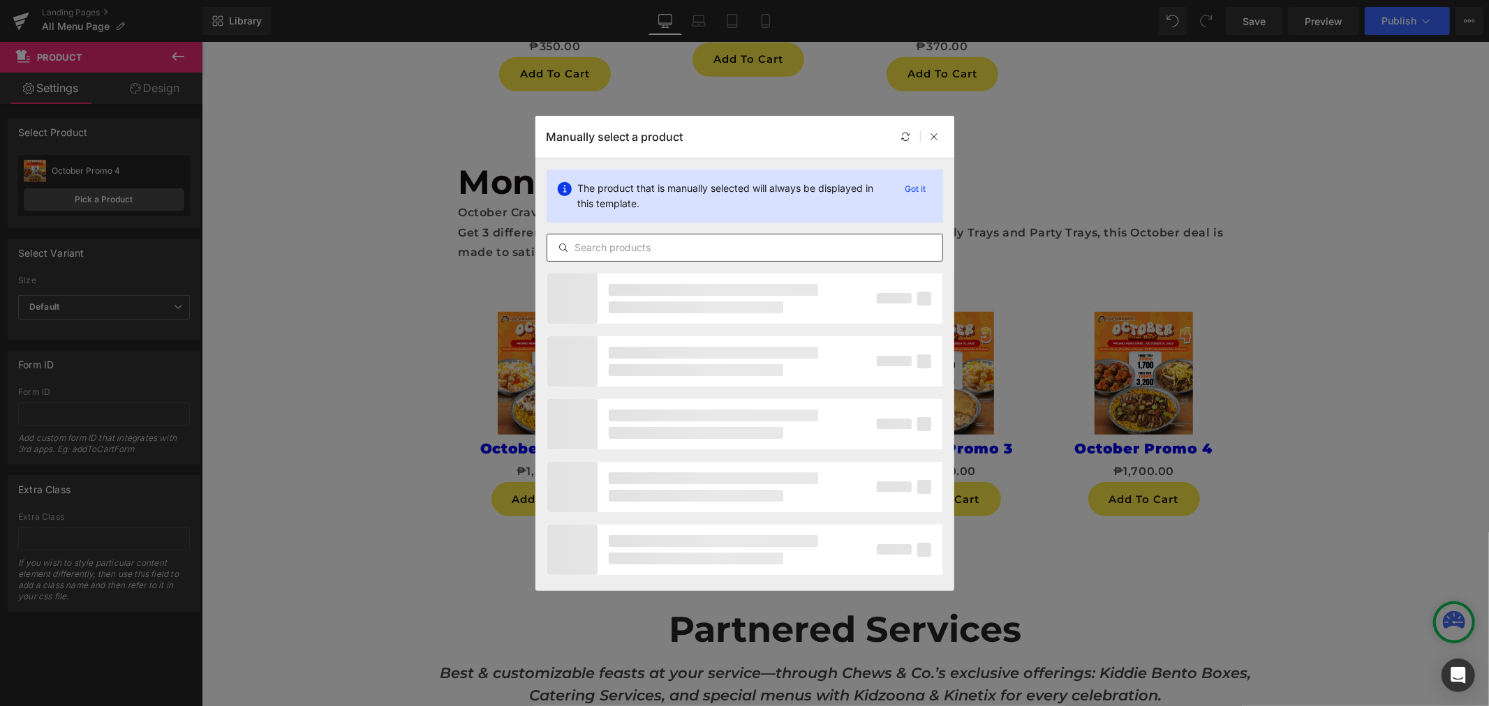
click at [717, 241] on input "text" at bounding box center [744, 247] width 395 height 17
type input "october"
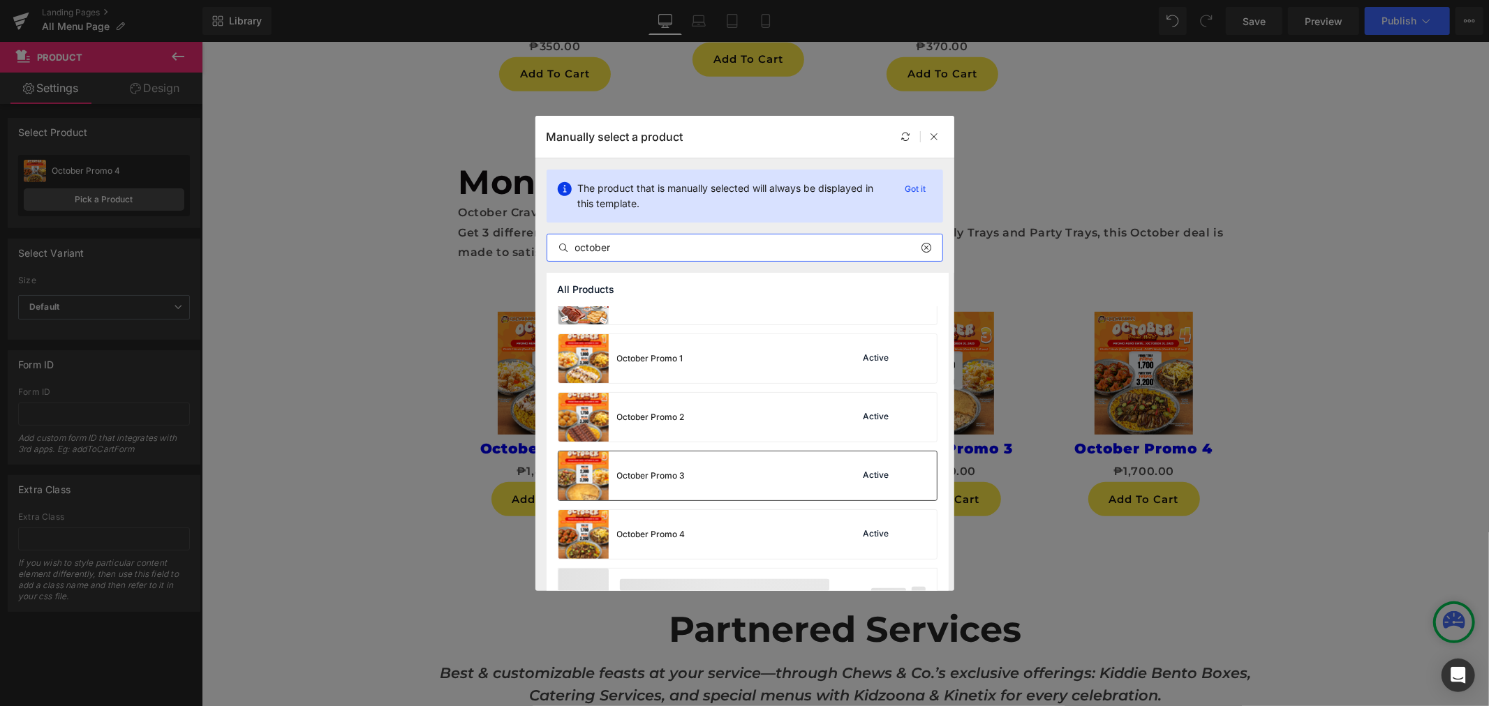
scroll to position [188, 0]
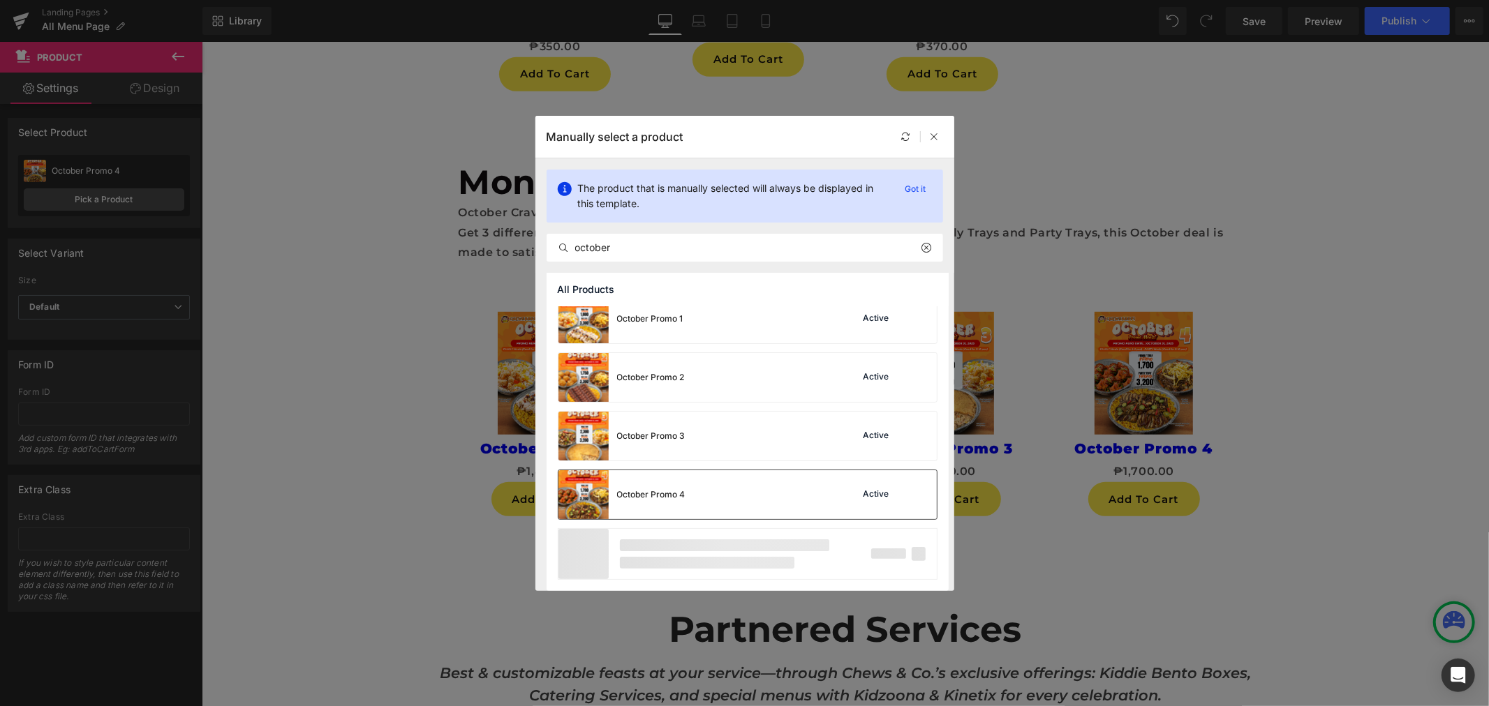
click at [706, 477] on div "October Promo 4 Active" at bounding box center [747, 494] width 378 height 49
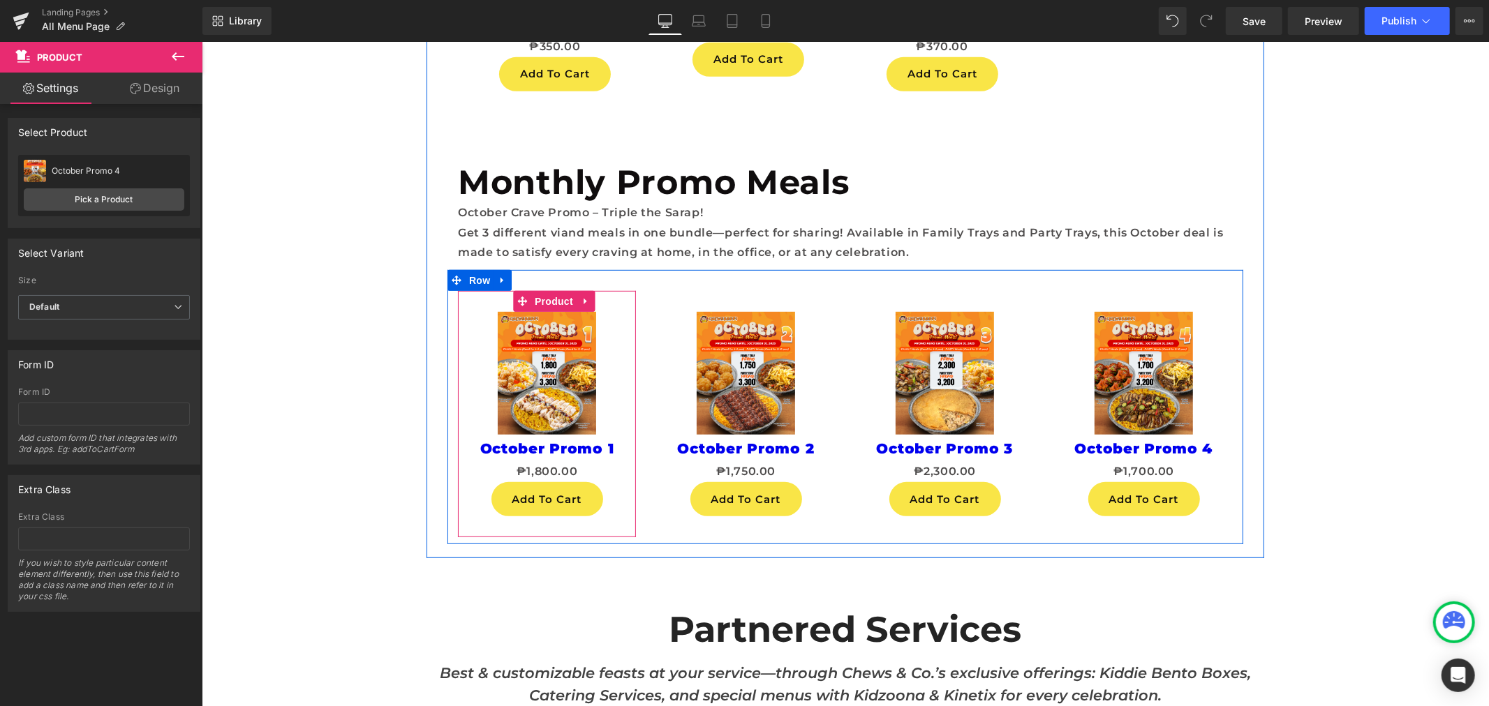
click at [632, 343] on div at bounding box center [633, 413] width 3 height 246
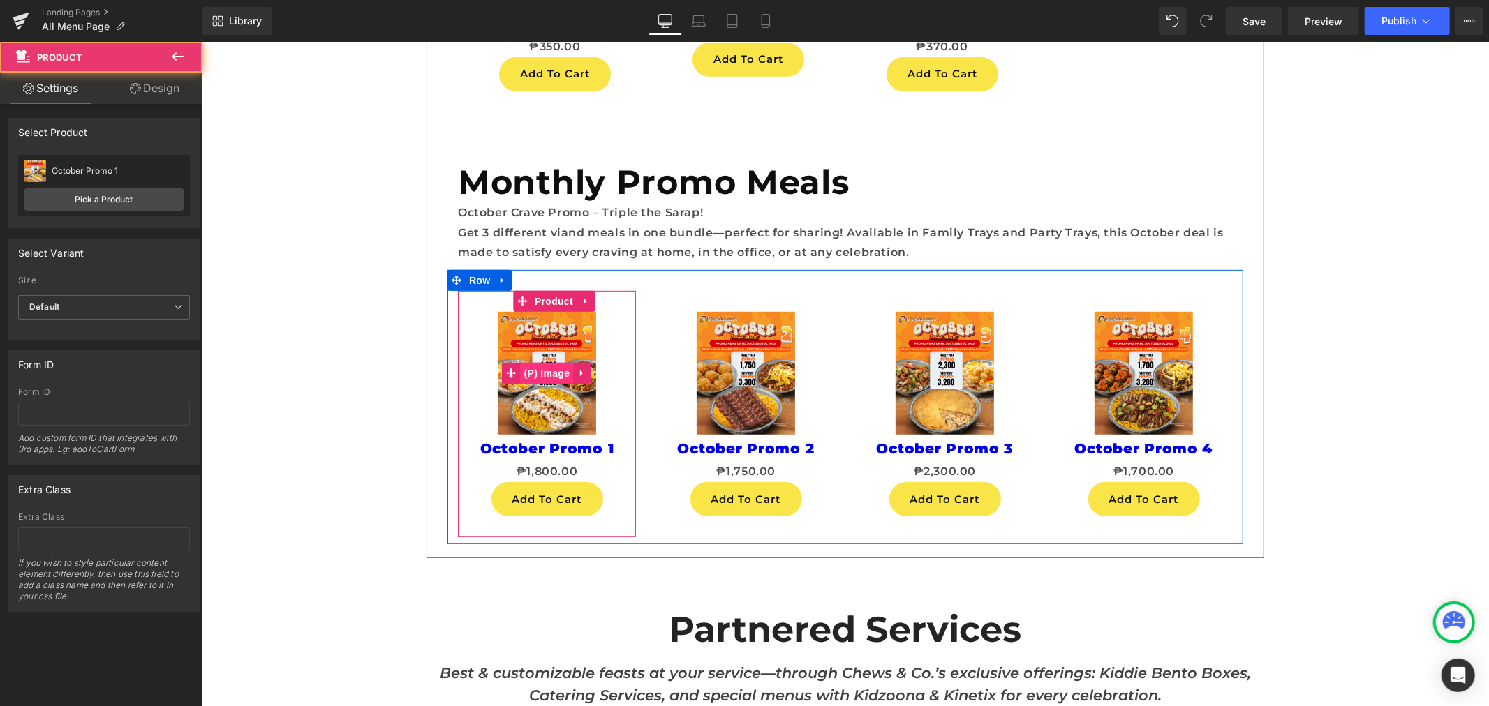
click at [553, 364] on link "(P) Image" at bounding box center [537, 372] width 71 height 21
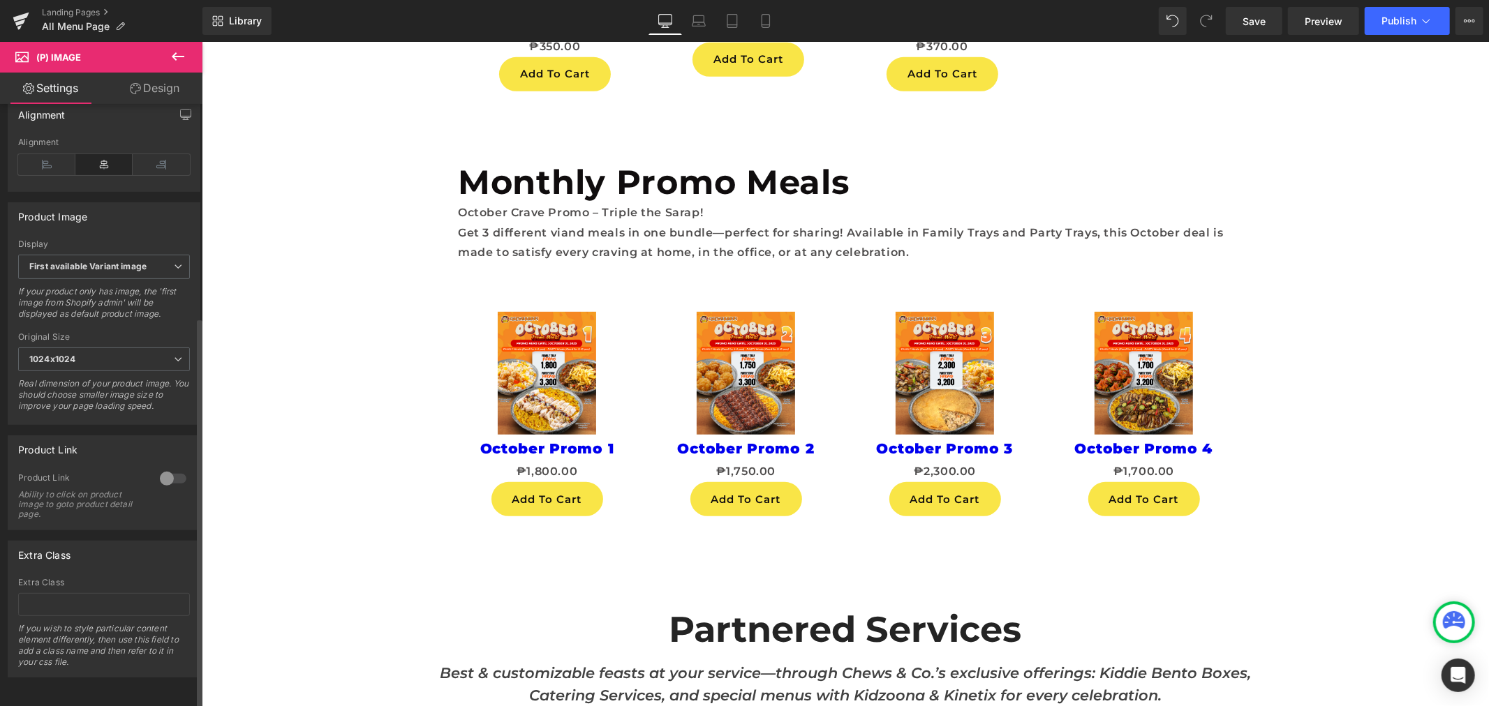
scroll to position [45, 0]
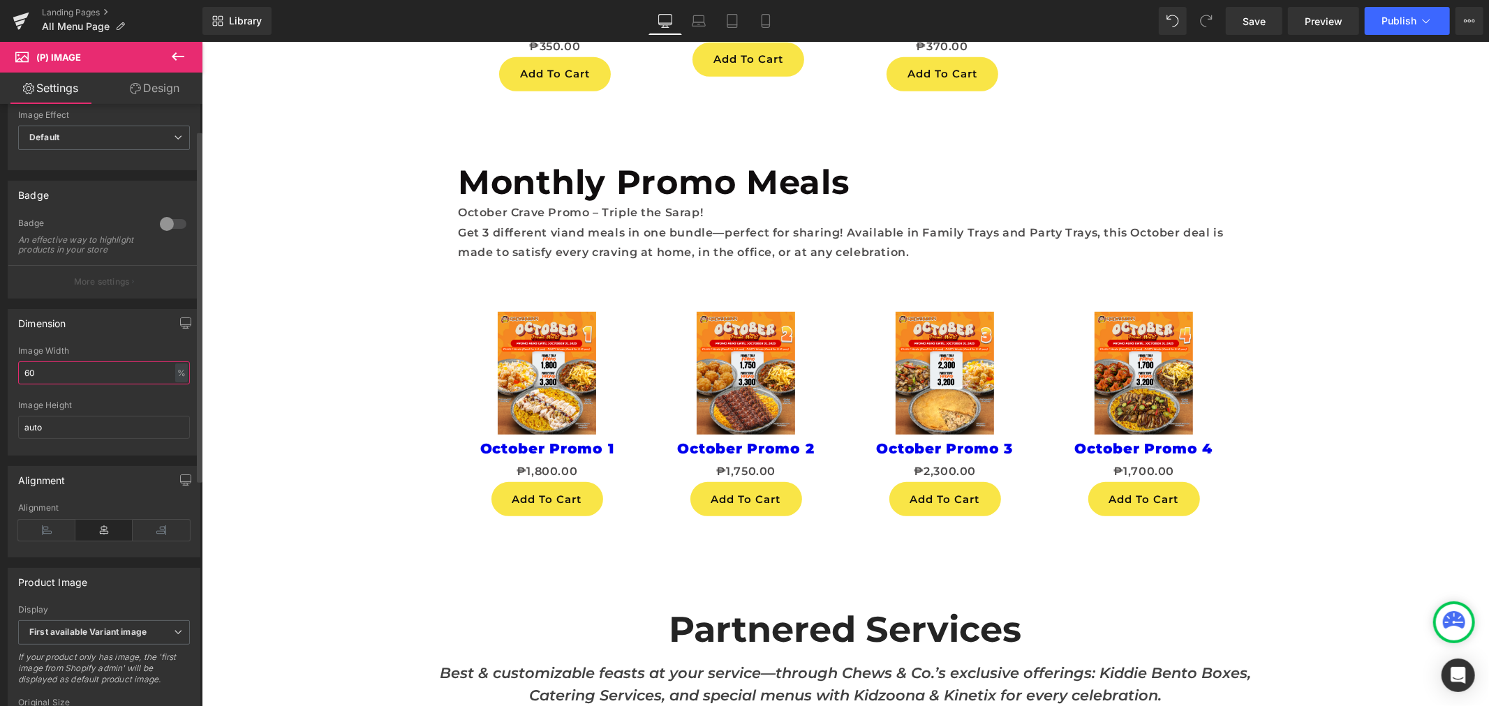
click at [87, 382] on input "60" at bounding box center [104, 373] width 172 height 23
type input "6"
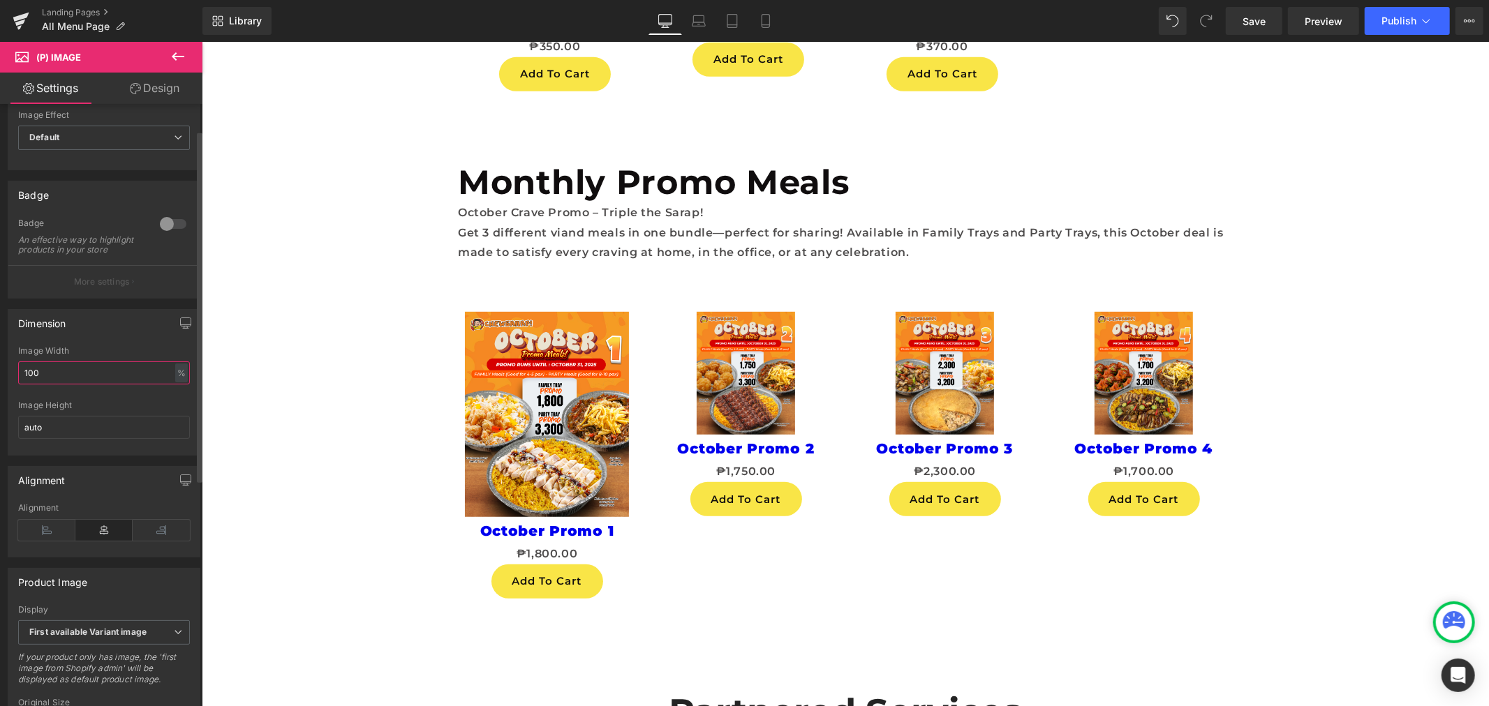
type input "100"
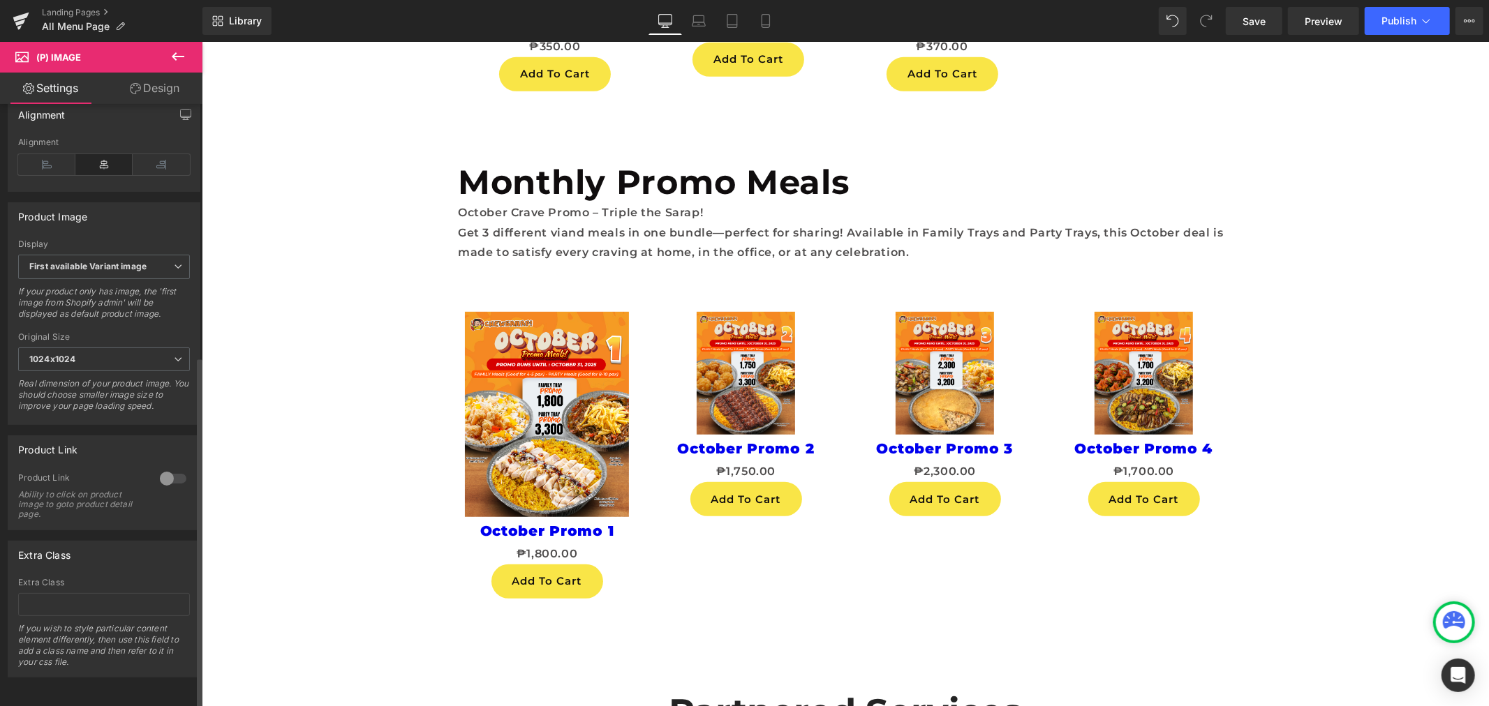
click at [157, 468] on div at bounding box center [172, 479] width 33 height 22
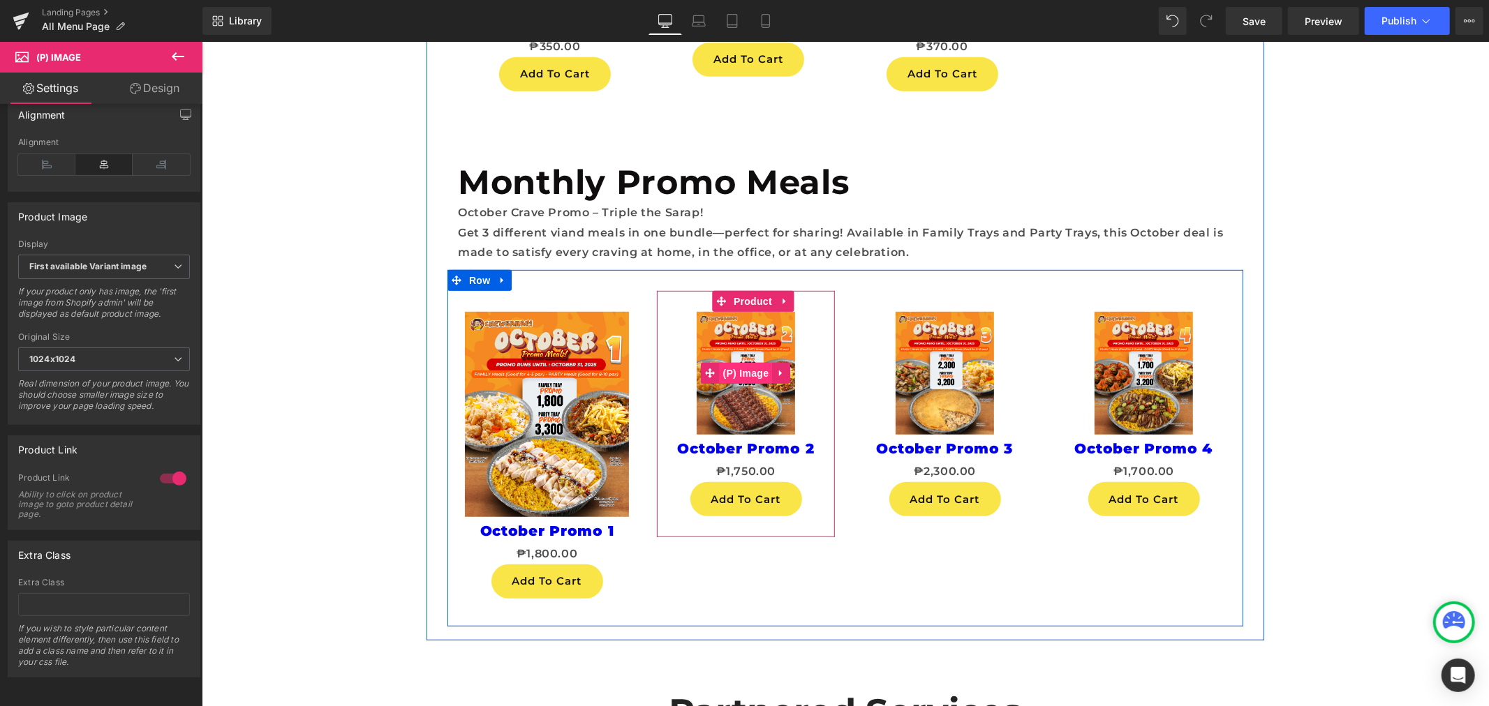
click at [745, 380] on span "(P) Image" at bounding box center [745, 372] width 53 height 21
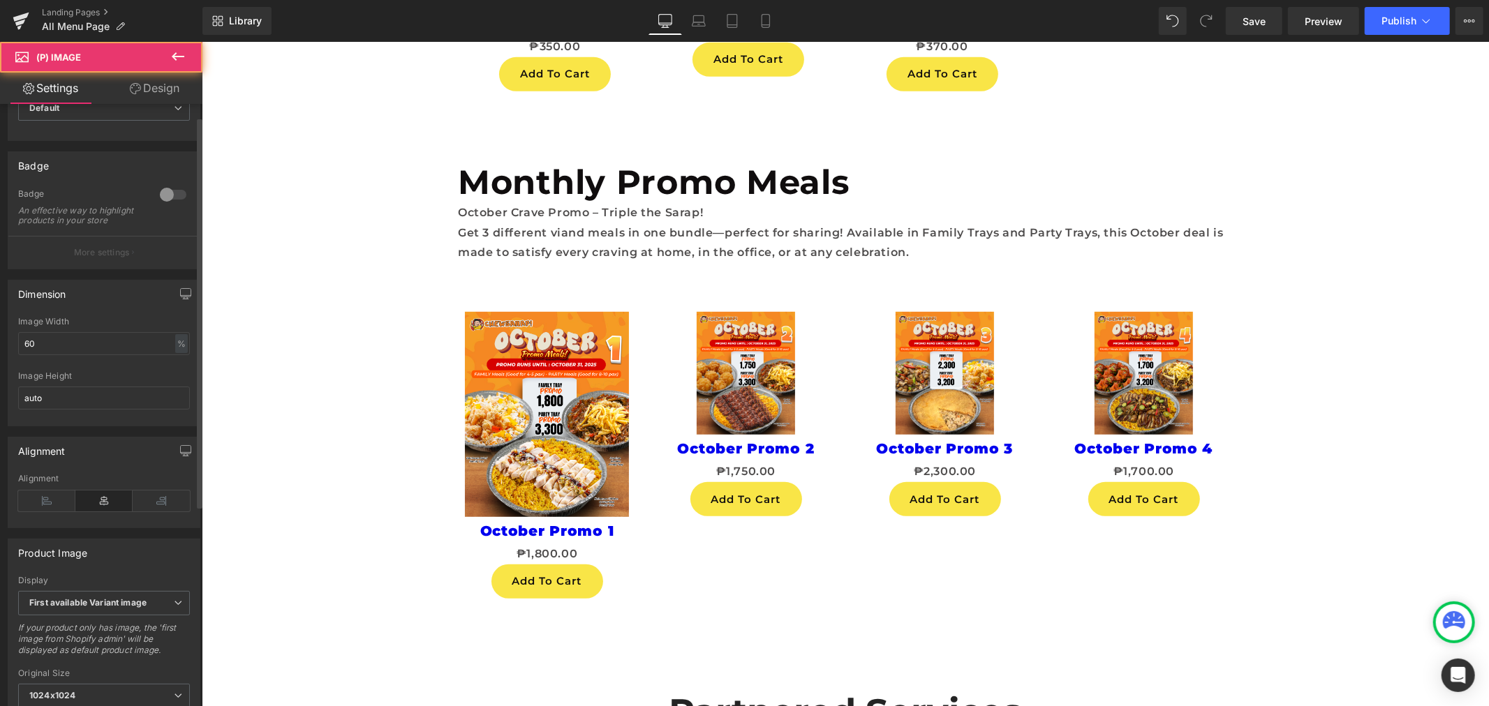
scroll to position [77, 0]
click at [135, 343] on input "60" at bounding box center [104, 340] width 172 height 23
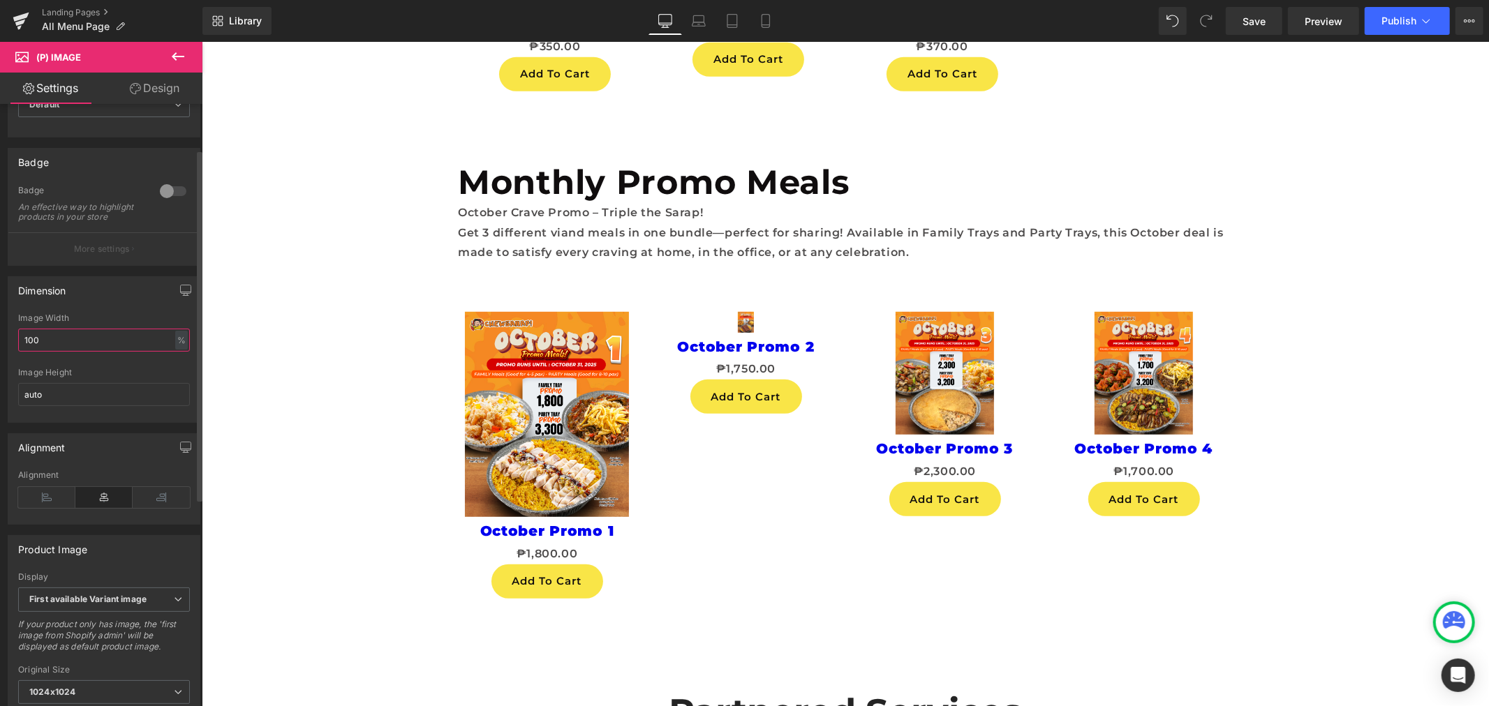
type input "100"
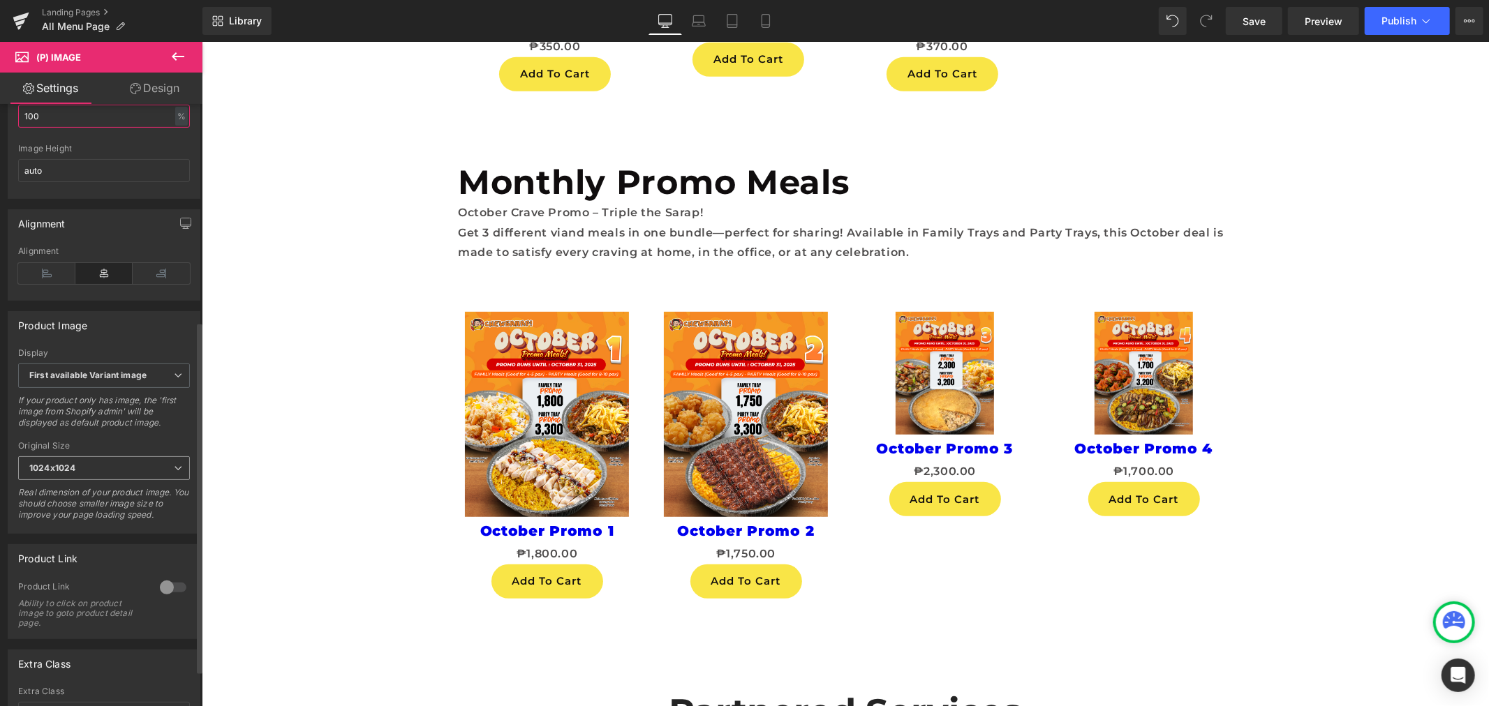
scroll to position [433, 0]
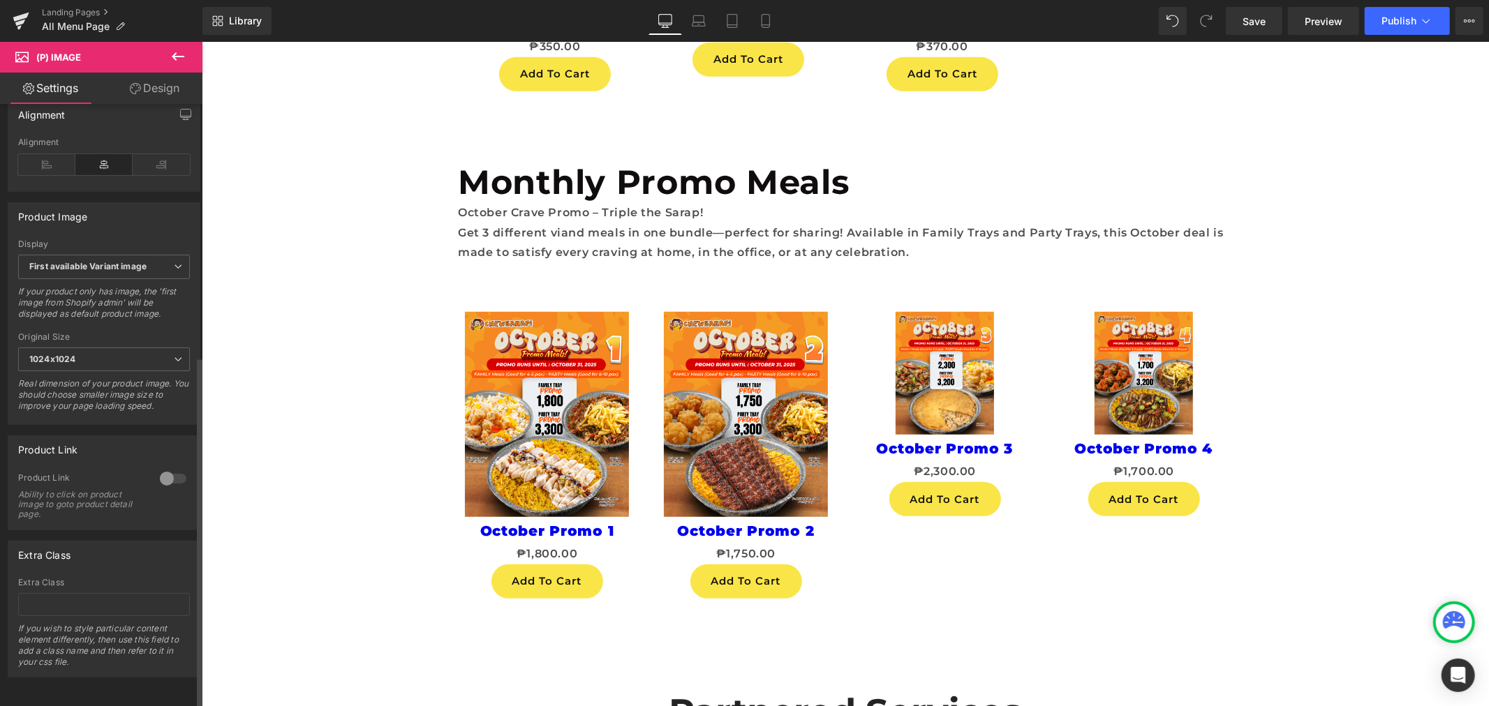
click at [169, 468] on div at bounding box center [172, 479] width 33 height 22
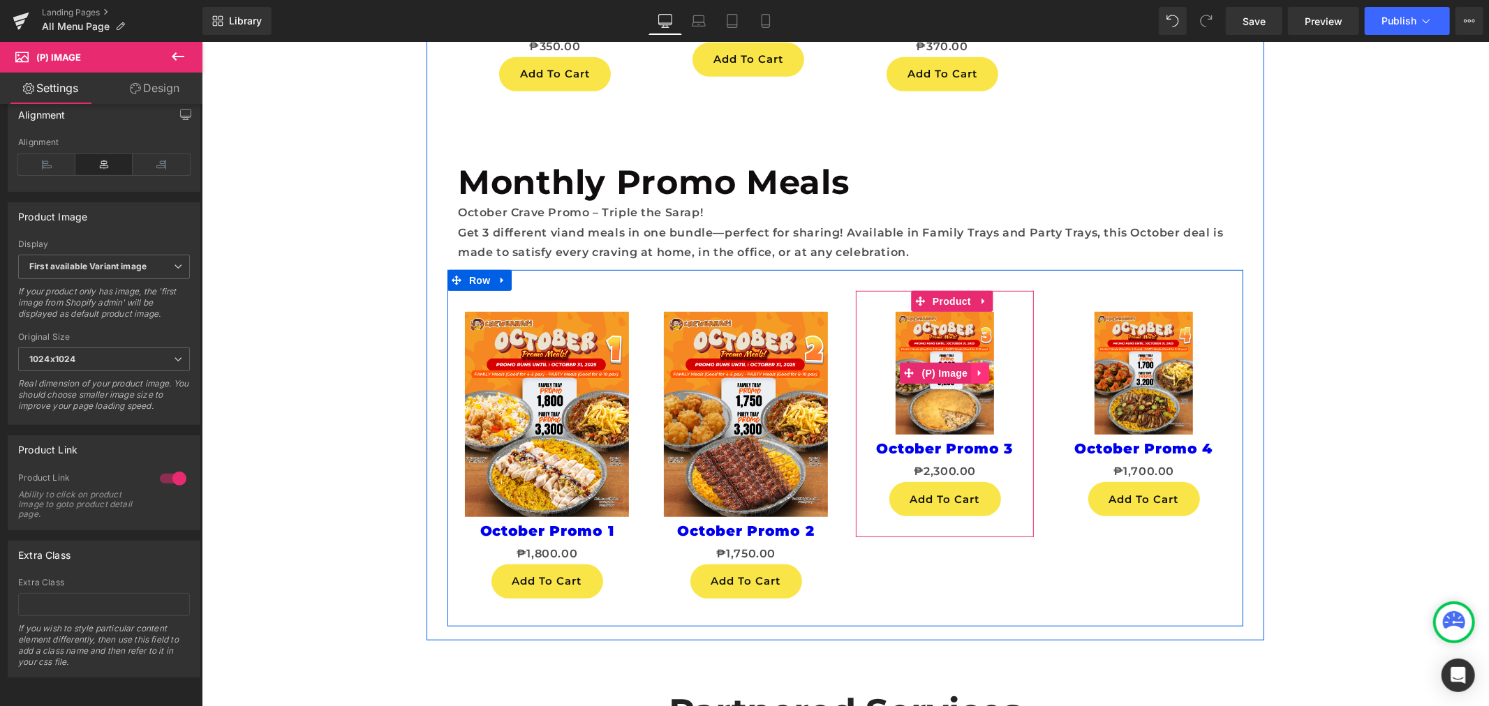
click at [974, 371] on icon at bounding box center [979, 373] width 10 height 10
click at [927, 378] on span "(P) Image" at bounding box center [944, 373] width 53 height 21
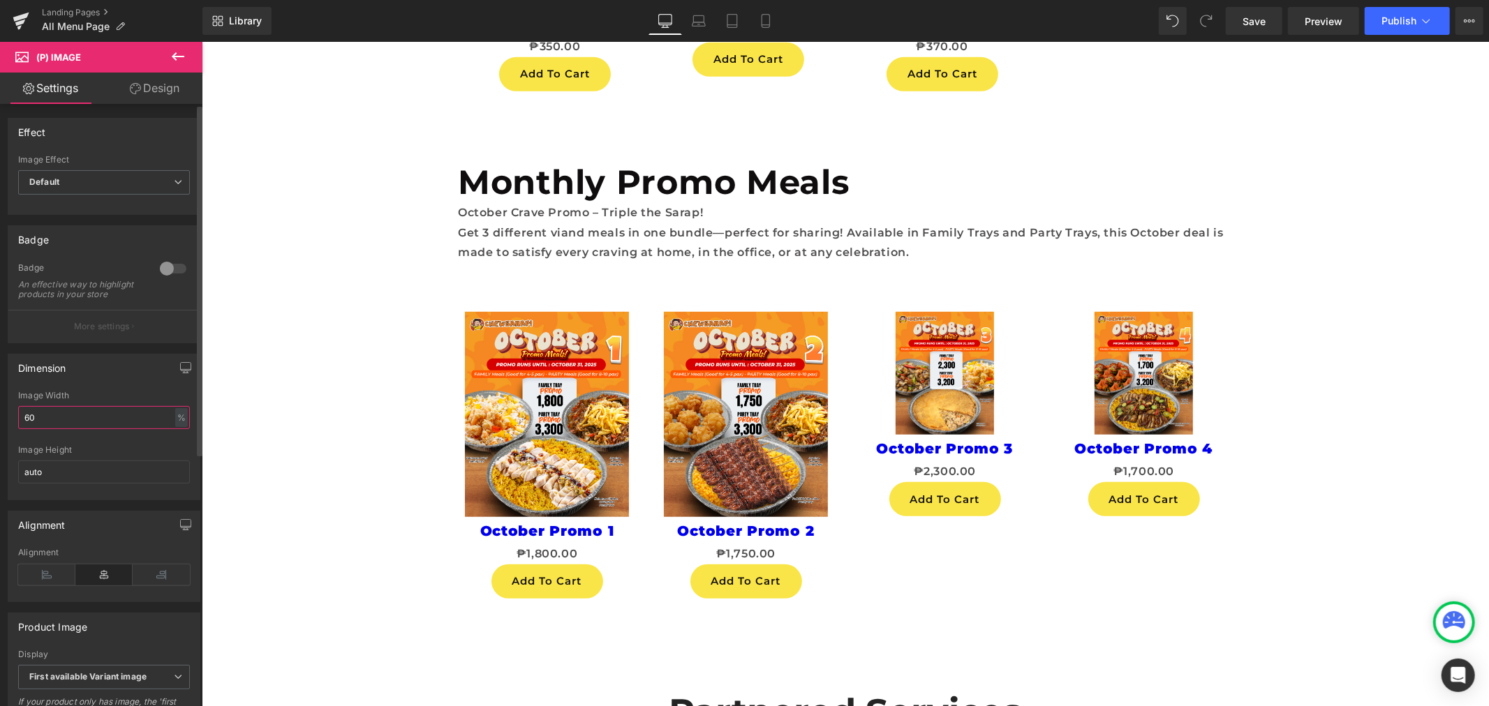
click at [126, 429] on input "60" at bounding box center [104, 417] width 172 height 23
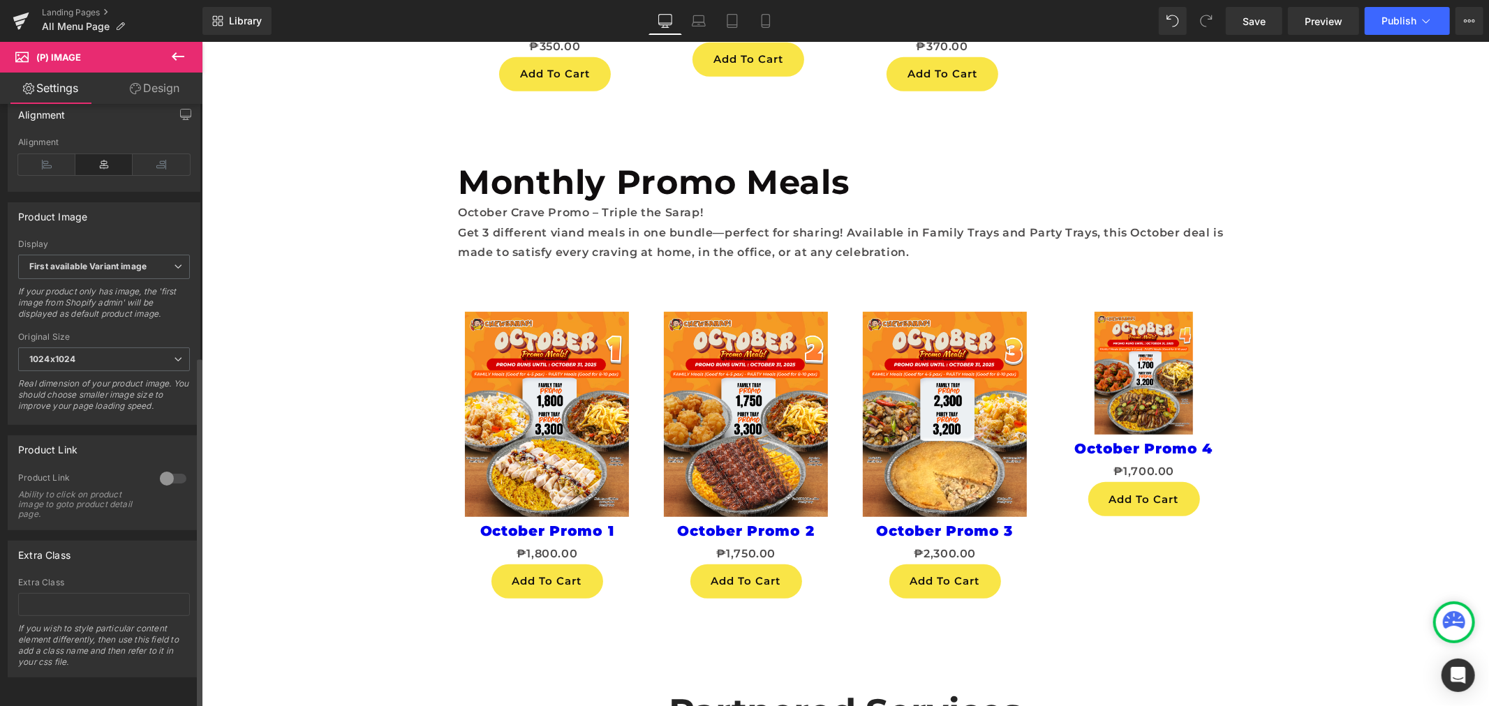
type input "100"
click at [162, 470] on div at bounding box center [172, 479] width 33 height 22
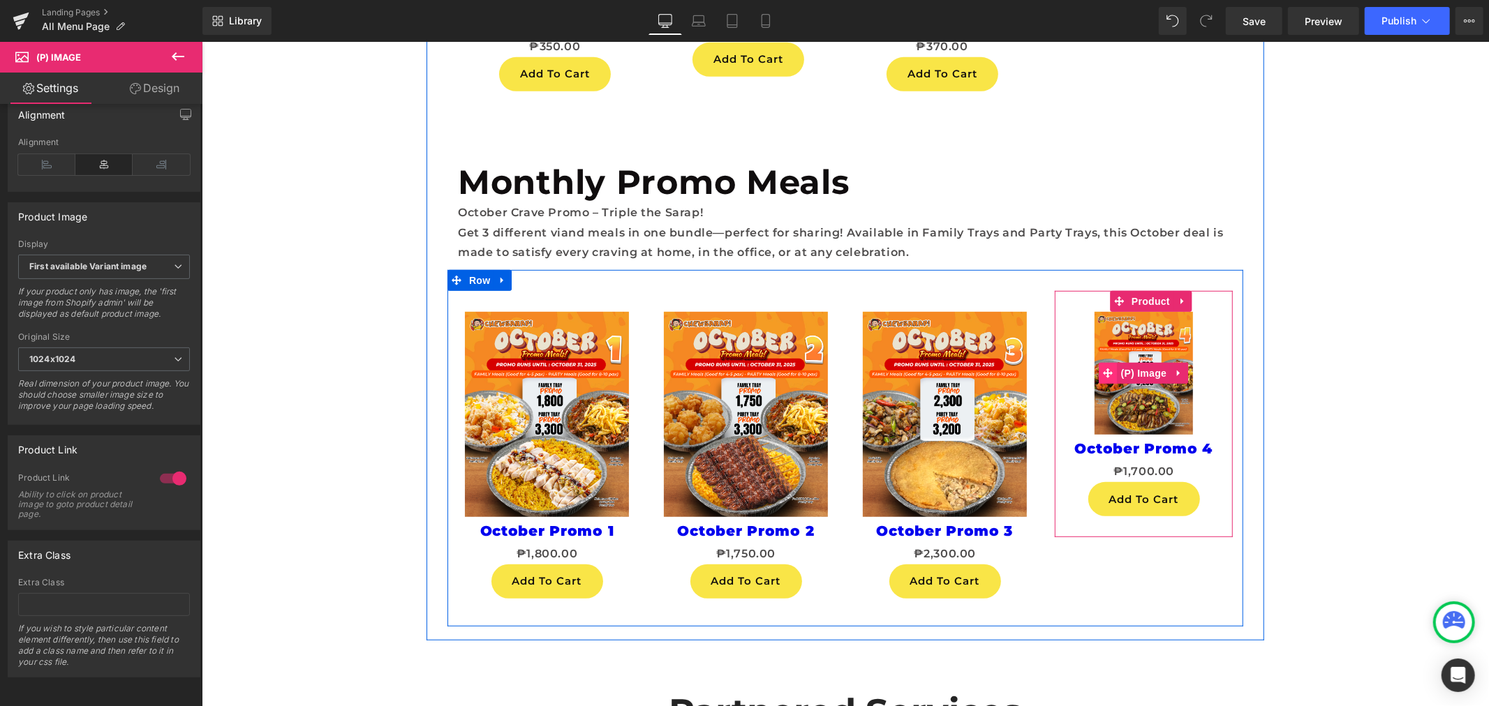
click at [1098, 383] on span at bounding box center [1107, 372] width 18 height 21
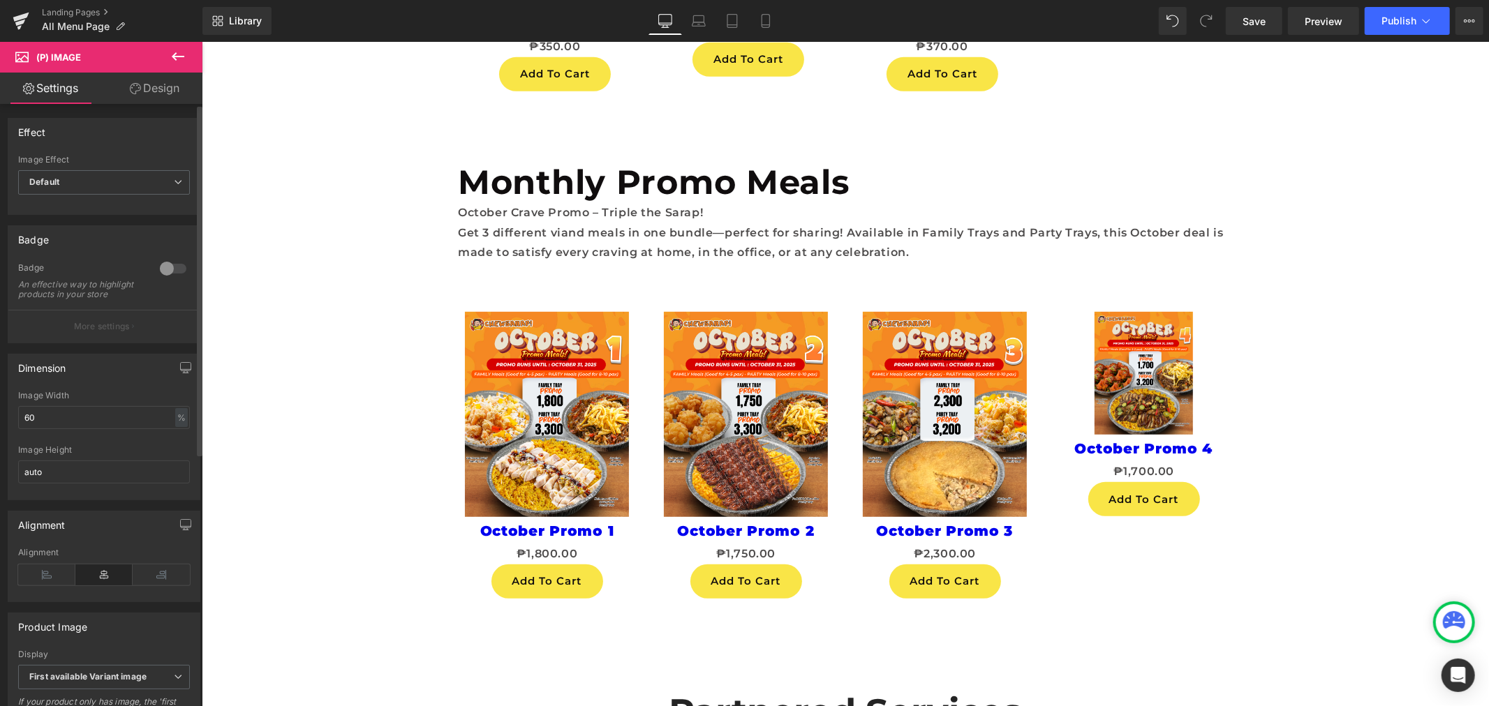
click at [142, 415] on div "Image Width 60 % % px" at bounding box center [104, 418] width 172 height 54
click at [142, 421] on input "60" at bounding box center [104, 417] width 172 height 23
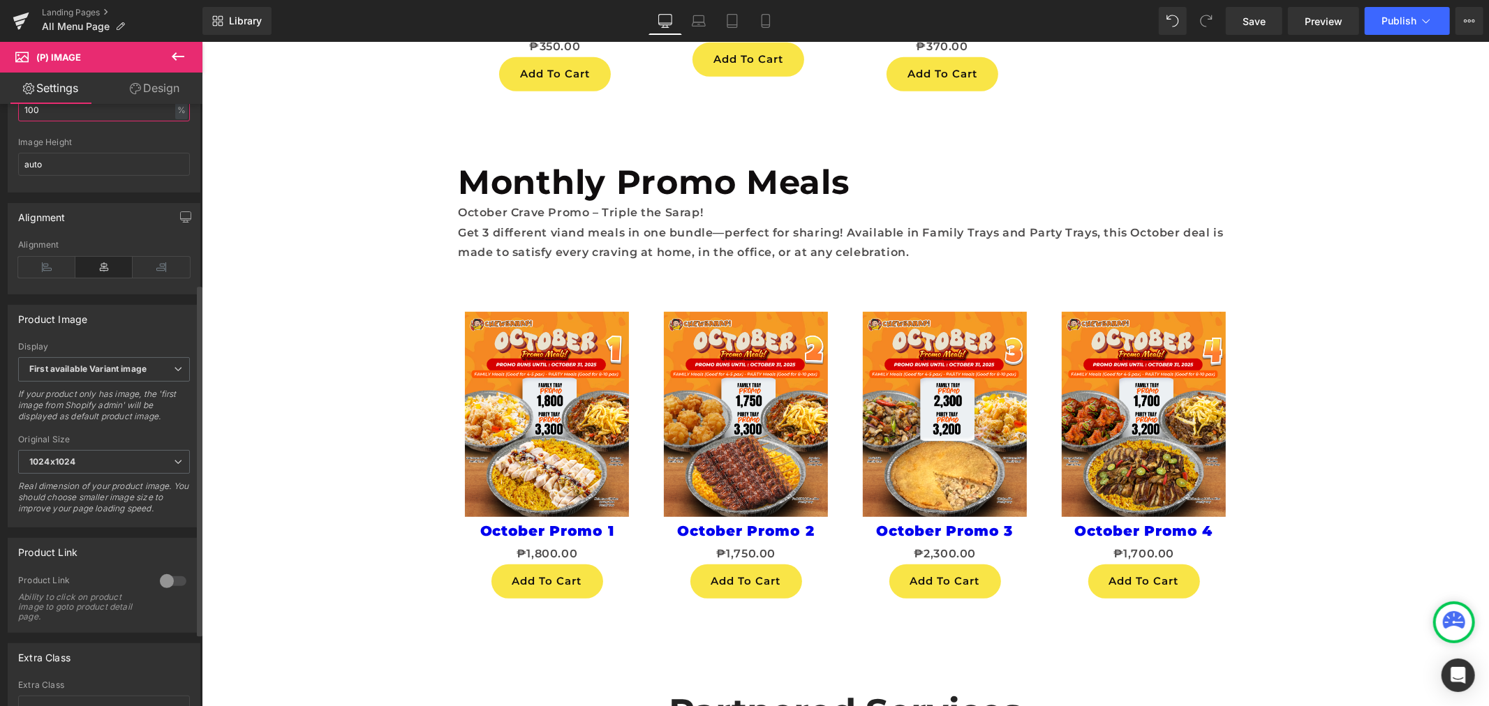
scroll to position [387, 0]
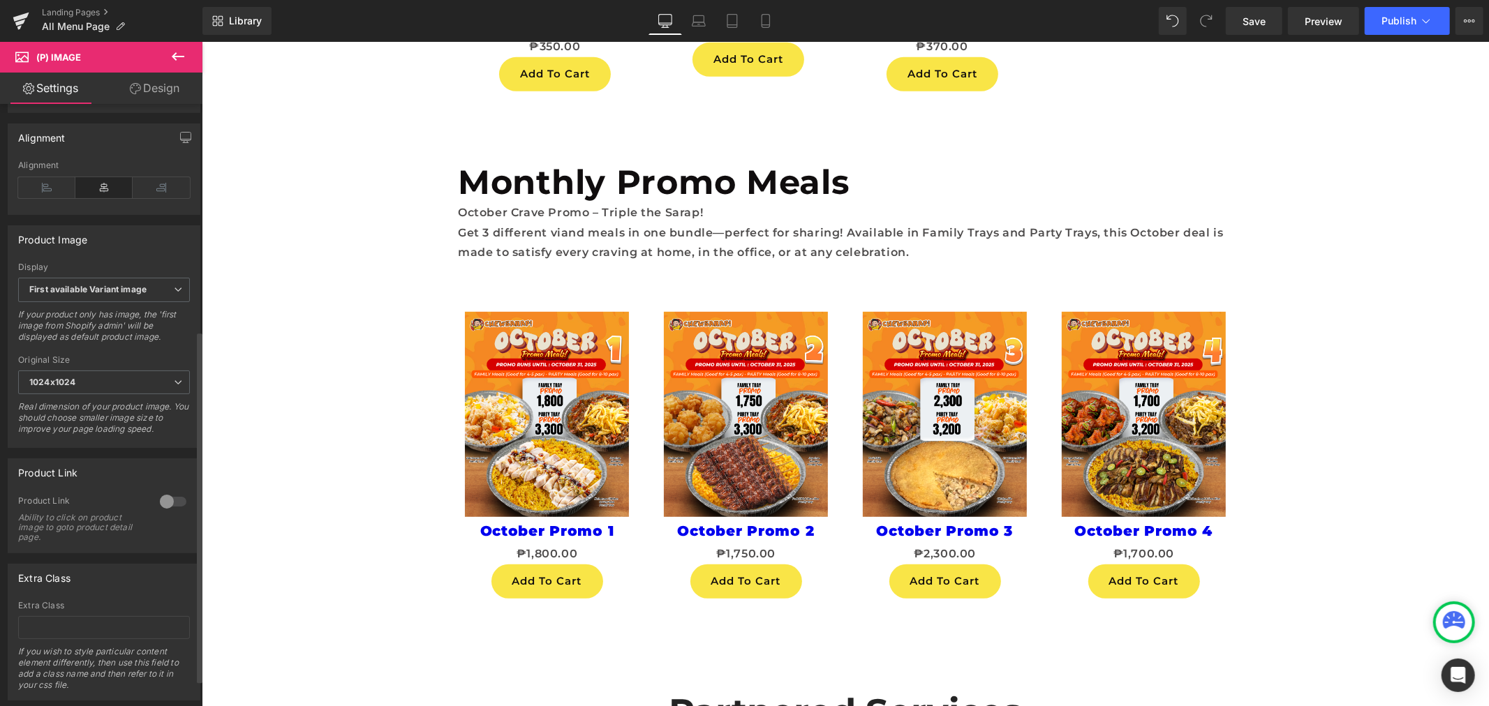
type input "100"
click at [170, 512] on div at bounding box center [172, 502] width 33 height 22
click at [1267, 24] on link "Save" at bounding box center [1253, 21] width 57 height 28
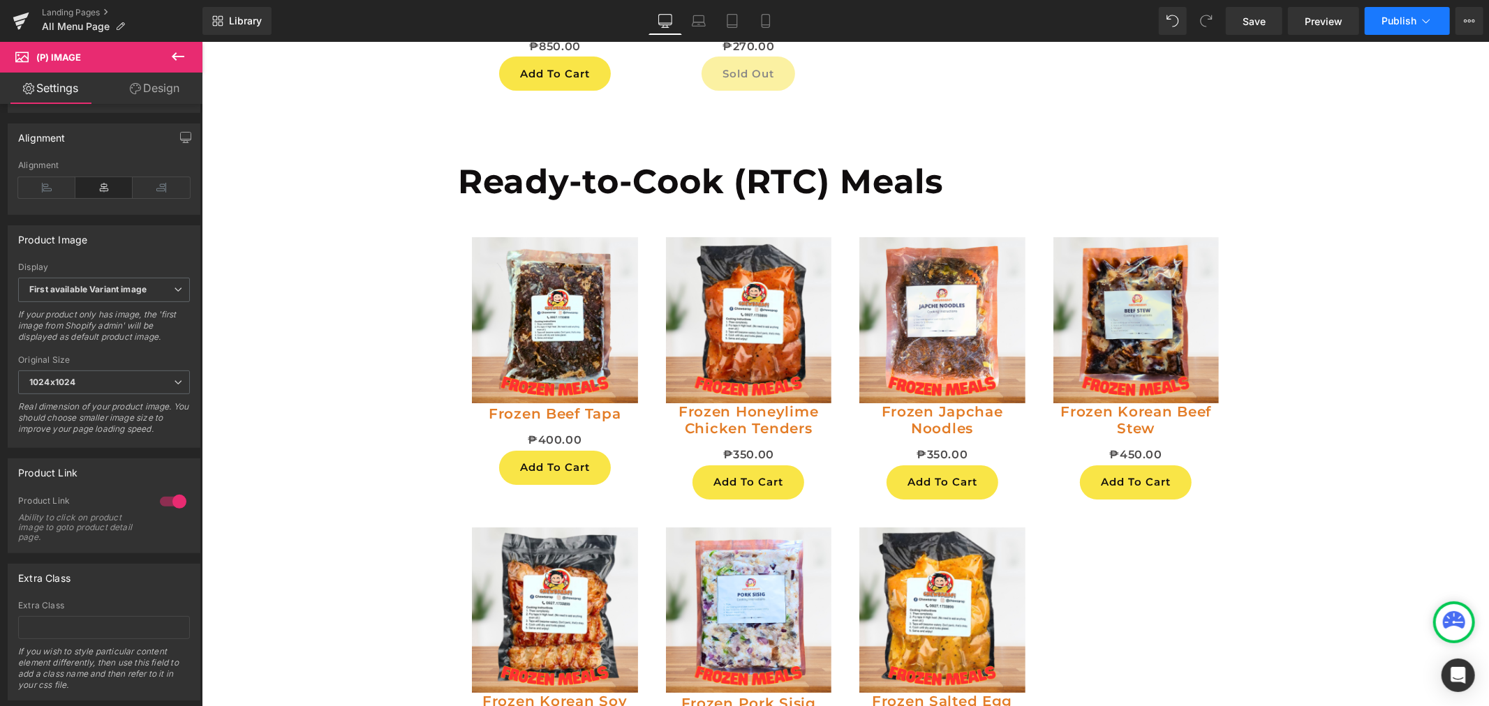
click at [1387, 29] on button "Publish" at bounding box center [1406, 21] width 85 height 28
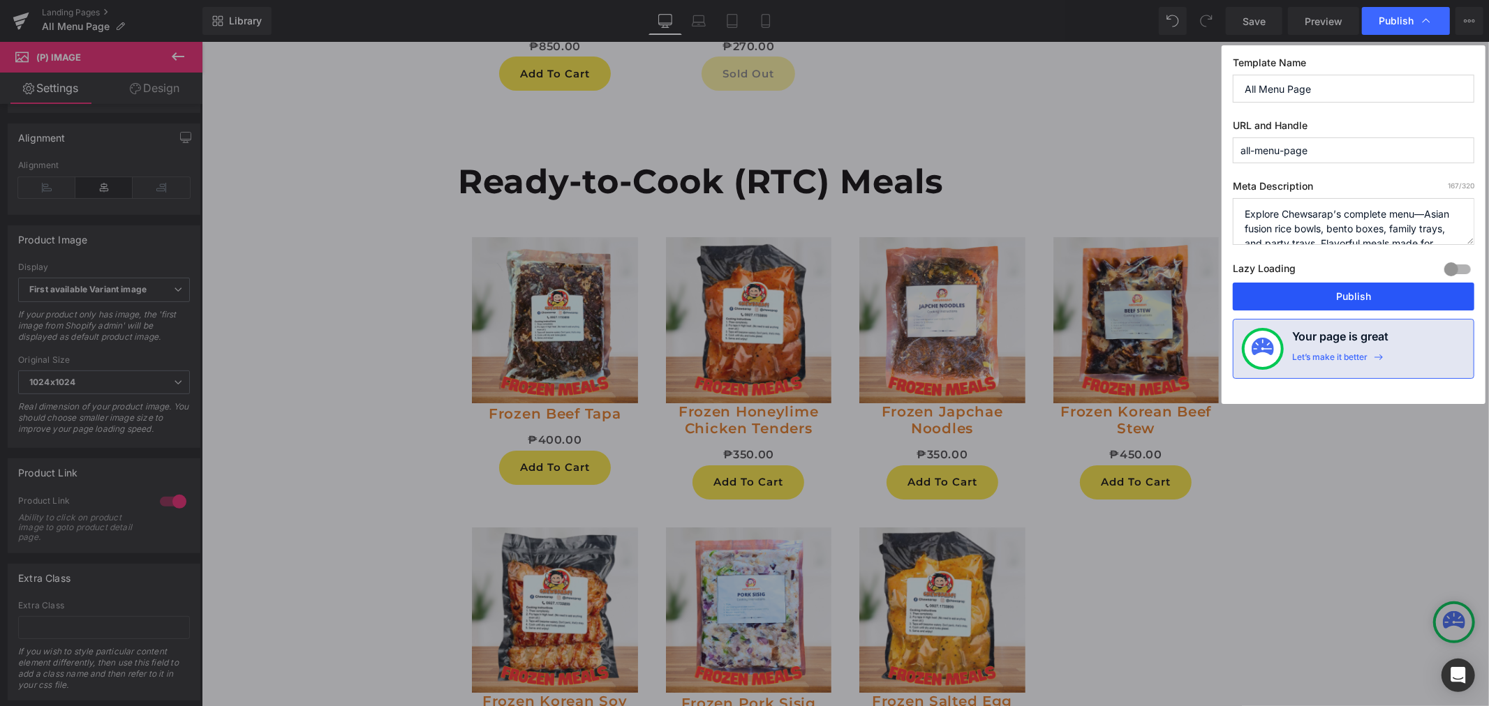
click at [1325, 301] on button "Publish" at bounding box center [1352, 297] width 241 height 28
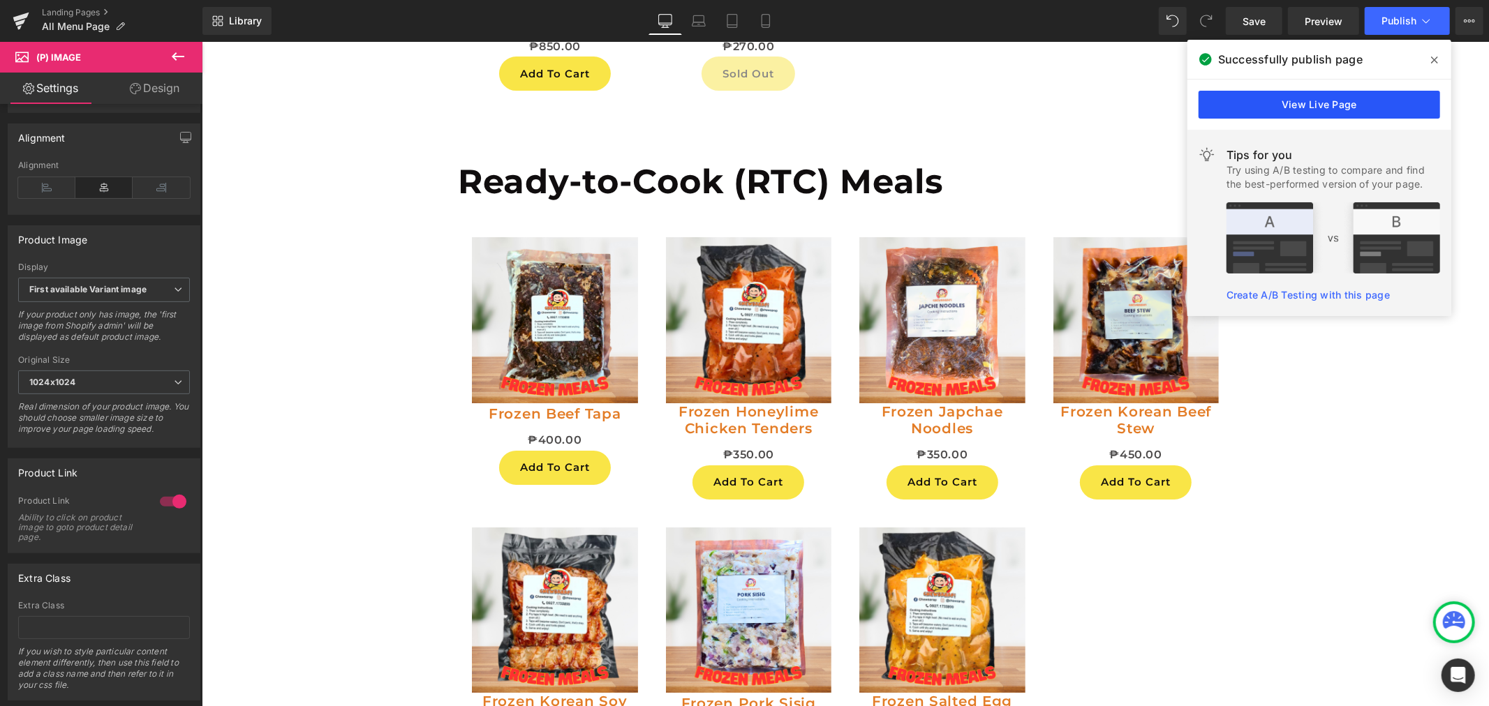
click at [1396, 109] on link "View Live Page" at bounding box center [1318, 105] width 241 height 28
